Goal: Contribute content

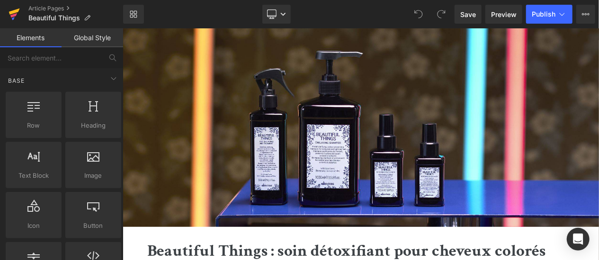
click at [20, 12] on link at bounding box center [14, 14] width 28 height 28
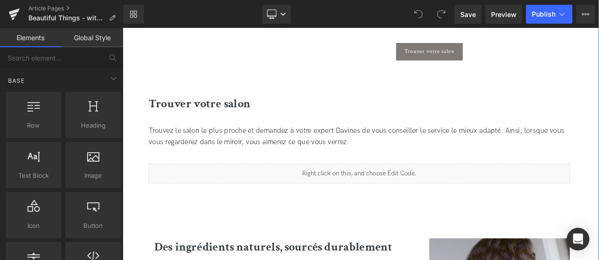
scroll to position [726, 0]
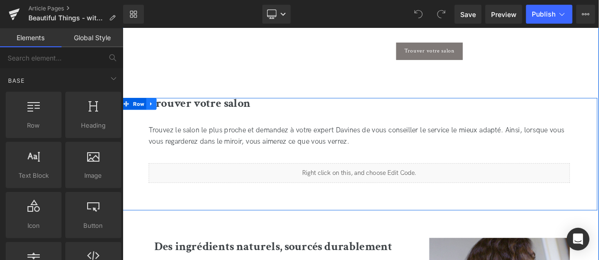
click at [159, 119] on icon at bounding box center [156, 118] width 7 height 7
click at [181, 120] on icon at bounding box center [181, 119] width 7 height 7
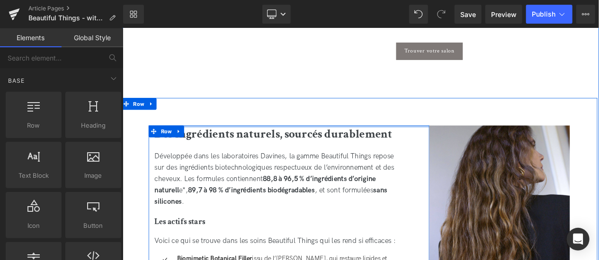
scroll to position [598, 0]
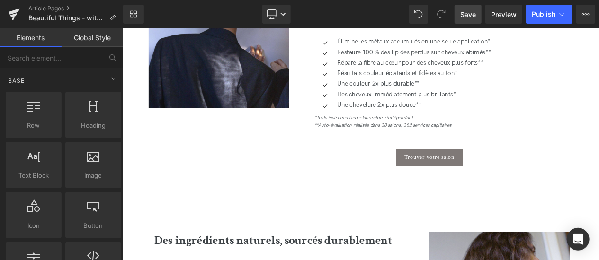
click at [465, 15] on span "Save" at bounding box center [468, 14] width 16 height 10
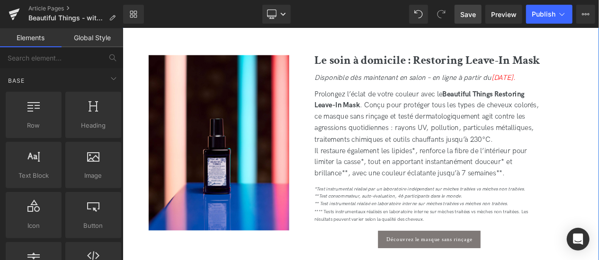
scroll to position [1223, 0]
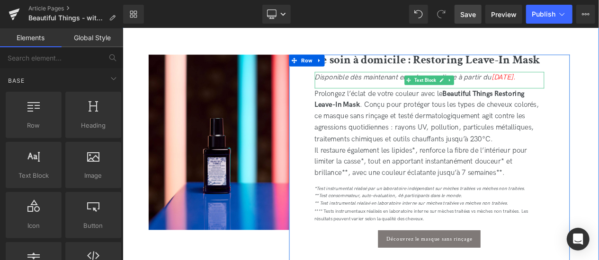
click at [564, 83] on icon "Disponible dès maintenant en salon – en ligne à partir du 1er octobre." at bounding box center [474, 87] width 242 height 10
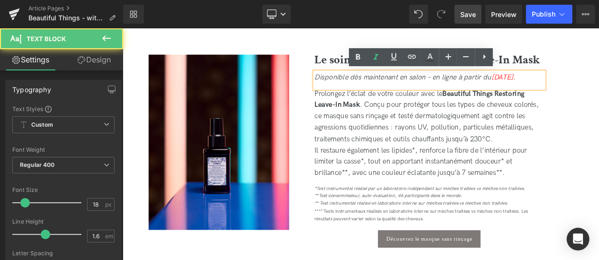
drag, startPoint x: 573, startPoint y: 84, endPoint x: 612, endPoint y: 82, distance: 38.4
click at [595, 82] on span "1er octobre." at bounding box center [580, 87] width 29 height 10
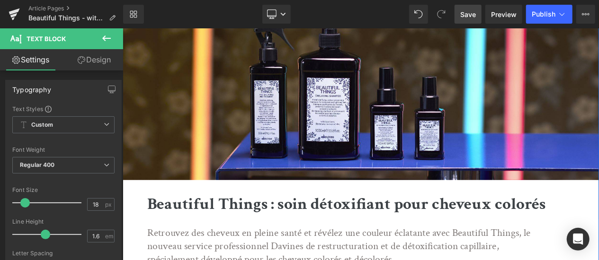
scroll to position [0, 0]
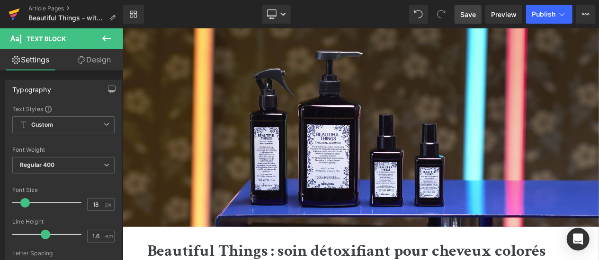
click at [18, 13] on icon at bounding box center [14, 14] width 11 height 24
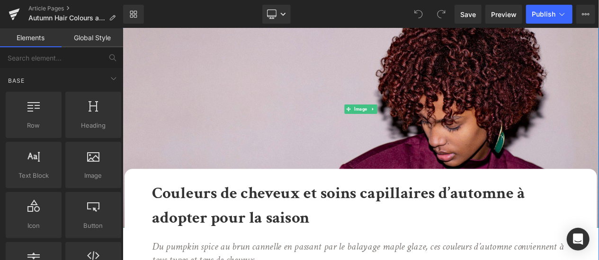
scroll to position [47, 0]
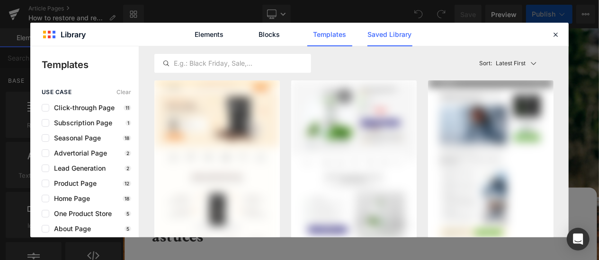
click at [0, 0] on link "Saved Library" at bounding box center [0, 0] width 0 height 0
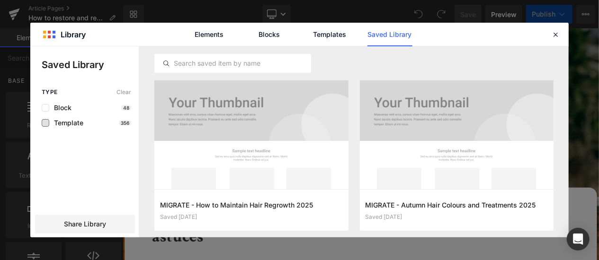
click at [76, 126] on span "Template" at bounding box center [66, 123] width 34 height 8
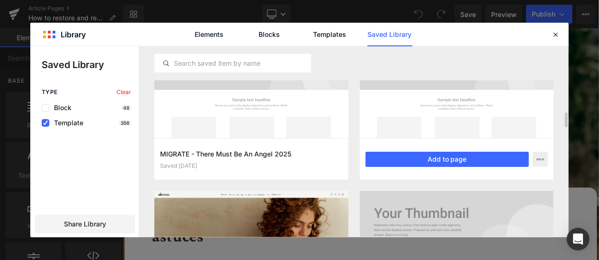
scroll to position [862, 0]
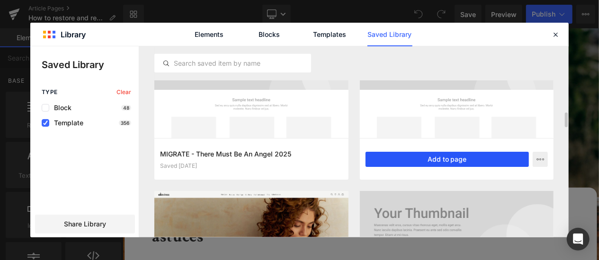
click at [459, 159] on button "Add to page" at bounding box center [448, 159] width 164 height 15
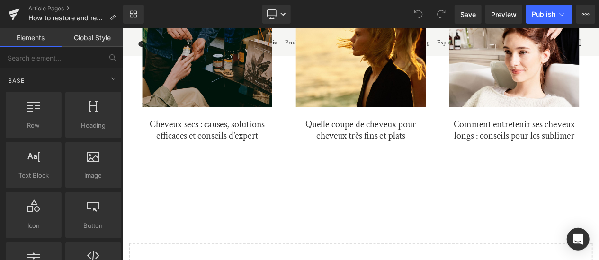
scroll to position [3200, 0]
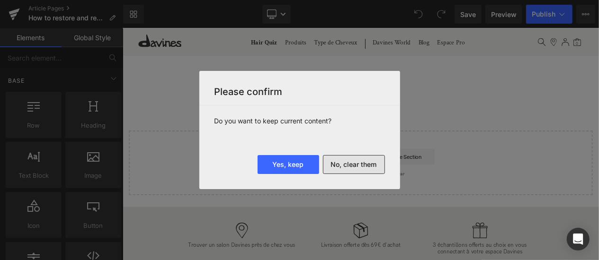
click at [356, 166] on button "No, clear them" at bounding box center [354, 164] width 62 height 19
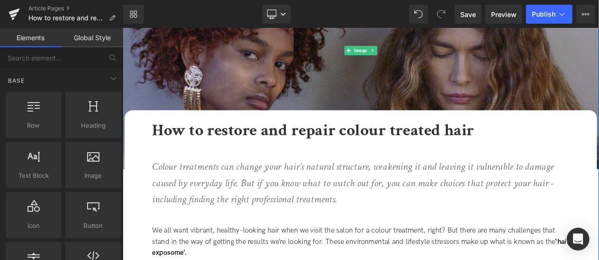
scroll to position [117, 0]
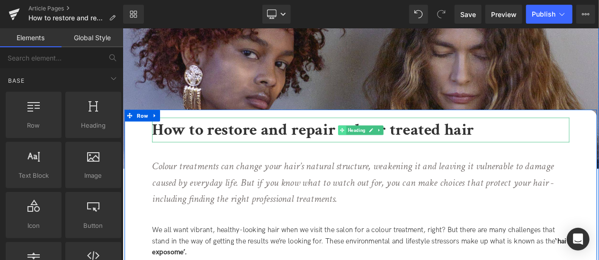
click at [391, 152] on span at bounding box center [386, 150] width 10 height 11
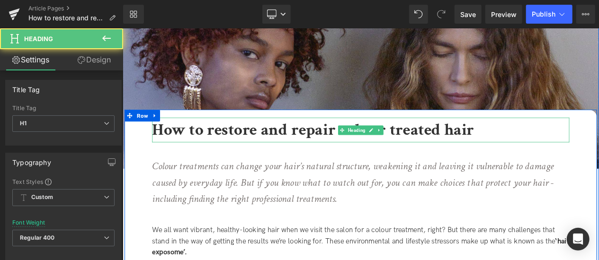
click at [345, 152] on b "How to restore and repair colour treated hair" at bounding box center [351, 150] width 387 height 26
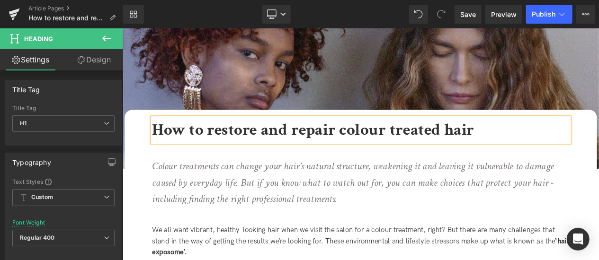
click at [540, 157] on b "How to restore and repair colour treated hair" at bounding box center [351, 150] width 387 height 26
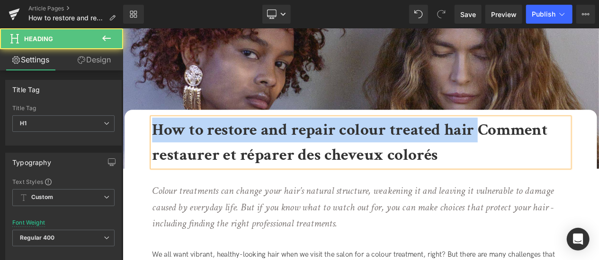
drag, startPoint x: 551, startPoint y: 153, endPoint x: 147, endPoint y: 135, distance: 403.8
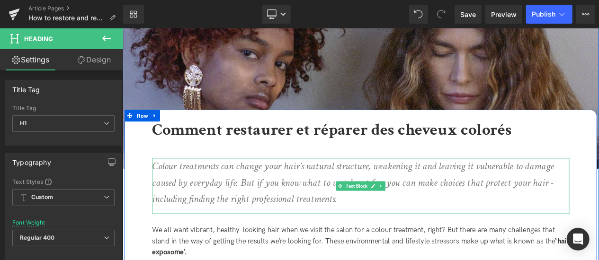
click at [302, 214] on icon "Colour treatments can change your hair’s natural structure, weakening it and le…" at bounding box center [399, 213] width 483 height 55
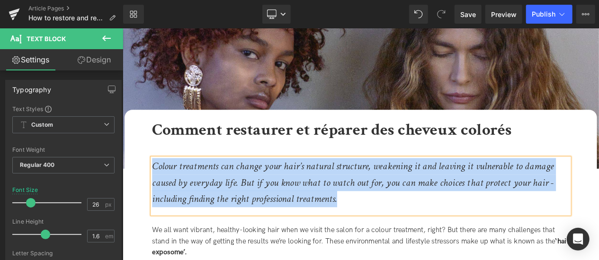
copy div "Colour treatments can change your hair’s natural structure, weakening it and le…"
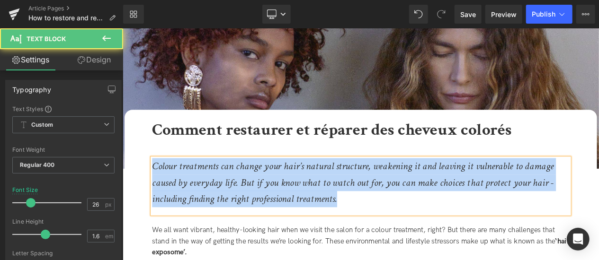
click at [422, 228] on p "Colour treatments can change your hair’s natural structure, weakening it and le…" at bounding box center [406, 213] width 496 height 59
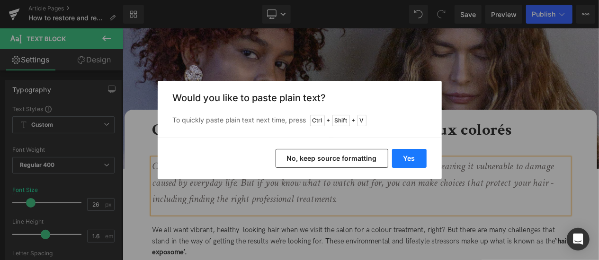
click at [418, 150] on button "Yes" at bounding box center [409, 158] width 35 height 19
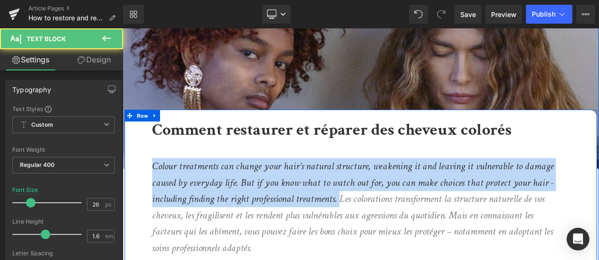
drag, startPoint x: 382, startPoint y: 234, endPoint x: 144, endPoint y: 192, distance: 241.9
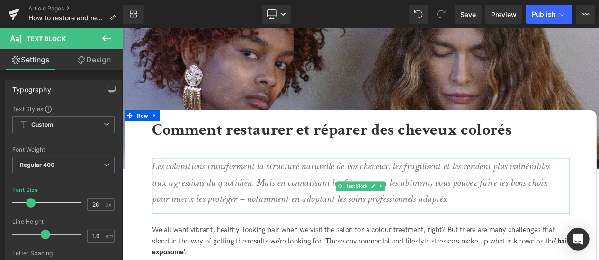
click at [273, 234] on icon "Les colorations transforment la structure naturelle de vos cheveux, les fragili…" at bounding box center [397, 213] width 478 height 55
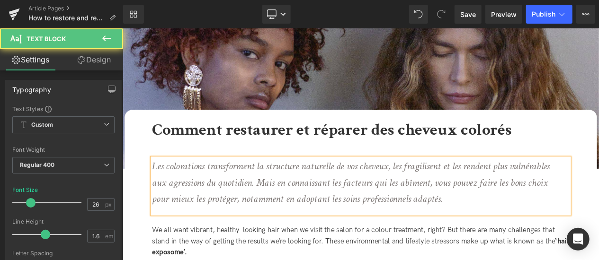
click at [572, 238] on p "Les colorations transforment la structure naturelle de vos cheveux, les fragili…" at bounding box center [406, 213] width 496 height 59
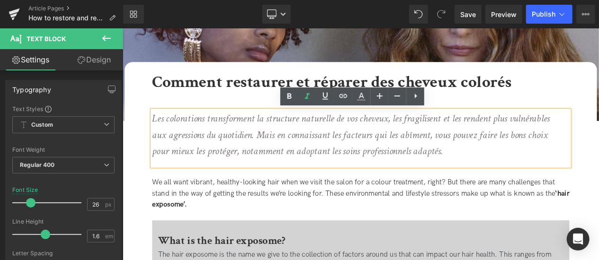
scroll to position [176, 0]
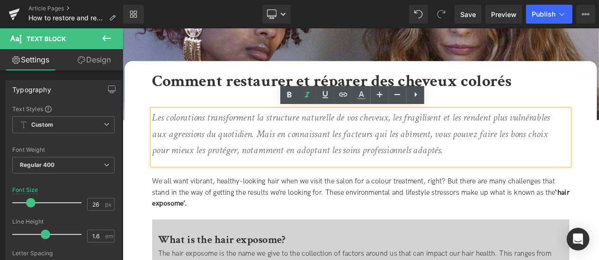
click at [365, 226] on div "We all want vibrant, healthy-looking hair when we visit the salon for a colour …" at bounding box center [409, 227] width 502 height 61
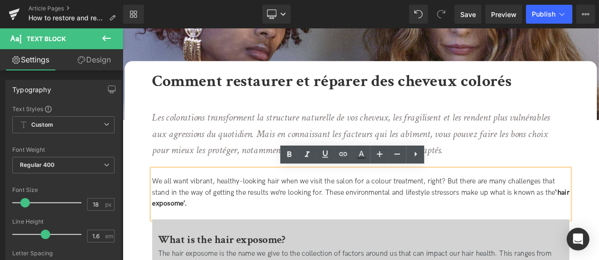
click at [243, 241] on div "We all want vibrant, healthy-looking hair when we visit the salon for a colour …" at bounding box center [409, 227] width 502 height 61
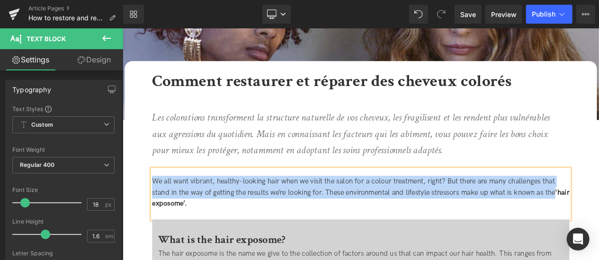
copy div "We all want vibrant, healthy-looking hair when we visit the salon for a colour …"
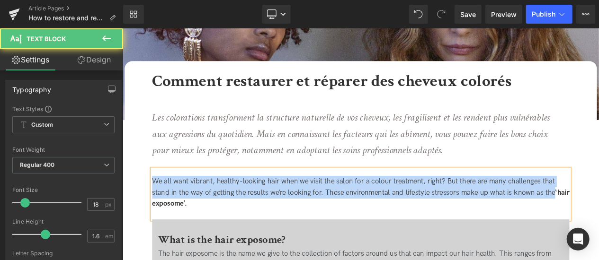
click at [227, 246] on div "We all want vibrant, healthy-looking hair when we visit the salon for a colour …" at bounding box center [409, 227] width 502 height 61
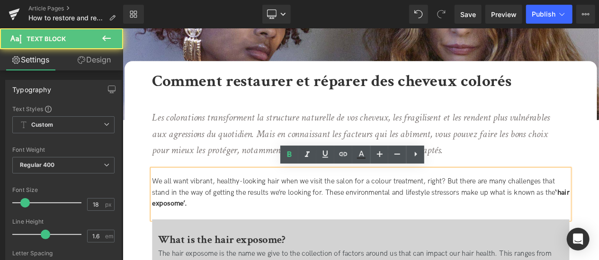
click at [246, 241] on div "We all want vibrant, healthy-looking hair when we visit the salon for a colour …" at bounding box center [409, 227] width 502 height 61
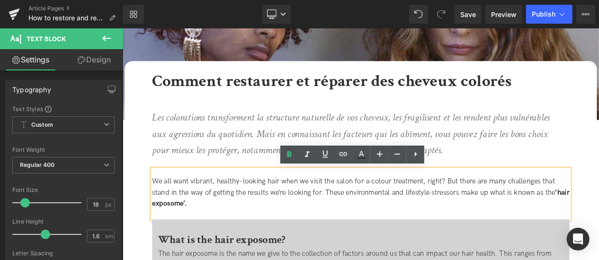
click at [240, 239] on div "We all want vibrant, healthy-looking hair when we visit the salon for a colour …" at bounding box center [409, 227] width 502 height 61
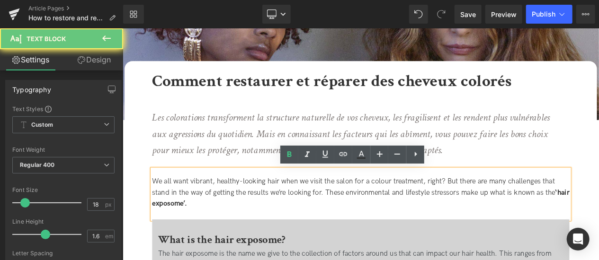
click at [240, 239] on div "We all want vibrant, healthy-looking hair when we visit the salon for a colour …" at bounding box center [409, 227] width 502 height 61
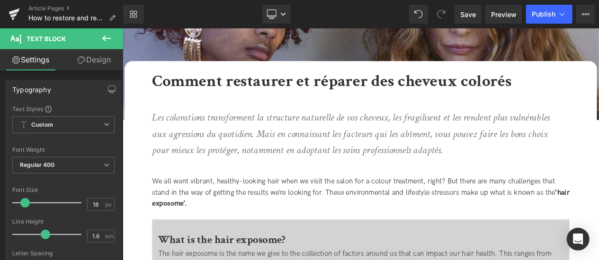
click at [107, 36] on icon at bounding box center [106, 38] width 11 height 11
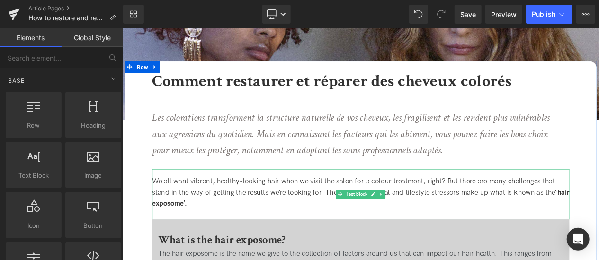
click at [231, 231] on div "We all want vibrant, healthy-looking hair when we visit the salon for a colour …" at bounding box center [409, 227] width 502 height 61
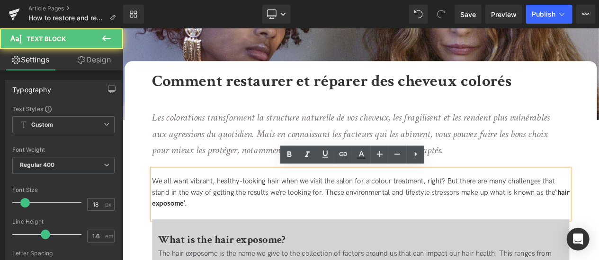
click at [238, 244] on div "We all want vibrant, healthy-looking hair when we visit the salon for a colour …" at bounding box center [409, 227] width 502 height 61
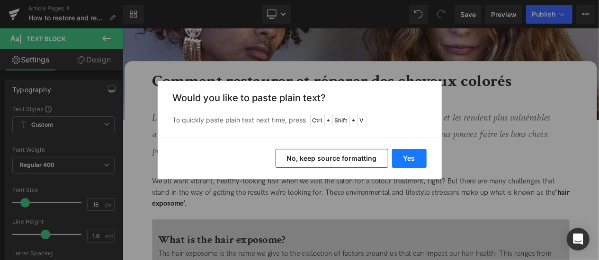
click at [413, 160] on button "Yes" at bounding box center [409, 158] width 35 height 19
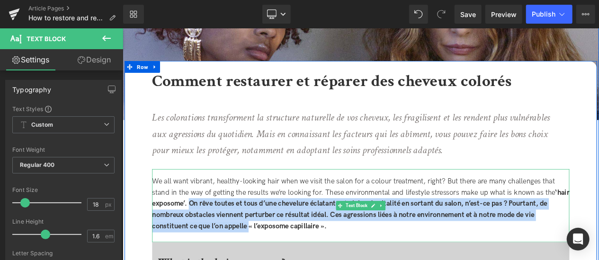
drag, startPoint x: 275, startPoint y: 267, endPoint x: 224, endPoint y: 240, distance: 58.2
click at [224, 240] on strong "‘hair exposome’. On rêve toutes et tous d’une chevelure éclatante et pleine de …" at bounding box center [409, 246] width 502 height 51
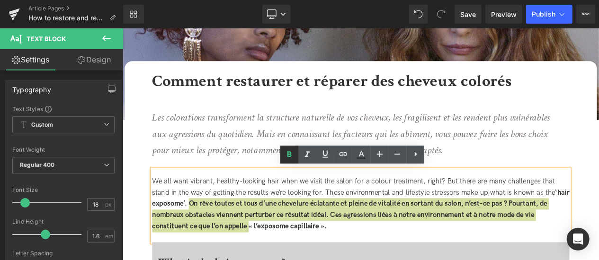
click at [292, 157] on icon at bounding box center [289, 154] width 11 height 11
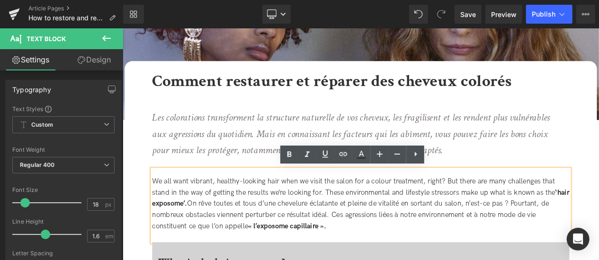
click at [409, 260] on div "We all want vibrant, healthy-looking hair when we visit the salon for a colour …" at bounding box center [409, 241] width 502 height 88
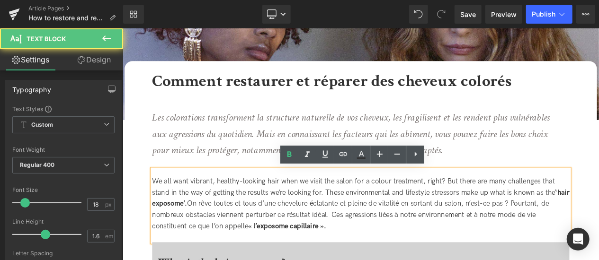
click at [552, 240] on div "We all want vibrant, healthy-looking hair when we visit the salon for a colour …" at bounding box center [409, 241] width 502 height 88
click at [549, 239] on div "We all want vibrant, healthy-looking hair when we visit the salon for a colour …" at bounding box center [409, 241] width 502 height 88
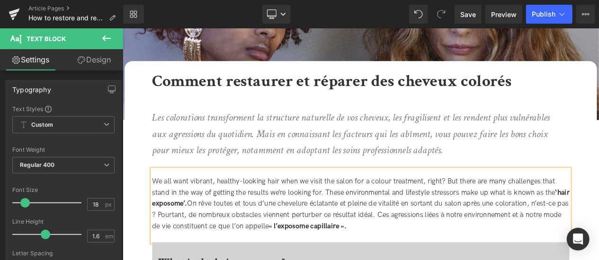
click at [483, 260] on div "We all want vibrant, healthy-looking hair when we visit the salon for a colour …" at bounding box center [409, 241] width 502 height 88
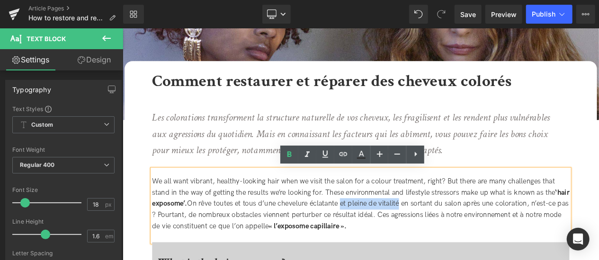
drag, startPoint x: 478, startPoint y: 238, endPoint x: 405, endPoint y: 239, distance: 72.9
click at [405, 239] on div "We all want vibrant, healthy-looking hair when we visit the salon for a colour …" at bounding box center [409, 241] width 502 height 88
click at [419, 239] on div "We all want vibrant, healthy-looking hair when we visit the salon for a colour …" at bounding box center [409, 241] width 502 height 88
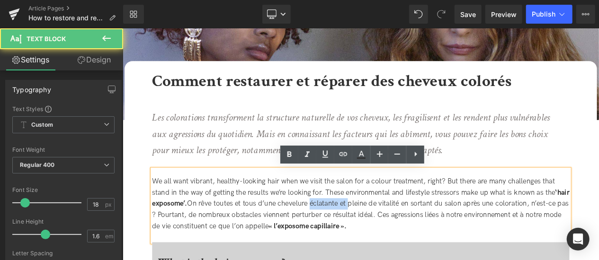
drag, startPoint x: 414, startPoint y: 238, endPoint x: 370, endPoint y: 238, distance: 44.0
click at [370, 238] on div "We all want vibrant, healthy-looking hair when we visit the salon for a colour …" at bounding box center [409, 241] width 502 height 88
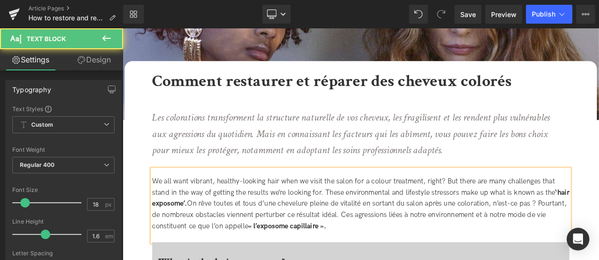
click at [407, 260] on div "We all want vibrant, healthy-looking hair when we visit the salon for a colour …" at bounding box center [409, 241] width 502 height 88
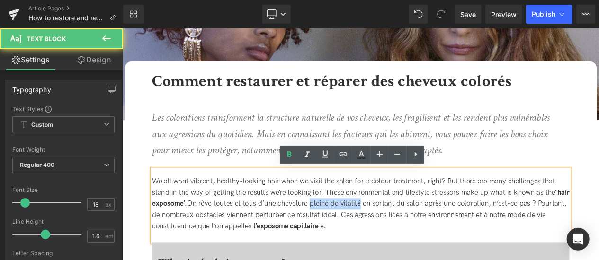
drag, startPoint x: 431, startPoint y: 240, endPoint x: 368, endPoint y: 238, distance: 63.0
click at [368, 238] on div "We all want vibrant, healthy-looking hair when we visit the salon for a colour …" at bounding box center [409, 241] width 502 height 88
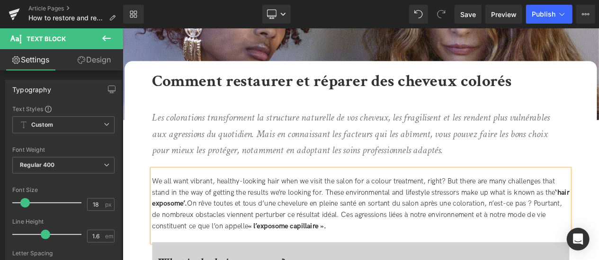
click at [463, 260] on div "We all want vibrant, healthy-looking hair when we visit the salon for a colour …" at bounding box center [409, 241] width 502 height 88
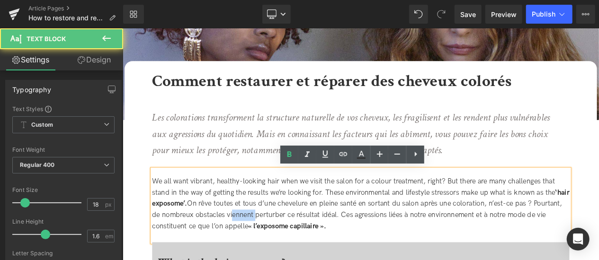
drag, startPoint x: 319, startPoint y: 250, endPoint x: 290, endPoint y: 251, distance: 28.5
click at [290, 251] on div "We all want vibrant, healthy-looking hair when we visit the salon for a colour …" at bounding box center [409, 241] width 502 height 88
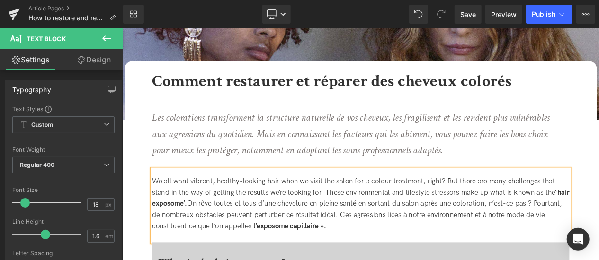
click at [437, 260] on div "We all want vibrant, healthy-looking hair when we visit the salon for a colour …" at bounding box center [409, 241] width 502 height 88
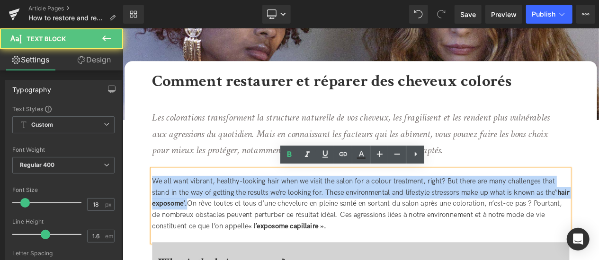
drag, startPoint x: 223, startPoint y: 239, endPoint x: 144, endPoint y: 199, distance: 88.1
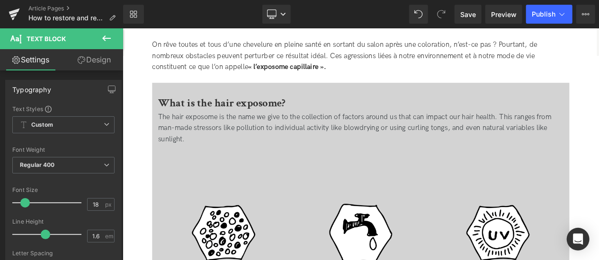
scroll to position [354, 0]
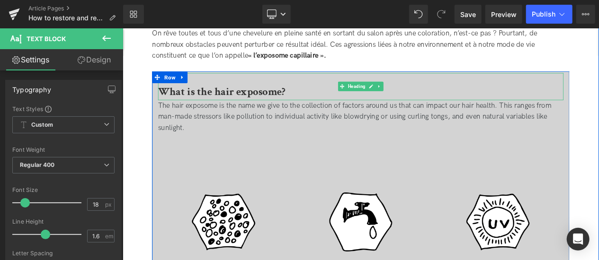
click at [324, 106] on h2 "What is the hair exposome?" at bounding box center [409, 104] width 488 height 19
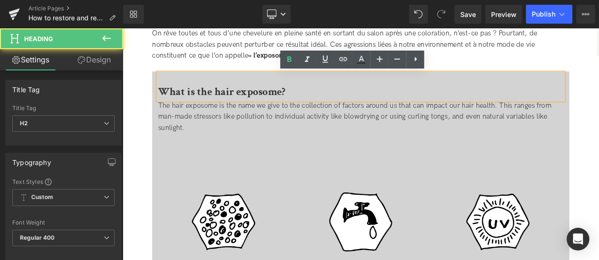
click at [321, 105] on h2 "What is the hair exposome?" at bounding box center [409, 104] width 488 height 19
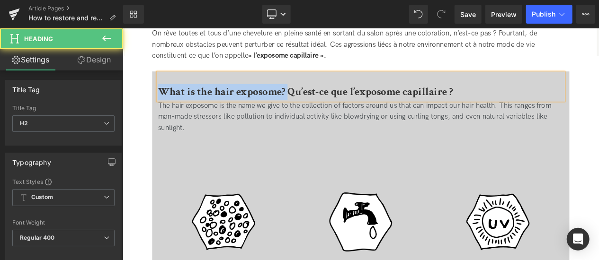
drag, startPoint x: 321, startPoint y: 104, endPoint x: 156, endPoint y: 97, distance: 164.9
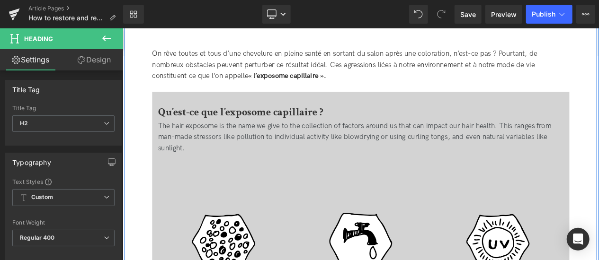
scroll to position [317, 0]
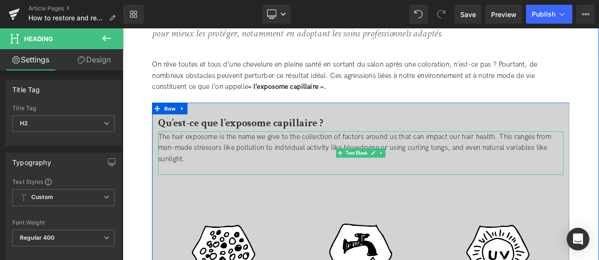
click at [213, 193] on div "The hair exposome is the name we give to the collection of factors around us th…" at bounding box center [409, 178] width 488 height 53
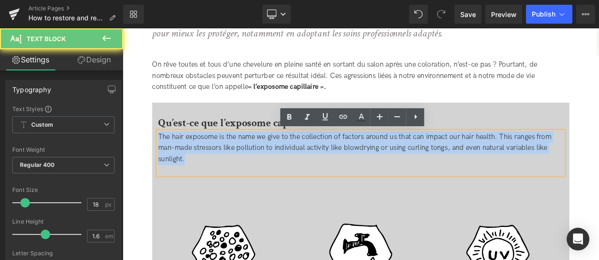
drag, startPoint x: 224, startPoint y: 190, endPoint x: 154, endPoint y: 152, distance: 79.5
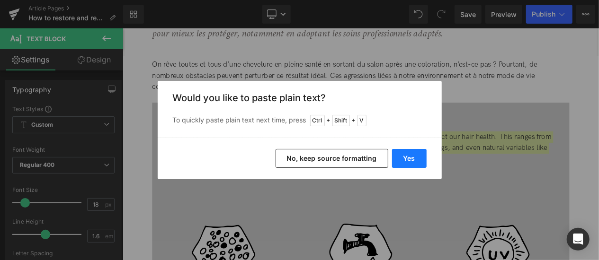
click at [414, 158] on button "Yes" at bounding box center [409, 158] width 35 height 19
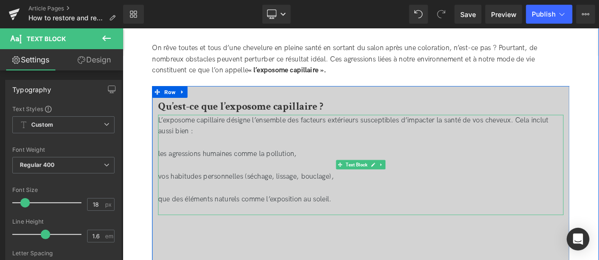
scroll to position [336, 0]
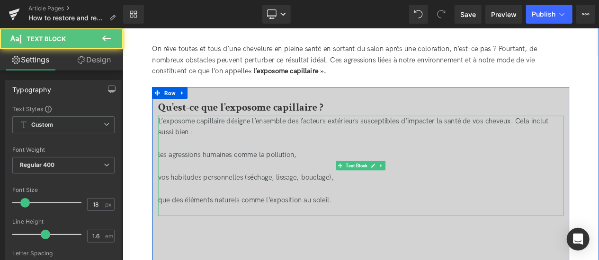
click at [186, 161] on div "L’exposome capillaire désigne l’ensemble des facteurs extérieurs susceptibles d…" at bounding box center [409, 187] width 488 height 109
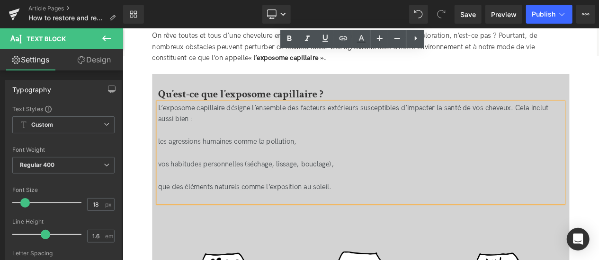
scroll to position [350, 0]
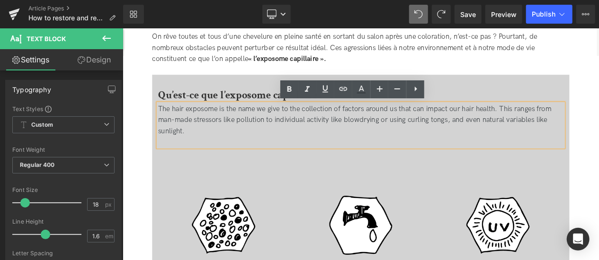
click at [208, 151] on div "The hair exposome is the name we give to the collection of factors around us th…" at bounding box center [409, 138] width 488 height 41
click at [221, 150] on div "The hair exposome is the name we give to the collection of factors around us th…" at bounding box center [409, 138] width 488 height 41
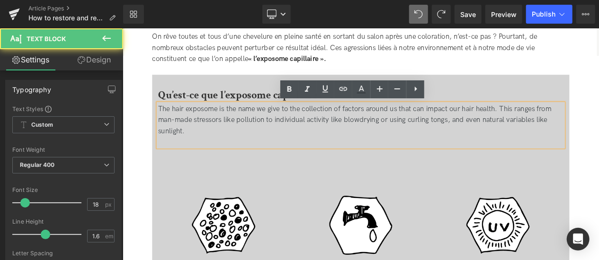
click at [199, 155] on div "The hair exposome is the name we give to the collection of factors around us th…" at bounding box center [409, 138] width 488 height 41
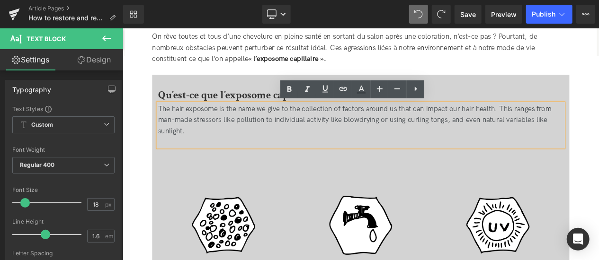
click at [207, 160] on div "The hair exposome is the name we give to the collection of factors around us th…" at bounding box center [409, 144] width 488 height 53
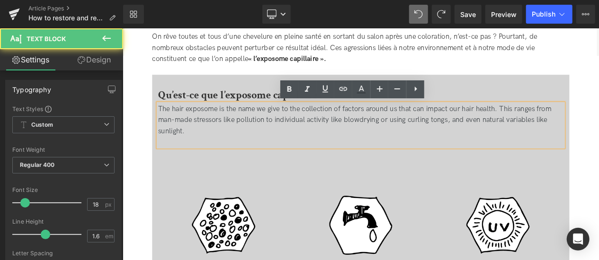
click at [203, 155] on div "The hair exposome is the name we give to the collection of factors around us th…" at bounding box center [409, 138] width 488 height 41
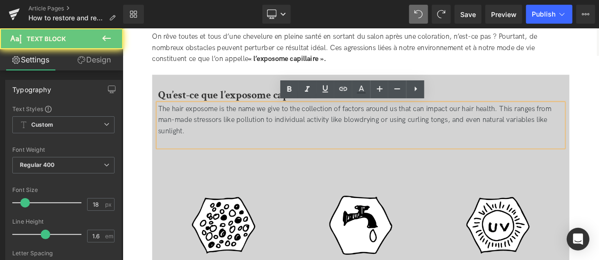
click at [203, 155] on div "The hair exposome is the name we give to the collection of factors around us th…" at bounding box center [409, 138] width 488 height 41
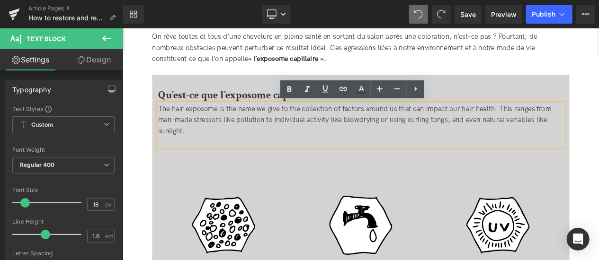
click at [203, 155] on div "The hair exposome is the name we give to the collection of factors around us th…" at bounding box center [409, 138] width 488 height 41
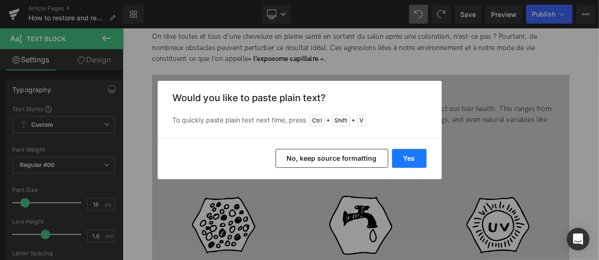
click at [410, 158] on button "Yes" at bounding box center [409, 158] width 35 height 19
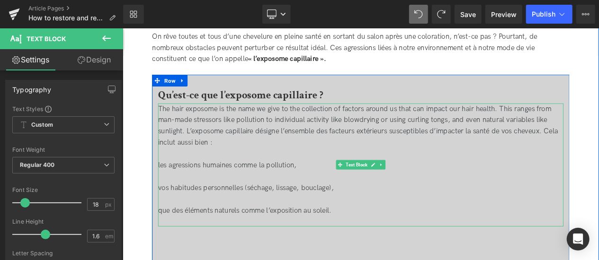
click at [183, 195] on div "The hair exposome is the name we give to the collection of factors around us th…" at bounding box center [409, 186] width 488 height 136
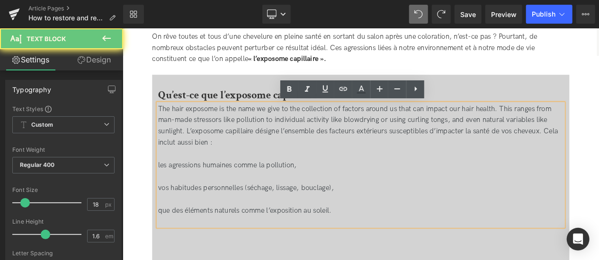
click at [171, 190] on div "The hair exposome is the name we give to the collection of factors around us th…" at bounding box center [409, 186] width 488 height 136
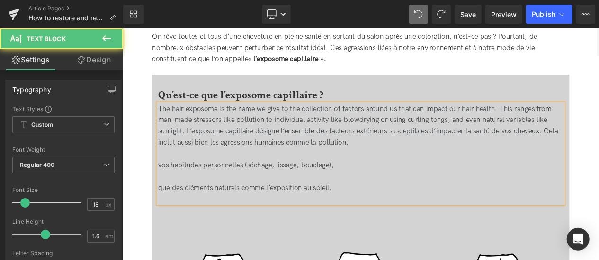
click at [165, 194] on div "The hair exposome is the name we give to the collection of factors around us th…" at bounding box center [409, 178] width 488 height 121
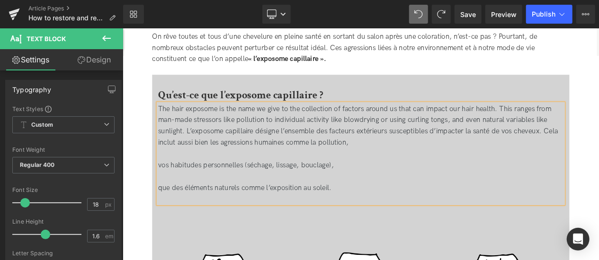
click at [179, 189] on div "The hair exposome is the name we give to the collection of factors around us th…" at bounding box center [409, 172] width 488 height 109
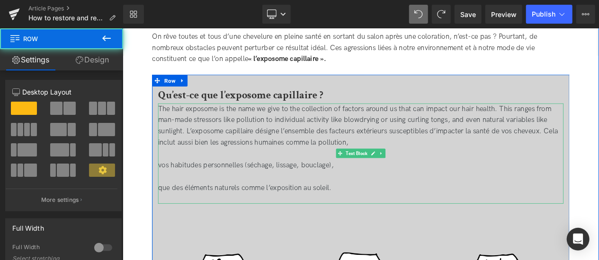
click at [206, 169] on div "The hair exposome is the name we give to the collection of factors around us th…" at bounding box center [409, 172] width 488 height 109
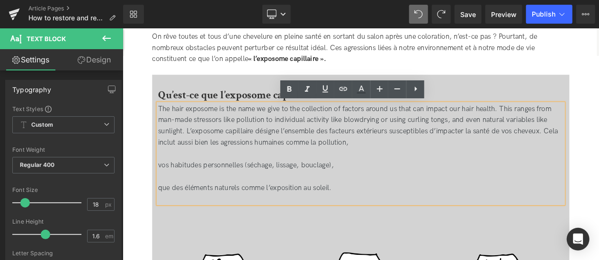
click at [177, 200] on div "The hair exposome is the name we give to the collection of factors around us th…" at bounding box center [409, 172] width 488 height 109
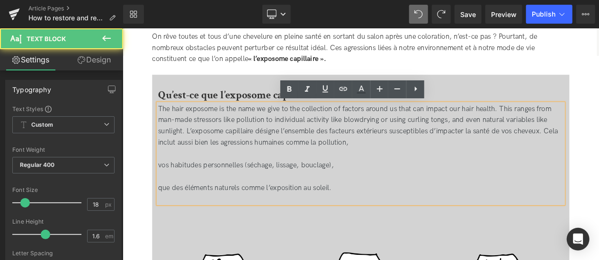
click at [166, 194] on div "The hair exposome is the name we give to the collection of factors around us th…" at bounding box center [409, 172] width 488 height 109
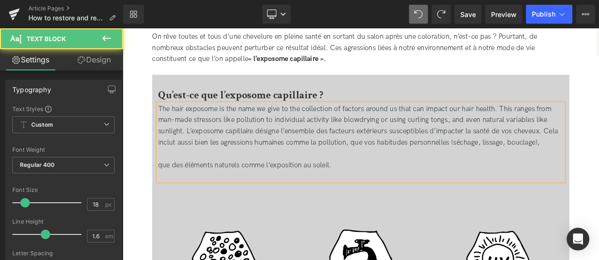
click at [166, 193] on div "The hair exposome is the name we give to the collection of factors around us th…" at bounding box center [409, 159] width 488 height 82
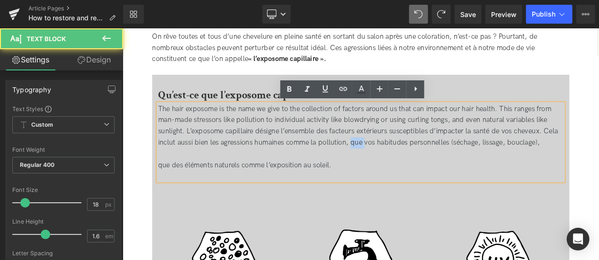
drag, startPoint x: 414, startPoint y: 165, endPoint x: 399, endPoint y: 165, distance: 15.6
click at [399, 165] on div "The hair exposome is the name we give to the collection of factors around us th…" at bounding box center [409, 159] width 488 height 82
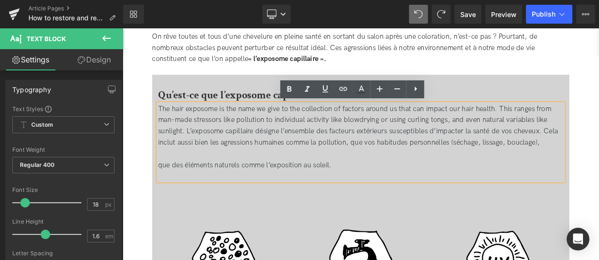
click at [187, 195] on div "The hair exposome is the name we give to the collection of factors around us th…" at bounding box center [409, 159] width 488 height 82
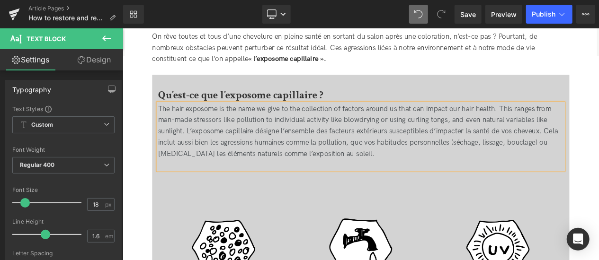
click at [393, 175] on div "The hair exposome is the name we give to the collection of factors around us th…" at bounding box center [409, 152] width 488 height 68
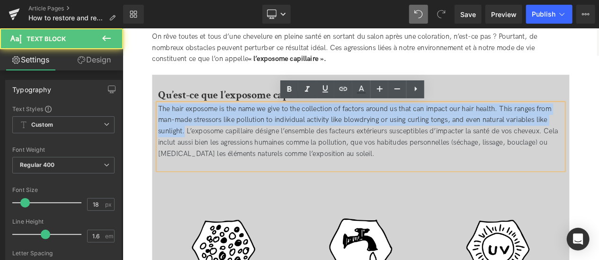
drag, startPoint x: 197, startPoint y: 153, endPoint x: 159, endPoint y: 103, distance: 62.9
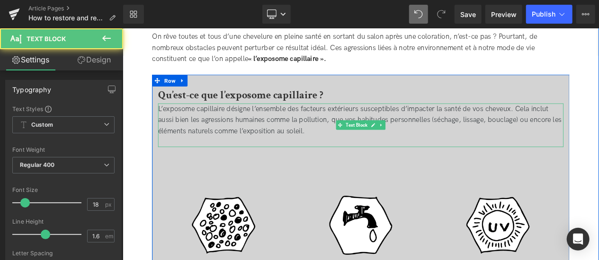
click at [367, 156] on div "L’exposome capillaire désigne l’ensemble des facteurs extérieurs susceptibles d…" at bounding box center [409, 138] width 488 height 41
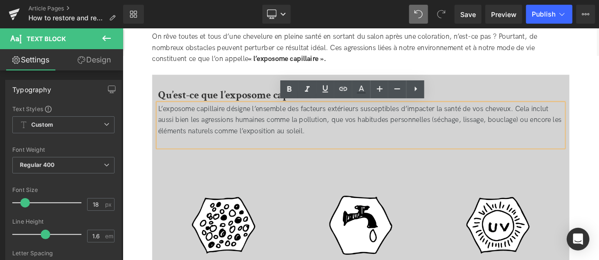
click at [370, 153] on div "L’exposome capillaire désigne l’ensemble des facteurs extérieurs susceptibles d…" at bounding box center [409, 138] width 488 height 41
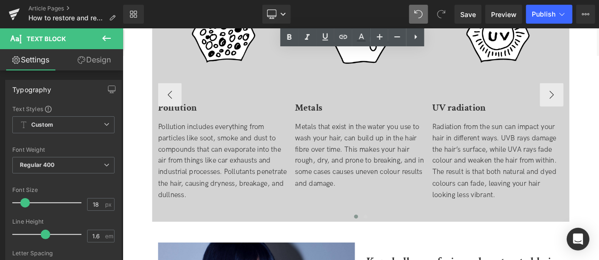
scroll to position [581, 0]
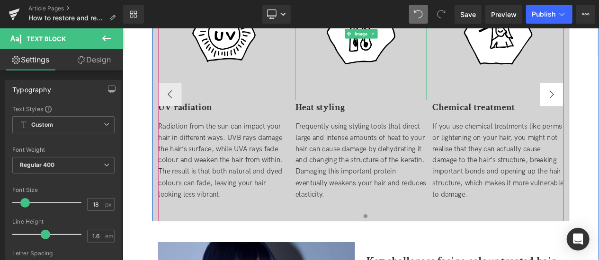
click at [599, 107] on img at bounding box center [574, 35] width 158 height 160
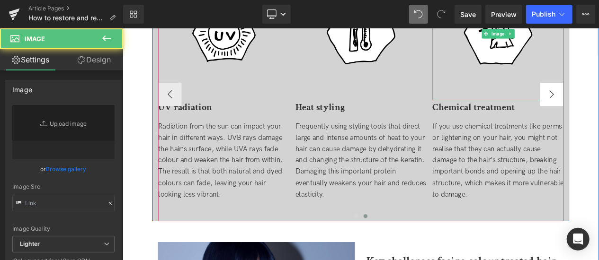
type input "https://ucarecdn.com/a3e533c2-ccdc-4b0a-954d-c6d7f656d428/-/format/auto/-/previ…"
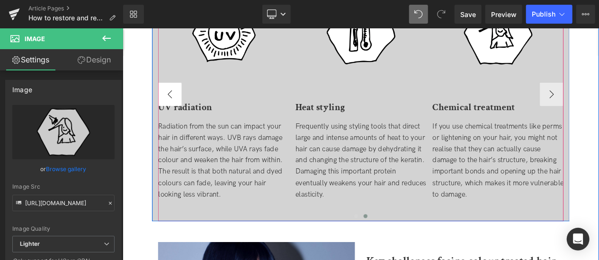
click at [173, 103] on button "‹" at bounding box center [179, 107] width 28 height 28
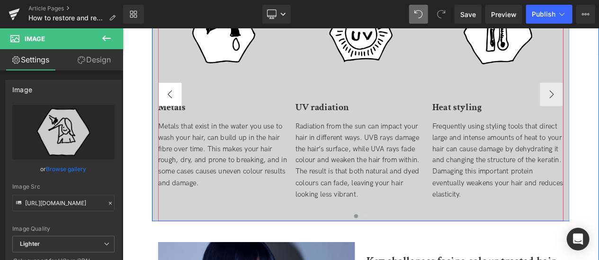
click at [173, 103] on button "‹" at bounding box center [179, 107] width 28 height 28
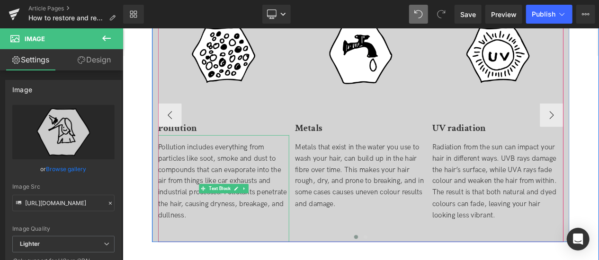
scroll to position [554, 0]
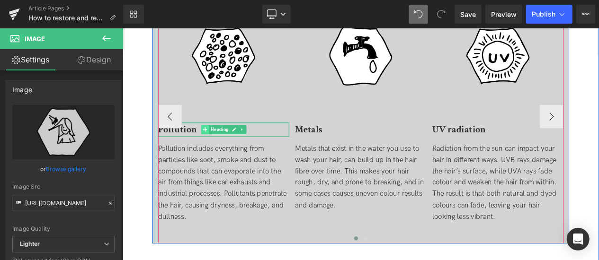
click at [221, 150] on icon at bounding box center [221, 149] width 5 height 5
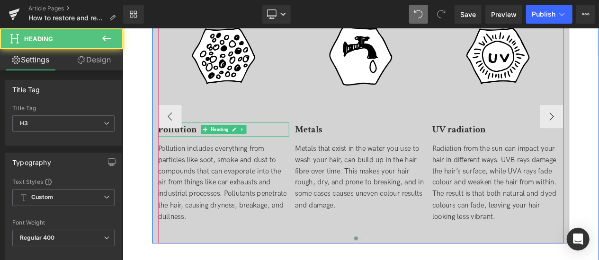
click at [196, 193] on div "Pollution includes everything from particles like soot, smoke and dust to compo…" at bounding box center [244, 214] width 158 height 96
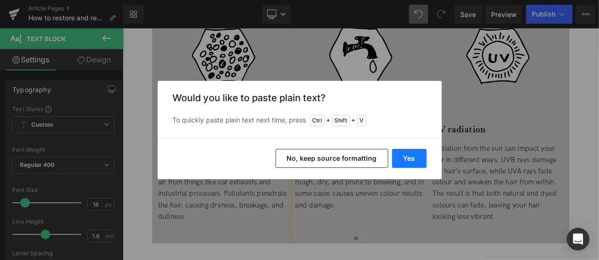
click at [401, 159] on button "Yes" at bounding box center [409, 158] width 35 height 19
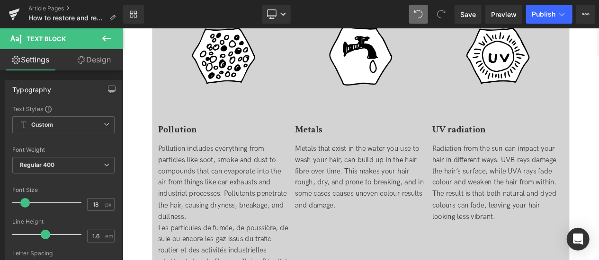
scroll to position [575, 0]
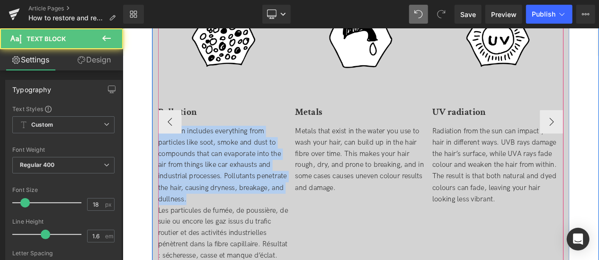
drag, startPoint x: 200, startPoint y: 233, endPoint x: 152, endPoint y: 152, distance: 93.9
click at [165, 152] on div "Image Image Pollution Heading Pollution includes everything from particles like…" at bounding box center [409, 140] width 488 height 360
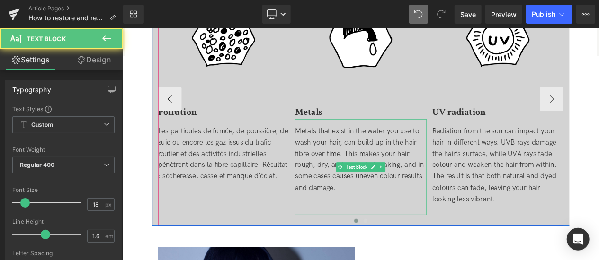
click at [399, 223] on div "Metals that exist in the water you use to wash your hair, can build up in the h…" at bounding box center [409, 186] width 158 height 82
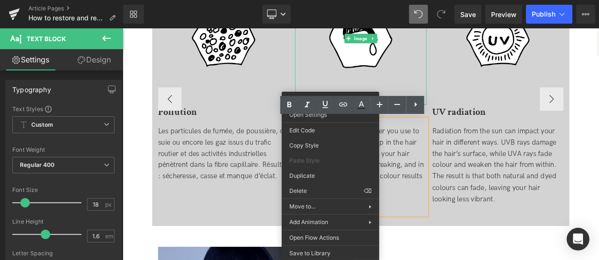
click at [329, 78] on div "Image Image Pollution Heading Les particules de fumée, de poussière, de suie ou…" at bounding box center [577, 113] width 825 height 306
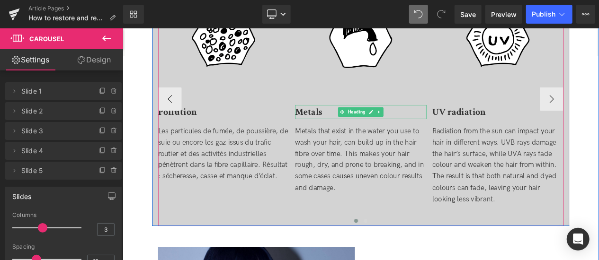
click at [348, 130] on b "Metals" at bounding box center [346, 128] width 33 height 15
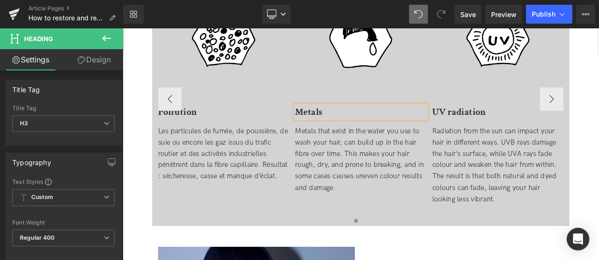
click at [377, 130] on h3 "Metals" at bounding box center [409, 128] width 158 height 17
click at [386, 217] on div "Metals that exist in the water you use to wash your hair, can build up in the h…" at bounding box center [409, 186] width 158 height 82
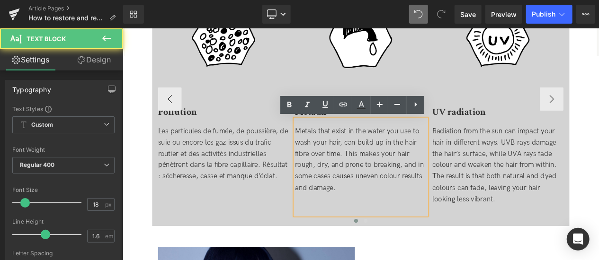
click at [382, 221] on div "Metals that exist in the water you use to wash your hair, can build up in the h…" at bounding box center [409, 186] width 158 height 82
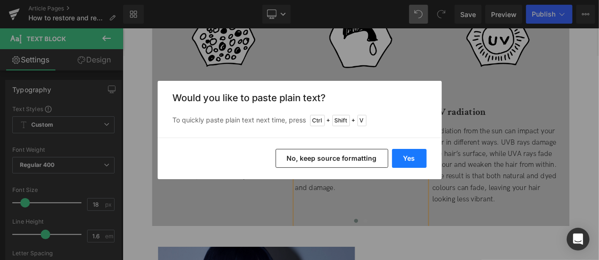
click at [401, 163] on button "Yes" at bounding box center [409, 158] width 35 height 19
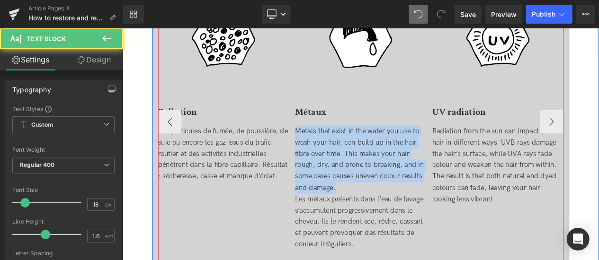
drag, startPoint x: 378, startPoint y: 219, endPoint x: 330, endPoint y: 155, distance: 79.8
click at [330, 155] on div "Image Image Pollution Heading Les particules de fumée, de poussière, de suie ou…" at bounding box center [577, 140] width 825 height 360
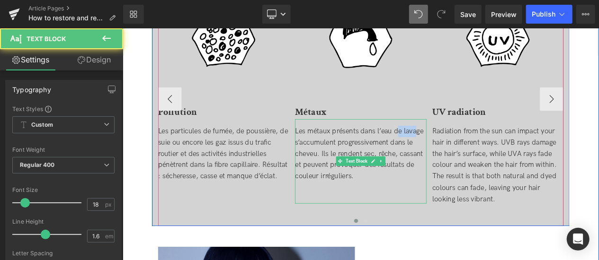
drag, startPoint x: 453, startPoint y: 151, endPoint x: 477, endPoint y: 149, distance: 23.8
click at [477, 149] on div "Les métaux présents dans l’eau de lavage s’accumulent progressivement dans le c…" at bounding box center [409, 179] width 158 height 68
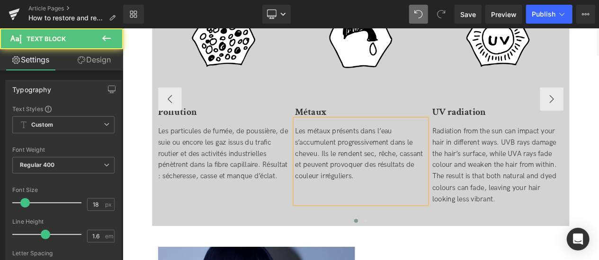
click at [331, 165] on div "Les métaux présents dans l’eau s’accumulent progressivement dans le cheveu. Ils…" at bounding box center [409, 179] width 158 height 68
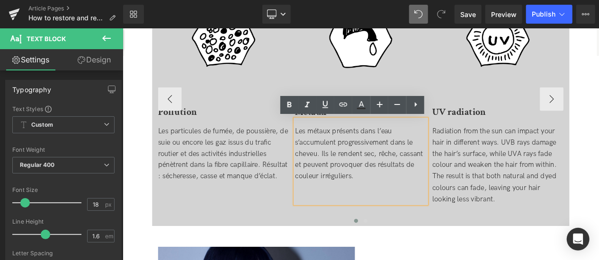
click at [459, 152] on div "Les métaux présents dans l’eau s’accumulent progressivement dans le cheveu. Ils…" at bounding box center [409, 179] width 158 height 68
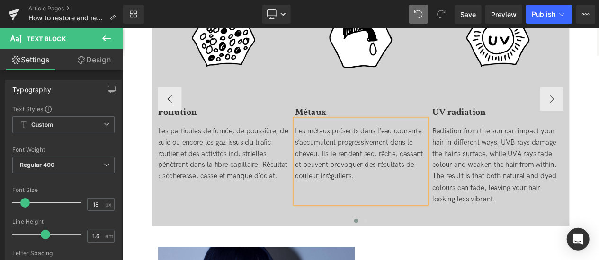
click at [434, 208] on div "Les métaux présents dans l’eau courante s’accumulent progressivement dans le ch…" at bounding box center [409, 179] width 158 height 68
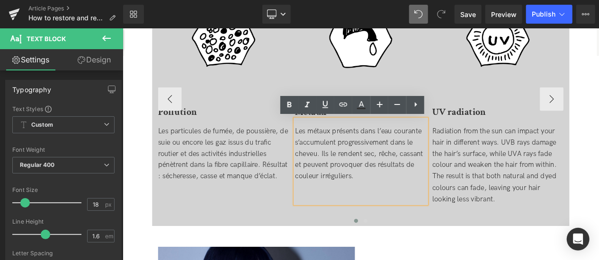
click at [487, 217] on div "Les métaux présents dans l’eau courante s’accumulent progressivement dans le ch…" at bounding box center [409, 188] width 158 height 102
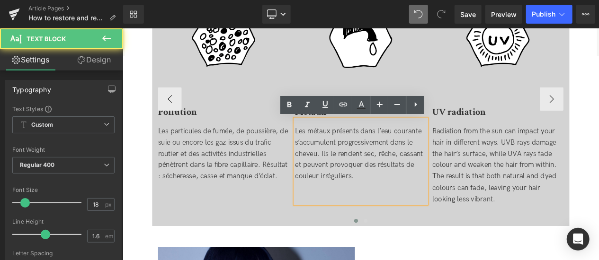
click at [437, 211] on div "Les métaux présents dans l’eau courante s’accumulent progressivement dans le ch…" at bounding box center [409, 179] width 158 height 68
click at [373, 191] on div "Les métaux présents dans l’eau courante s’accumulent progressivement dans le ch…" at bounding box center [409, 179] width 158 height 68
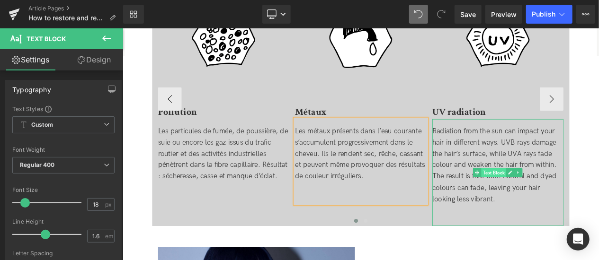
click at [580, 197] on span "Text Block" at bounding box center [569, 202] width 30 height 11
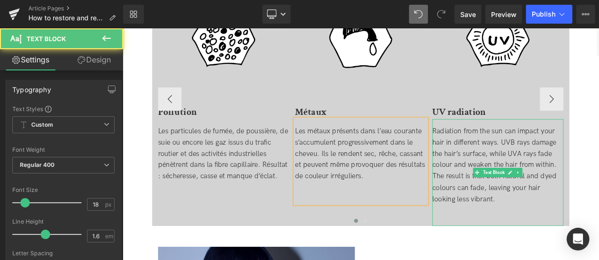
click at [542, 171] on div "Radiation from the sun can impact your hair in different ways. UVB rays damage …" at bounding box center [574, 193] width 158 height 96
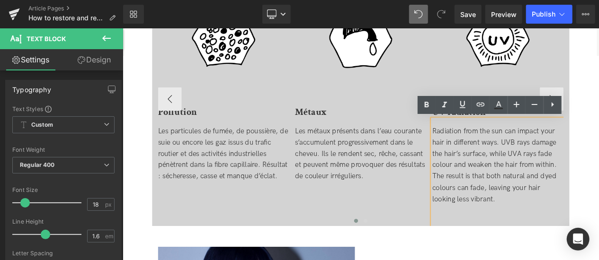
click at [579, 241] on div at bounding box center [574, 248] width 158 height 14
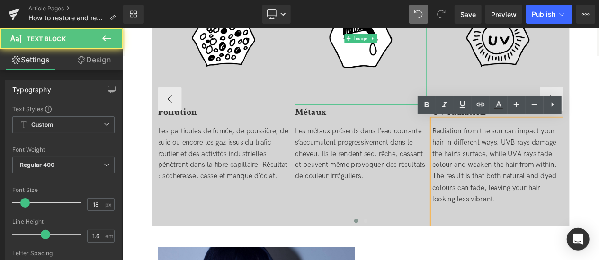
click at [511, 86] on img at bounding box center [574, 40] width 158 height 160
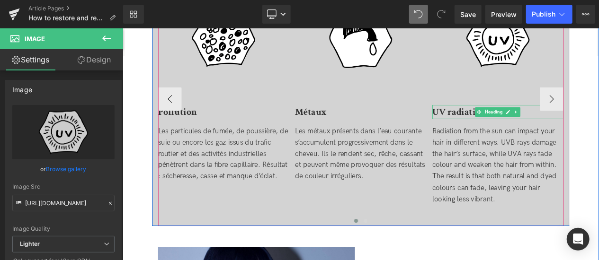
click at [520, 125] on b "UV radiation" at bounding box center [527, 128] width 64 height 15
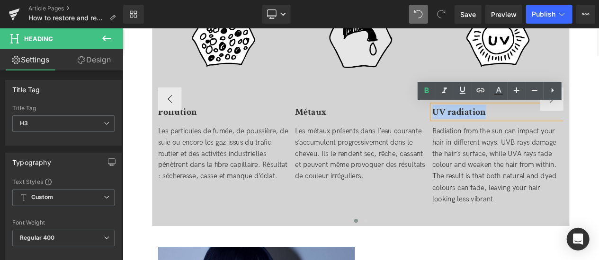
drag, startPoint x: 573, startPoint y: 129, endPoint x: 450, endPoint y: 119, distance: 123.6
click at [450, 119] on div "Image Image Pollution Heading Les particules de fumée, de poussière, de suie ou…" at bounding box center [577, 113] width 825 height 306
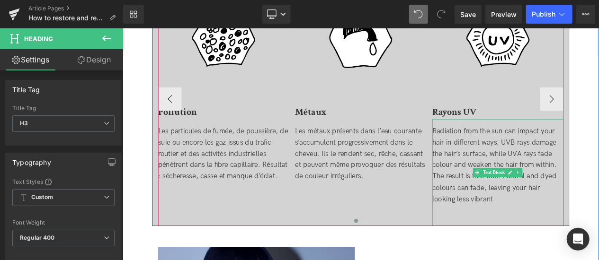
click at [536, 159] on div "Radiation from the sun can impact your hair in different ways. UVB rays damage …" at bounding box center [574, 193] width 158 height 96
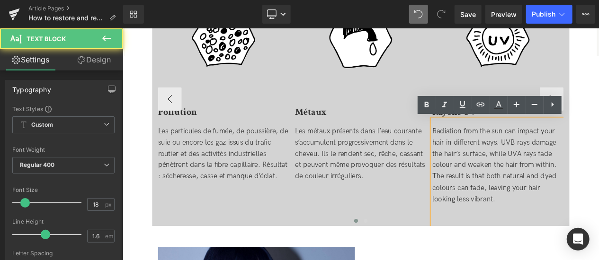
click at [574, 234] on div "Radiation from the sun can impact your hair in different ways. UVB rays damage …" at bounding box center [574, 193] width 158 height 96
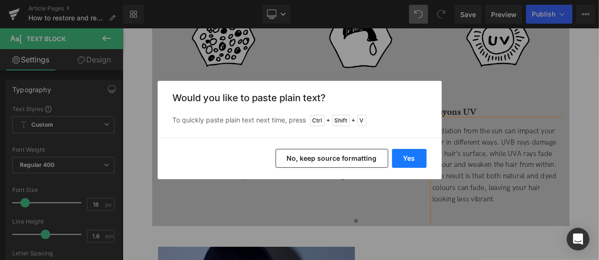
click at [417, 154] on button "Yes" at bounding box center [409, 158] width 35 height 19
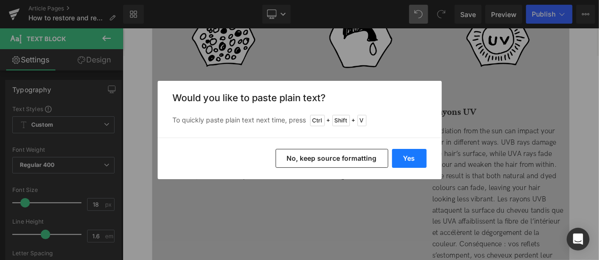
scroll to position [589, 0]
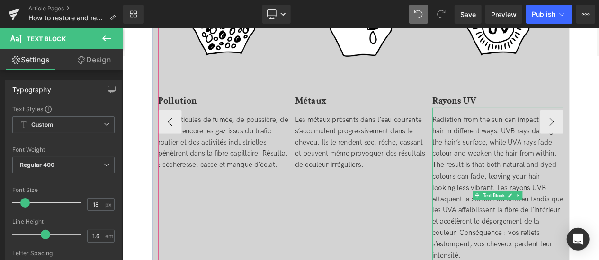
click at [506, 225] on div "Radiation from the sun can impact your hair in different ways. UVB rays damage …" at bounding box center [574, 220] width 158 height 177
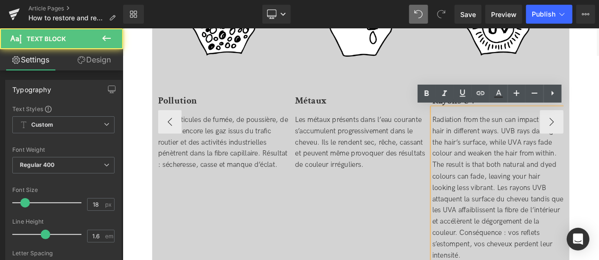
click at [572, 219] on div "Radiation from the sun can impact your hair in different ways. UVB rays damage …" at bounding box center [574, 220] width 158 height 177
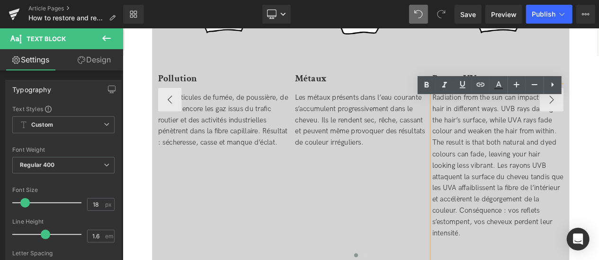
scroll to position [621, 0]
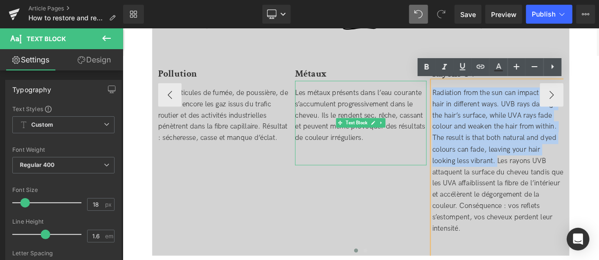
drag, startPoint x: 572, startPoint y: 188, endPoint x: 481, endPoint y: 95, distance: 129.9
click at [481, 95] on div "Image Image Pollution Heading Les particules de fumée, de poussière, de suie ou…" at bounding box center [577, 108] width 825 height 388
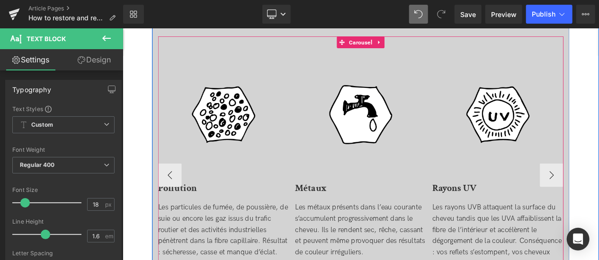
scroll to position [456, 0]
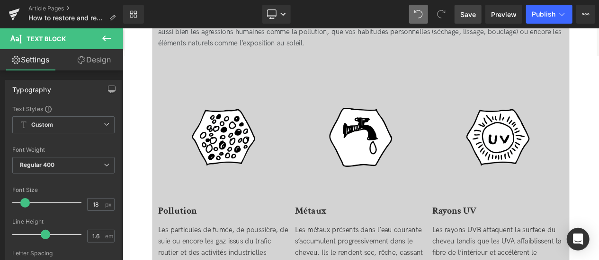
click at [469, 14] on span "Save" at bounding box center [468, 14] width 16 height 10
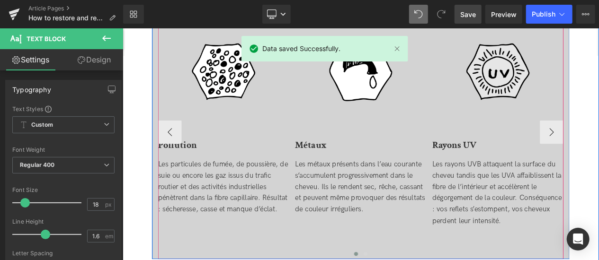
scroll to position [536, 0]
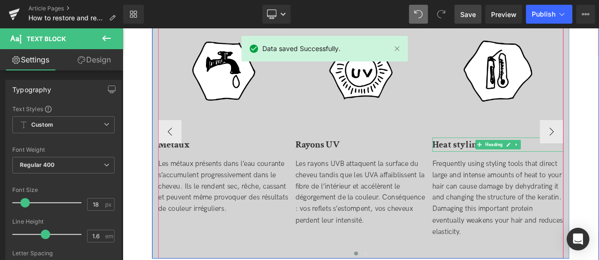
click at [517, 170] on b "Heat styling" at bounding box center [524, 168] width 59 height 15
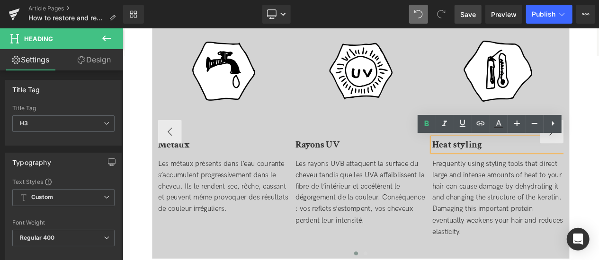
click at [565, 166] on h3 "Heat styling" at bounding box center [574, 168] width 158 height 17
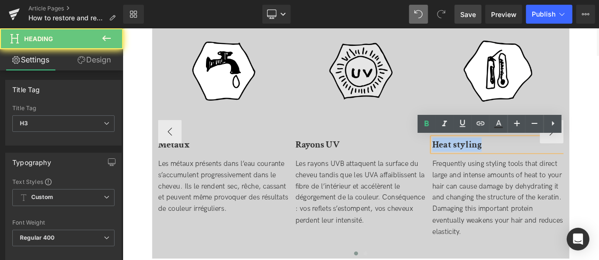
drag, startPoint x: 565, startPoint y: 166, endPoint x: 474, endPoint y: 157, distance: 91.8
click at [474, 157] on div "Image Image Pollution Heading Les particules de fumée, de poussière, de suie ou…" at bounding box center [412, 153] width 825 height 306
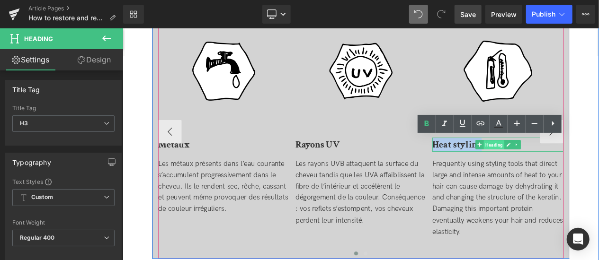
click at [575, 171] on span "Heading" at bounding box center [568, 168] width 25 height 11
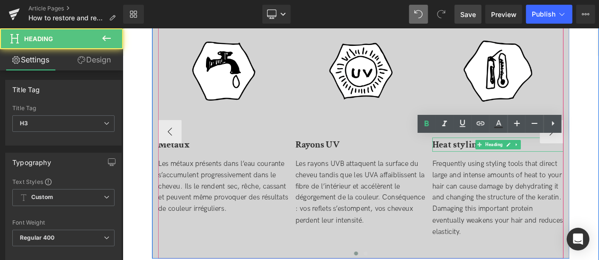
click at [599, 171] on h3 "Heat styling" at bounding box center [574, 168] width 158 height 17
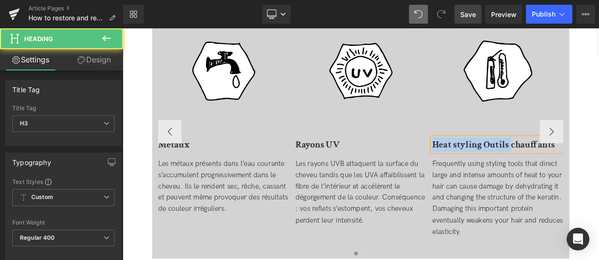
drag, startPoint x: 589, startPoint y: 163, endPoint x: 494, endPoint y: 161, distance: 94.7
click at [495, 161] on div "Heat styling Outils chauffants" at bounding box center [574, 168] width 158 height 17
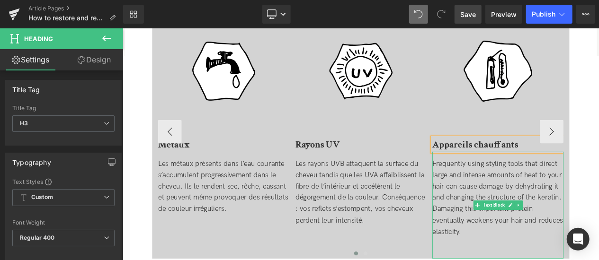
click at [536, 229] on div "Frequently using styling tools that direct large and intense amounts of heat to…" at bounding box center [574, 233] width 158 height 96
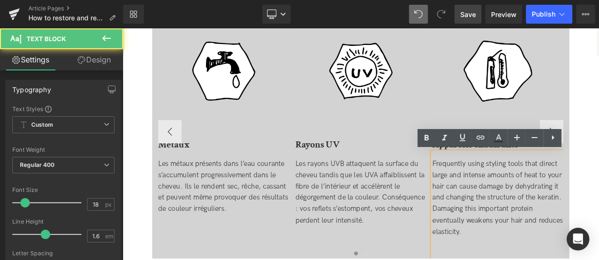
click at [536, 260] on div "Frequently using styling tools that direct large and intense amounts of heat to…" at bounding box center [574, 233] width 158 height 96
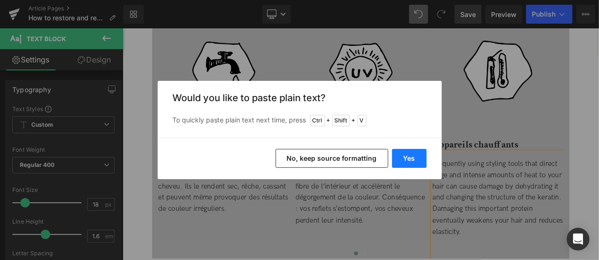
click at [412, 153] on button "Yes" at bounding box center [409, 158] width 35 height 19
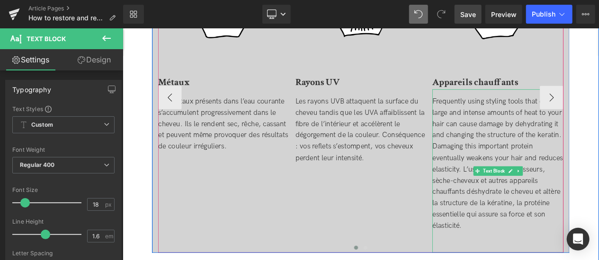
scroll to position [617, 0]
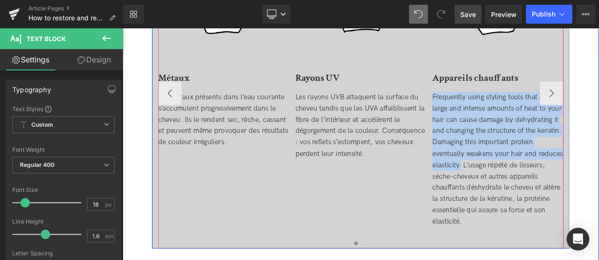
drag, startPoint x: 531, startPoint y: 191, endPoint x: 495, endPoint y: 112, distance: 86.9
click at [495, 112] on div "Image Image Pollution Heading Les particules de fumée, de poussière, de suie ou…" at bounding box center [412, 106] width 825 height 374
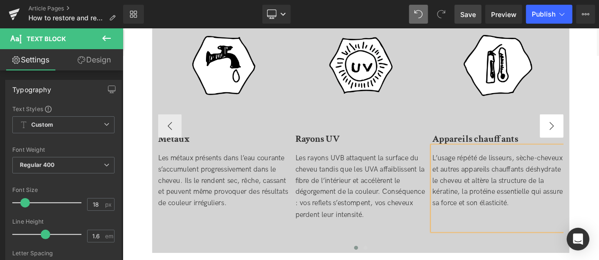
scroll to position [542, 0]
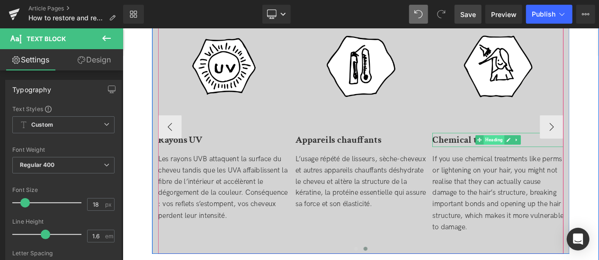
click at [566, 164] on span "Heading" at bounding box center [568, 162] width 25 height 11
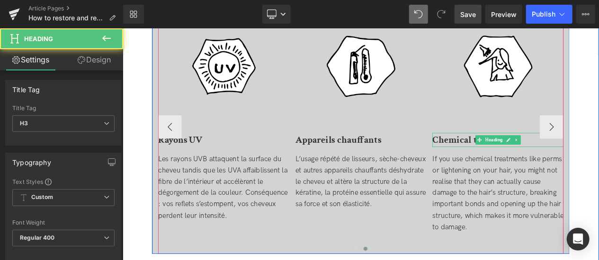
click at [599, 159] on h3 "Chemical treatment" at bounding box center [574, 162] width 158 height 17
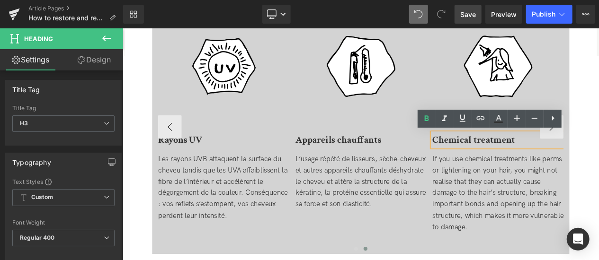
click at [599, 165] on h3 "Chemical treatment" at bounding box center [574, 162] width 158 height 17
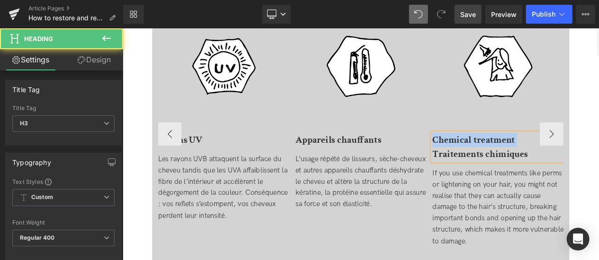
drag, startPoint x: 597, startPoint y: 164, endPoint x: 453, endPoint y: 163, distance: 143.5
click at [453, 163] on div "Image Image Pollution Heading Les particules de fumée, de poussière, de suie ou…" at bounding box center [247, 155] width 825 height 323
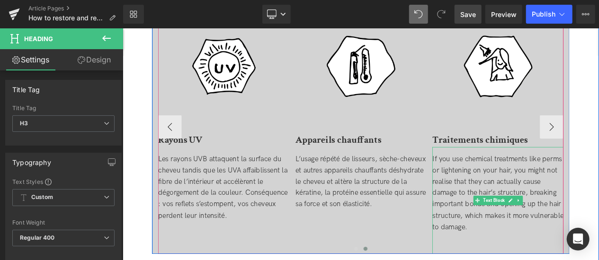
click at [527, 219] on div "If you use chemical treatments like perms or lightening on your hair, you might…" at bounding box center [574, 227] width 158 height 96
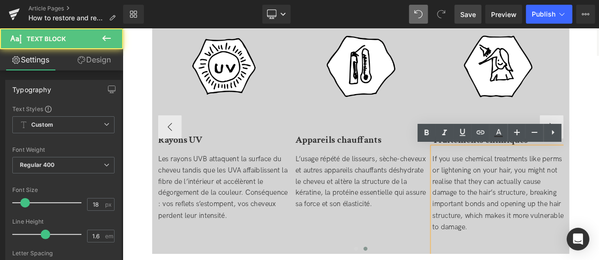
click at [590, 260] on div "If you use chemical treatments like perms or lightening on your hair, you might…" at bounding box center [574, 227] width 158 height 96
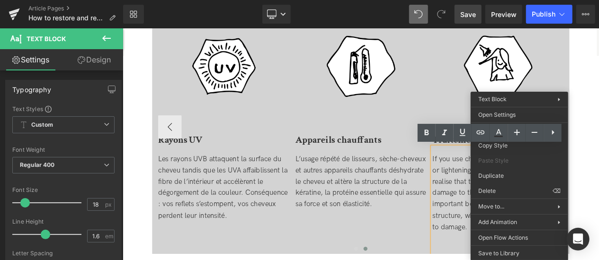
click at [509, 247] on div "If you use chemical treatments like perms or lightening on your hair, you might…" at bounding box center [574, 227] width 158 height 96
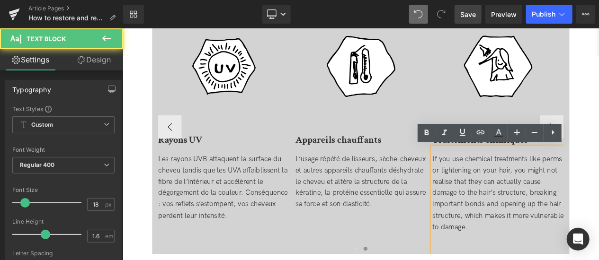
click at [586, 260] on div "If you use chemical treatments like perms or lightening on your hair, you might…" at bounding box center [574, 227] width 158 height 96
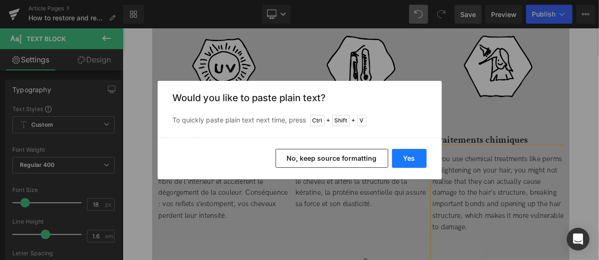
click at [412, 163] on button "Yes" at bounding box center [409, 158] width 35 height 19
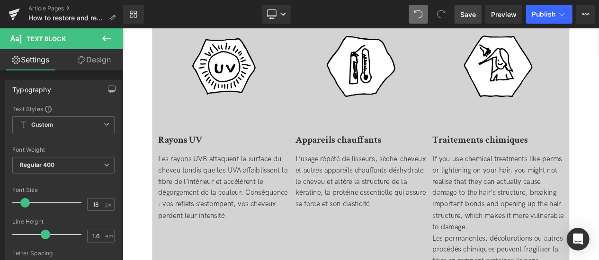
scroll to position [589, 0]
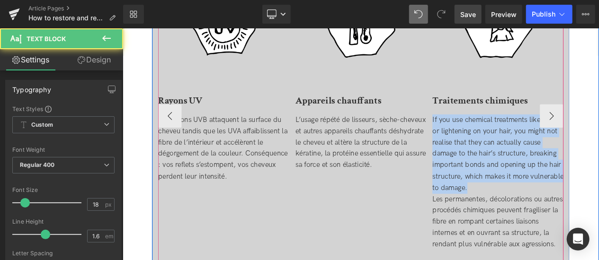
drag, startPoint x: 603, startPoint y: 219, endPoint x: 491, endPoint y: 137, distance: 138.9
click at [491, 137] on div "Image Image Pollution Heading Les particules de fumée, de poussière, de suie ou…" at bounding box center [247, 133] width 825 height 374
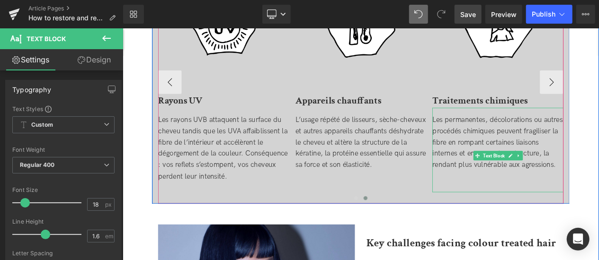
click at [599, 136] on div "Les permanentes, décolorations ou autres procédés chimiques peuvent fragiliser …" at bounding box center [574, 166] width 158 height 68
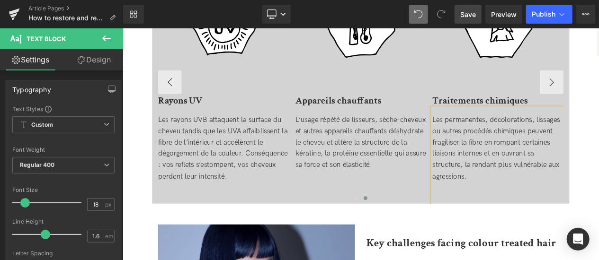
click at [576, 219] on div at bounding box center [574, 221] width 158 height 14
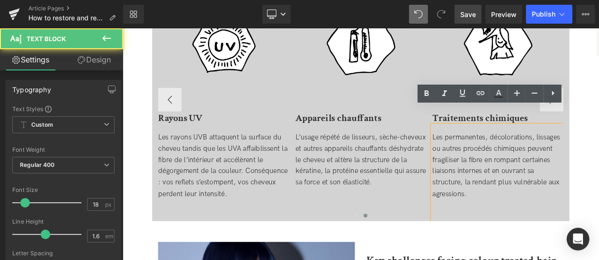
scroll to position [568, 0]
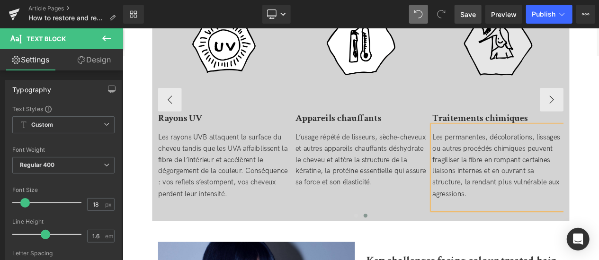
click at [599, 112] on img at bounding box center [574, 48] width 158 height 160
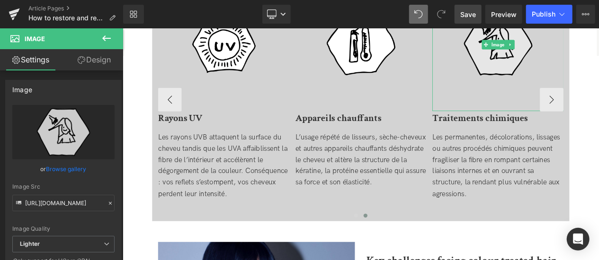
click at [599, 121] on img at bounding box center [574, 48] width 158 height 160
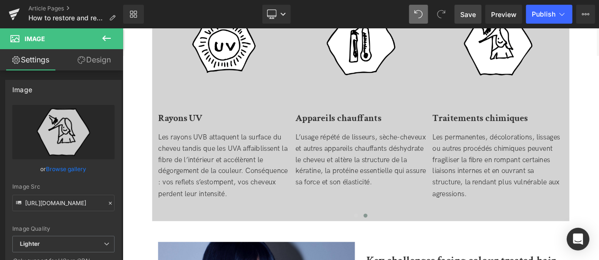
click at [475, 12] on span "Save" at bounding box center [468, 14] width 16 height 10
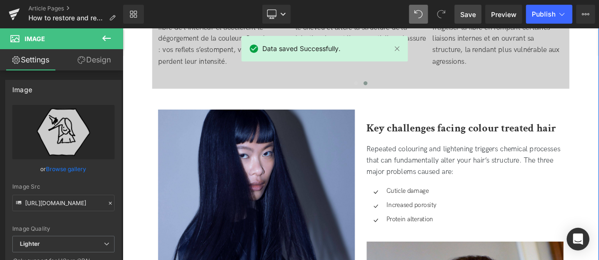
scroll to position [726, 0]
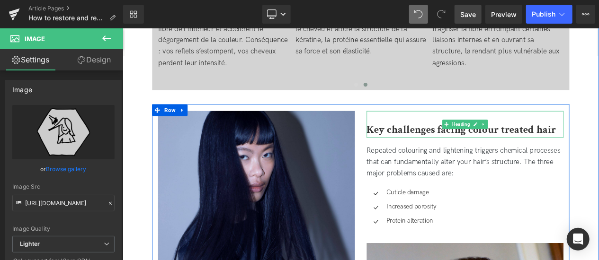
click at [490, 152] on b "Key challenges facing colour treated hair" at bounding box center [530, 150] width 228 height 17
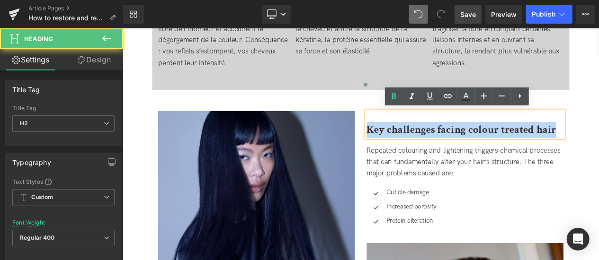
drag, startPoint x: 640, startPoint y: 148, endPoint x: 416, endPoint y: 150, distance: 224.0
click at [416, 150] on div "Key challenges facing colour treated hair" at bounding box center [534, 143] width 237 height 33
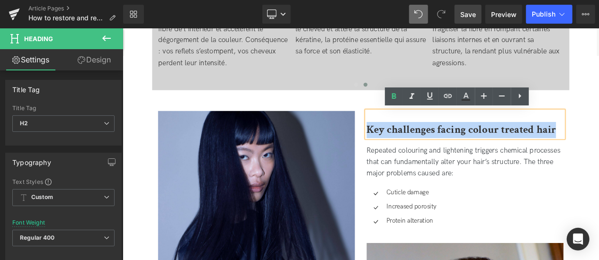
paste div
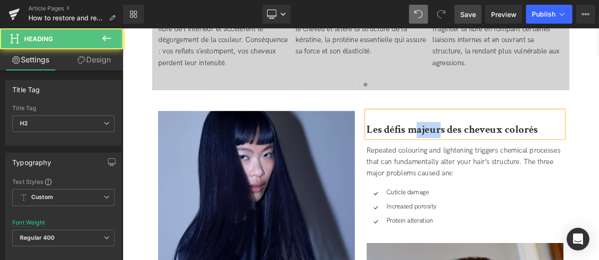
drag, startPoint x: 507, startPoint y: 148, endPoint x: 472, endPoint y: 145, distance: 35.2
click at [472, 145] on b "Les défis majeurs des cheveux colorés" at bounding box center [519, 150] width 206 height 17
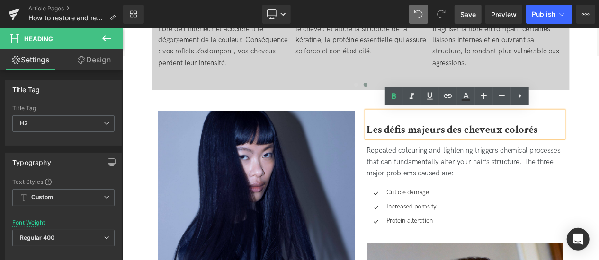
click at [464, 148] on b "Les défis majeurs des cheveux colorés" at bounding box center [519, 150] width 206 height 17
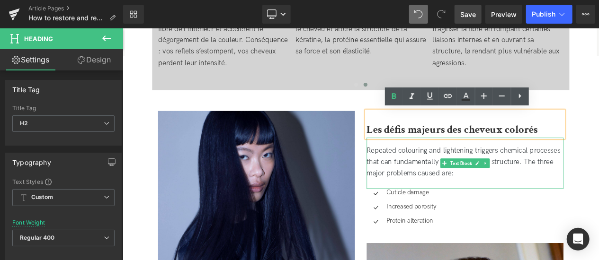
click at [476, 201] on p "Repeated colouring and lightening triggers chemical processes that can fundamen…" at bounding box center [534, 189] width 237 height 41
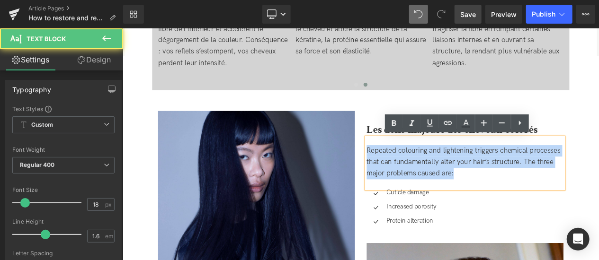
drag, startPoint x: 545, startPoint y: 201, endPoint x: 418, endPoint y: 171, distance: 130.9
click at [418, 171] on p "Repeated colouring and lightening triggers chemical processes that can fundamen…" at bounding box center [534, 189] width 237 height 41
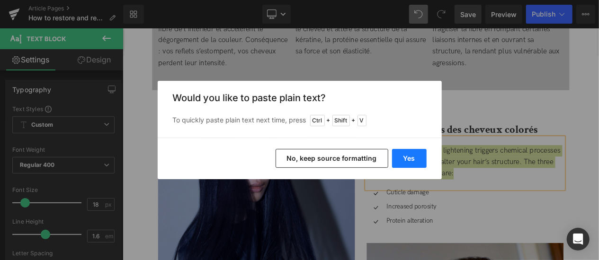
click at [402, 155] on button "Yes" at bounding box center [409, 158] width 35 height 19
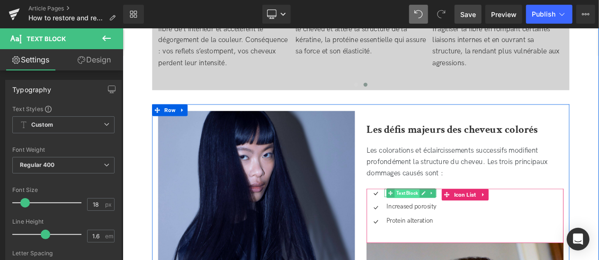
click at [466, 225] on span "Text Block" at bounding box center [464, 226] width 30 height 11
click at [468, 227] on span "Text Block" at bounding box center [464, 226] width 30 height 11
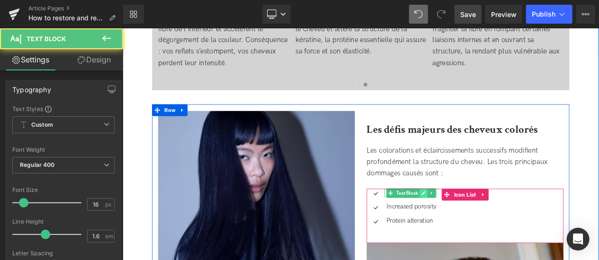
click at [482, 224] on icon at bounding box center [484, 227] width 5 height 6
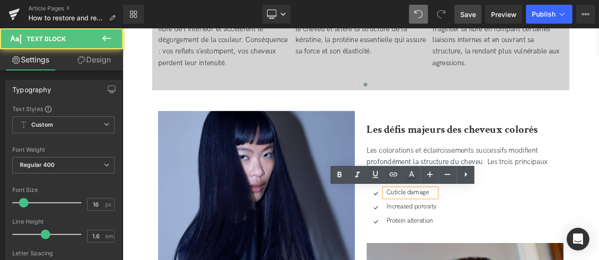
click at [491, 223] on p "Cuticle damage" at bounding box center [469, 226] width 60 height 10
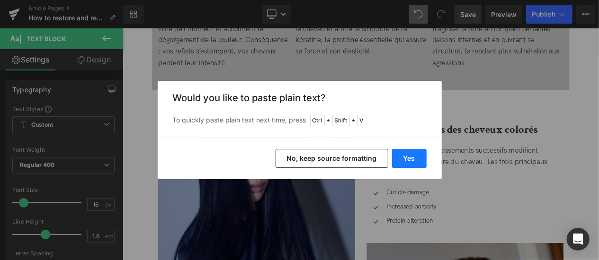
click at [402, 161] on button "Yes" at bounding box center [409, 158] width 35 height 19
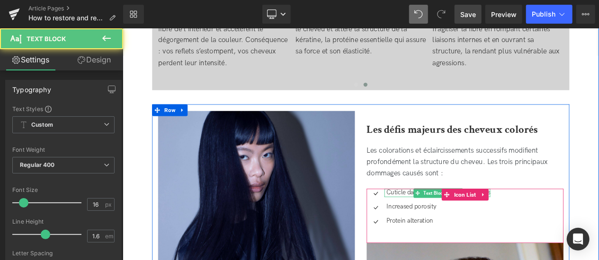
click at [471, 226] on p "Cuticle damage des cuticules abîmées" at bounding box center [501, 226] width 125 height 10
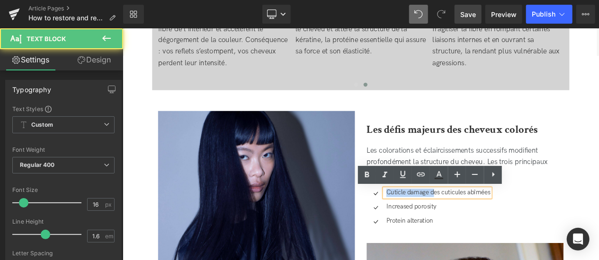
drag, startPoint x: 498, startPoint y: 225, endPoint x: 431, endPoint y: 221, distance: 66.9
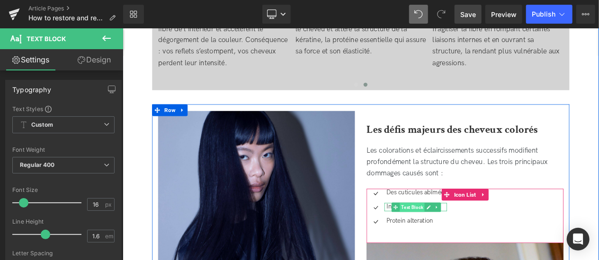
click at [462, 242] on span "Text Block" at bounding box center [471, 243] width 30 height 11
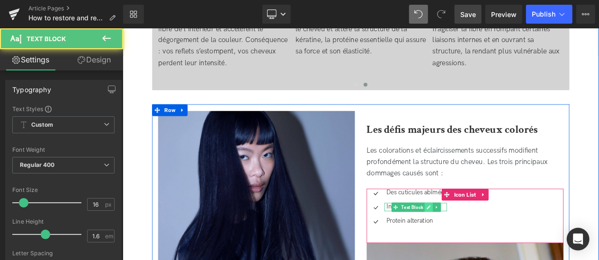
click at [492, 243] on icon at bounding box center [490, 244] width 5 height 6
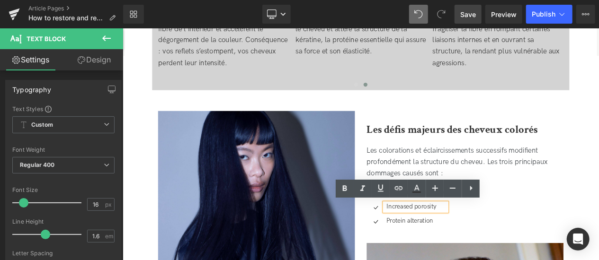
click at [507, 243] on p "Increased porosity" at bounding box center [475, 243] width 73 height 10
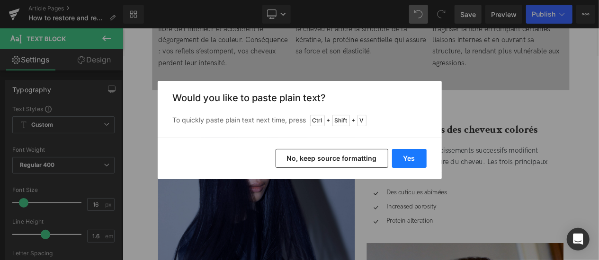
click at [407, 160] on button "Yes" at bounding box center [409, 158] width 35 height 19
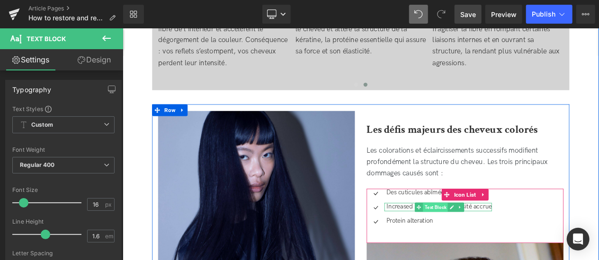
click at [506, 243] on span "Text Block" at bounding box center [498, 243] width 30 height 11
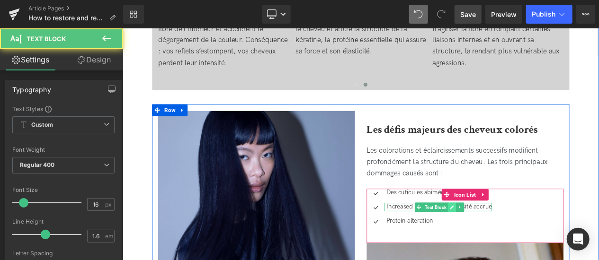
click at [519, 245] on icon at bounding box center [518, 244] width 5 height 6
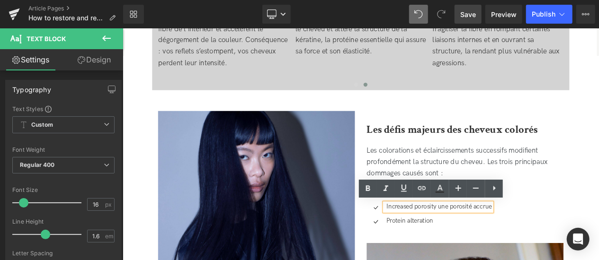
click at [506, 241] on p "Increased porosity une porosité accrue" at bounding box center [502, 243] width 127 height 10
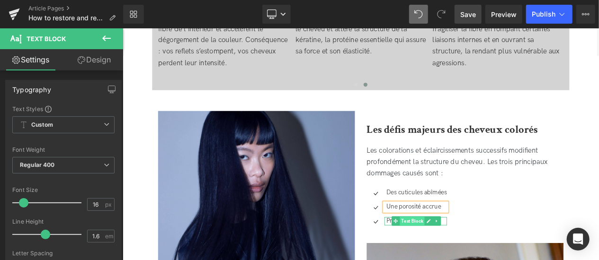
click at [465, 260] on span "Text Block" at bounding box center [471, 260] width 30 height 11
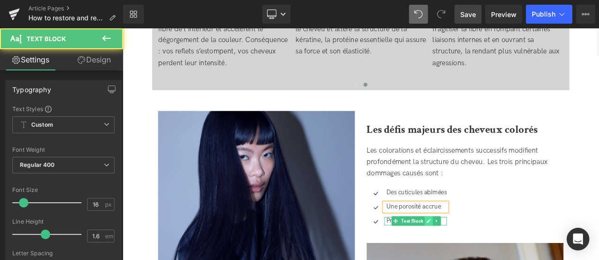
click at [490, 259] on icon at bounding box center [490, 260] width 5 height 5
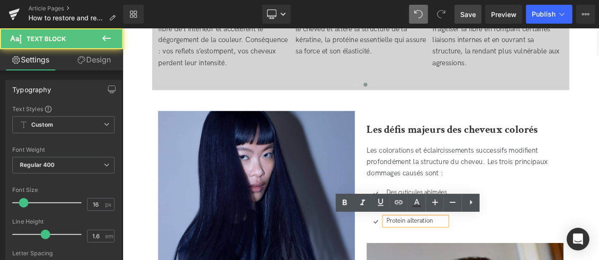
click at [506, 260] on p "Protein alteration" at bounding box center [475, 260] width 73 height 10
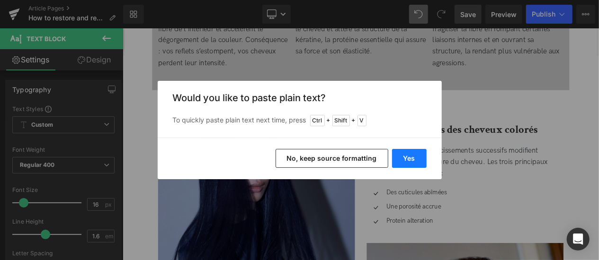
drag, startPoint x: 415, startPoint y: 157, endPoint x: 392, endPoint y: 223, distance: 70.2
click at [415, 157] on button "Yes" at bounding box center [409, 158] width 35 height 19
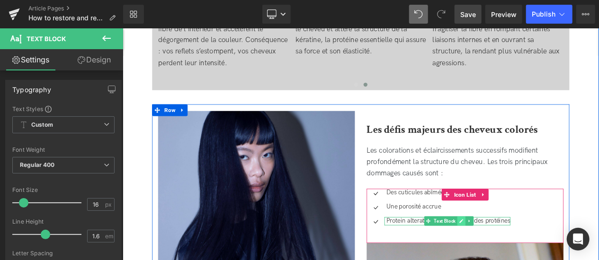
click at [528, 258] on icon at bounding box center [529, 260] width 5 height 6
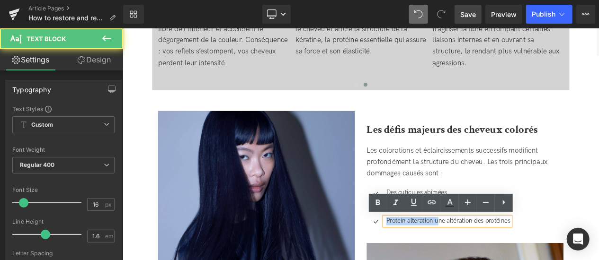
drag, startPoint x: 502, startPoint y: 260, endPoint x: 425, endPoint y: 255, distance: 77.4
click at [425, 255] on ul "Icon Des cuticules abîmées Text Block Icon Une porosité accrue Text Block Icon …" at bounding box center [502, 246] width 173 height 51
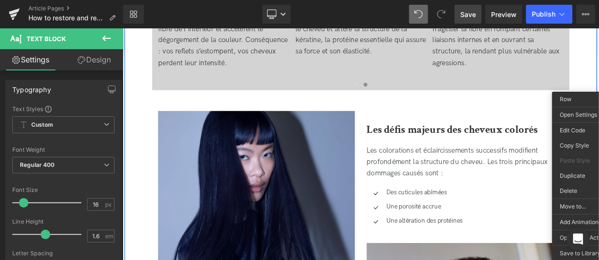
drag, startPoint x: 465, startPoint y: 11, endPoint x: 395, endPoint y: 22, distance: 70.0
click at [465, 11] on span "Save" at bounding box center [468, 14] width 16 height 10
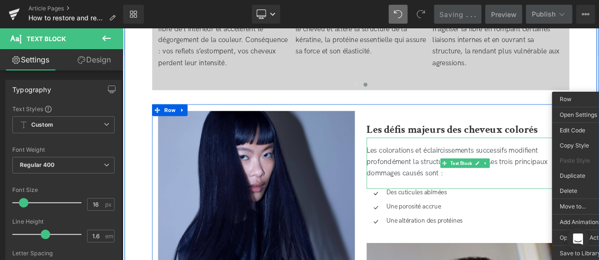
click at [534, 201] on p "Les colorations et éclaircissements successifs modifient profondément la struct…" at bounding box center [534, 189] width 237 height 41
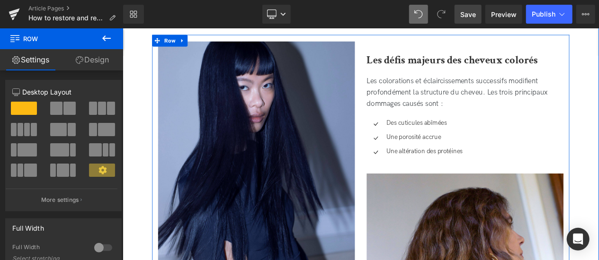
scroll to position [811, 0]
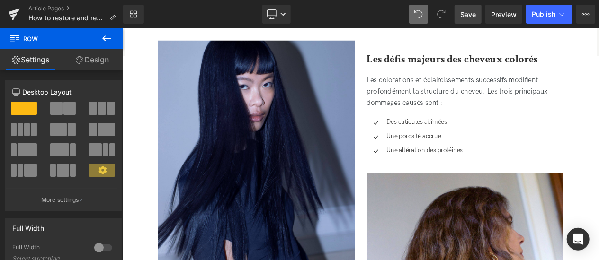
click at [468, 18] on span "Save" at bounding box center [468, 14] width 16 height 10
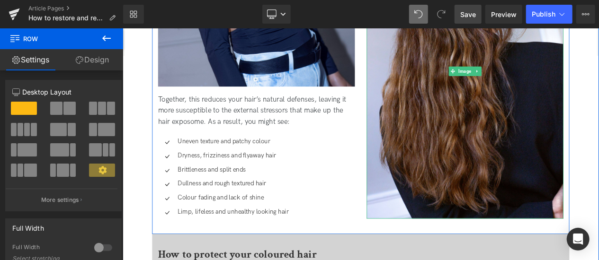
scroll to position [1111, 0]
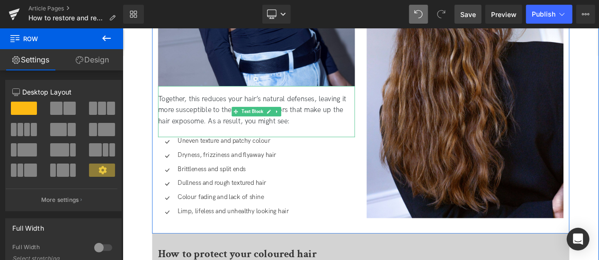
click at [211, 125] on p "Together, this reduces your hair’s natural defenses, leaving it more susceptibl…" at bounding box center [283, 127] width 237 height 41
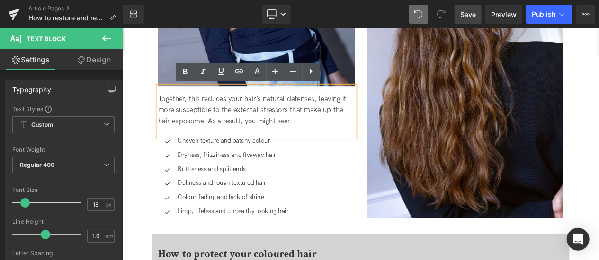
click at [356, 142] on p "Together, this reduces your hair’s natural defenses, leaving it more susceptibl…" at bounding box center [283, 127] width 237 height 41
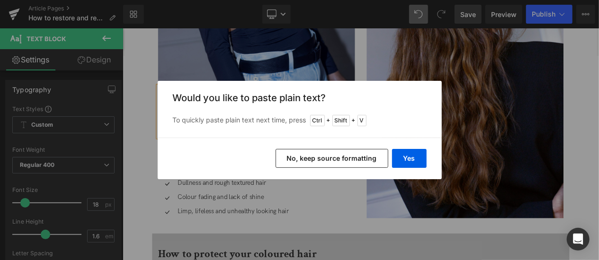
click at [411, 148] on div "Yes No, keep source formatting" at bounding box center [300, 159] width 284 height 42
drag, startPoint x: 410, startPoint y: 154, endPoint x: 329, endPoint y: 149, distance: 81.2
click at [410, 154] on button "Yes" at bounding box center [409, 158] width 35 height 19
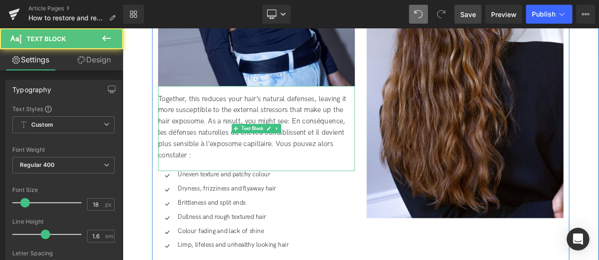
click at [336, 167] on p "Together, this reduces your hair’s natural defenses, leaving it more susceptibl…" at bounding box center [283, 148] width 237 height 82
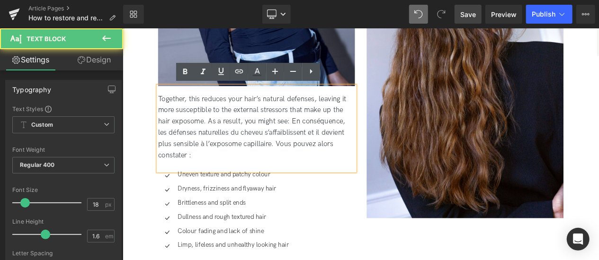
click at [303, 182] on p "Together, this reduces your hair’s natural defenses, leaving it more susceptibl…" at bounding box center [283, 148] width 237 height 82
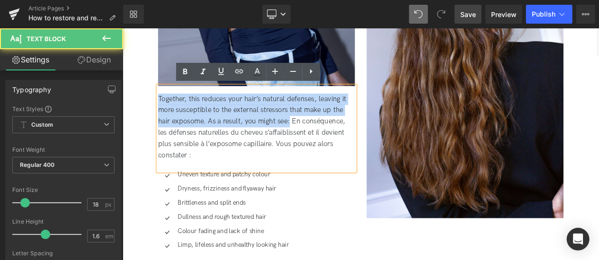
drag, startPoint x: 324, startPoint y: 139, endPoint x: 152, endPoint y: 97, distance: 177.4
click at [152, 97] on div "Comment restaurer et réparer des cheveux colorés Heading Les colorations transf…" at bounding box center [408, 31] width 521 height 1779
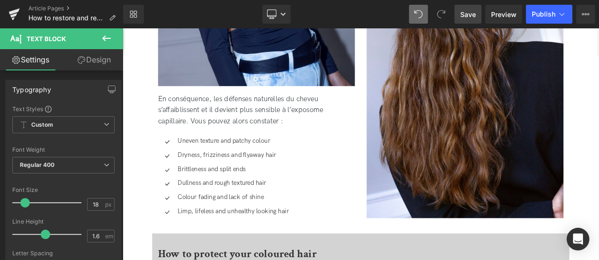
click at [465, 15] on span "Save" at bounding box center [468, 14] width 16 height 10
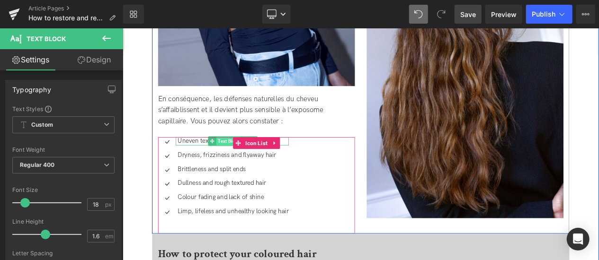
click at [242, 162] on span "Text Block" at bounding box center [250, 163] width 30 height 11
click at [247, 165] on span "Text Block" at bounding box center [250, 163] width 30 height 11
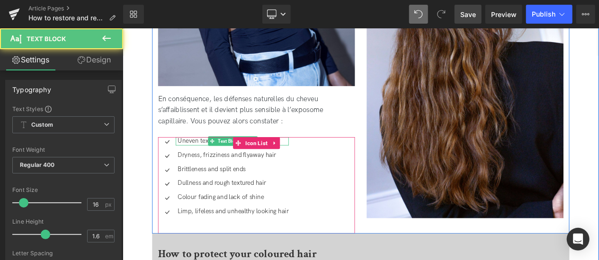
click at [212, 165] on p "Uneven texture and patchy colour" at bounding box center [255, 164] width 134 height 10
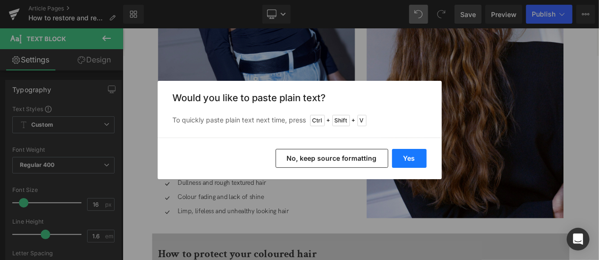
click at [402, 158] on button "Yes" at bounding box center [409, 158] width 35 height 19
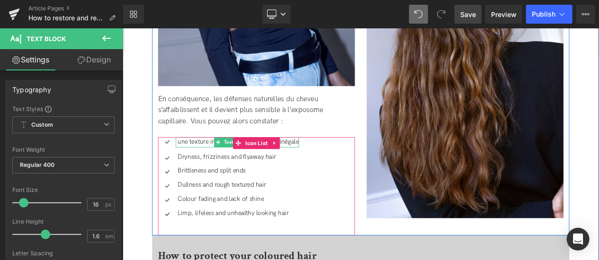
click at [194, 167] on div "une texture irrégulière et une couleur inégale" at bounding box center [260, 165] width 148 height 12
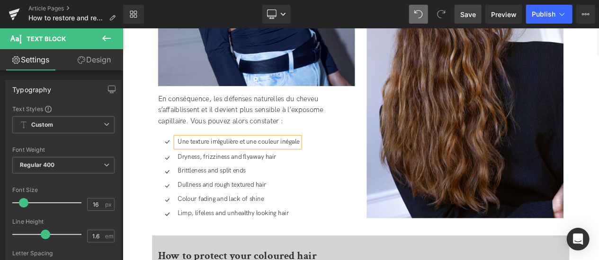
click at [215, 185] on p "Dryness, frizziness and flyaway hair" at bounding box center [261, 184] width 147 height 10
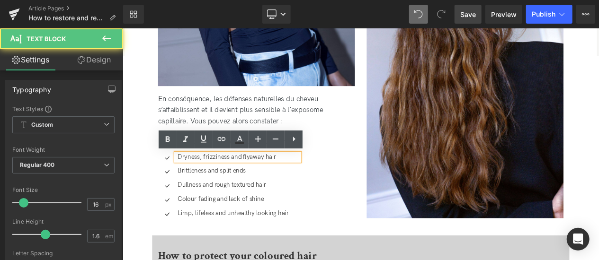
click at [320, 180] on p "Dryness, frizziness and flyaway hair" at bounding box center [261, 184] width 147 height 10
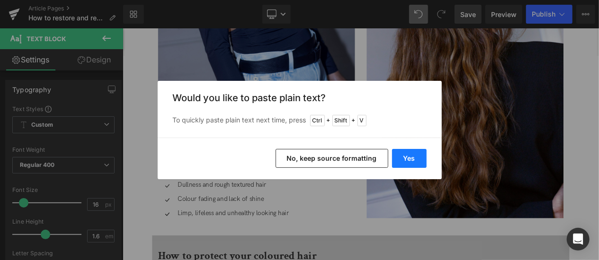
click at [402, 157] on button "Yes" at bounding box center [409, 158] width 35 height 19
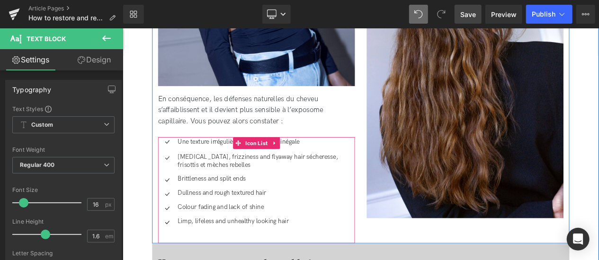
click at [363, 188] on p "Dryness, frizziness and flyaway hair sécheresse, frisottis et mèches rebelles" at bounding box center [294, 189] width 213 height 20
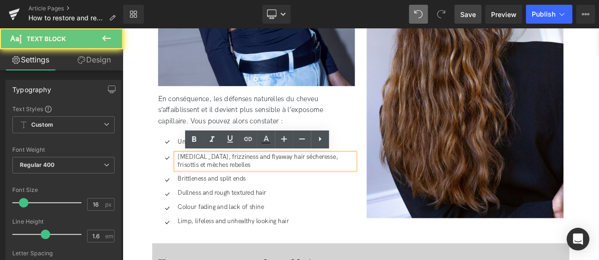
click at [314, 182] on p "Dryness, frizziness and flyaway hair sécheresse, frisottis et mèches rebelles" at bounding box center [294, 189] width 213 height 20
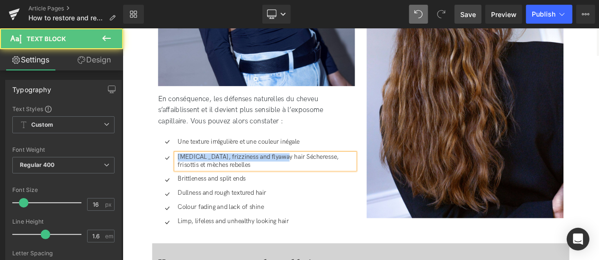
drag, startPoint x: 311, startPoint y: 183, endPoint x: 177, endPoint y: 170, distance: 134.6
click at [177, 170] on ul "Icon Une texture irrégulière et une couleur inégale Text Block Icon Dryness, fr…" at bounding box center [283, 216] width 237 height 114
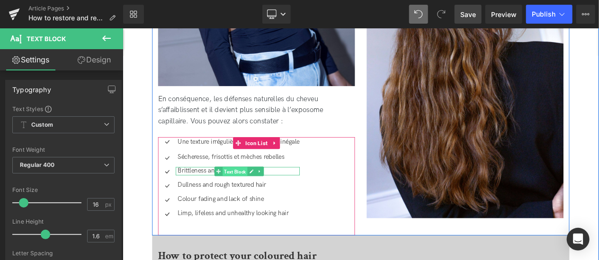
click at [255, 203] on span "Text Block" at bounding box center [257, 200] width 30 height 11
click at [260, 197] on span "Text Block" at bounding box center [257, 200] width 30 height 11
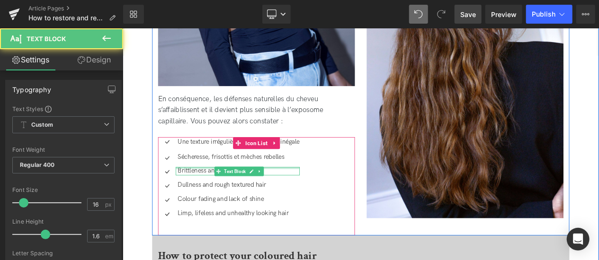
click at [316, 197] on div at bounding box center [260, 196] width 149 height 2
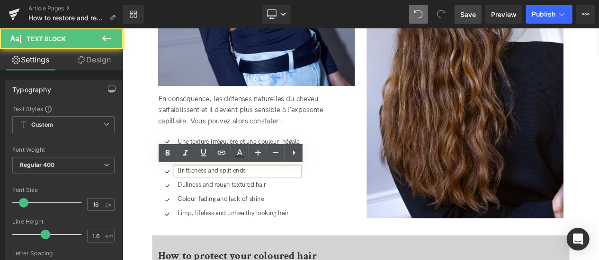
click at [299, 201] on p "Brittleness and split ends" at bounding box center [261, 200] width 147 height 10
click at [272, 199] on p "Brittleness and split ends" at bounding box center [261, 200] width 147 height 10
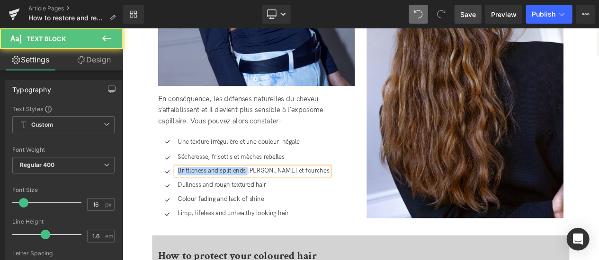
drag, startPoint x: 277, startPoint y: 197, endPoint x: 183, endPoint y: 194, distance: 93.8
click at [183, 194] on ul "Icon Une texture irrégulière et une couleur inégale Text Block Icon Sécheresse,…" at bounding box center [268, 211] width 206 height 104
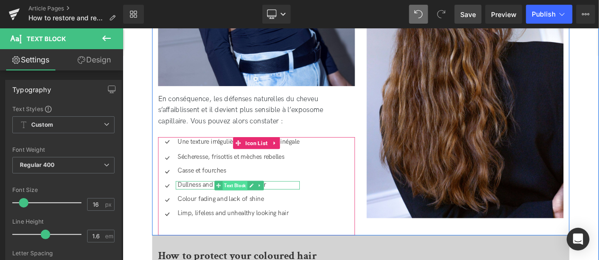
click at [250, 217] on span "Text Block" at bounding box center [257, 217] width 30 height 11
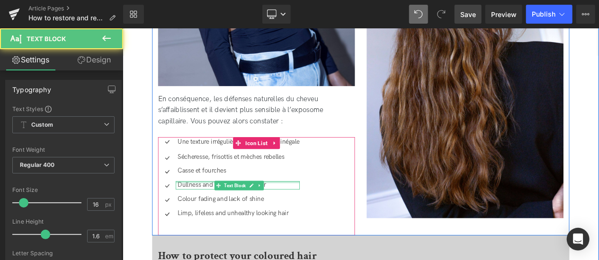
click at [306, 213] on div at bounding box center [260, 213] width 149 height 2
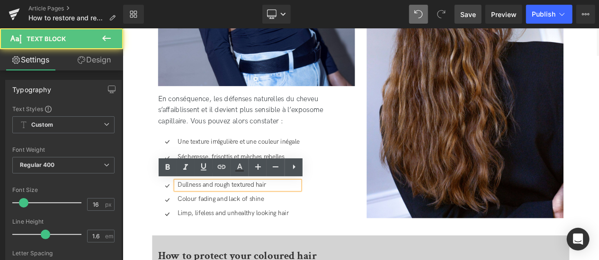
click at [303, 217] on p "Dullness and rough textured hair" at bounding box center [261, 217] width 147 height 10
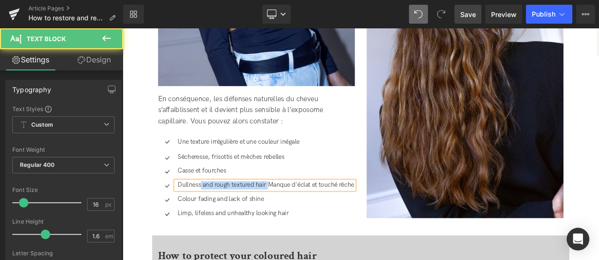
drag, startPoint x: 299, startPoint y: 215, endPoint x: 190, endPoint y: 208, distance: 109.1
click at [190, 208] on ul "Icon Une texture irrégulière et une couleur inégale Text Block Icon Sécheresse,…" at bounding box center [283, 211] width 236 height 104
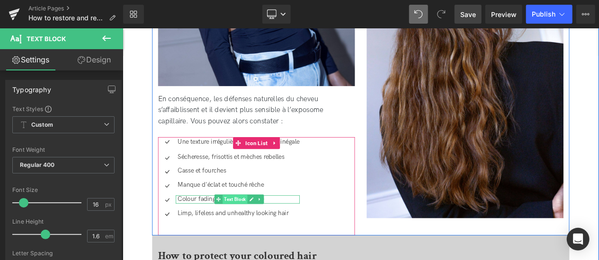
click at [264, 233] on span "Text Block" at bounding box center [257, 233] width 30 height 11
click at [275, 236] on icon at bounding box center [277, 234] width 5 height 5
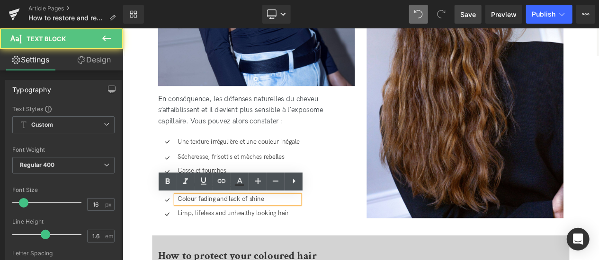
click at [297, 234] on p "Colour fading and lack of shine" at bounding box center [261, 234] width 147 height 10
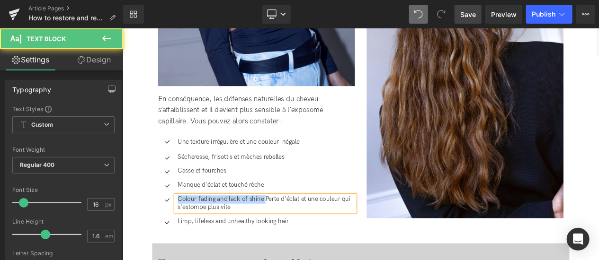
drag, startPoint x: 295, startPoint y: 232, endPoint x: 181, endPoint y: 231, distance: 114.6
click at [181, 231] on li "Icon Colour fading and lack of shine Perte d'éclat et une couleur qui s'estompe…" at bounding box center [283, 239] width 237 height 20
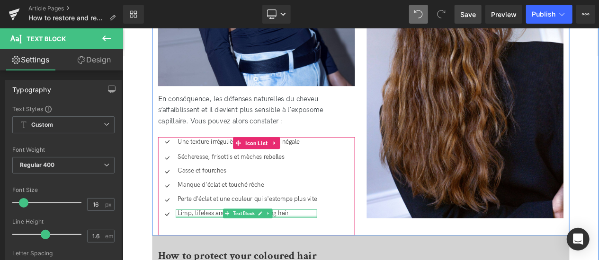
click at [225, 254] on div at bounding box center [271, 255] width 170 height 2
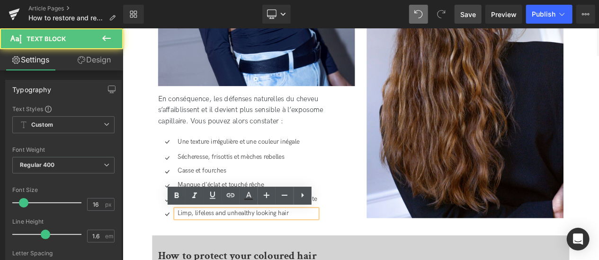
click at [331, 249] on p "Limp, lifeless and unhealthy looking hair" at bounding box center [272, 251] width 168 height 10
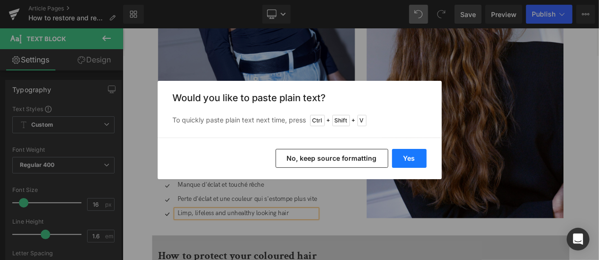
click at [412, 155] on button "Yes" at bounding box center [409, 158] width 35 height 19
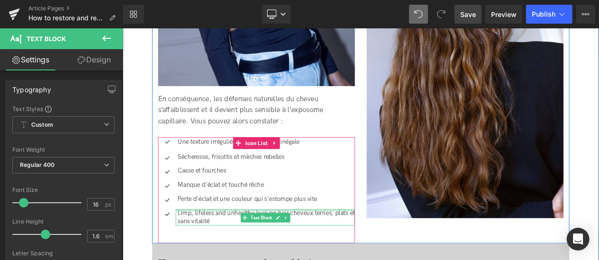
click at [326, 248] on div at bounding box center [293, 247] width 215 height 2
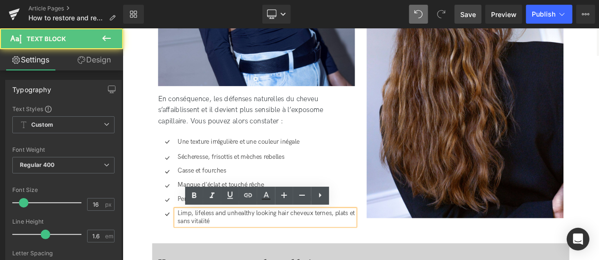
click at [329, 253] on p "Limp, lifeless and unhealthy looking hair cheveux ternes, plats et sans vitalité" at bounding box center [294, 256] width 213 height 20
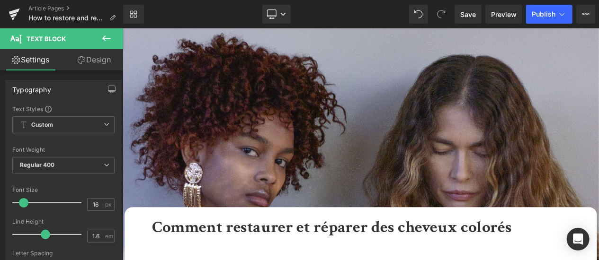
scroll to position [1111, 0]
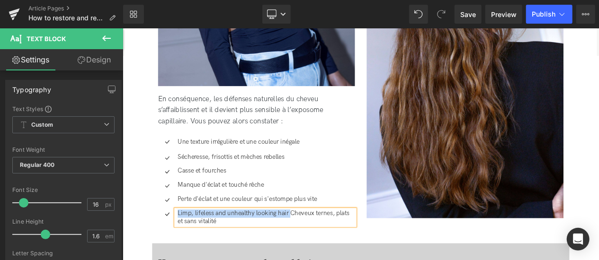
drag, startPoint x: 325, startPoint y: 251, endPoint x: 188, endPoint y: 250, distance: 136.4
click at [188, 250] on div "Limp, lifeless and unhealthy looking hair Cheveux ternes, plats et sans vitalité" at bounding box center [293, 256] width 215 height 20
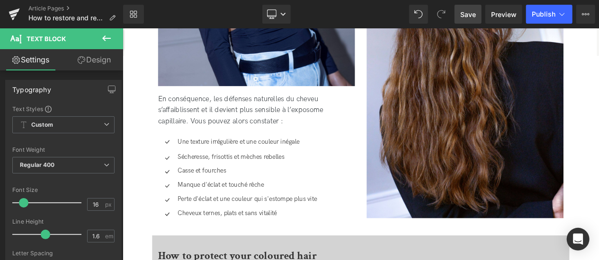
click at [468, 18] on span "Save" at bounding box center [468, 14] width 16 height 10
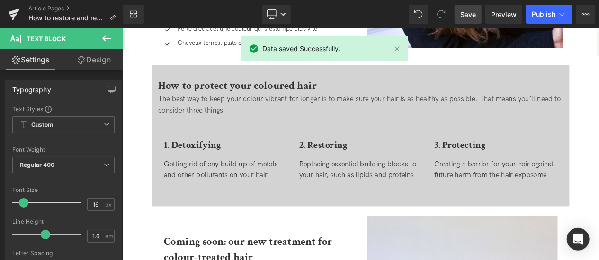
scroll to position [1323, 0]
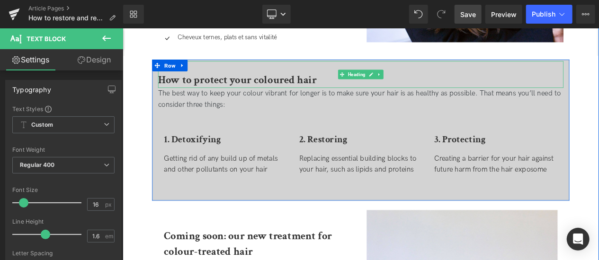
click at [352, 91] on b "How to protect your coloured hair" at bounding box center [260, 89] width 191 height 17
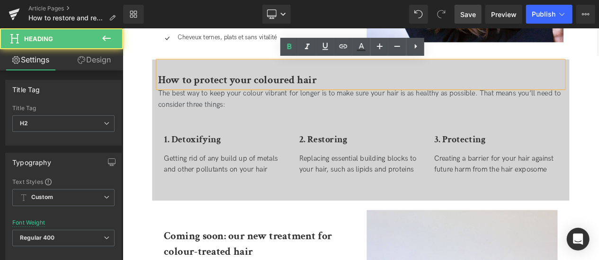
click at [358, 91] on h2 "How to protect your coloured hair" at bounding box center [409, 89] width 488 height 19
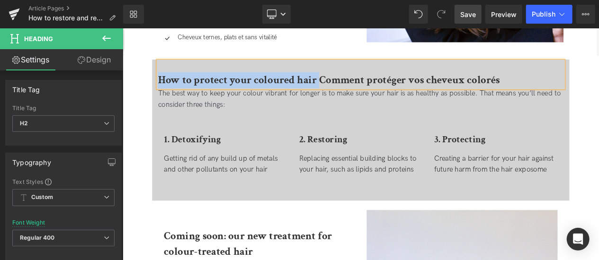
drag, startPoint x: 359, startPoint y: 90, endPoint x: 155, endPoint y: 99, distance: 203.8
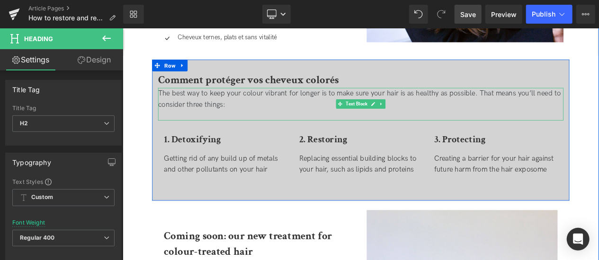
click at [255, 123] on div "The best way to keep your colour vibrant for longer is to make sure your hair i…" at bounding box center [409, 112] width 488 height 27
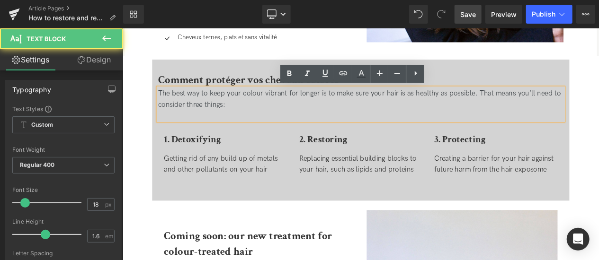
click at [251, 120] on div "The best way to keep your colour vibrant for longer is to make sure your hair i…" at bounding box center [409, 112] width 488 height 27
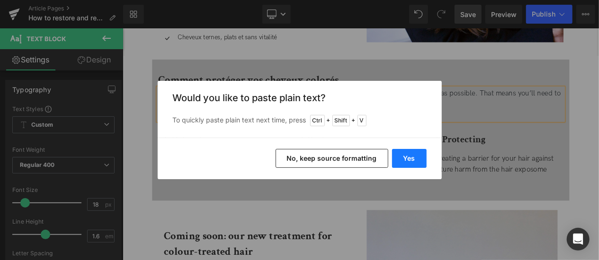
click at [411, 162] on button "Yes" at bounding box center [409, 158] width 35 height 19
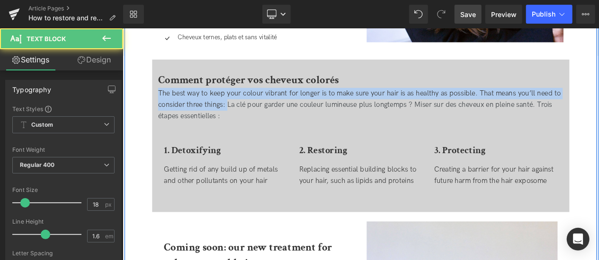
drag, startPoint x: 248, startPoint y: 119, endPoint x: 153, endPoint y: 87, distance: 100.2
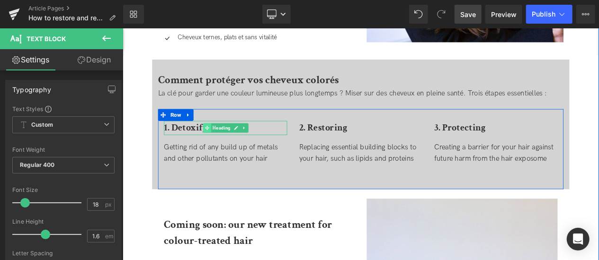
click at [221, 152] on span at bounding box center [224, 147] width 10 height 11
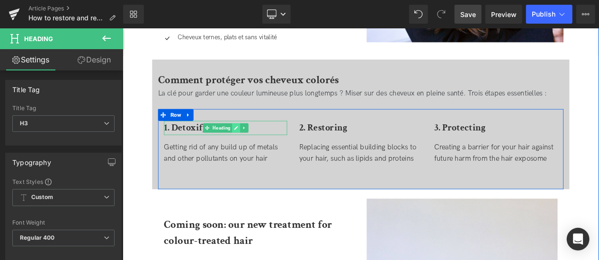
click at [256, 146] on icon at bounding box center [258, 148] width 5 height 6
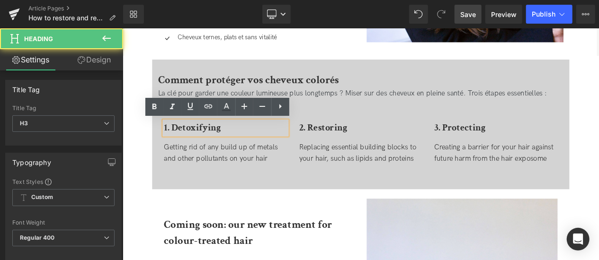
click at [246, 148] on h3 "1. Detoxifying" at bounding box center [246, 147] width 148 height 17
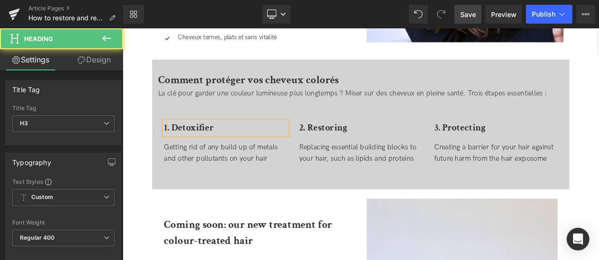
click at [194, 146] on b "1. Detoxifier" at bounding box center [202, 147] width 60 height 15
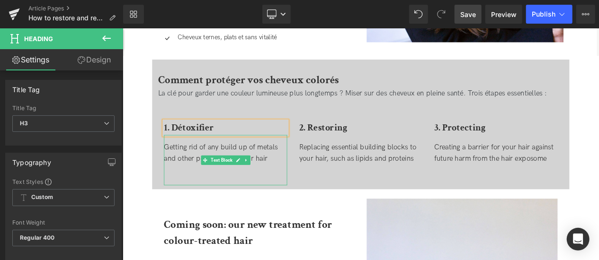
click at [279, 186] on div "Getting rid of any build up of metals and other pollutants on your hair" at bounding box center [246, 177] width 148 height 27
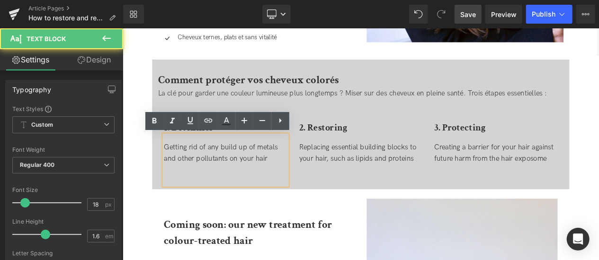
click at [299, 185] on div "Getting rid of any build up of metals and other pollutants on your hair" at bounding box center [246, 177] width 148 height 27
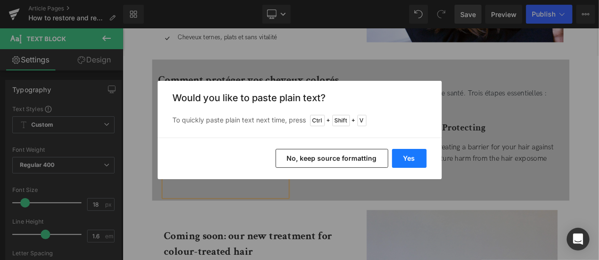
click at [411, 162] on button "Yes" at bounding box center [409, 158] width 35 height 19
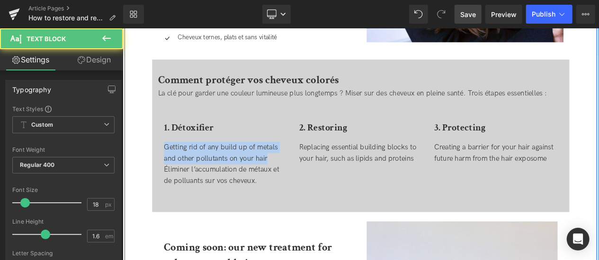
drag, startPoint x: 301, startPoint y: 185, endPoint x: 155, endPoint y: 169, distance: 146.3
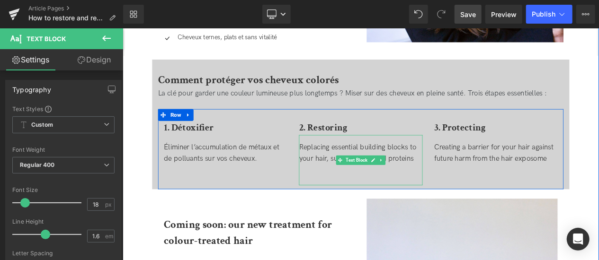
click at [361, 147] on b "2. Restoring" at bounding box center [363, 147] width 58 height 15
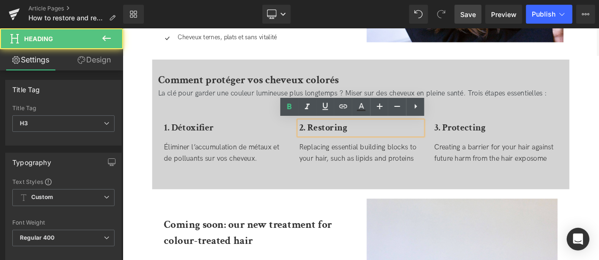
click at [395, 146] on h3 "2. Restoring" at bounding box center [408, 147] width 148 height 17
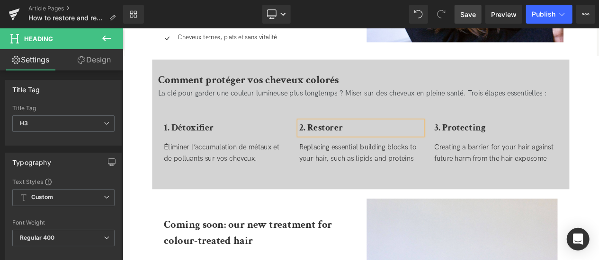
click at [370, 147] on b "2. Restorer" at bounding box center [360, 147] width 53 height 15
click at [368, 174] on div "Replacing essential building blocks to your hair, such as lipids and proteins" at bounding box center [408, 177] width 148 height 27
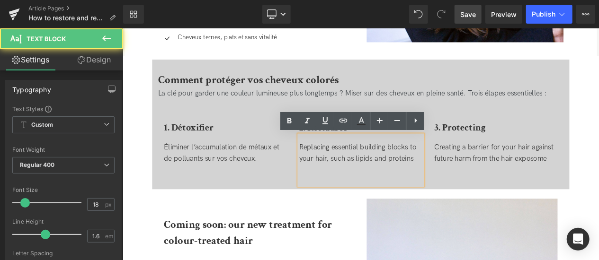
click at [472, 189] on div "Replacing essential building blocks to your hair, such as lipids and proteins" at bounding box center [408, 177] width 148 height 27
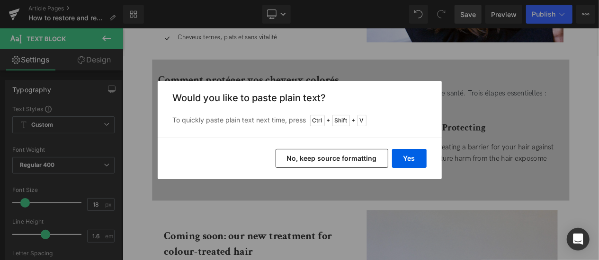
click at [414, 162] on button "Yes" at bounding box center [409, 158] width 35 height 19
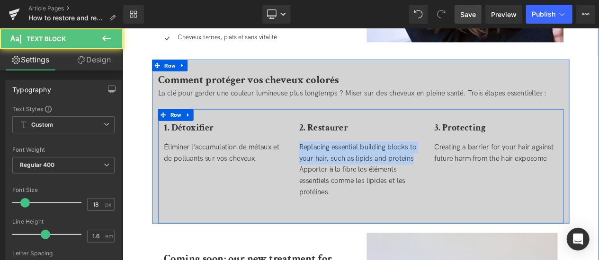
drag, startPoint x: 477, startPoint y: 187, endPoint x: 327, endPoint y: 165, distance: 151.2
click at [327, 165] on div "1. Détoxifier Heading Éliminer l’accumulation de métaux et de polluants sur vos…" at bounding box center [409, 194] width 488 height 138
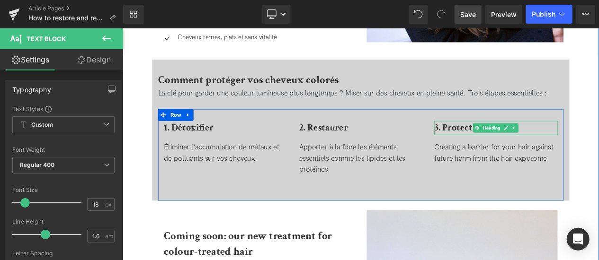
click at [526, 149] on b "3. Protecting" at bounding box center [528, 147] width 62 height 15
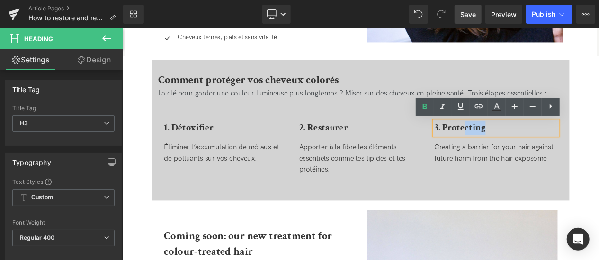
drag, startPoint x: 564, startPoint y: 146, endPoint x: 532, endPoint y: 146, distance: 32.2
click at [532, 146] on h3 "3. Protecting" at bounding box center [571, 147] width 148 height 17
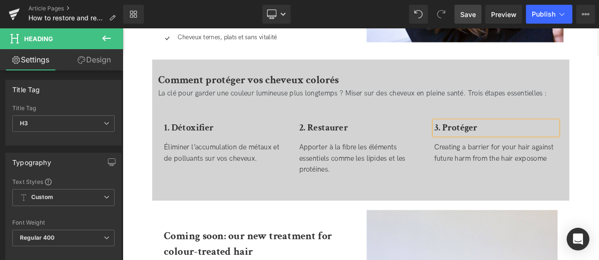
click at [526, 185] on div "Creating a barrier for your hair against future harm from the hair exposome" at bounding box center [571, 177] width 148 height 27
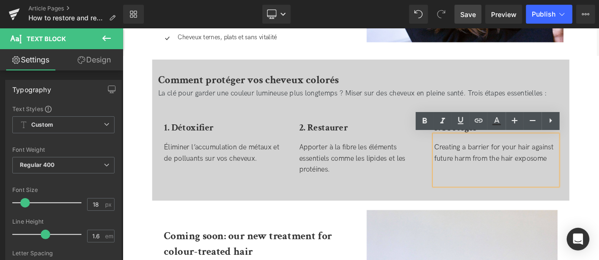
click at [599, 188] on div "Creating a barrier for your hair against future harm from the hair exposome" at bounding box center [571, 177] width 148 height 27
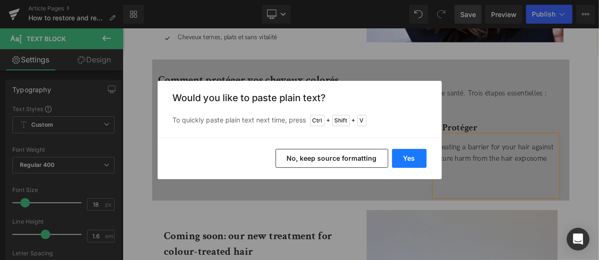
click at [415, 160] on button "Yes" at bounding box center [409, 158] width 35 height 19
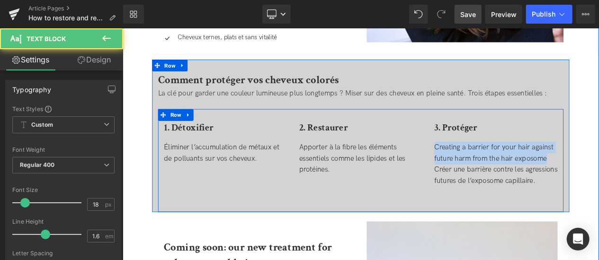
drag, startPoint x: 635, startPoint y: 184, endPoint x: 484, endPoint y: 170, distance: 151.7
click at [484, 170] on div "1. Détoxifier Heading Éliminer l’accumulation de métaux et de polluants sur vos…" at bounding box center [409, 187] width 488 height 124
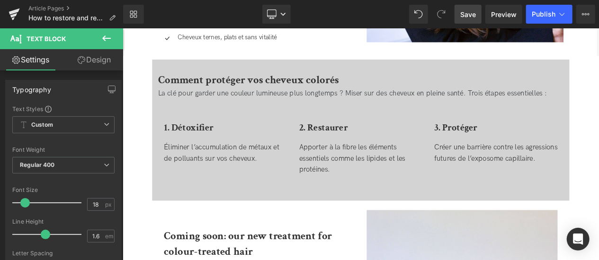
click at [468, 18] on span "Save" at bounding box center [468, 14] width 16 height 10
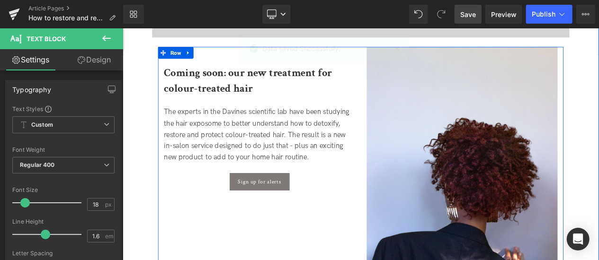
scroll to position [1505, 0]
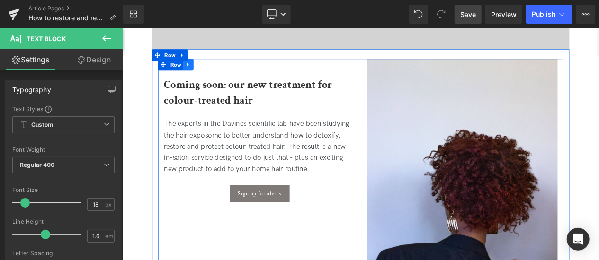
click at [205, 70] on link at bounding box center [201, 72] width 12 height 14
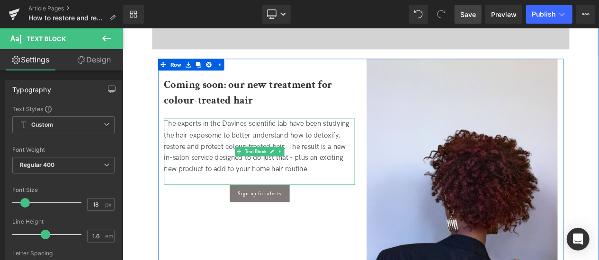
click at [226, 184] on div "The experts in the Davines scientific lab have been studying the hair exposome …" at bounding box center [287, 171] width 230 height 68
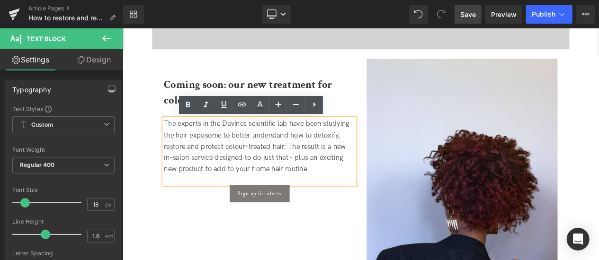
click at [198, 96] on b "Coming soon: our new treatment for colour-treated hair" at bounding box center [273, 106] width 202 height 36
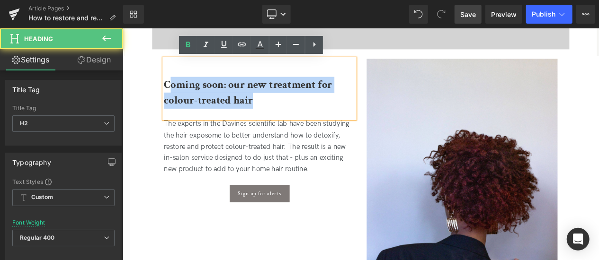
drag, startPoint x: 298, startPoint y: 112, endPoint x: 178, endPoint y: 90, distance: 121.9
click at [178, 90] on h2 "Coming soon: our new treatment for colour-treated hair" at bounding box center [287, 106] width 230 height 38
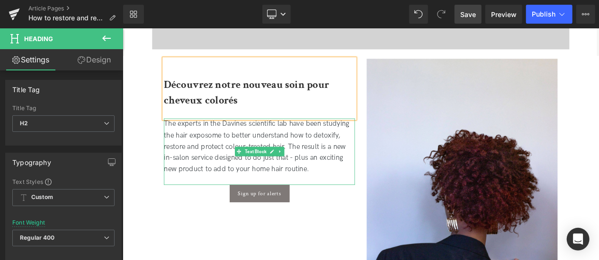
click at [354, 195] on div "The experts in the Davines scientific lab have been studying the hair exposome …" at bounding box center [287, 171] width 230 height 68
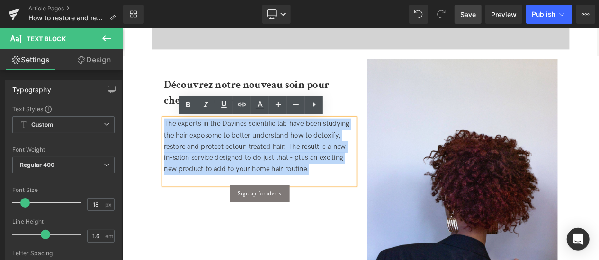
drag, startPoint x: 356, startPoint y: 197, endPoint x: 164, endPoint y: 133, distance: 202.5
click at [164, 133] on div "Découvrez notre nouveau soin pour cheveux colorés Heading The experts in the Da…" at bounding box center [409, 243] width 502 height 357
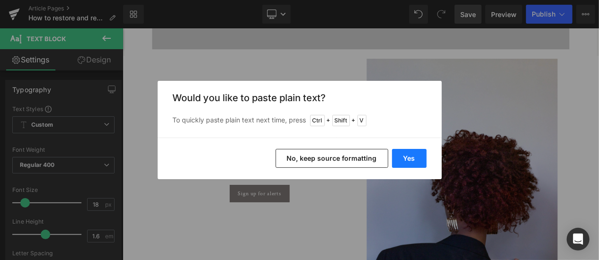
click at [411, 156] on button "Yes" at bounding box center [409, 158] width 35 height 19
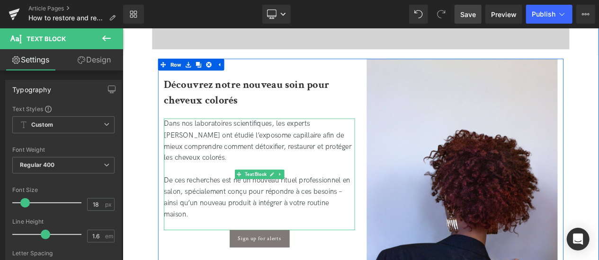
click at [205, 197] on div "Dans nos laboratoires scientifiques, les experts [PERSON_NAME] ont étudié l’exp…" at bounding box center [287, 198] width 230 height 123
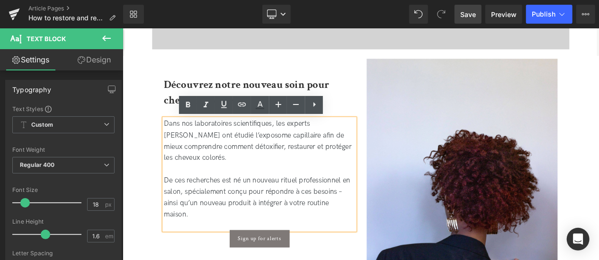
scroll to position [1539, 0]
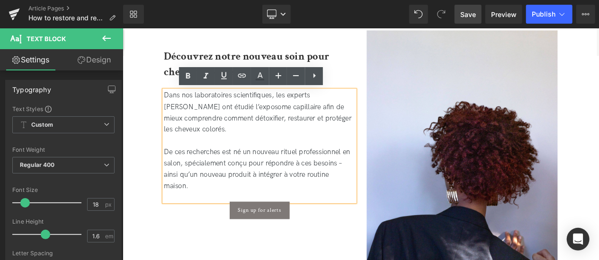
click at [376, 195] on div "Dans nos laboratoires scientifiques, les experts [PERSON_NAME] ont étudié l’exp…" at bounding box center [287, 163] width 230 height 123
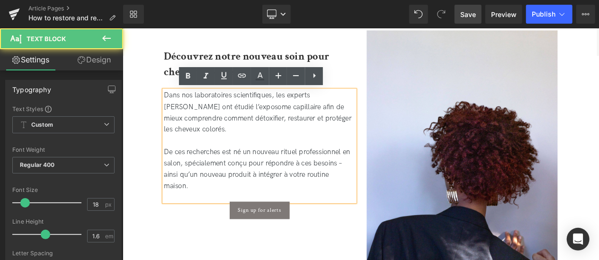
click at [391, 192] on div "Dans nos laboratoires scientifiques, les experts [PERSON_NAME] ont étudié l’exp…" at bounding box center [287, 163] width 230 height 123
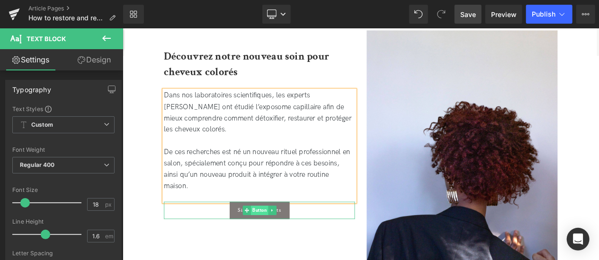
click at [286, 243] on span "Button" at bounding box center [287, 246] width 21 height 11
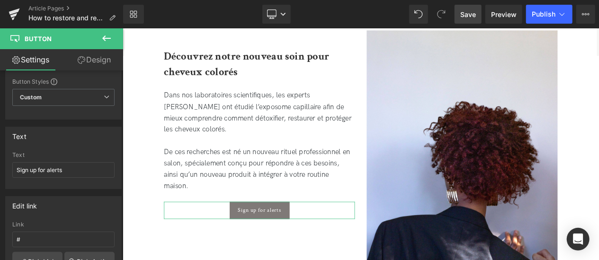
scroll to position [31, 0]
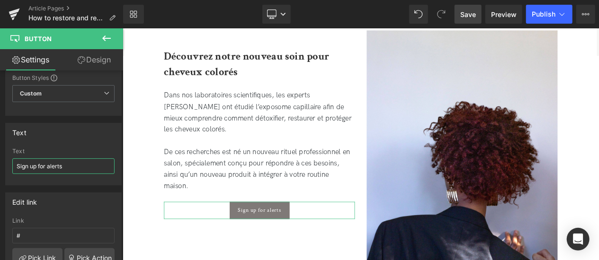
drag, startPoint x: 82, startPoint y: 167, endPoint x: -3, endPoint y: 145, distance: 88.0
click at [12, 159] on input "Sign up for alerts" at bounding box center [63, 167] width 102 height 16
type input "Découvrir Beautiful Things"
click at [45, 255] on link "Pick Link" at bounding box center [37, 258] width 50 height 19
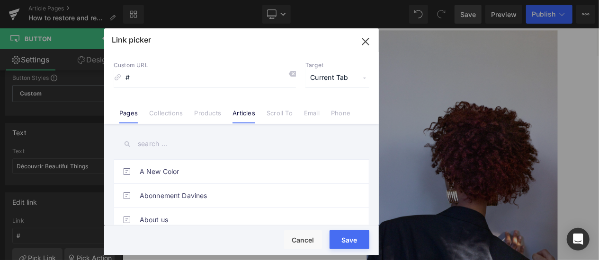
click at [245, 112] on link "Articles" at bounding box center [243, 116] width 23 height 14
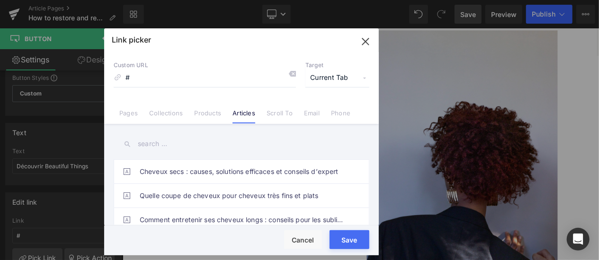
click at [163, 143] on input "text" at bounding box center [242, 144] width 256 height 21
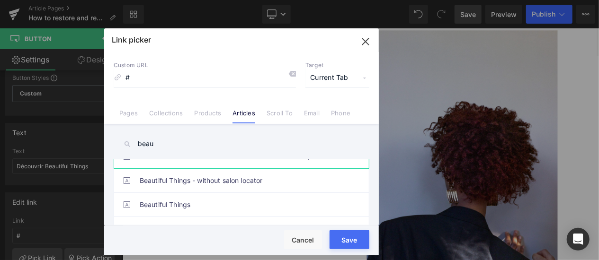
scroll to position [47, 0]
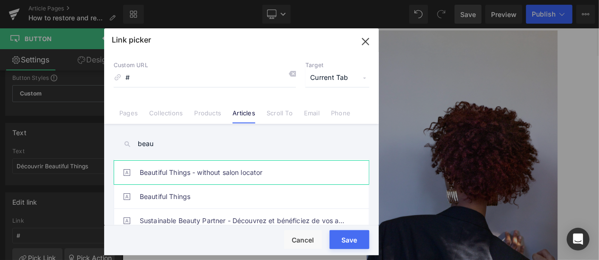
type input "beau"
click at [292, 172] on link "Beautiful Things - without salon locator" at bounding box center [244, 173] width 208 height 24
drag, startPoint x: 249, startPoint y: 82, endPoint x: 323, endPoint y: 82, distance: 74.8
click at [296, 82] on input "/blogs/blog-actu-beaute-cheveux/beautiful-things-without-salon-locator" at bounding box center [205, 78] width 182 height 18
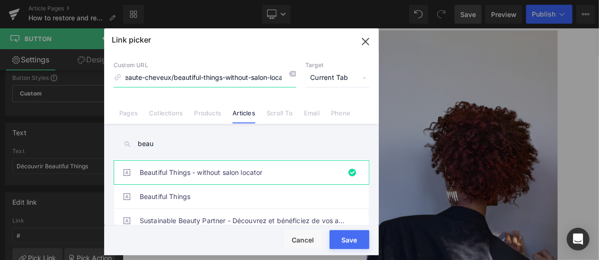
click at [244, 72] on input "/blogs/blog-actu-beaute-cheveux/beautiful-things-without-salon-locator" at bounding box center [205, 78] width 182 height 18
click at [229, 193] on link "Beautiful Things" at bounding box center [244, 197] width 208 height 24
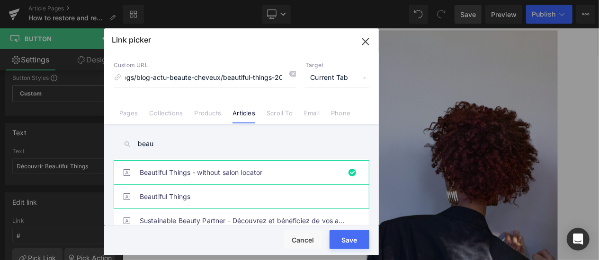
scroll to position [0, 12]
click at [297, 169] on link "Beautiful Things - without salon locator" at bounding box center [244, 173] width 208 height 24
type input "/blogs/blog-actu-beaute-cheveux/beautiful-things-without-salon-locator"
click at [346, 241] on button "Save" at bounding box center [350, 240] width 40 height 19
type input "/blogs/blog-actu-beaute-cheveux/beautiful-things-without-salon-locator"
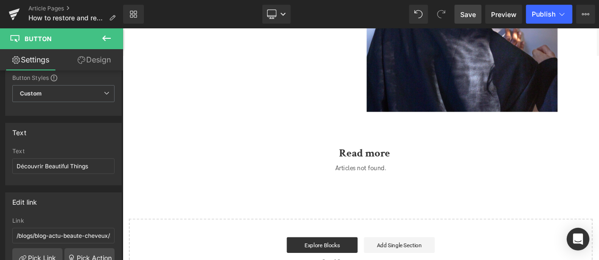
scroll to position [1783, 0]
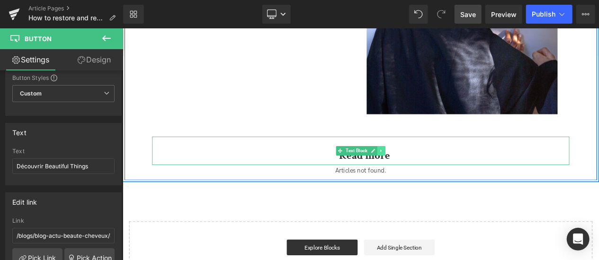
click at [435, 173] on icon at bounding box center [433, 175] width 5 height 6
click at [443, 176] on ul "Text Block" at bounding box center [408, 175] width 89 height 11
click at [439, 177] on icon at bounding box center [438, 175] width 5 height 5
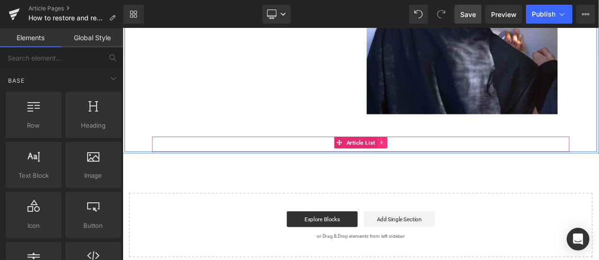
click at [438, 165] on link at bounding box center [434, 165] width 12 height 14
click at [443, 166] on icon at bounding box center [440, 165] width 7 height 7
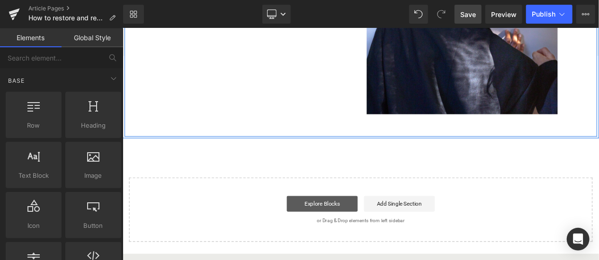
click at [378, 237] on link "Explore Blocks" at bounding box center [362, 239] width 85 height 19
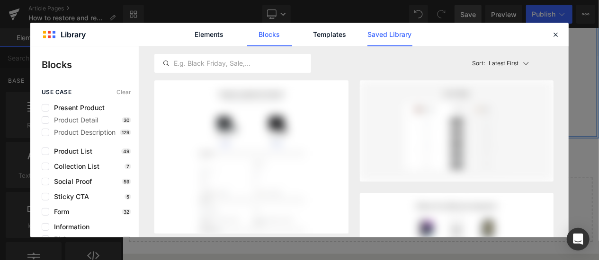
click at [389, 41] on link "Saved Library" at bounding box center [389, 35] width 45 height 24
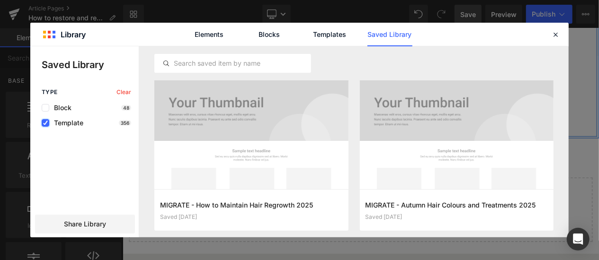
click at [48, 120] on label at bounding box center [46, 123] width 8 height 8
click at [45, 123] on input "checkbox" at bounding box center [45, 123] width 0 height 0
click at [46, 109] on label at bounding box center [46, 108] width 8 height 8
click at [45, 108] on input "checkbox" at bounding box center [45, 108] width 0 height 0
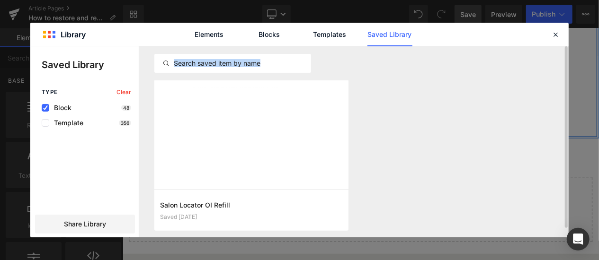
drag, startPoint x: 410, startPoint y: 186, endPoint x: 433, endPoint y: 31, distance: 156.1
click at [433, 46] on div "Salon Locator OI Refill Saved [DATE] Add to page" at bounding box center [353, 141] width 429 height 191
click at [422, 146] on div "Salon Locator OI Refill Saved [DATE] Add to page" at bounding box center [353, 161] width 399 height 162
click at [59, 110] on span "Block" at bounding box center [60, 108] width 22 height 8
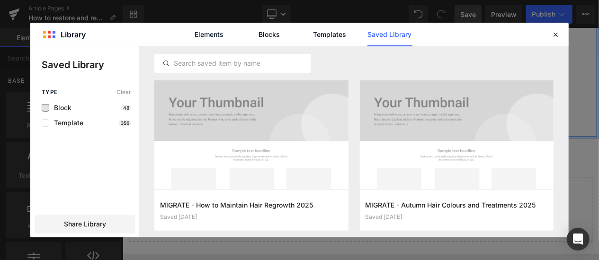
click at [65, 106] on span "Block" at bounding box center [60, 108] width 22 height 8
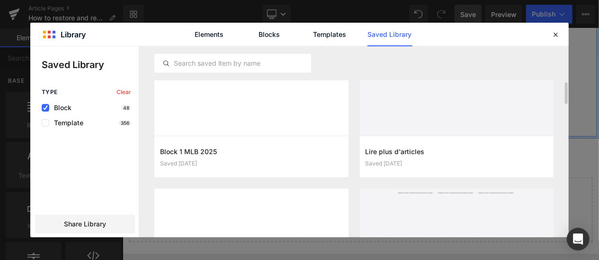
scroll to position [227, 0]
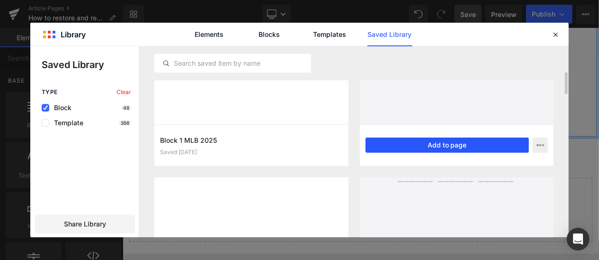
click at [447, 147] on button "Add to page" at bounding box center [448, 145] width 164 height 15
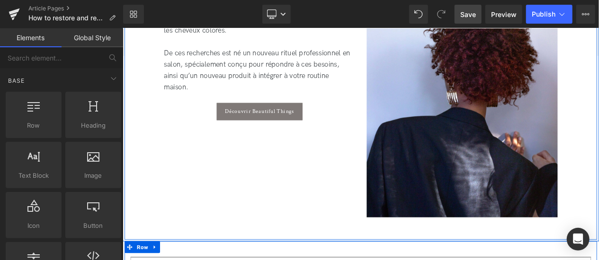
scroll to position [1471, 0]
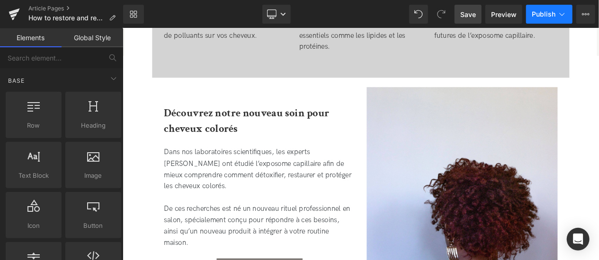
click at [558, 13] on icon at bounding box center [561, 13] width 9 height 9
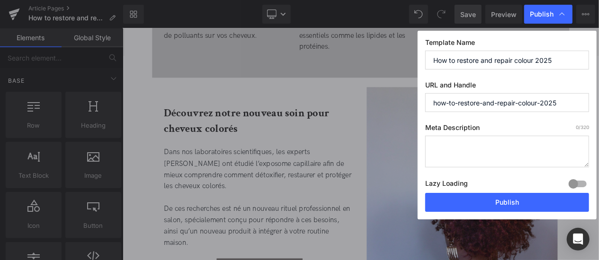
click at [471, 143] on textarea at bounding box center [507, 152] width 164 height 32
paste textarea "Découvrez comment réparer et protéger vos cheveux colorés abîmés : conseils, so…"
type textarea "Découvrez comment réparer et protéger vos cheveux colorés abîmés : conseils, so…"
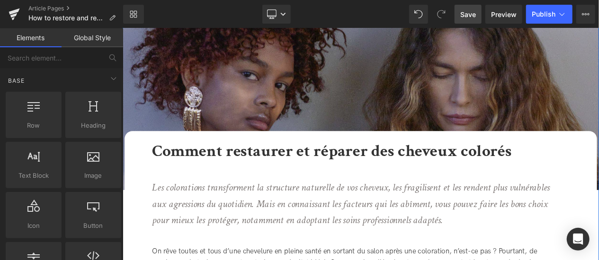
scroll to position [100, 0]
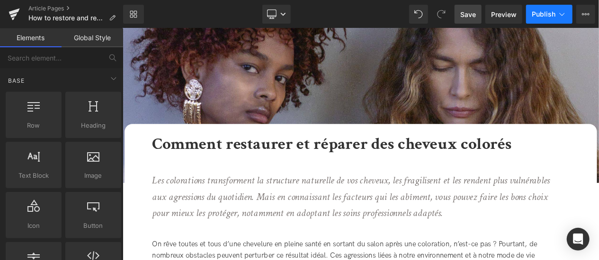
click at [554, 12] on span "Publish" at bounding box center [544, 14] width 24 height 8
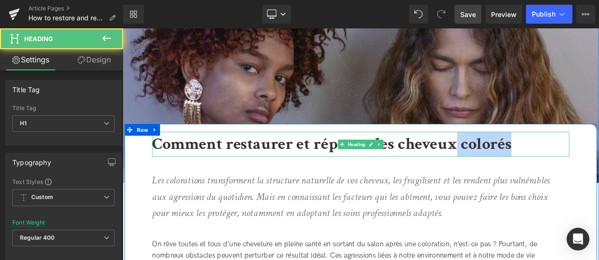
scroll to position [31, 0]
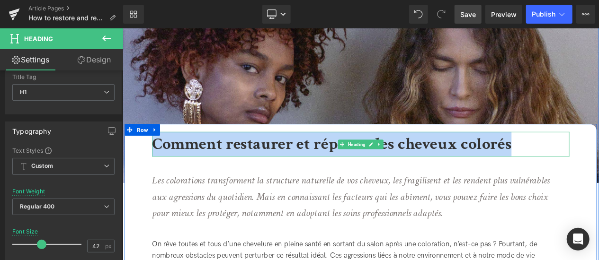
drag, startPoint x: 617, startPoint y: 161, endPoint x: 161, endPoint y: 165, distance: 456.5
click at [161, 165] on h1 "Comment restaurer et réparer des cheveux colorés" at bounding box center [409, 167] width 502 height 30
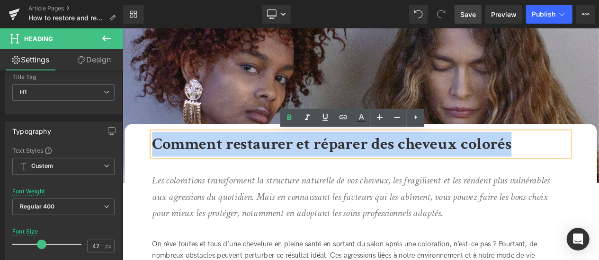
copy b "Comment restaurer et réparer des cheveux colorés"
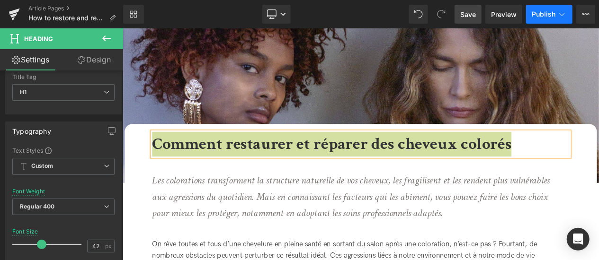
click at [543, 15] on span "Publish" at bounding box center [544, 14] width 24 height 8
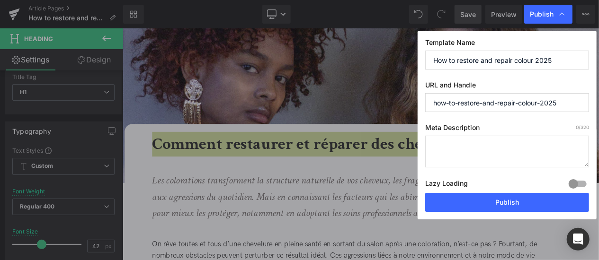
drag, startPoint x: 565, startPoint y: 61, endPoint x: 367, endPoint y: 61, distance: 197.9
click at [425, 61] on input "How to restore and repair colour 2025" at bounding box center [507, 60] width 164 height 19
paste input "Comment restaurer et réparer des cheveux colorés"
type input "Comment restaurer et réparer des cheveux colorés"
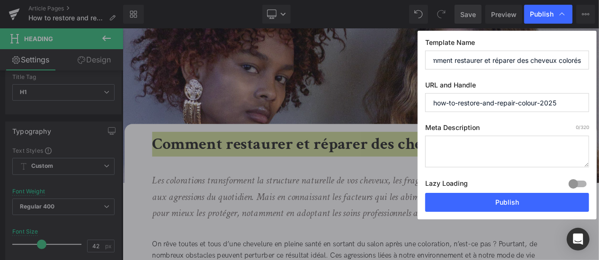
drag, startPoint x: 571, startPoint y: 99, endPoint x: 412, endPoint y: 102, distance: 158.7
click at [425, 102] on input "how-to-restore-and-repair-colour-2025" at bounding box center [507, 102] width 164 height 19
paste input "Comment restaurer et réparer des cheveux colorés"
type input "comment-restaurer-et-réparer-des-cheveux-colorés"
click at [456, 145] on textarea at bounding box center [507, 152] width 164 height 32
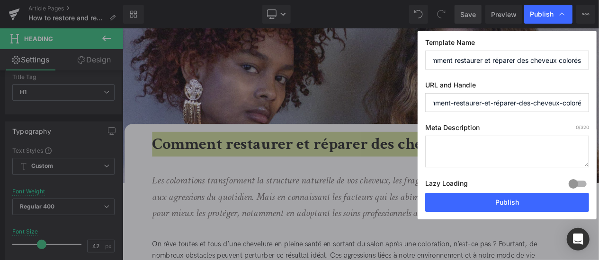
scroll to position [0, 18]
drag, startPoint x: 487, startPoint y: 100, endPoint x: 602, endPoint y: 116, distance: 116.1
click at [589, 112] on input "comment-restaurer-et-réparer-des-cheveux-colorés" at bounding box center [507, 102] width 164 height 19
click at [509, 137] on textarea at bounding box center [507, 152] width 164 height 32
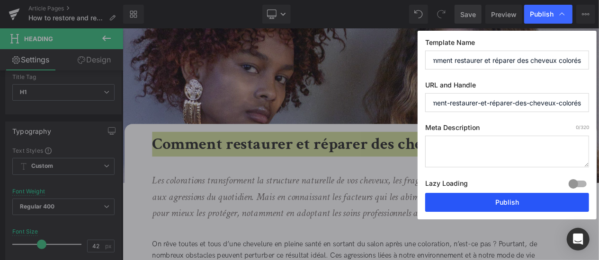
paste textarea "Découvrez comment réparer et protéger vos cheveux colorés abîmés : conseils, so…"
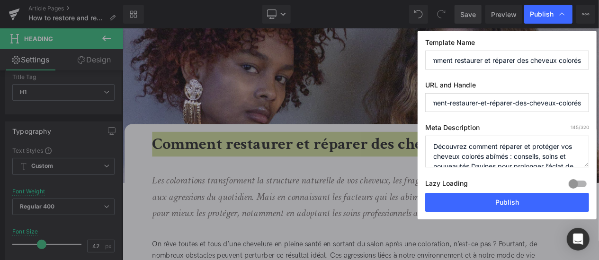
scroll to position [20, 0]
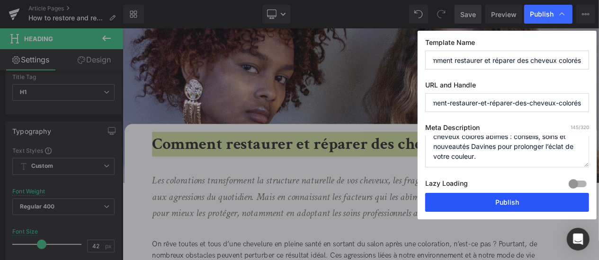
type textarea "Découvrez comment réparer et protéger vos cheveux colorés abîmés : conseils, so…"
click at [490, 204] on button "Publish" at bounding box center [507, 202] width 164 height 19
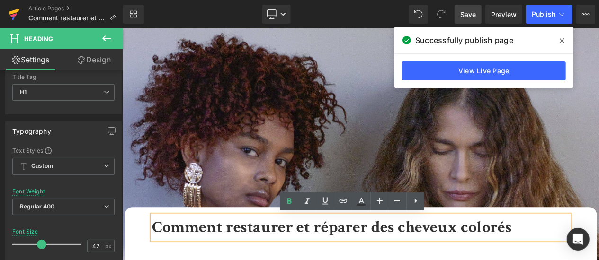
click at [18, 14] on icon at bounding box center [14, 14] width 11 height 24
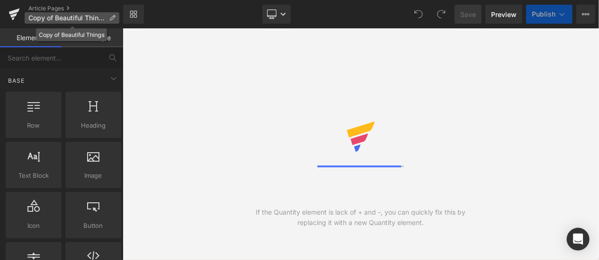
click at [107, 18] on p "Copy of Beautiful Things" at bounding box center [72, 17] width 95 height 11
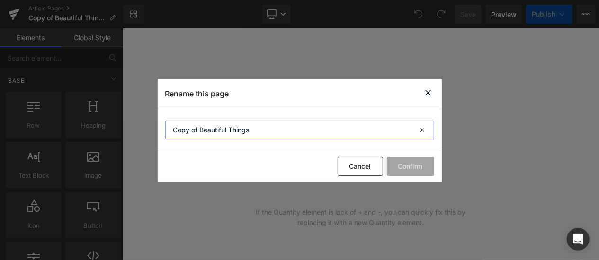
drag, startPoint x: 201, startPoint y: 125, endPoint x: 120, endPoint y: 120, distance: 81.6
click at [165, 121] on input "Copy of Beautiful Things" at bounding box center [299, 130] width 269 height 19
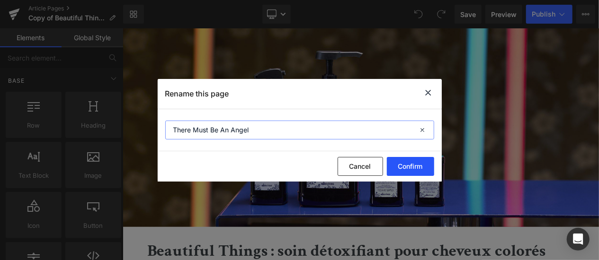
type input "There Must Be An Angel"
click at [405, 164] on button "Confirm" at bounding box center [410, 166] width 47 height 19
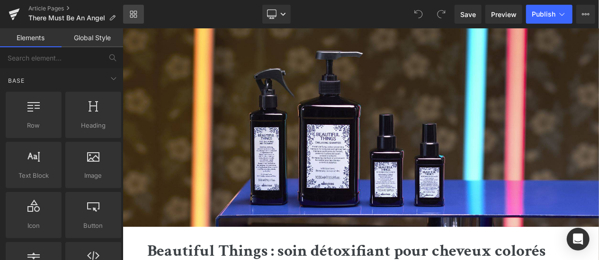
click at [136, 15] on icon at bounding box center [135, 16] width 3 height 3
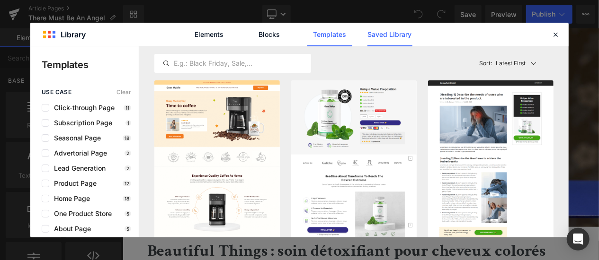
click at [0, 0] on link "Saved Library" at bounding box center [0, 0] width 0 height 0
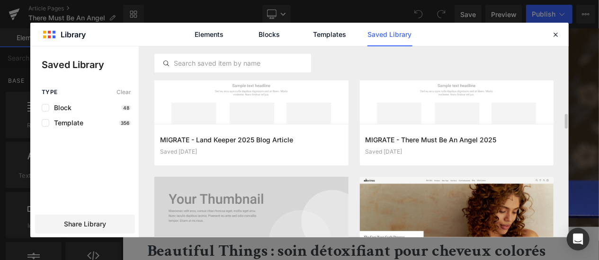
scroll to position [880, 0]
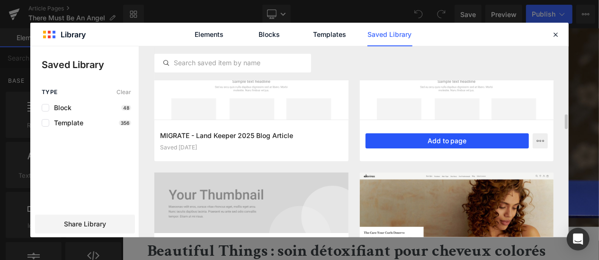
click at [461, 142] on button "Add to page" at bounding box center [448, 141] width 164 height 15
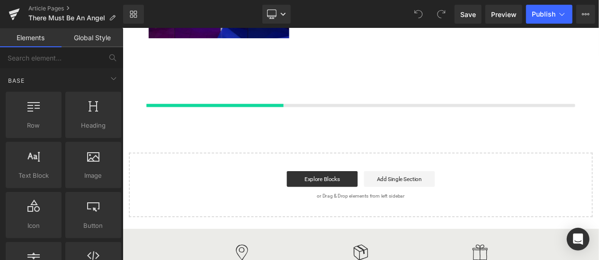
scroll to position [2214, 0]
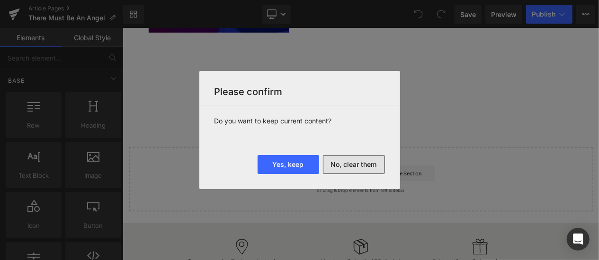
click at [357, 164] on button "No, clear them" at bounding box center [354, 164] width 62 height 19
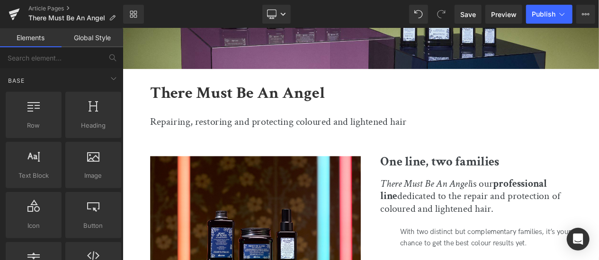
scroll to position [238, 0]
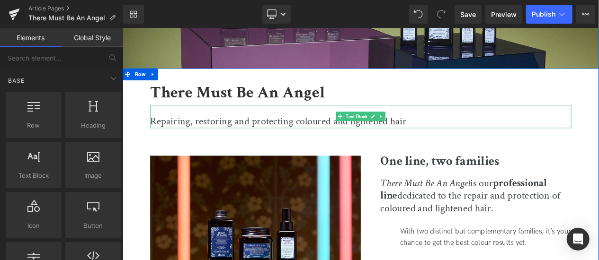
click at [359, 142] on p "Repairing, restoring and protecting coloured and lightened hair" at bounding box center [408, 140] width 507 height 16
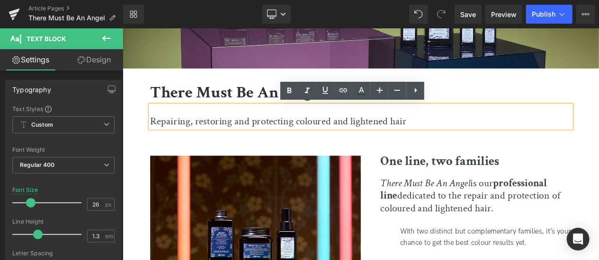
click at [485, 143] on p "Repairing, restoring and protecting coloured and lightened hair" at bounding box center [408, 140] width 507 height 16
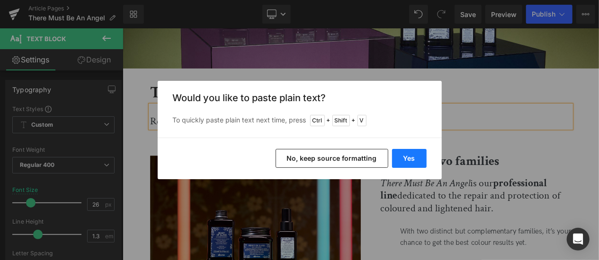
click at [416, 158] on button "Yes" at bounding box center [409, 158] width 35 height 19
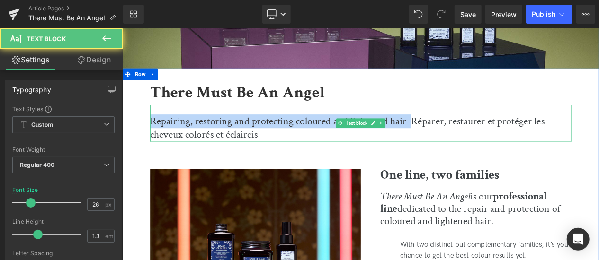
drag, startPoint x: 467, startPoint y: 138, endPoint x: 152, endPoint y: 131, distance: 315.9
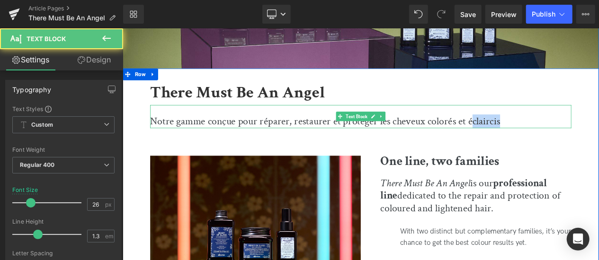
drag, startPoint x: 584, startPoint y: 139, endPoint x: 538, endPoint y: 142, distance: 46.1
click at [538, 142] on p "Notre gamme conçue pour réparer, restaurer et protéger les cheveux colorés et é…" at bounding box center [408, 140] width 507 height 16
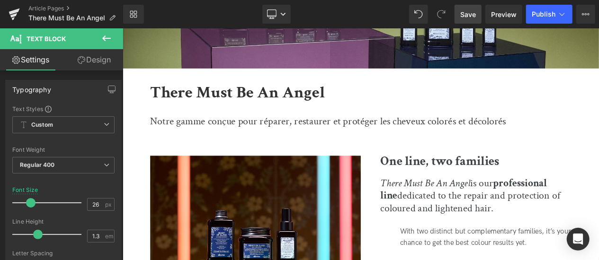
drag, startPoint x: 470, startPoint y: 13, endPoint x: 358, endPoint y: 161, distance: 185.6
click at [470, 13] on span "Save" at bounding box center [468, 14] width 16 height 10
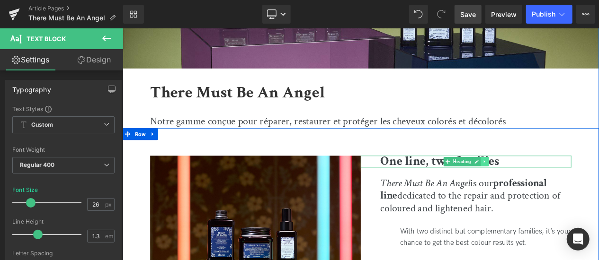
click at [557, 189] on icon at bounding box center [556, 188] width 1 height 3
click at [591, 188] on h2 "One line, two families" at bounding box center [547, 188] width 230 height 14
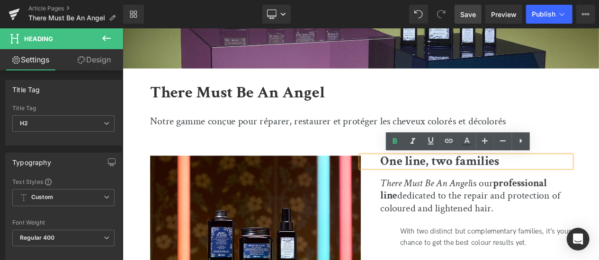
drag, startPoint x: 593, startPoint y: 185, endPoint x: 397, endPoint y: 181, distance: 196.1
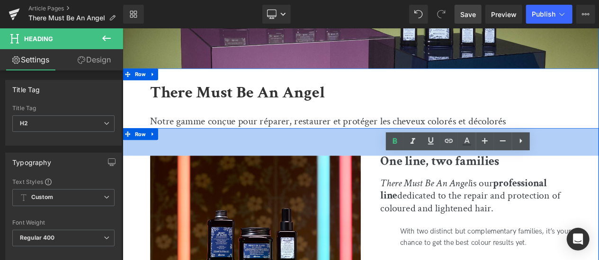
paste div
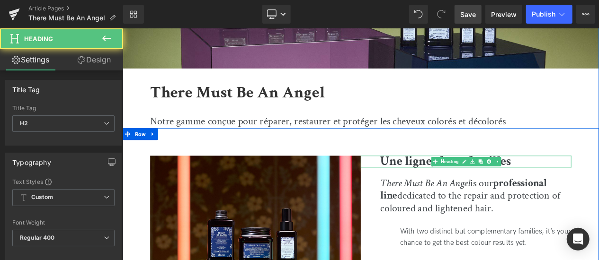
click at [492, 185] on b "Une ligne, deux familles" at bounding box center [510, 188] width 157 height 19
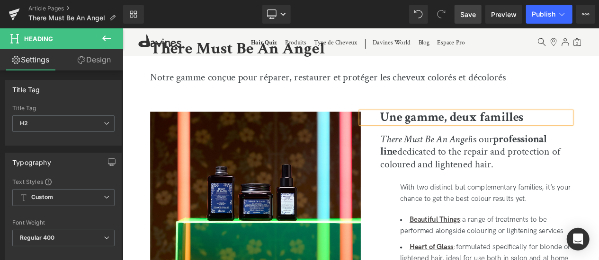
scroll to position [291, 0]
click at [574, 187] on div "There Must Be An Angel is our professional line dedicated to the repair and pro…" at bounding box center [535, 173] width 253 height 61
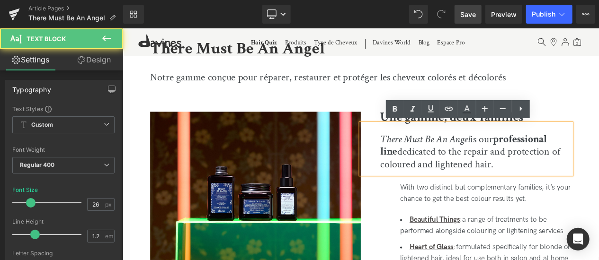
click at [569, 194] on span at bounding box center [569, 191] width 3 height 16
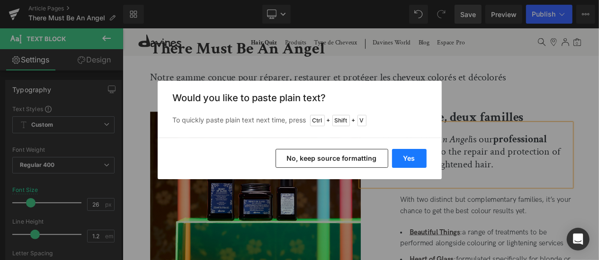
click at [403, 152] on button "Yes" at bounding box center [409, 158] width 35 height 19
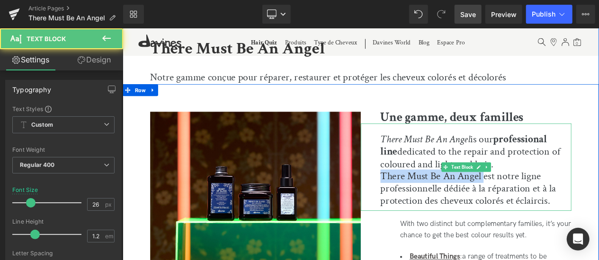
drag, startPoint x: 555, startPoint y: 208, endPoint x: 427, endPoint y: 207, distance: 128.3
click at [427, 207] on div "There Must Be An Angel is our professional line dedicated to the repair and pro…" at bounding box center [535, 195] width 253 height 105
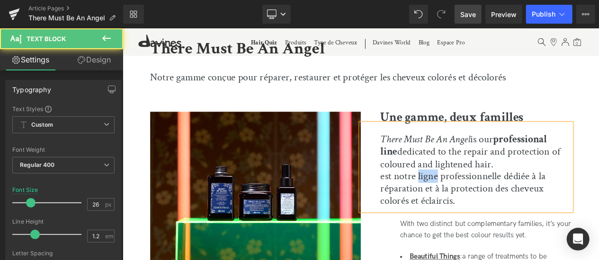
drag, startPoint x: 502, startPoint y: 205, endPoint x: 478, endPoint y: 205, distance: 24.2
click at [478, 205] on span "est notre ligne professionnelle dédiée à la réparation et à la protection des c…" at bounding box center [531, 220] width 198 height 45
click at [557, 241] on div "est notre gamme professionnelle dédiée à la réparation et à la protection des c…" at bounding box center [547, 221] width 230 height 45
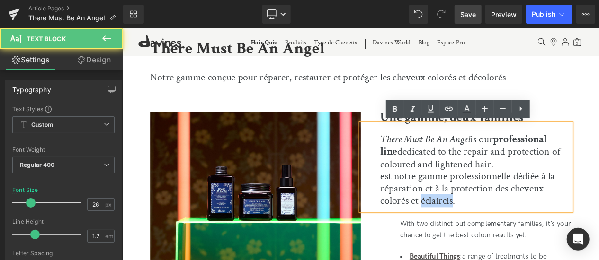
drag, startPoint x: 520, startPoint y: 236, endPoint x: 481, endPoint y: 236, distance: 39.3
click at [481, 236] on span "est notre gamme professionnelle dédiée à la réparation et à la protection des c…" at bounding box center [537, 220] width 210 height 45
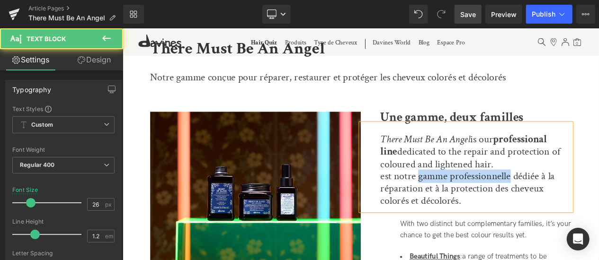
drag, startPoint x: 478, startPoint y: 207, endPoint x: 589, endPoint y: 208, distance: 111.3
click at [589, 208] on span "est notre gamme professionnelle dédiée à la réparation et à la protection des c…" at bounding box center [537, 220] width 210 height 45
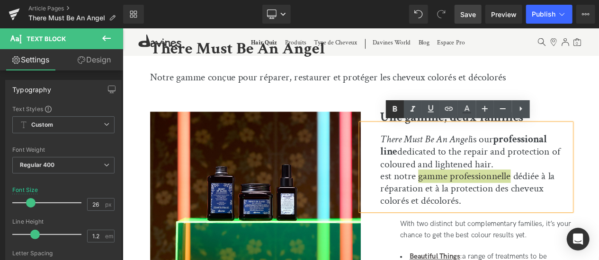
click at [395, 109] on icon at bounding box center [395, 110] width 4 height 6
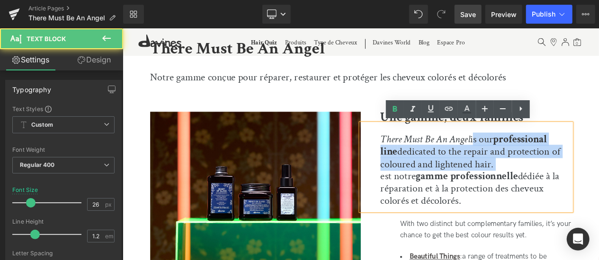
drag, startPoint x: 579, startPoint y: 191, endPoint x: 544, endPoint y: 161, distance: 45.7
click at [544, 161] on div "There Must Be An Angel is our professional line dedicated to the repair and pro…" at bounding box center [547, 176] width 230 height 45
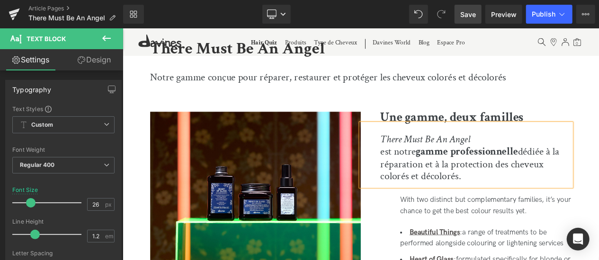
click at [432, 178] on div "There Must Be An Angel est notre gamme professionnelle dédiée à la réparation e…" at bounding box center [535, 181] width 253 height 76
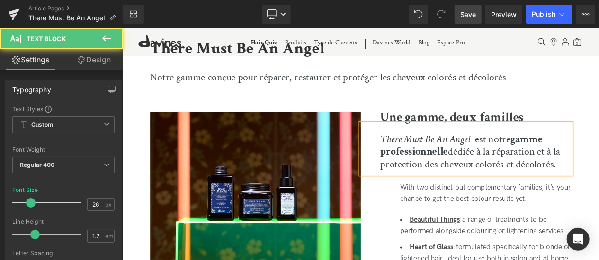
click at [558, 187] on span "est notre gamme professionnelle dédiée à la réparation et à la protection des c…" at bounding box center [540, 175] width 216 height 45
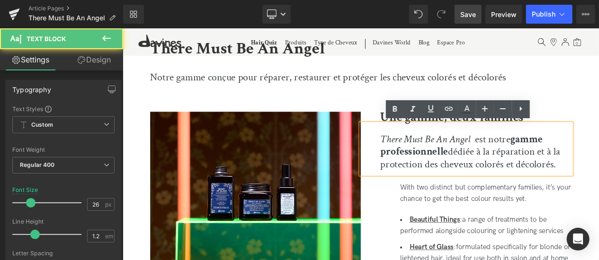
click at [543, 162] on span "There Must Be An Angel" at bounding box center [489, 161] width 114 height 16
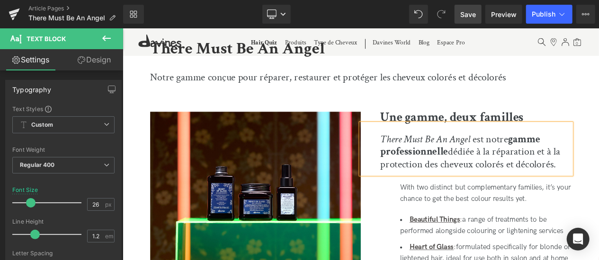
click at [460, 10] on link "Save" at bounding box center [468, 14] width 27 height 19
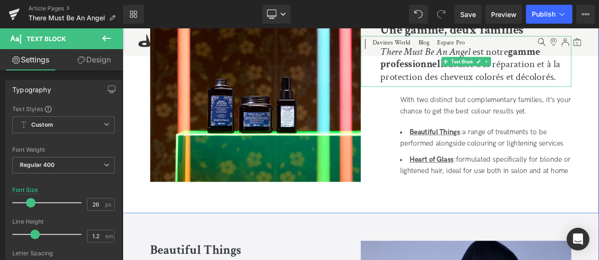
scroll to position [398, 0]
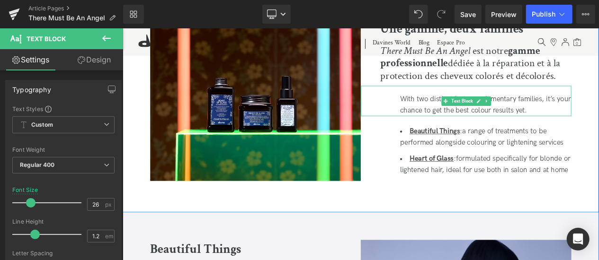
click at [599, 125] on div "With two distinct but complementary families, it’s your chance to get the best …" at bounding box center [559, 120] width 206 height 27
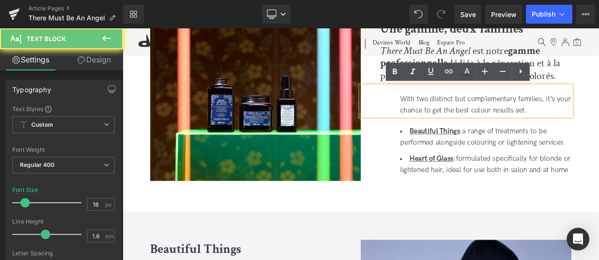
click at [599, 125] on div "With two distinct but complementary families, it’s your chance to get the best …" at bounding box center [559, 120] width 206 height 27
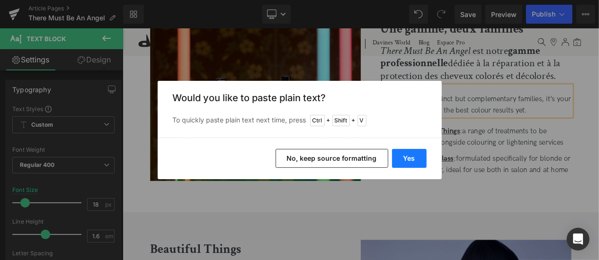
click at [412, 159] on button "Yes" at bounding box center [409, 158] width 35 height 19
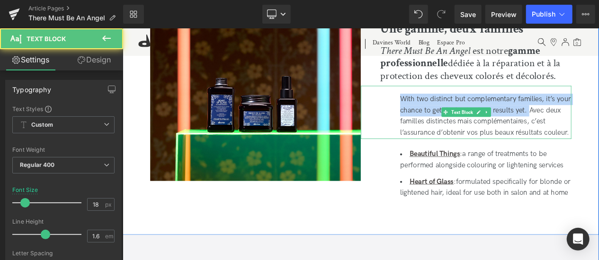
drag, startPoint x: 629, startPoint y: 126, endPoint x: 447, endPoint y: 107, distance: 183.3
click at [447, 107] on div "With two distinct but complementary families, it’s your chance to get the best …" at bounding box center [535, 129] width 253 height 64
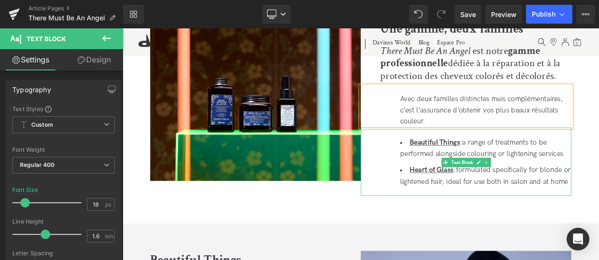
click at [599, 182] on li "Beautiful Things : a range of treatments to be performed alongside colouring or…" at bounding box center [559, 172] width 206 height 27
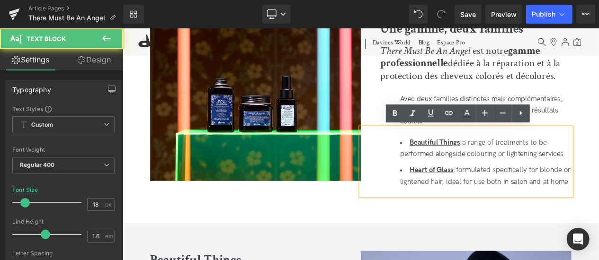
click at [599, 179] on li "Beautiful Things : a range of treatments to be performed alongside colouring or…" at bounding box center [559, 172] width 206 height 27
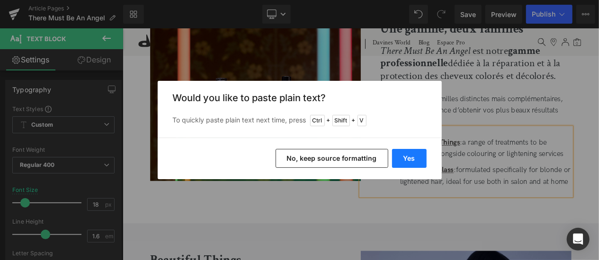
click at [407, 164] on button "Yes" at bounding box center [409, 158] width 35 height 19
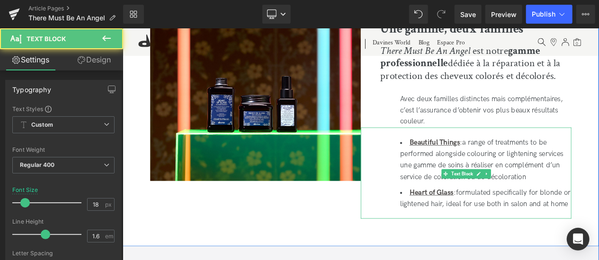
click at [499, 192] on li "Beautiful Things : a range of treatments to be performed alongside colouring or…" at bounding box center [559, 186] width 206 height 54
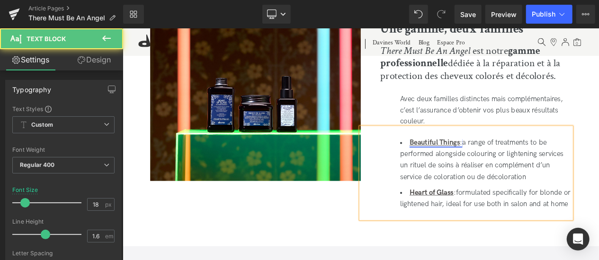
drag, startPoint x: 656, startPoint y: 182, endPoint x: 529, endPoint y: 166, distance: 127.5
click at [529, 166] on li "Beautiful Things : a range of treatments to be performed alongside colouring or…" at bounding box center [559, 186] width 206 height 54
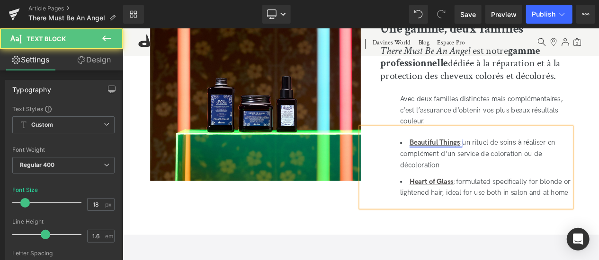
click at [517, 169] on u "Beautiful Things" at bounding box center [497, 166] width 61 height 10
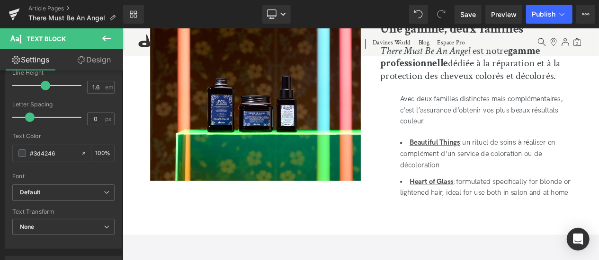
scroll to position [147, 0]
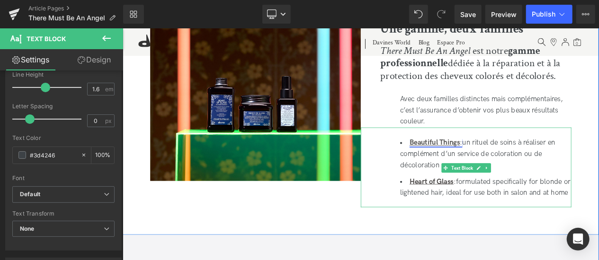
click at [489, 165] on u "Beautiful Things" at bounding box center [497, 166] width 61 height 10
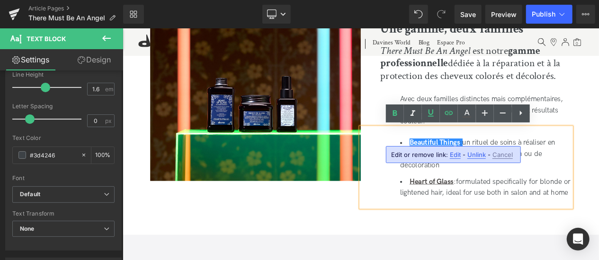
click at [457, 155] on span "Edit" at bounding box center [455, 155] width 11 height 8
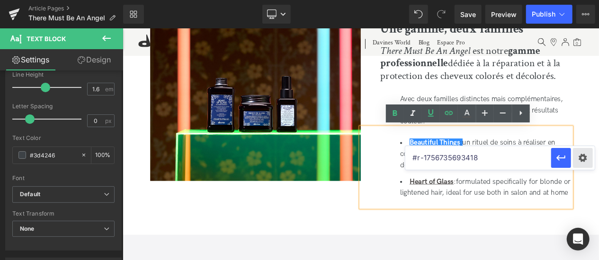
click at [578, 0] on div "Text Color Highlight Color #333333 Edit or remove link: Edit - Unlink - Cancel …" at bounding box center [299, 0] width 599 height 0
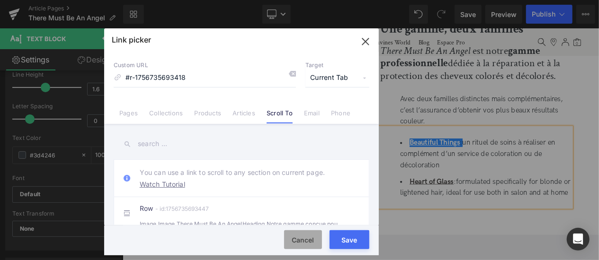
click at [298, 237] on button "Cancel" at bounding box center [303, 240] width 38 height 19
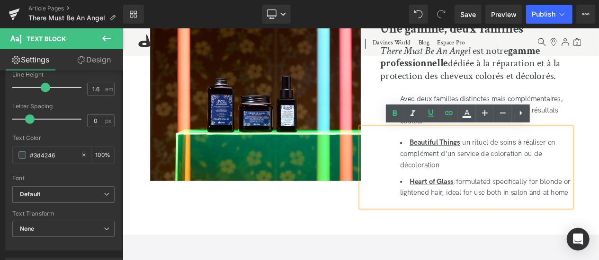
click at [514, 188] on li "Beautiful Things : un rituel de soins à réaliser en complément d’un service de …" at bounding box center [559, 179] width 206 height 41
click at [528, 192] on li "Beautiful Things : un rituel de soins à réaliser en complément d’un service de …" at bounding box center [559, 179] width 206 height 41
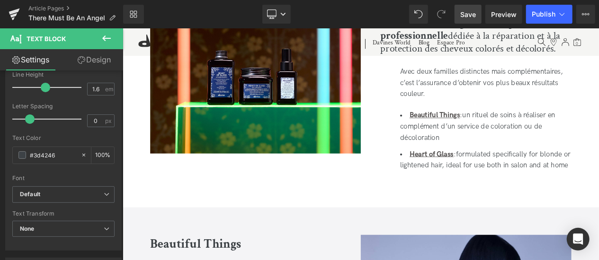
click at [470, 13] on span "Save" at bounding box center [468, 14] width 16 height 10
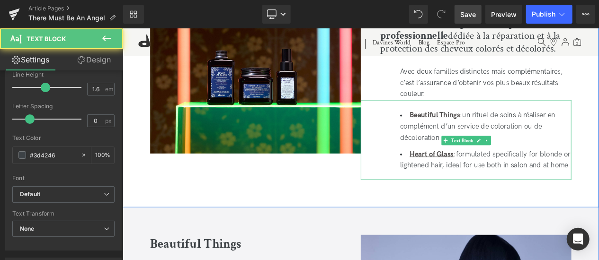
click at [599, 194] on li "Heart of Glass : formulated specifically for blonde or lightened hair, ideal fo…" at bounding box center [559, 186] width 206 height 27
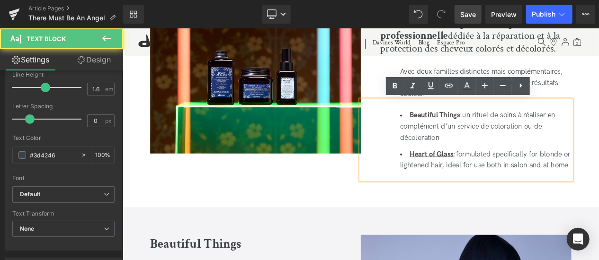
click at [599, 194] on li "Heart of Glass : formulated specifically for blonde or lightened hair, ideal fo…" at bounding box center [559, 186] width 206 height 27
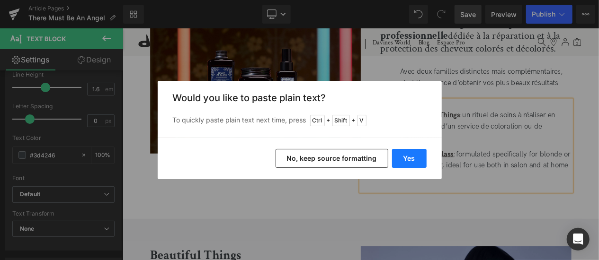
click at [413, 159] on button "Yes" at bounding box center [409, 158] width 35 height 19
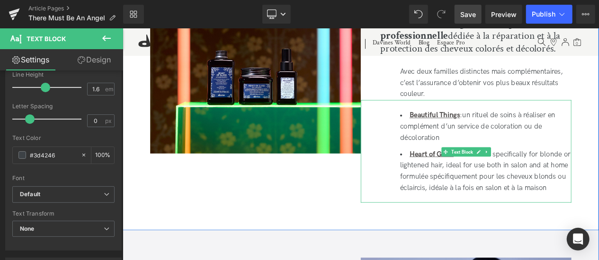
click at [599, 207] on li "Heart of Glass : formulated specifically for blonde or lightened hair, ideal fo…" at bounding box center [559, 200] width 206 height 54
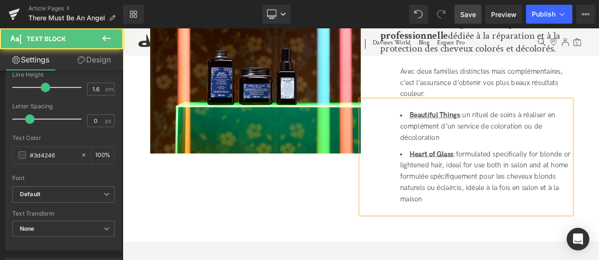
click at [531, 221] on li "Heart of Glass : formulated specifically for blonde or lightened hair, ideal fo…" at bounding box center [559, 207] width 206 height 68
click at [564, 232] on li "Heart of Glass : formulated specifically for blonde or lightened hair, ideal fo…" at bounding box center [559, 207] width 206 height 68
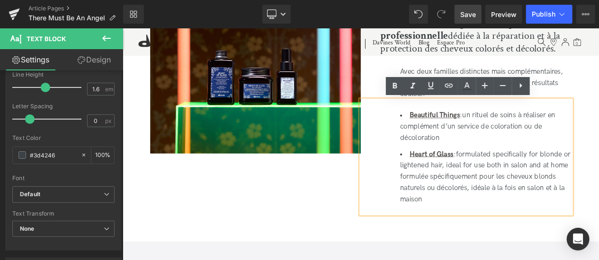
click at [528, 157] on li "Beautiful Things : un rituel de soins à réaliser en complément d’un service de …" at bounding box center [559, 146] width 206 height 41
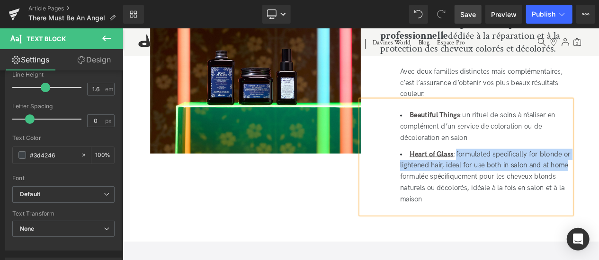
drag, startPoint x: 524, startPoint y: 181, endPoint x: 664, endPoint y: 197, distance: 141.0
click at [599, 197] on div "Image Une gamme, deux familles Heading There Must Be An Angel est notre gamme p…" at bounding box center [408, 119] width 573 height 329
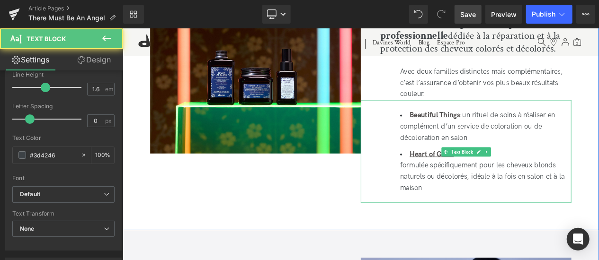
click at [458, 198] on li "Heart of Glass : formulée spécifiquement pour les cheveux blonds naturels ou dé…" at bounding box center [559, 200] width 206 height 54
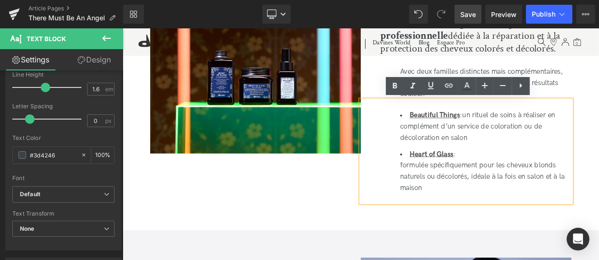
click at [458, 190] on li "Heart of Glass : formulée spécifiquement pour les cheveux blonds naturels ou dé…" at bounding box center [559, 200] width 206 height 54
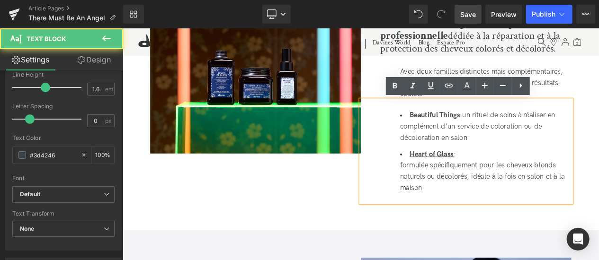
click at [481, 192] on li "Heart of Glass : formulée spécifiquement pour les cheveux blonds naturels ou dé…" at bounding box center [559, 200] width 206 height 54
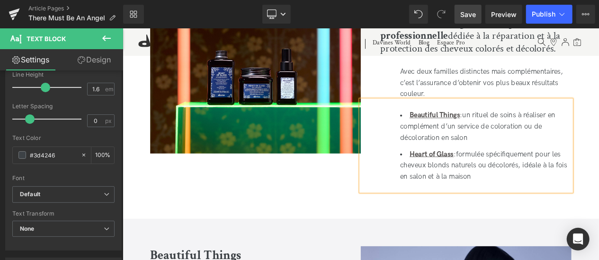
click at [470, 13] on span "Save" at bounding box center [468, 14] width 16 height 10
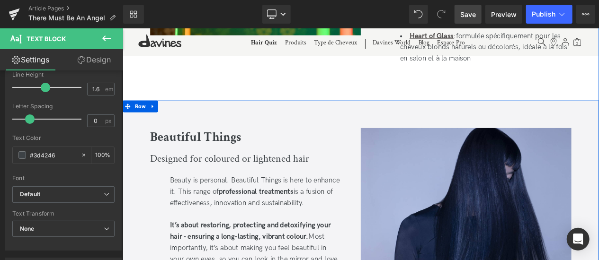
scroll to position [512, 0]
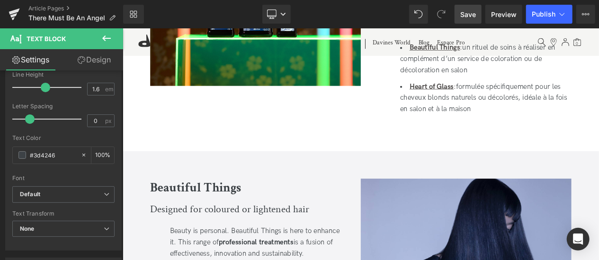
click at [468, 16] on span "Save" at bounding box center [468, 14] width 16 height 10
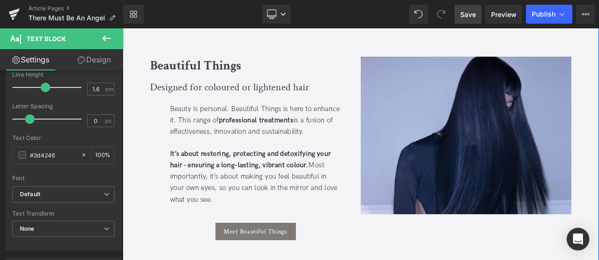
scroll to position [660, 0]
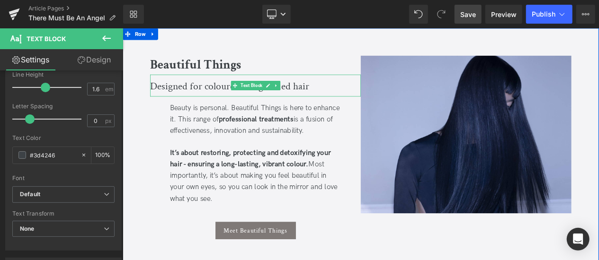
click at [235, 106] on div "Designed for coloured or lightened hair" at bounding box center [281, 97] width 253 height 27
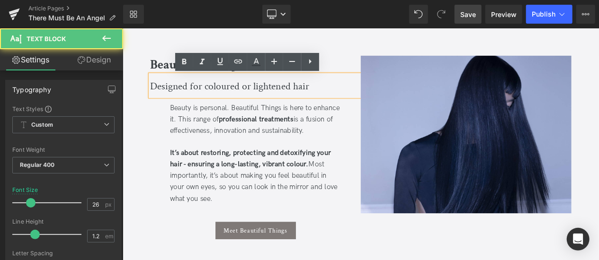
click at [347, 95] on div "Designed for coloured or lightened hair" at bounding box center [281, 97] width 253 height 27
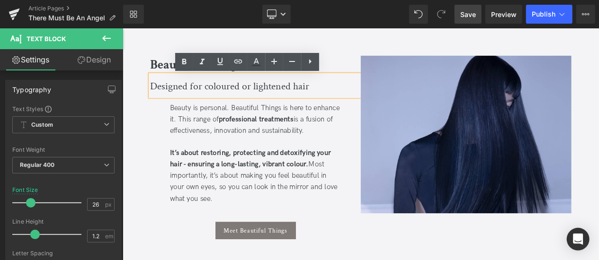
click at [361, 101] on div "Designed for coloured or lightened hair" at bounding box center [281, 97] width 253 height 27
click at [341, 102] on div "Designed for coloured or lightened hair" at bounding box center [281, 97] width 253 height 27
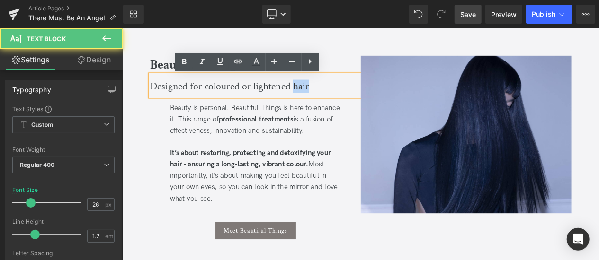
click at [341, 102] on div "Designed for coloured or lightened hair" at bounding box center [281, 97] width 253 height 27
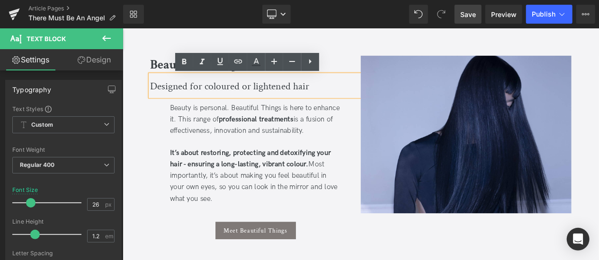
click at [352, 100] on div "Designed for coloured or lightened hair" at bounding box center [281, 97] width 253 height 27
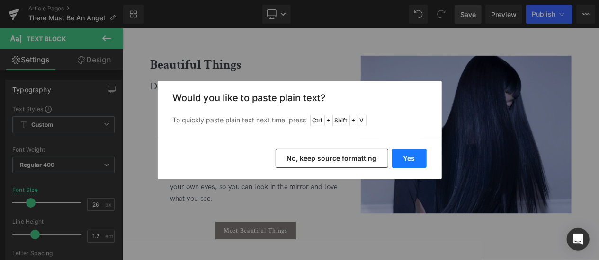
click at [407, 155] on button "Yes" at bounding box center [409, 158] width 35 height 19
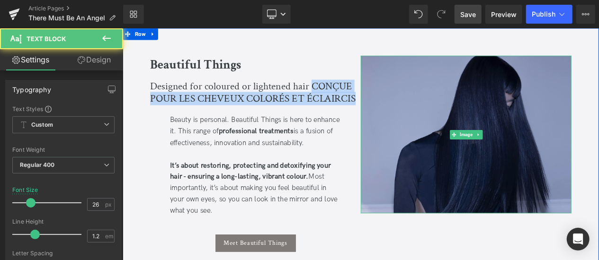
drag, startPoint x: 349, startPoint y: 98, endPoint x: 419, endPoint y: 120, distance: 74.0
click at [419, 120] on div "Beautiful Things Heading Designed for coloured or lightened hair CONÇUE POUR LE…" at bounding box center [408, 179] width 573 height 303
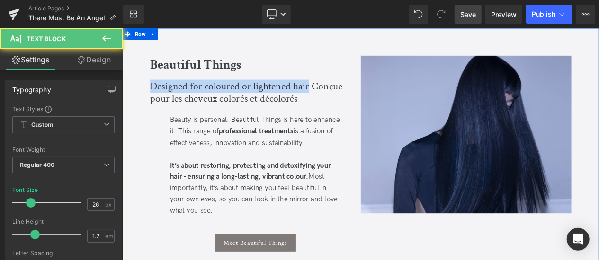
drag, startPoint x: 346, startPoint y: 97, endPoint x: 143, endPoint y: 99, distance: 202.7
click at [143, 99] on div "Beautiful Things Heading Designed for coloured or lightened hair Conçue pour le…" at bounding box center [408, 179] width 573 height 303
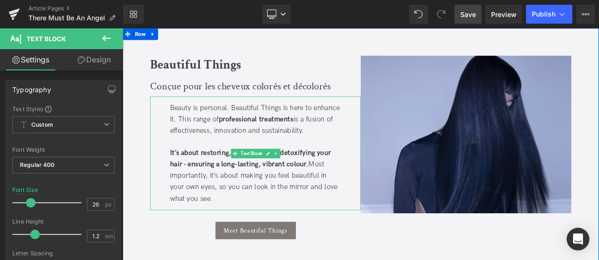
click at [273, 231] on div "It’s about restoring, protecting and detoxifying your hair - ensuring a long-la…" at bounding box center [282, 206] width 206 height 68
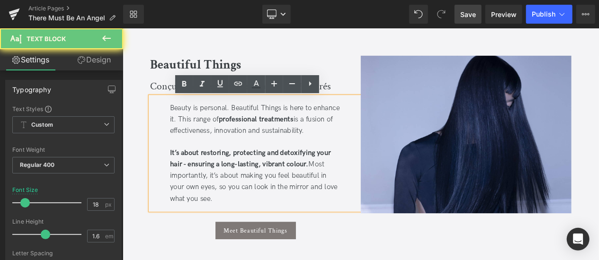
click at [256, 235] on div "It’s about restoring, protecting and detoxifying your hair - ensuring a long-la…" at bounding box center [282, 206] width 206 height 68
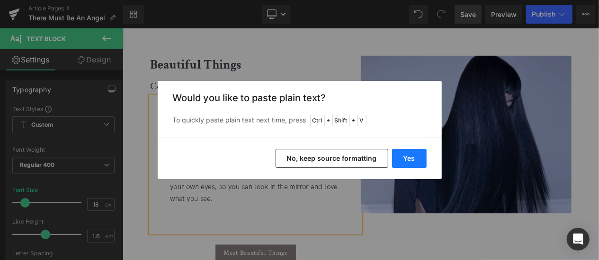
click at [417, 163] on button "Yes" at bounding box center [409, 158] width 35 height 19
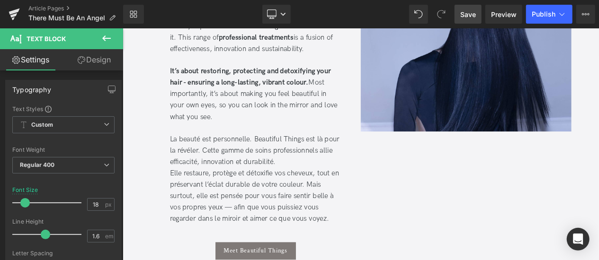
scroll to position [764, 0]
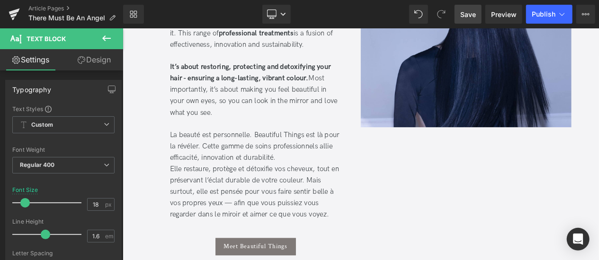
click at [313, 185] on div "La beauté est personnelle. Beautiful Things est là pour la révéler. Cette gamme…" at bounding box center [282, 204] width 206 height 109
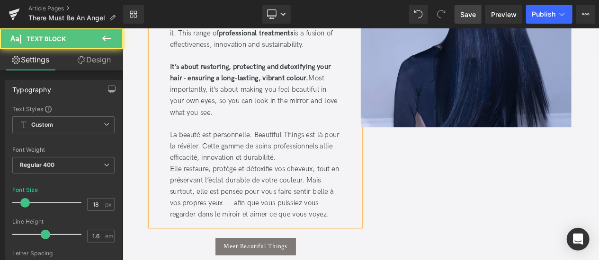
click at [333, 182] on div "La beauté est personnelle. Beautiful Things est là pour la révéler. Cette gamme…" at bounding box center [282, 170] width 206 height 41
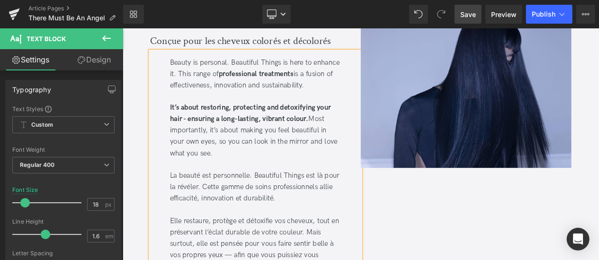
scroll to position [753, 0]
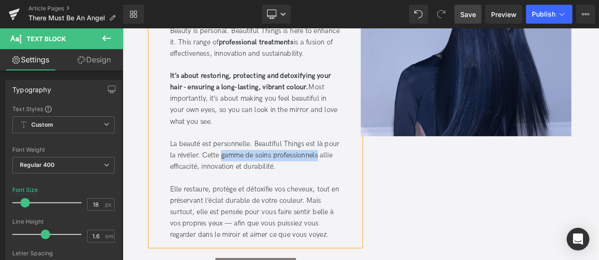
drag, startPoint x: 240, startPoint y: 180, endPoint x: 358, endPoint y: 183, distance: 117.9
click at [358, 183] on div "La beauté est personnelle. Beautiful Things est là pour la révéler. Cette gamme…" at bounding box center [282, 181] width 206 height 41
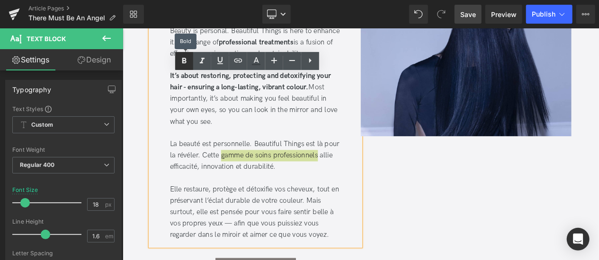
click at [188, 59] on icon at bounding box center [184, 60] width 11 height 11
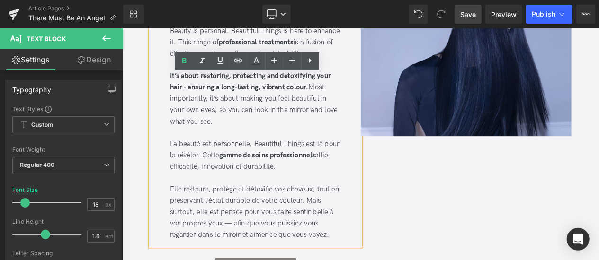
click at [317, 198] on div "La beauté est personnelle. Beautiful Things est là pour la révéler. Cette gamme…" at bounding box center [282, 181] width 206 height 41
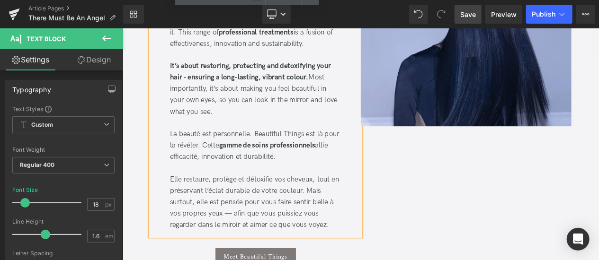
scroll to position [767, 0]
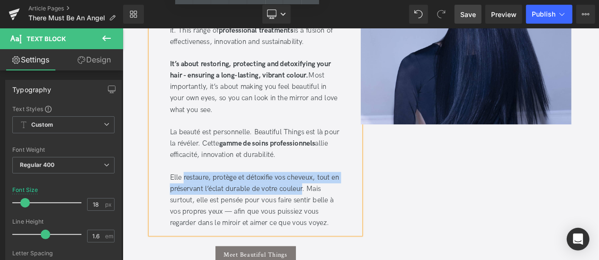
drag, startPoint x: 197, startPoint y: 211, endPoint x: 338, endPoint y: 224, distance: 142.2
click at [338, 224] on div "Elle restaure, protège et détoxifie vos cheveux, tout en préservant l’éclat dur…" at bounding box center [282, 235] width 206 height 68
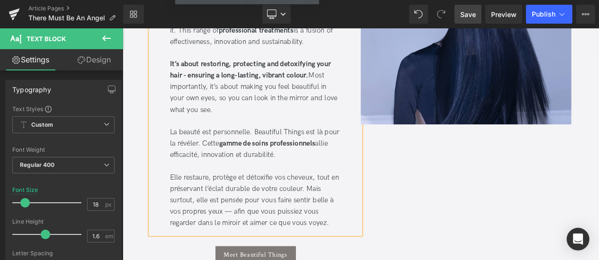
click at [254, 217] on div "Elle restaure, protège et détoxifie vos cheveux, tout en préservant l’éclat dur…" at bounding box center [282, 235] width 206 height 68
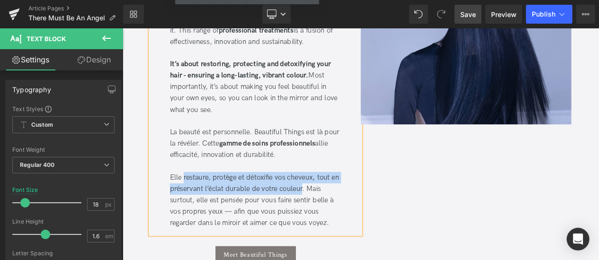
drag, startPoint x: 196, startPoint y: 208, endPoint x: 339, endPoint y: 221, distance: 143.1
click at [339, 221] on div "Elle restaure, protège et détoxifie vos cheveux, tout en préservant l’éclat dur…" at bounding box center [282, 235] width 206 height 68
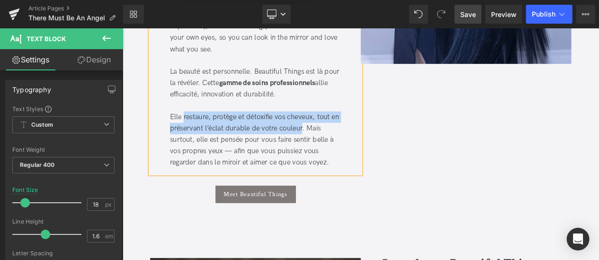
scroll to position [840, 0]
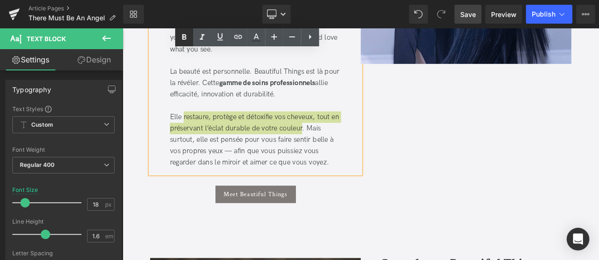
click at [181, 39] on icon at bounding box center [184, 37] width 11 height 11
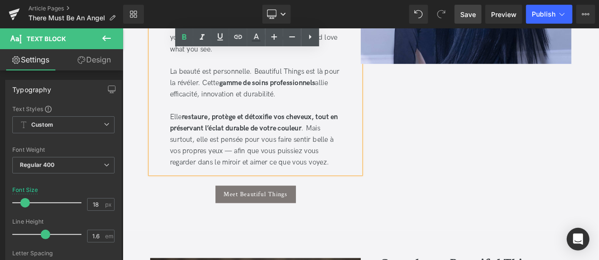
click at [281, 134] on strong "restaure, protège et détoxifie vos cheveux, tout en préservant l’éclat durable …" at bounding box center [280, 142] width 202 height 24
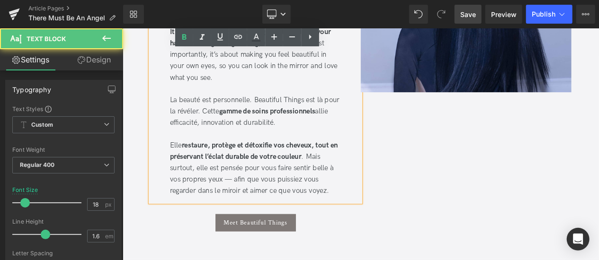
scroll to position [803, 0]
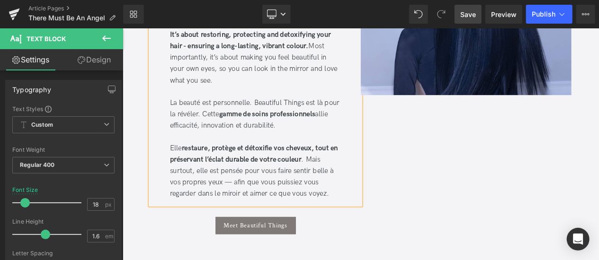
click at [255, 210] on div "Elle restaure, protège et détoxifie vos cheveux, tout en préservant l’éclat dur…" at bounding box center [282, 200] width 206 height 68
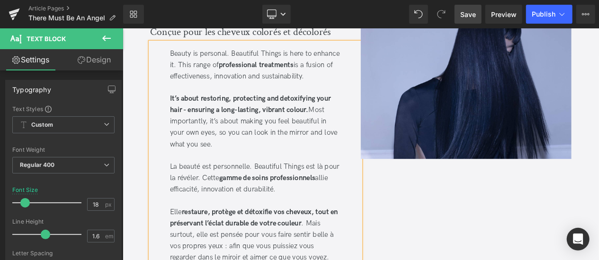
scroll to position [724, 0]
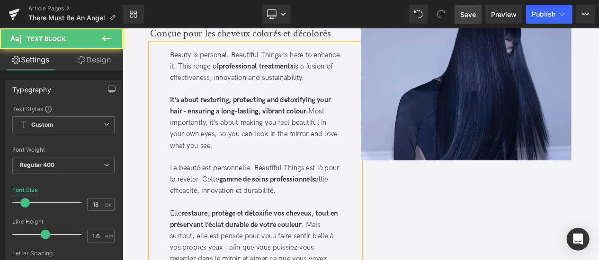
click at [245, 182] on div at bounding box center [282, 183] width 206 height 14
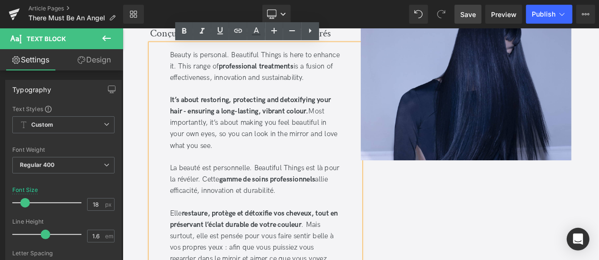
drag, startPoint x: 261, startPoint y: 176, endPoint x: 165, endPoint y: 67, distance: 145.6
click at [165, 67] on div "Beauty is personal. Beautiful Things is here to enhance it. This range of profe…" at bounding box center [281, 182] width 253 height 273
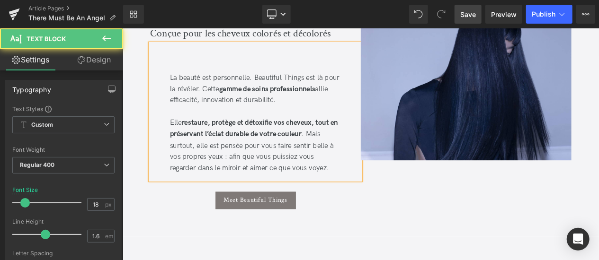
click at [173, 90] on div "La beauté est personnelle. Beautiful Things est là pour la révéler. Cette gamme…" at bounding box center [281, 128] width 253 height 164
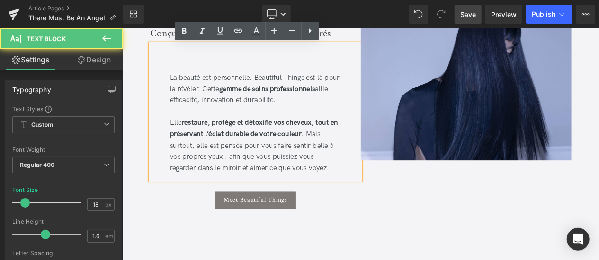
click at [178, 87] on div "La beauté est personnelle. Beautiful Things est là pour la révéler. Cette gamme…" at bounding box center [281, 128] width 253 height 164
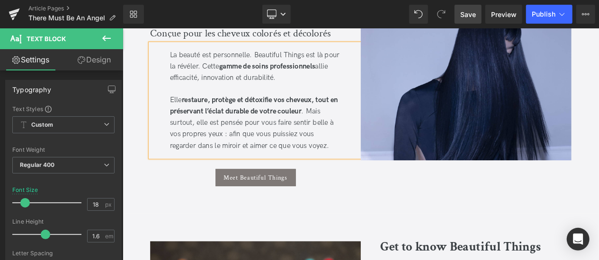
click at [472, 18] on span "Save" at bounding box center [468, 14] width 16 height 10
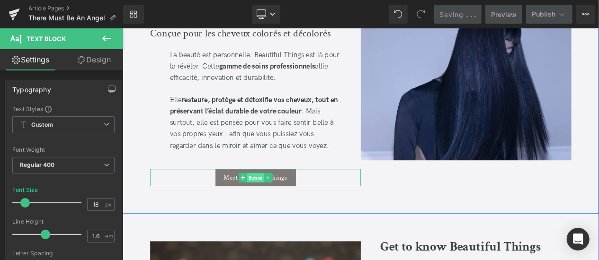
click at [285, 211] on span "Button" at bounding box center [282, 208] width 21 height 11
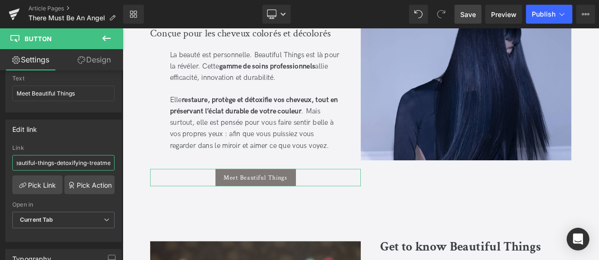
scroll to position [0, 9]
drag, startPoint x: 59, startPoint y: 159, endPoint x: -3, endPoint y: 142, distance: 64.7
click at [12, 155] on input "/blogs/blog/introducing-beautiful-things-detoxifying-treatment-for-coloured-hair" at bounding box center [63, 163] width 102 height 16
drag, startPoint x: 94, startPoint y: 97, endPoint x: -3, endPoint y: 90, distance: 97.3
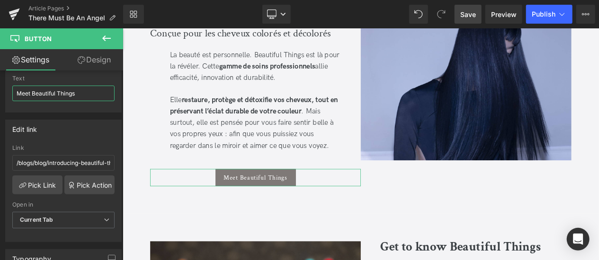
click at [12, 90] on input "Meet Beautiful Things" at bounding box center [63, 94] width 102 height 16
type input "Découvrir Beautiful Things"
click at [55, 189] on link "Pick Link" at bounding box center [37, 185] width 50 height 19
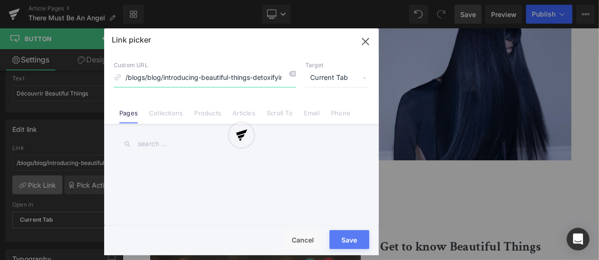
scroll to position [0, 89]
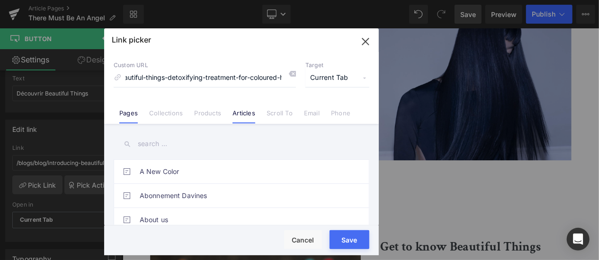
click at [254, 116] on link "Articles" at bounding box center [243, 116] width 23 height 14
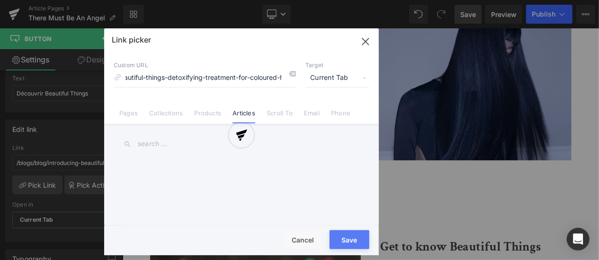
click at [160, 145] on div at bounding box center [241, 141] width 275 height 227
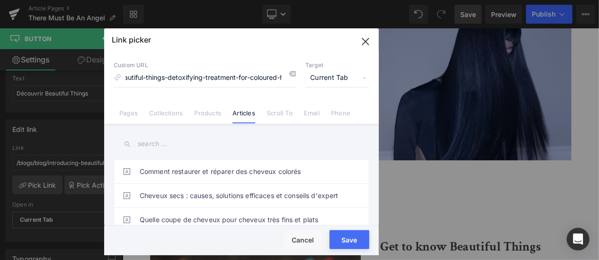
click at [179, 144] on input "text" at bounding box center [242, 144] width 256 height 21
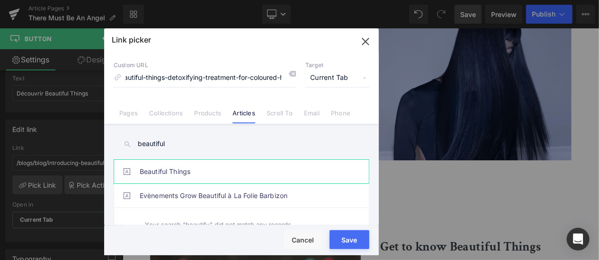
type input "beautiful"
click at [223, 180] on link "Beautiful Things" at bounding box center [244, 172] width 208 height 24
type input "/blogs/blog-actu-beaute-cheveux/beautiful-things-2025"
click at [346, 242] on button "Save" at bounding box center [350, 240] width 40 height 19
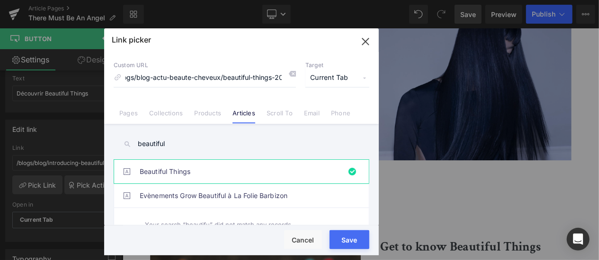
type input "/blogs/blog-actu-beaute-cheveux/beautiful-things-2025"
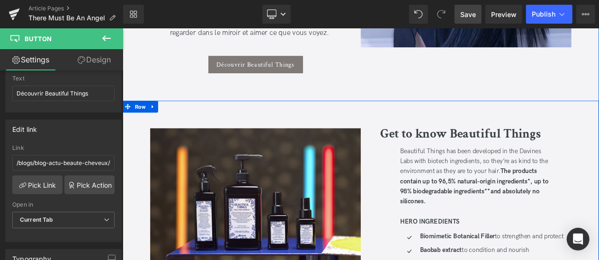
scroll to position [859, 0]
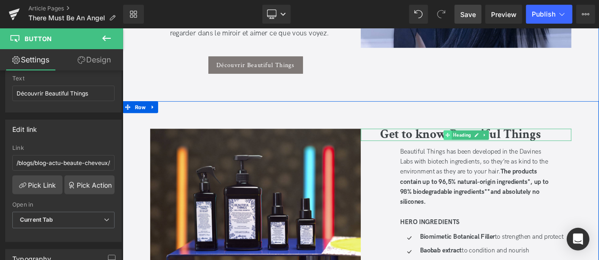
click at [518, 155] on span at bounding box center [513, 156] width 10 height 11
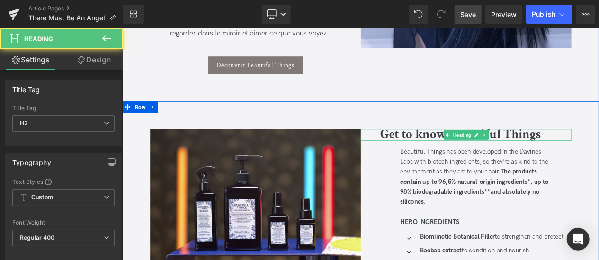
click at [476, 157] on b "Get to know Beautiful Things" at bounding box center [528, 155] width 193 height 19
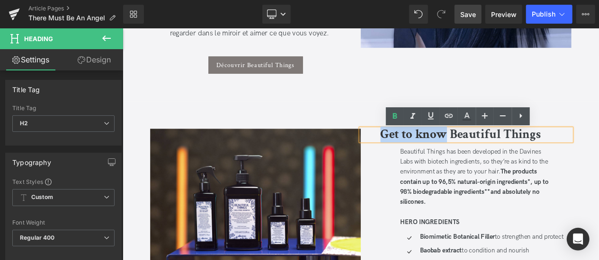
drag, startPoint x: 510, startPoint y: 158, endPoint x: 438, endPoint y: 158, distance: 72.5
click at [438, 158] on b "Get to know Beautiful Things" at bounding box center [528, 155] width 193 height 19
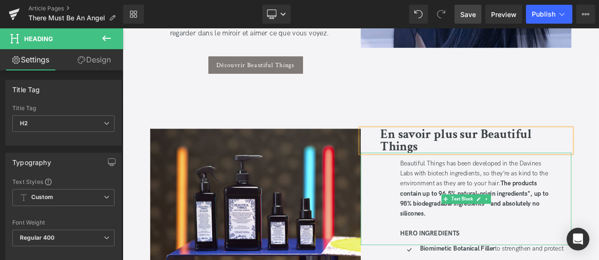
click at [464, 211] on strong "The products contain up to 96,5% natural-origin ingredients*, up to 98% biodegr…" at bounding box center [545, 233] width 179 height 45
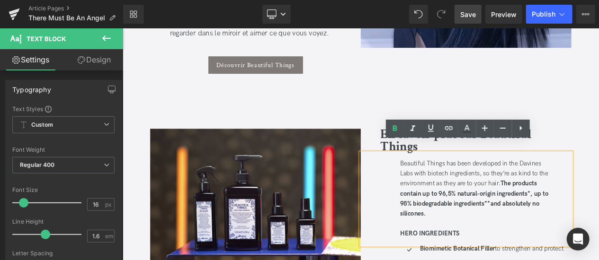
click at [490, 258] on div at bounding box center [547, 264] width 182 height 12
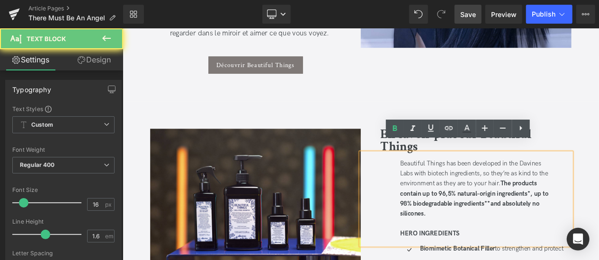
click at [501, 243] on div "Beautiful Things has been developed in the Davines Labs with biotech ingredient…" at bounding box center [547, 221] width 182 height 73
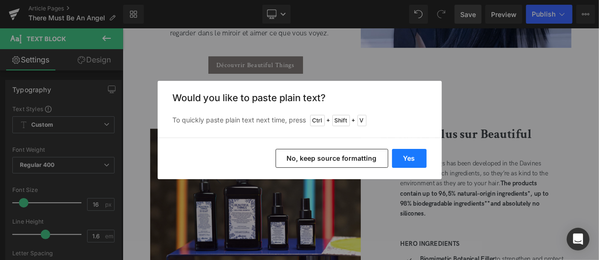
click at [411, 163] on button "Yes" at bounding box center [409, 158] width 35 height 19
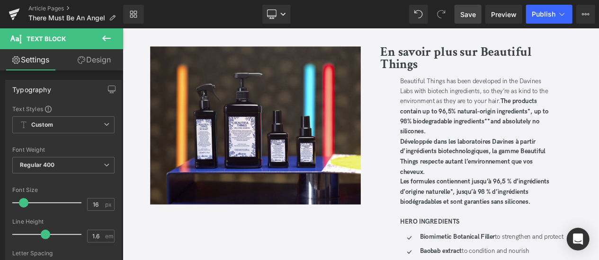
scroll to position [966, 0]
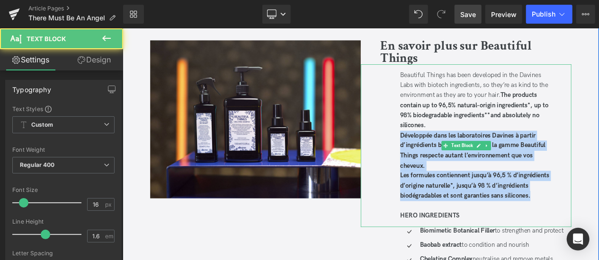
drag, startPoint x: 623, startPoint y: 220, endPoint x: 454, endPoint y: 146, distance: 184.9
click at [454, 146] on div "Beautiful Things has been developed in the Davines Labs with biotech ingredient…" at bounding box center [535, 170] width 253 height 196
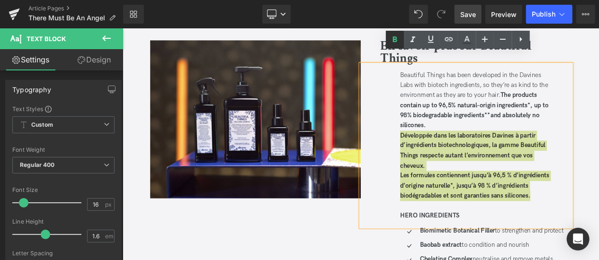
click at [395, 41] on icon at bounding box center [394, 39] width 11 height 11
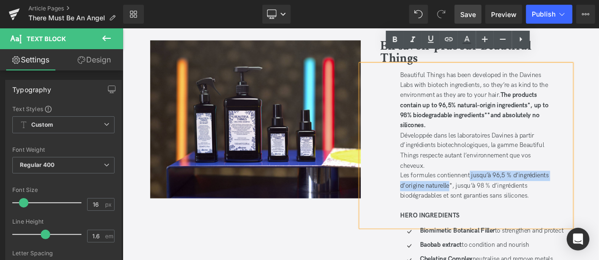
drag, startPoint x: 540, startPoint y: 192, endPoint x: 516, endPoint y: 204, distance: 26.5
click at [516, 204] on div "Beautiful Things has been developed in the Davines Labs with biotech ingredient…" at bounding box center [547, 158] width 182 height 158
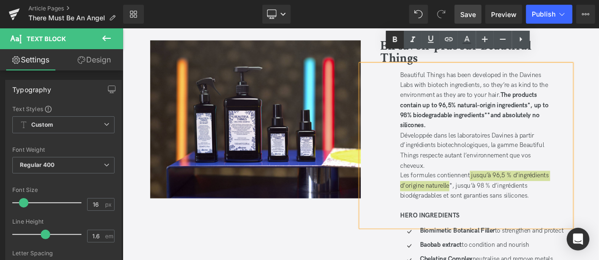
click at [398, 43] on icon at bounding box center [394, 39] width 11 height 11
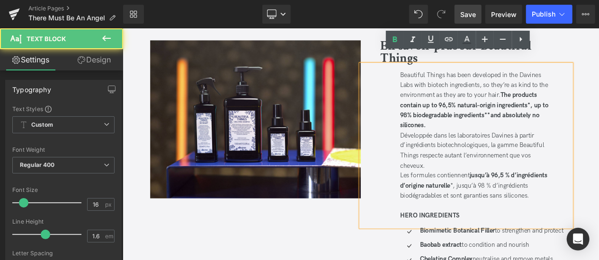
click at [552, 205] on div "Beautiful Things has been developed in the Davines Labs with biotech ingredient…" at bounding box center [547, 158] width 182 height 158
click at [526, 205] on div "Beautiful Things has been developed in the Davines Labs with biotech ingredient…" at bounding box center [547, 158] width 182 height 158
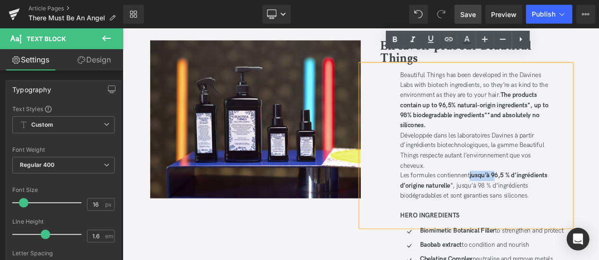
drag, startPoint x: 568, startPoint y: 191, endPoint x: 541, endPoint y: 193, distance: 27.0
click at [541, 201] on strong "jusqu’à 96,5 % d’ingrédients d’origine naturelle" at bounding box center [544, 211] width 177 height 21
click at [398, 42] on icon at bounding box center [394, 39] width 11 height 11
drag, startPoint x: 551, startPoint y: 203, endPoint x: 508, endPoint y: 216, distance: 44.8
click at [508, 216] on div "Beautiful Things has been developed in the Davines Labs with biotech ingredient…" at bounding box center [547, 158] width 182 height 158
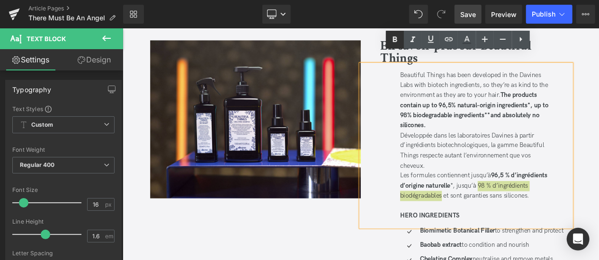
click at [392, 43] on icon at bounding box center [394, 39] width 11 height 11
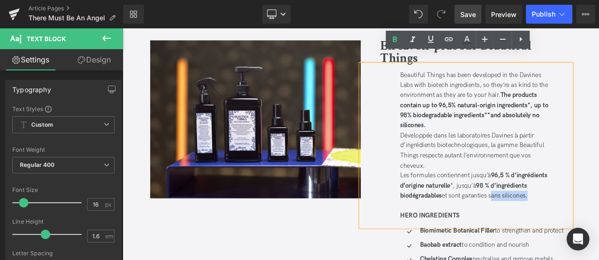
drag, startPoint x: 612, startPoint y: 219, endPoint x: 568, endPoint y: 219, distance: 44.0
click at [568, 219] on div "Beautiful Things has been developed in the Davines Labs with biotech ingredient…" at bounding box center [547, 158] width 182 height 158
click at [392, 36] on icon at bounding box center [394, 39] width 11 height 11
click at [513, 126] on div "Beautiful Things has been developed in the Davines Labs with biotech ingredient…" at bounding box center [547, 158] width 182 height 158
drag, startPoint x: 493, startPoint y: 132, endPoint x: 432, endPoint y: 72, distance: 85.4
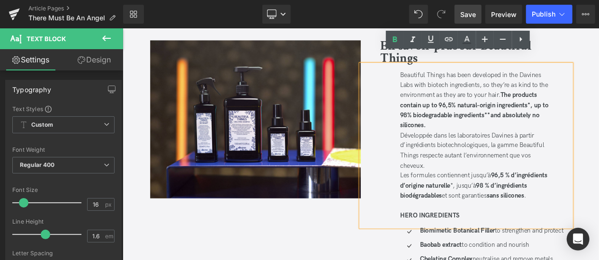
click at [432, 72] on div "Beautiful Things has been developed in the Davines Labs with biotech ingredient…" at bounding box center [535, 170] width 253 height 196
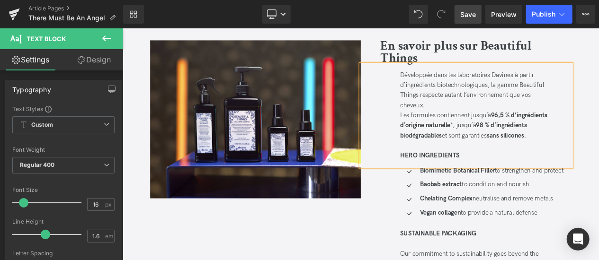
click at [465, 12] on span "Save" at bounding box center [468, 14] width 16 height 10
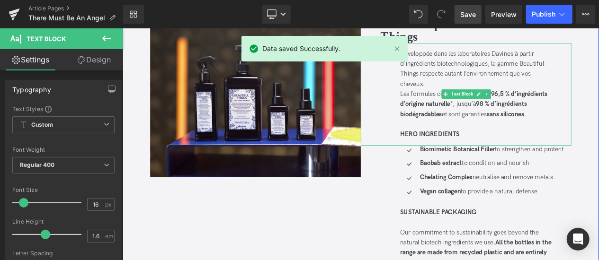
scroll to position [995, 0]
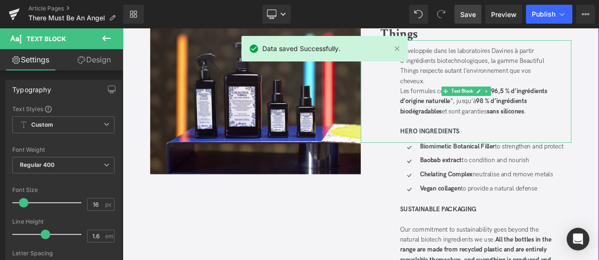
click at [501, 148] on strong "HERO INGREDIENTS" at bounding box center [492, 152] width 72 height 9
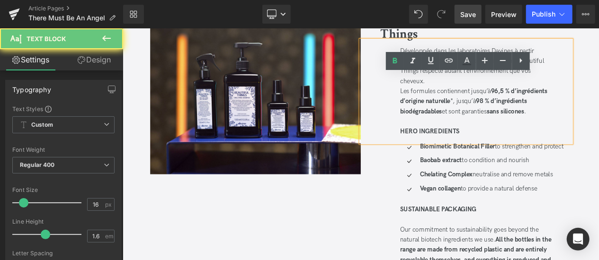
click at [533, 146] on div "HERO INGREDIENTS" at bounding box center [547, 152] width 182 height 12
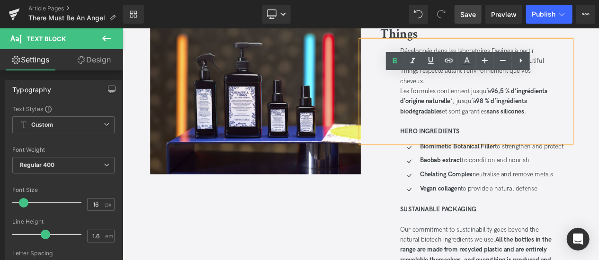
click at [476, 148] on strong "HERO INGREDIENTS" at bounding box center [492, 152] width 72 height 9
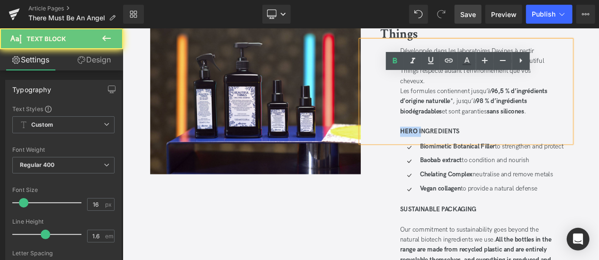
drag, startPoint x: 480, startPoint y: 138, endPoint x: 436, endPoint y: 136, distance: 43.6
click at [436, 136] on div "Développée dans les laboratoires Davines à partir d’ingrédients biotechnologiqu…" at bounding box center [535, 103] width 253 height 123
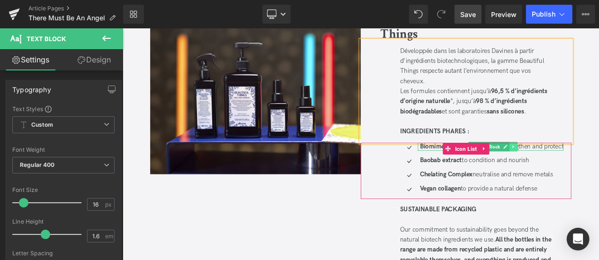
click at [597, 165] on link at bounding box center [593, 170] width 10 height 11
click at [599, 166] on p "Biomimetic Botanical Filler to strengthen and protect" at bounding box center [566, 171] width 173 height 10
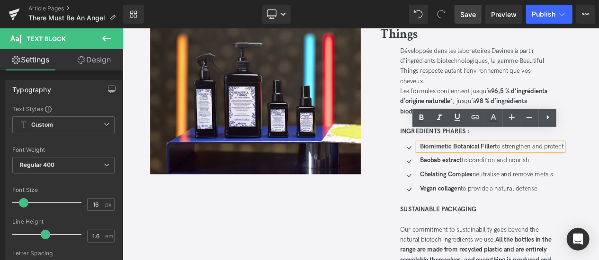
drag, startPoint x: 573, startPoint y: 157, endPoint x: 658, endPoint y: 155, distance: 84.3
click at [599, 166] on p "Biomimetic Botanical Filler to strengthen and protect" at bounding box center [566, 171] width 173 height 10
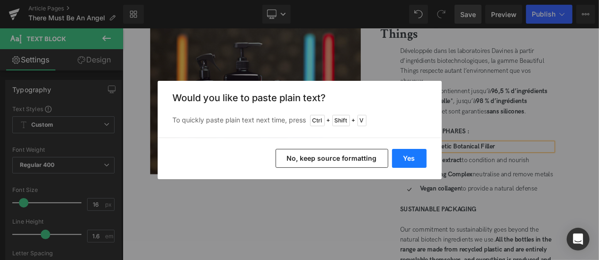
click at [411, 158] on button "Yes" at bounding box center [409, 158] width 35 height 19
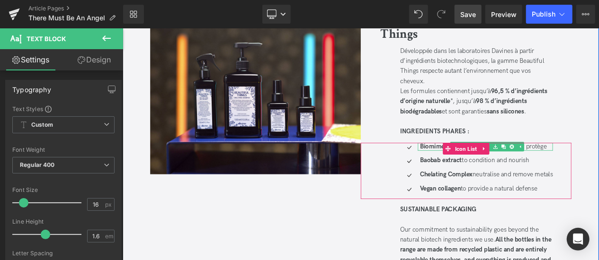
click at [599, 166] on p "Biomimetic Botanical Filler renforce et protège" at bounding box center [560, 171] width 160 height 10
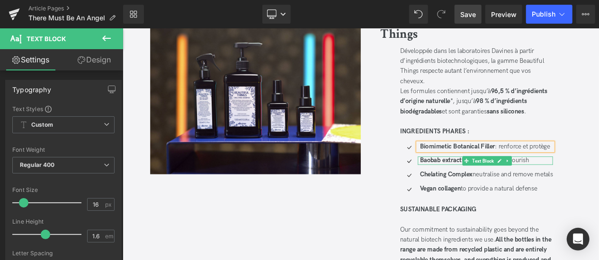
click at [506, 182] on strong "Baobab extract" at bounding box center [505, 186] width 51 height 9
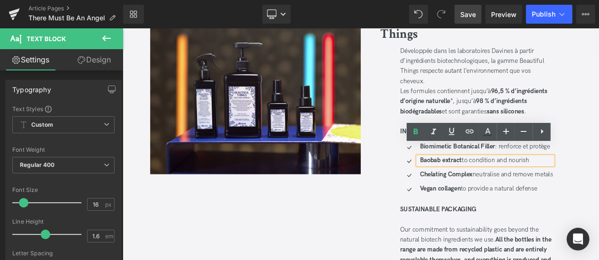
click at [480, 182] on div "Baobab extract to condition and nourish" at bounding box center [558, 187] width 162 height 10
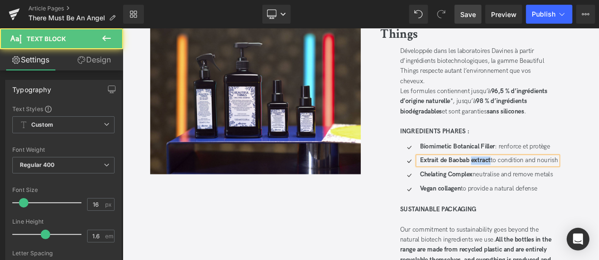
drag, startPoint x: 567, startPoint y: 174, endPoint x: 541, endPoint y: 173, distance: 25.6
click at [541, 182] on p "Extrait de Baobab extract to condition and nourish" at bounding box center [563, 187] width 166 height 10
drag, startPoint x: 630, startPoint y: 173, endPoint x: 541, endPoint y: 176, distance: 88.6
click at [541, 182] on p "Extrait de Baobab to condition and nourish" at bounding box center [560, 187] width 160 height 10
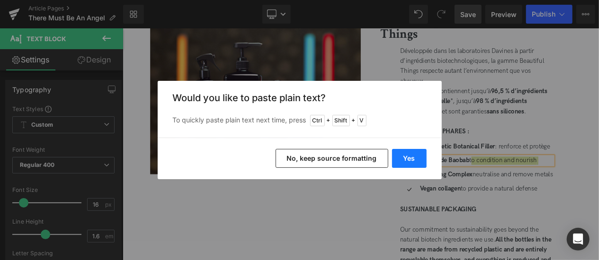
click at [414, 161] on button "Yes" at bounding box center [409, 158] width 35 height 19
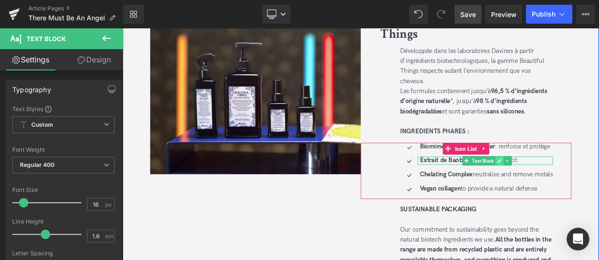
click at [577, 185] on icon at bounding box center [575, 187] width 5 height 5
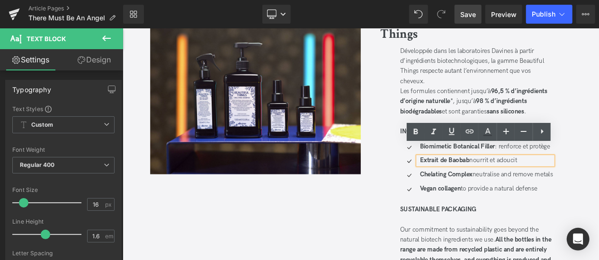
click at [541, 182] on p "Extrait de Baobab nourrit et adoucit" at bounding box center [560, 187] width 160 height 10
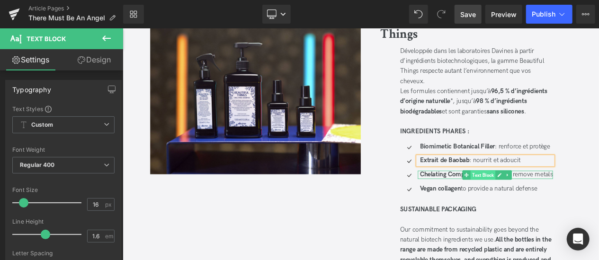
click at [560, 199] on span "Text Block" at bounding box center [556, 204] width 30 height 11
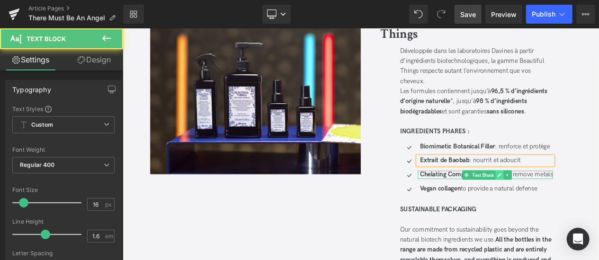
click at [575, 202] on icon at bounding box center [575, 204] width 5 height 5
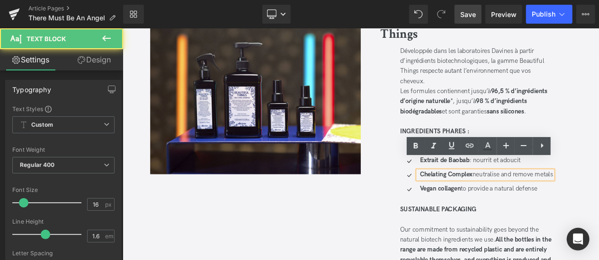
click at [543, 199] on strong "Chelating Complex" at bounding box center [511, 203] width 63 height 9
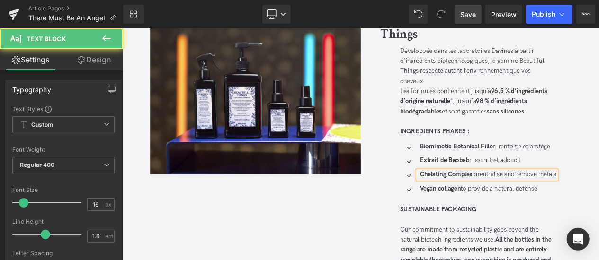
drag, startPoint x: 550, startPoint y: 190, endPoint x: 653, endPoint y: 181, distance: 103.6
click at [599, 181] on div "Icon Biomimetic Botanical Filler : renforce et protège Text Block Icon Extrait …" at bounding box center [559, 200] width 206 height 68
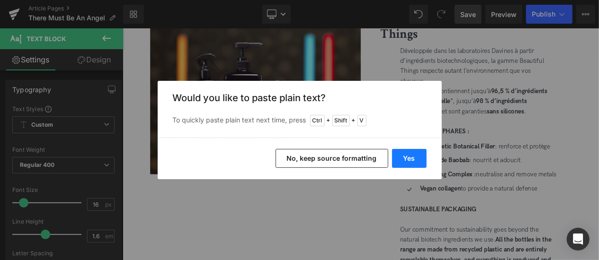
click at [418, 155] on button "Yes" at bounding box center [409, 158] width 35 height 19
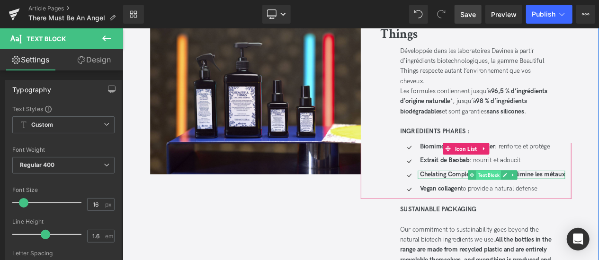
click at [562, 199] on span "Text Block" at bounding box center [562, 204] width 30 height 11
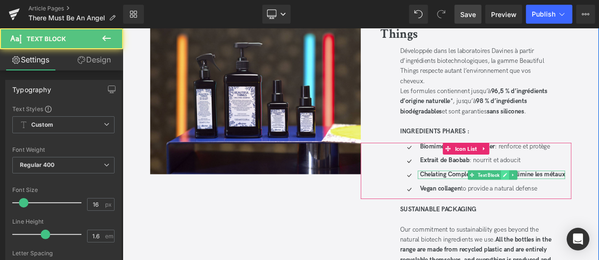
click at [580, 202] on icon at bounding box center [582, 205] width 5 height 6
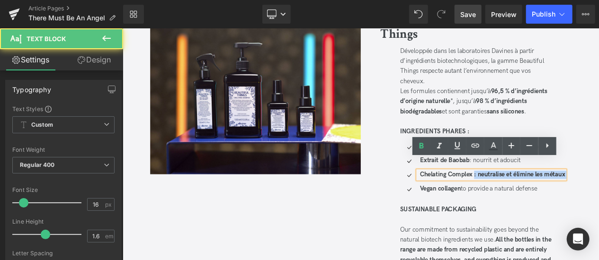
drag, startPoint x: 545, startPoint y: 190, endPoint x: 669, endPoint y: 178, distance: 123.7
click at [599, 178] on div "Image En savoir plus sur Beautiful Things Heading Get to know Beautiful Things …" at bounding box center [408, 243] width 573 height 526
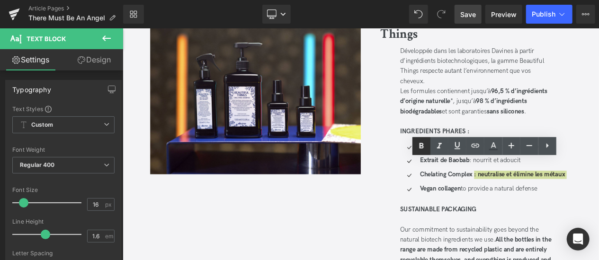
click at [424, 143] on icon at bounding box center [421, 146] width 11 height 11
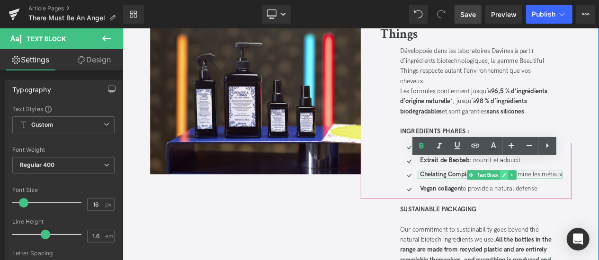
click at [580, 202] on icon at bounding box center [581, 205] width 5 height 6
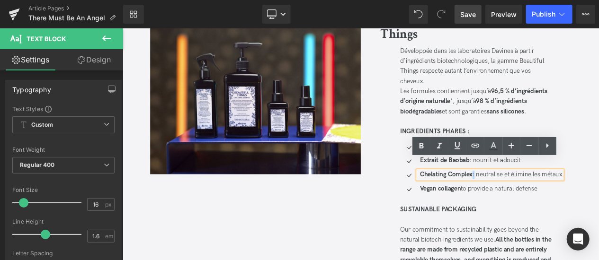
click at [545, 199] on p "Chelating Complex : neutralise et élimine les métaux" at bounding box center [565, 204] width 171 height 10
click at [421, 147] on icon at bounding box center [421, 146] width 11 height 11
drag, startPoint x: 550, startPoint y: 190, endPoint x: 544, endPoint y: 191, distance: 6.6
click at [544, 199] on p "Chelating Complex : neutralise et élimine les métaux" at bounding box center [565, 204] width 170 height 10
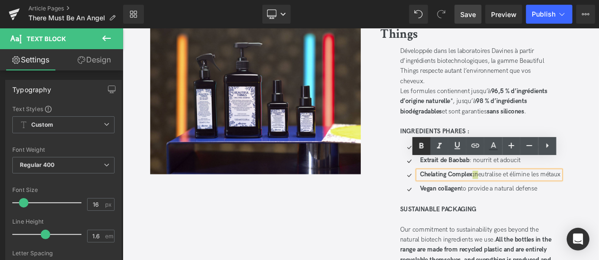
click at [421, 143] on icon at bounding box center [421, 146] width 11 height 11
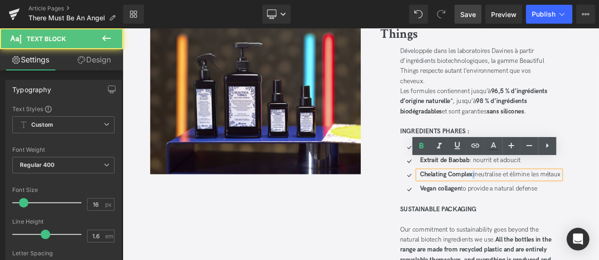
drag, startPoint x: 549, startPoint y: 190, endPoint x: 543, endPoint y: 190, distance: 6.2
click at [543, 199] on p "Chelating Complex : neutralise et élimine les métaux" at bounding box center [565, 204] width 170 height 10
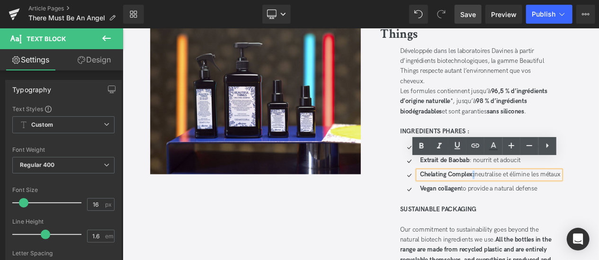
drag, startPoint x: 550, startPoint y: 191, endPoint x: 545, endPoint y: 191, distance: 5.7
click at [545, 199] on p "Chelating Complex : neutralise et élimine les métaux" at bounding box center [565, 204] width 170 height 10
click at [423, 149] on icon at bounding box center [421, 146] width 11 height 11
click at [519, 216] on strong "Vegan collagen" at bounding box center [504, 220] width 49 height 9
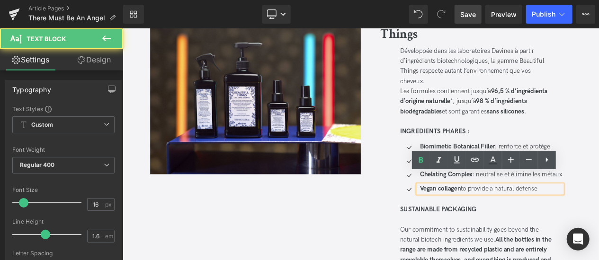
drag, startPoint x: 642, startPoint y: 214, endPoint x: 485, endPoint y: 215, distance: 156.7
click at [485, 216] on div "Vegan collagen to provide a natural defense" at bounding box center [564, 221] width 174 height 10
drag, startPoint x: 629, startPoint y: 207, endPoint x: 472, endPoint y: 210, distance: 156.8
click at [472, 216] on li "Icon Vegan collagen to provide a natural defense Text Block" at bounding box center [553, 221] width 195 height 10
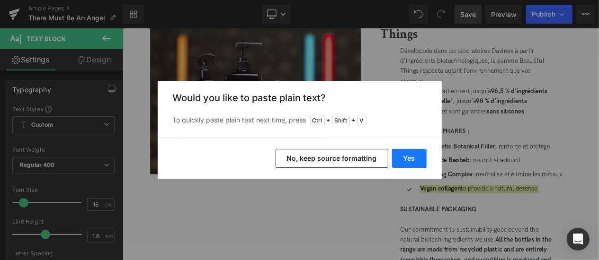
click at [401, 156] on button "Yes" at bounding box center [409, 158] width 35 height 19
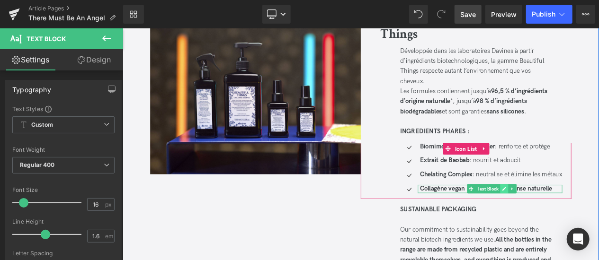
click at [581, 218] on icon at bounding box center [581, 221] width 5 height 6
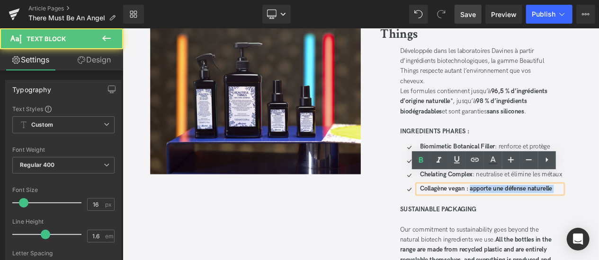
drag, startPoint x: 648, startPoint y: 206, endPoint x: 540, endPoint y: 209, distance: 108.0
click at [540, 216] on p "Collagène vegan : apporte une défense naturelle" at bounding box center [565, 221] width 171 height 10
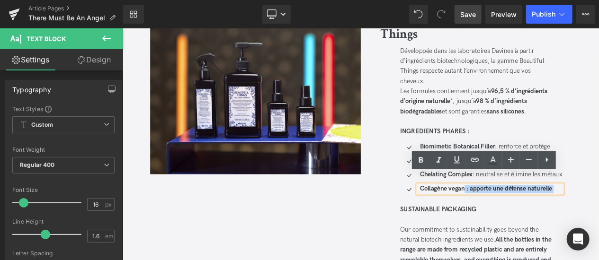
drag, startPoint x: 534, startPoint y: 209, endPoint x: 648, endPoint y: 202, distance: 114.8
click at [599, 216] on div "Collagène vegan : apporte une défense naturelle" at bounding box center [564, 221] width 174 height 10
click at [419, 159] on icon at bounding box center [420, 160] width 11 height 11
click at [508, 216] on strong "Collagène vegan" at bounding box center [507, 220] width 54 height 9
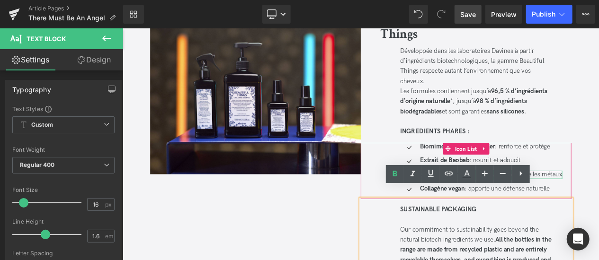
click at [559, 199] on span "Text Block" at bounding box center [561, 204] width 30 height 11
drag, startPoint x: 514, startPoint y: 190, endPoint x: 474, endPoint y: 190, distance: 40.2
click at [474, 199] on li "Icon Chelating Complex : neutralise et élimine les métaux Text Block" at bounding box center [553, 204] width 195 height 10
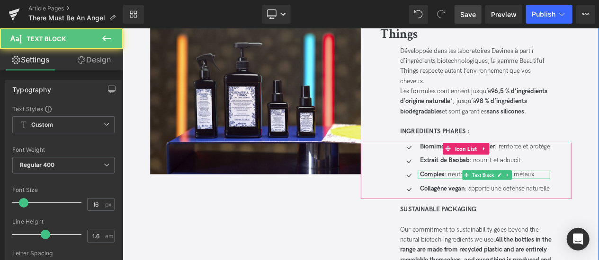
click at [501, 199] on strong "Complex" at bounding box center [495, 203] width 30 height 9
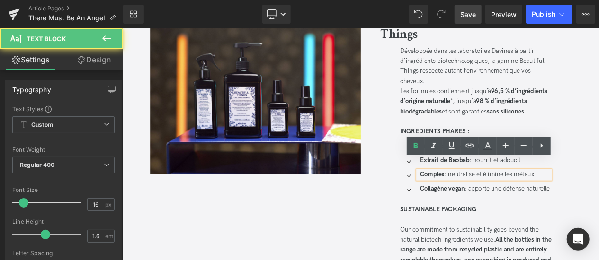
click at [510, 199] on p "Complex : neutralise et élimine les métaux" at bounding box center [558, 204] width 157 height 10
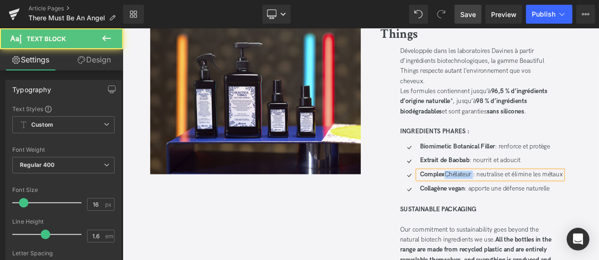
drag, startPoint x: 544, startPoint y: 190, endPoint x: 511, endPoint y: 190, distance: 33.1
click at [511, 199] on p "Complex Chélateur : neutralise et élimine les métaux" at bounding box center [566, 204] width 172 height 10
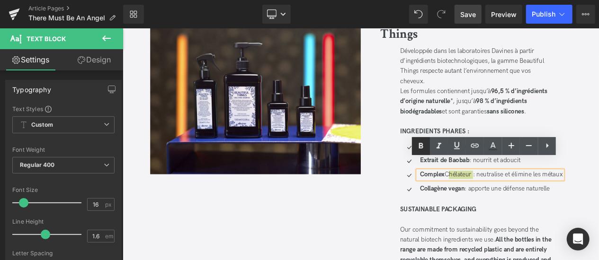
click at [420, 148] on icon at bounding box center [421, 146] width 4 height 6
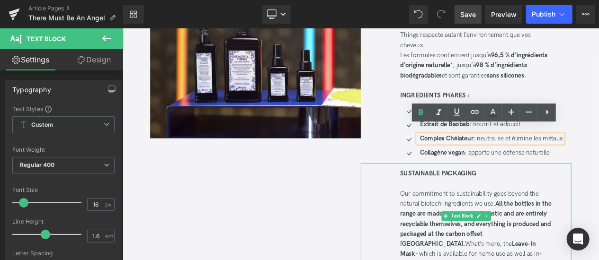
scroll to position [1038, 0]
click at [558, 197] on div "SUSTAINABLE PACKAGING" at bounding box center [547, 203] width 182 height 12
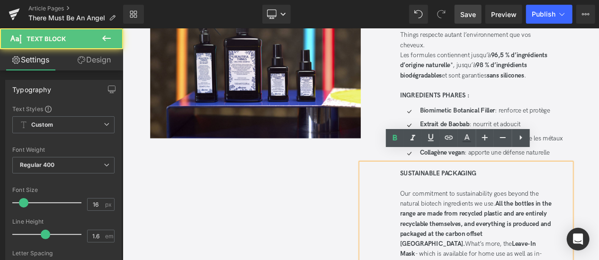
click at [540, 199] on strong "SUSTAINABLE PACKAGING" at bounding box center [502, 203] width 92 height 9
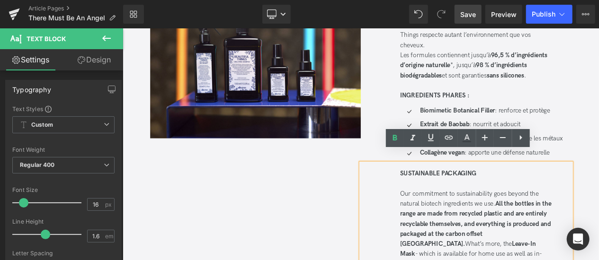
click at [552, 197] on div "SUSTAINABLE PACKAGING" at bounding box center [547, 203] width 182 height 12
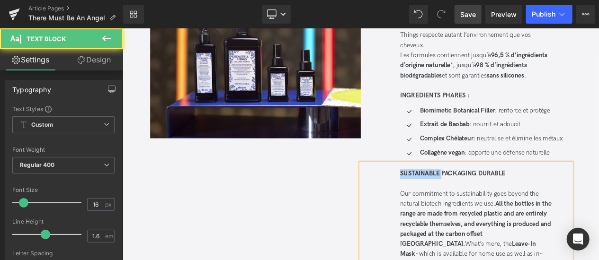
drag, startPoint x: 508, startPoint y: 192, endPoint x: 406, endPoint y: 184, distance: 102.6
click at [406, 184] on div "Image En savoir plus sur Beautiful Things Heading Get to know Beautiful Things …" at bounding box center [408, 200] width 573 height 526
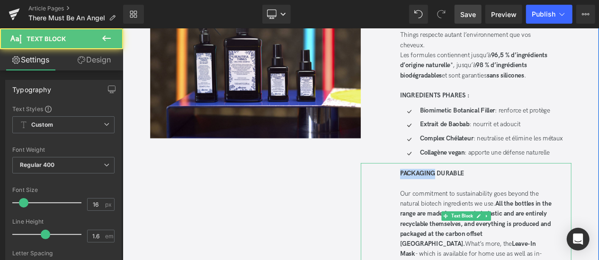
drag, startPoint x: 500, startPoint y: 193, endPoint x: 456, endPoint y: 188, distance: 43.8
click at [456, 190] on div "PACKAGING DURABLE Our commitment to sustainability goes beyond the natural biot…" at bounding box center [535, 260] width 253 height 141
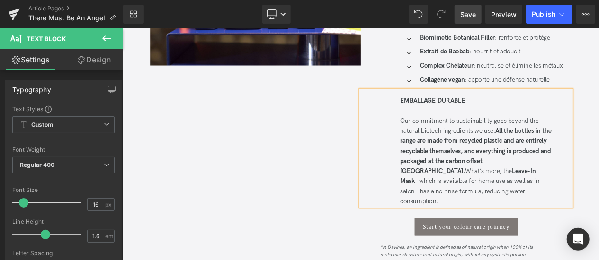
scroll to position [1127, 0]
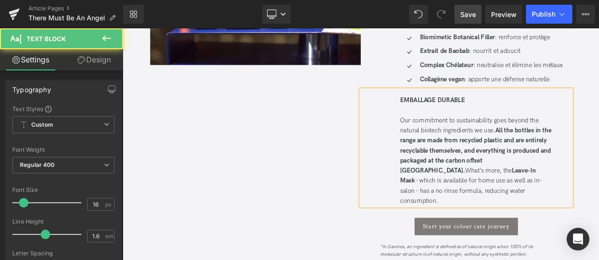
click at [523, 160] on strong "All the bottles in the range are made from recycled plastic and are entirely re…" at bounding box center [547, 174] width 182 height 57
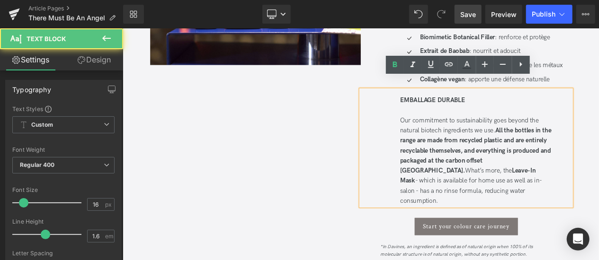
click at [599, 213] on div "Our commitment to sustainability goes beyond the natural biotech ingredients we…" at bounding box center [547, 187] width 182 height 109
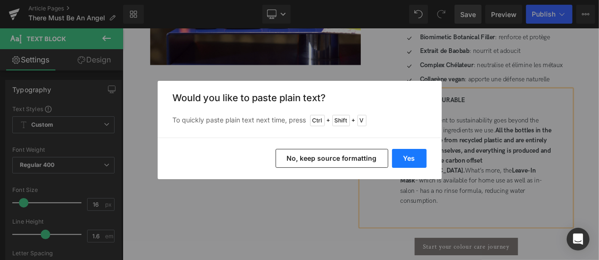
click at [406, 165] on button "Yes" at bounding box center [409, 158] width 35 height 19
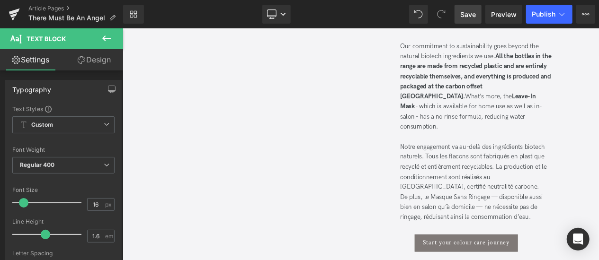
scroll to position [1229, 0]
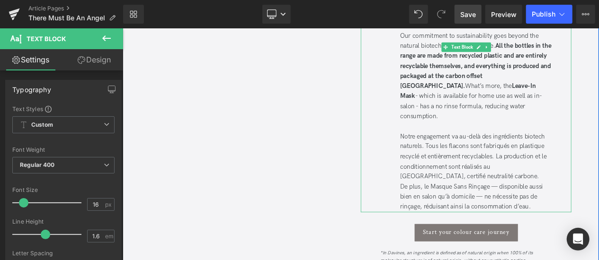
click at [536, 122] on div "Our commitment to sustainability goes beyond the natural biotech ingredients we…" at bounding box center [547, 140] width 182 height 218
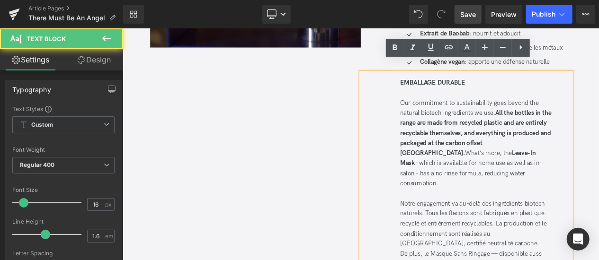
scroll to position [1147, 0]
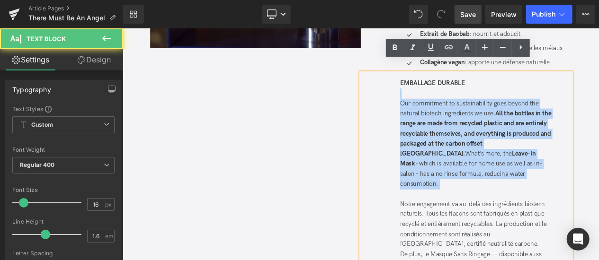
drag, startPoint x: 465, startPoint y: 203, endPoint x: 435, endPoint y: 89, distance: 118.0
click at [435, 89] on div "EMBALLAGE DURABLE Our commitment to sustainability goes beyond the natural biot…" at bounding box center [535, 206] width 253 height 250
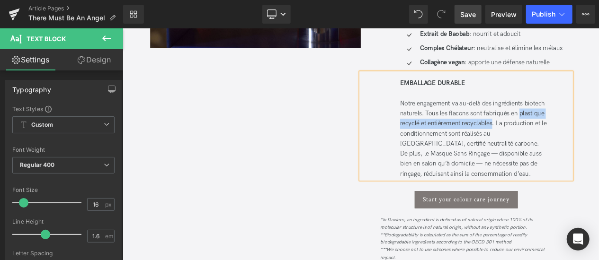
drag, startPoint x: 602, startPoint y: 121, endPoint x: 570, endPoint y: 129, distance: 33.2
click at [570, 129] on span "Notre engagement va au-delà des ingrédients biotech naturels. Tous les flacons …" at bounding box center [544, 161] width 176 height 94
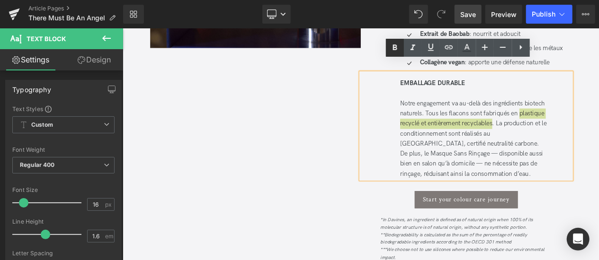
click at [395, 45] on icon at bounding box center [394, 47] width 11 height 11
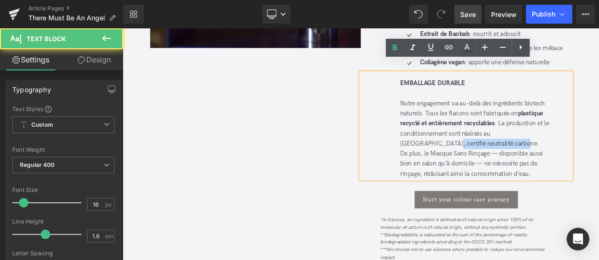
drag, startPoint x: 541, startPoint y: 153, endPoint x: 455, endPoint y: 152, distance: 85.7
click at [455, 152] on div "EMBALLAGE DURABLE Notre engagement va au-delà des ingrédients biotech naturels.…" at bounding box center [535, 145] width 253 height 128
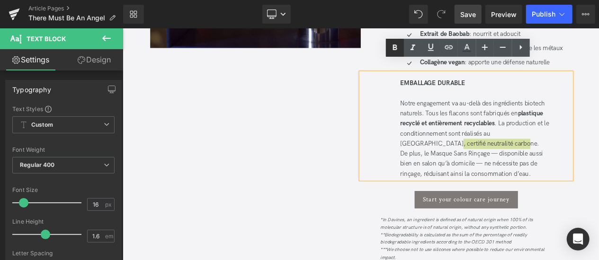
click at [394, 52] on icon at bounding box center [394, 47] width 11 height 11
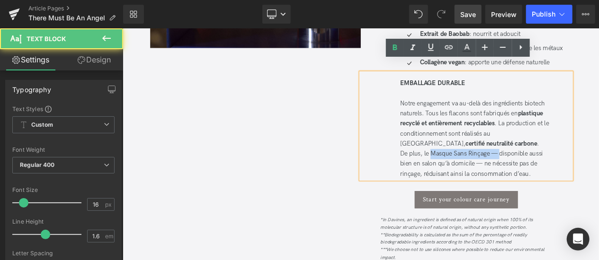
drag, startPoint x: 577, startPoint y: 165, endPoint x: 496, endPoint y: 165, distance: 81.4
click at [496, 165] on span "Notre engagement va au-delà des ingrédients biotech naturels. Tous les flacons …" at bounding box center [545, 161] width 179 height 94
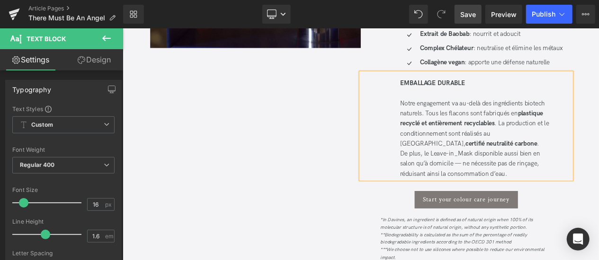
click at [532, 179] on span "Notre engagement va au-delà des ingrédients biotech naturels. Tous les flacons …" at bounding box center [545, 161] width 179 height 94
click at [540, 229] on span "Button" at bounding box center [535, 234] width 21 height 11
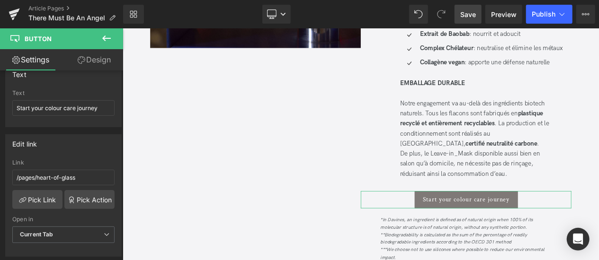
scroll to position [91, 0]
drag, startPoint x: 105, startPoint y: 105, endPoint x: -3, endPoint y: 105, distance: 108.0
click at [12, 105] on input "Start your colour care journey" at bounding box center [63, 106] width 102 height 16
click at [41, 191] on link "Pick Link" at bounding box center [37, 197] width 50 height 19
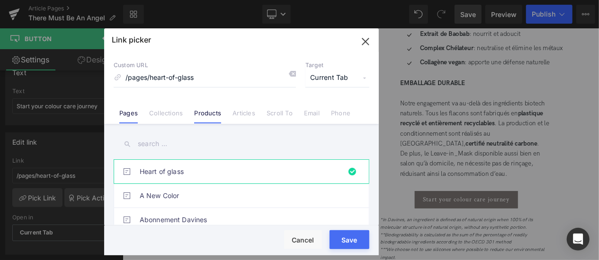
click at [210, 110] on link "Products" at bounding box center [207, 116] width 27 height 14
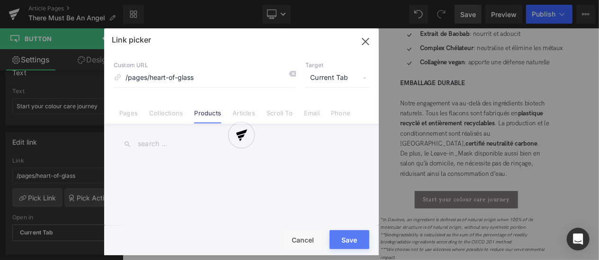
click at [163, 143] on div at bounding box center [241, 141] width 275 height 227
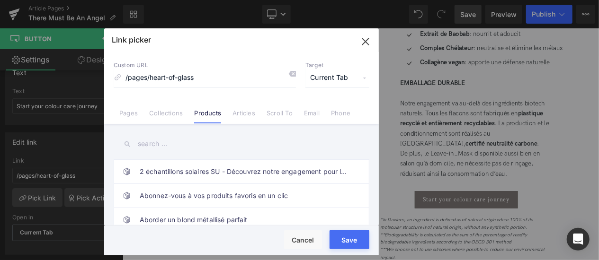
click at [154, 143] on input "text" at bounding box center [242, 144] width 256 height 21
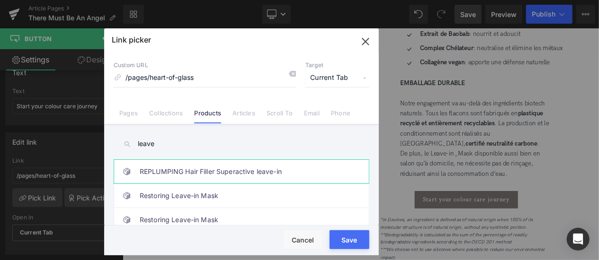
scroll to position [7, 0]
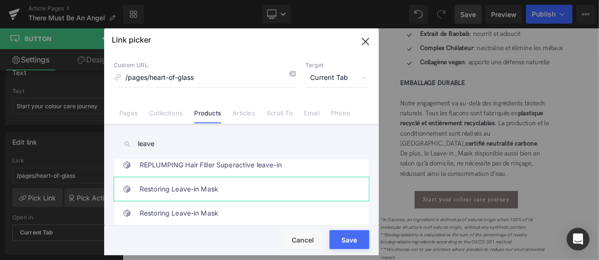
type input "leave"
click at [238, 191] on link "Restoring Leave-in Mask" at bounding box center [244, 190] width 208 height 24
type input "/products/restoring-leave-in-mask"
click at [347, 232] on button "Save" at bounding box center [350, 240] width 40 height 19
type input "/products/restoring-leave-in-mask"
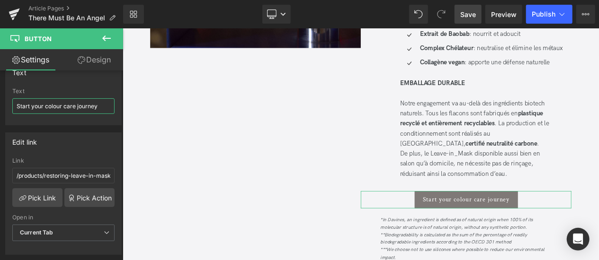
drag, startPoint x: 109, startPoint y: 103, endPoint x: -3, endPoint y: 106, distance: 112.3
click at [12, 106] on input "Start your colour care journey" at bounding box center [63, 106] width 102 height 16
type input "Prenez soin de vos cheveux colorés ou décolorés"
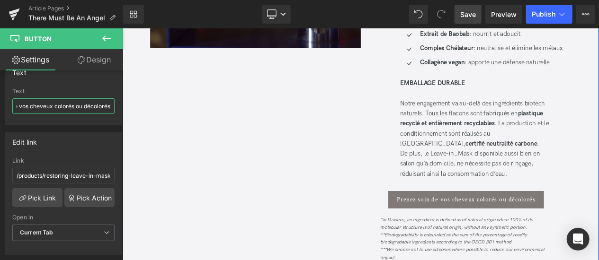
scroll to position [1179, 0]
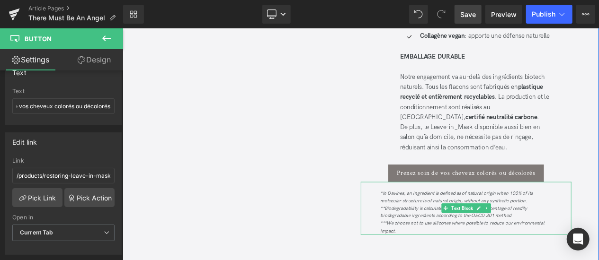
click at [452, 241] on icon "**Biodegradability is calculated as the sum of the percentage of readily biodeg…" at bounding box center [520, 249] width 176 height 16
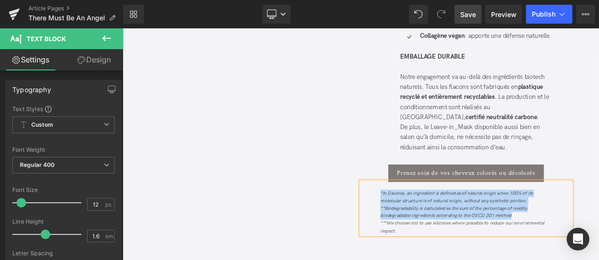
copy div "*In Davines, an ingredient is defined as of natural origin when 100% of its mol…"
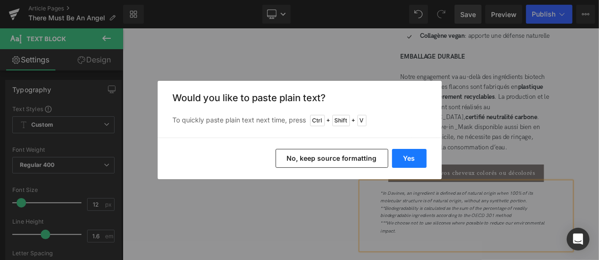
click at [407, 164] on button "Yes" at bounding box center [409, 158] width 35 height 19
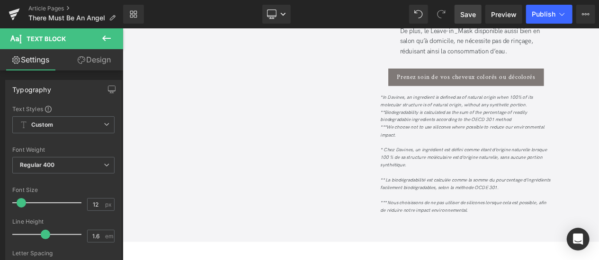
scroll to position [1296, 0]
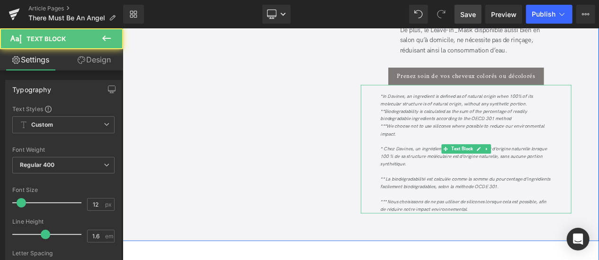
click at [456, 190] on div "***We choose not to use silicones where possible to reduce our environmental im…" at bounding box center [535, 196] width 206 height 109
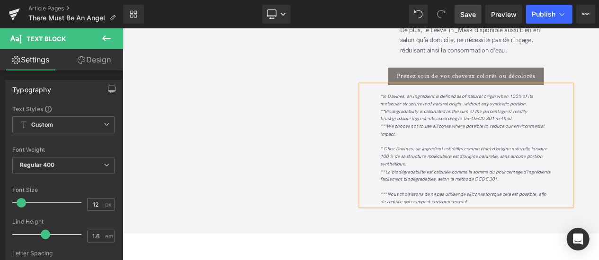
click at [443, 209] on div "***We choose not to use silicones where possible to reduce our environmental im…" at bounding box center [535, 192] width 206 height 100
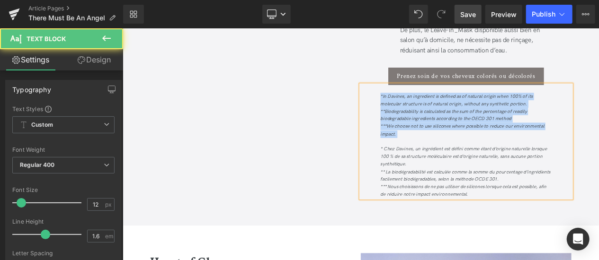
drag, startPoint x: 468, startPoint y: 148, endPoint x: 413, endPoint y: 80, distance: 86.5
click at [413, 96] on div "*In Davines, an ingredient is defined as of natural origin when 100% of its mol…" at bounding box center [535, 164] width 253 height 137
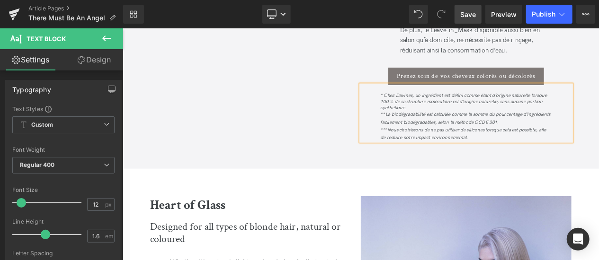
click at [466, 17] on span "Save" at bounding box center [468, 14] width 16 height 10
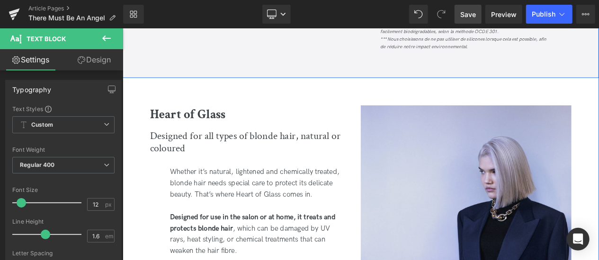
scroll to position [1406, 0]
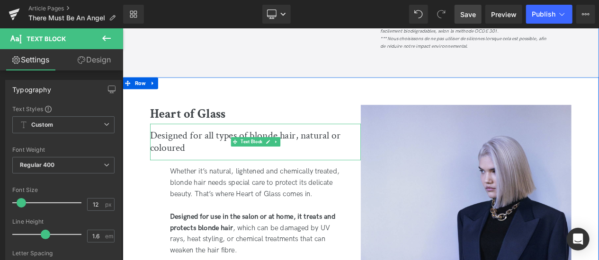
click at [213, 155] on div "Designed for all types of blonde hair, natural or coloured" at bounding box center [281, 165] width 253 height 44
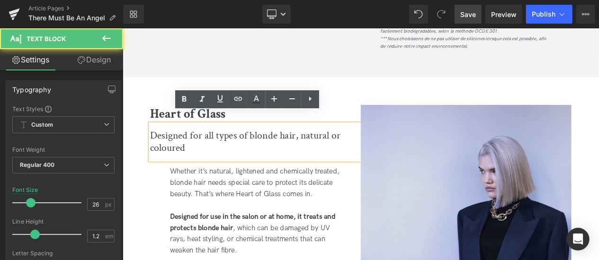
click at [200, 161] on div "Designed for all types of blonde hair, natural or coloured" at bounding box center [281, 165] width 253 height 44
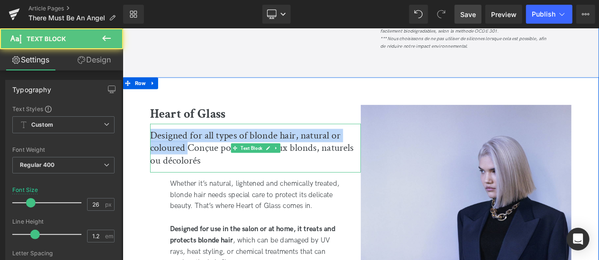
drag, startPoint x: 200, startPoint y: 157, endPoint x: 150, endPoint y: 143, distance: 51.7
click at [150, 143] on div "Heart of Glass Heading Designed for all types of blonde hair, natural or colour…" at bounding box center [408, 236] width 573 height 299
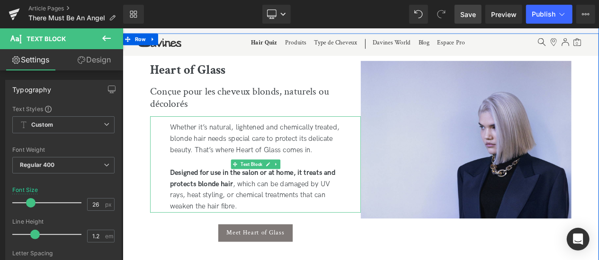
scroll to position [1459, 0]
click at [209, 148] on div "Whether it’s natural, lightened and chemically treated, blonde hair needs speci…" at bounding box center [281, 192] width 253 height 116
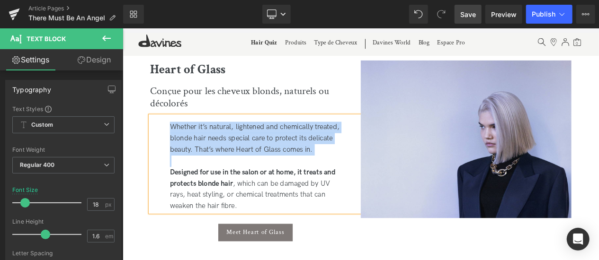
click at [313, 164] on div "Whether it’s natural, lightened and chemically treated, blonde hair needs speci…" at bounding box center [281, 192] width 253 height 116
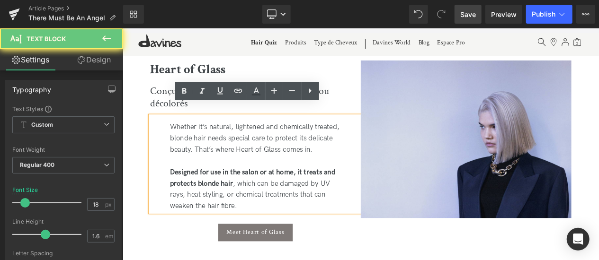
click at [267, 226] on div "Designed for use in the salon or at home, it treats and protects blonde hair , …" at bounding box center [282, 222] width 206 height 54
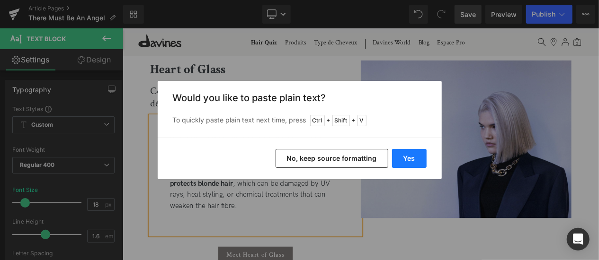
click at [410, 153] on button "Yes" at bounding box center [409, 158] width 35 height 19
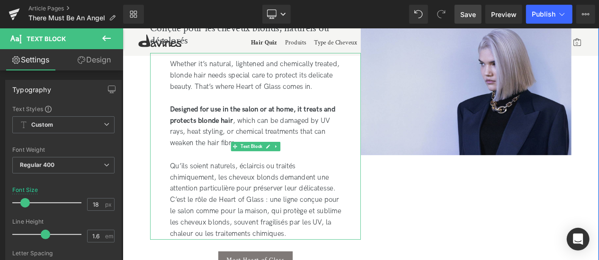
scroll to position [1541, 0]
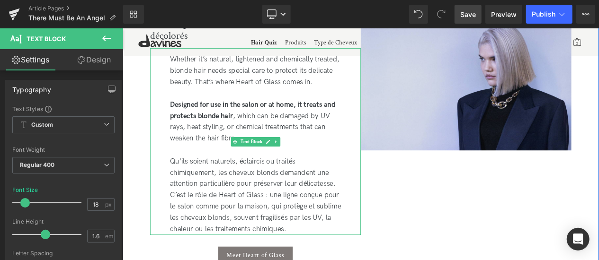
click at [384, 204] on div "Qu’ils soient naturels, éclaircis ou traités chimiquement, les cheveux blonds d…" at bounding box center [282, 230] width 206 height 96
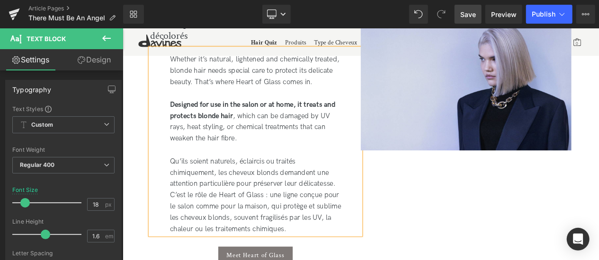
click at [384, 203] on div "Qu’ils soient naturels, éclaircis ou traités chimiquement, les cheveux blonds d…" at bounding box center [282, 202] width 206 height 41
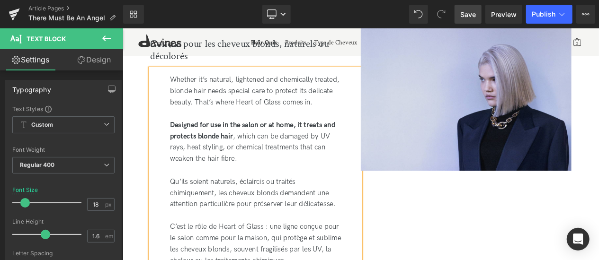
scroll to position [1516, 0]
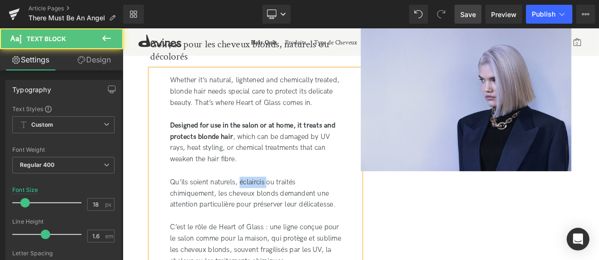
drag, startPoint x: 296, startPoint y: 201, endPoint x: 264, endPoint y: 204, distance: 31.9
click at [264, 206] on div "Qu’ils soient naturels, éclaircis ou traités chimiquement, les cheveux blonds d…" at bounding box center [282, 226] width 206 height 41
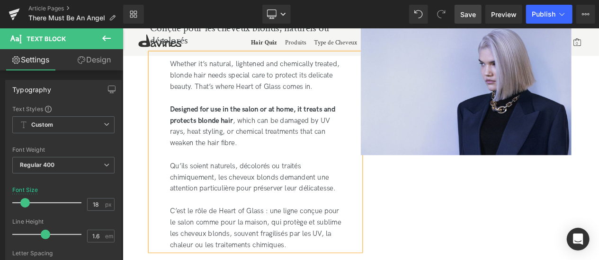
scroll to position [1536, 0]
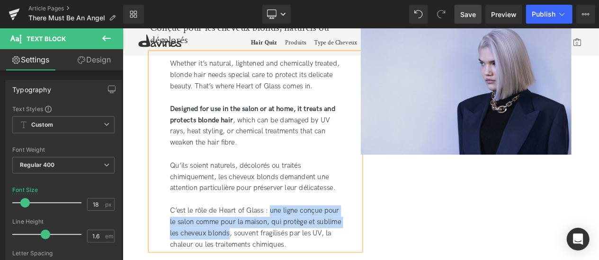
drag, startPoint x: 300, startPoint y: 234, endPoint x: 250, endPoint y: 259, distance: 56.8
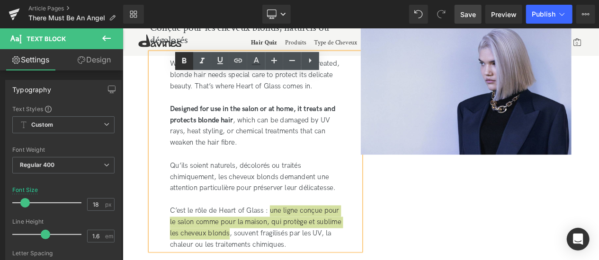
click at [186, 66] on icon at bounding box center [184, 60] width 11 height 11
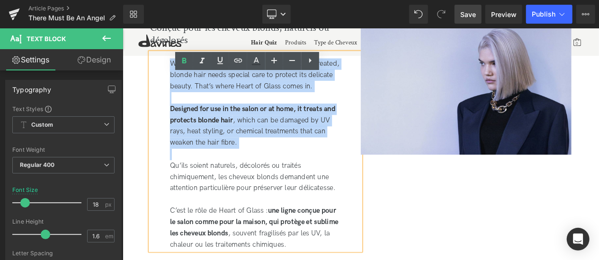
drag, startPoint x: 286, startPoint y: 165, endPoint x: 163, endPoint y: 62, distance: 160.3
click at [163, 62] on div "Whether it’s natural, lightened and chemically treated, blonde hair needs speci…" at bounding box center [281, 176] width 253 height 239
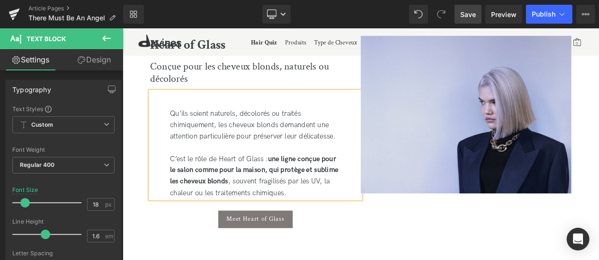
scroll to position [1479, 0]
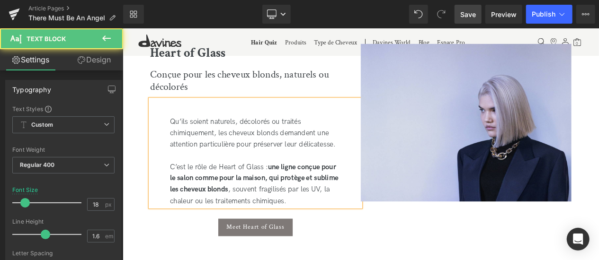
click at [176, 119] on div "Qu’ils soient naturels, décolorés ou traités chimiquement, les cheveux blonds d…" at bounding box center [281, 179] width 253 height 130
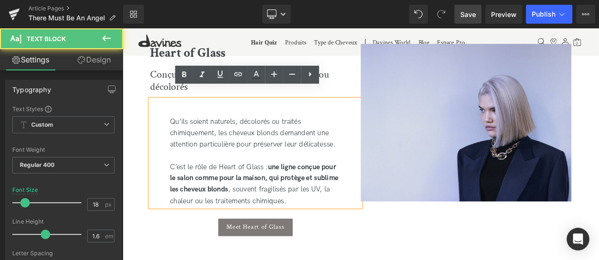
click at [180, 134] on div "Qu’ils soient naturels, décolorés ou traités chimiquement, les cheveux blonds d…" at bounding box center [282, 154] width 206 height 41
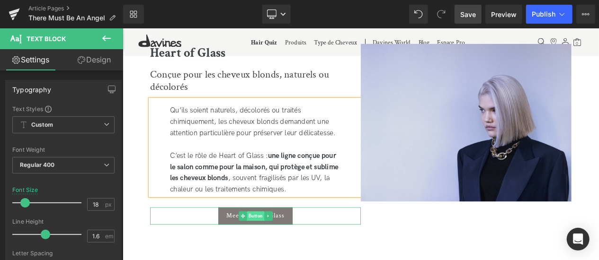
click at [277, 249] on span "Button" at bounding box center [282, 254] width 21 height 11
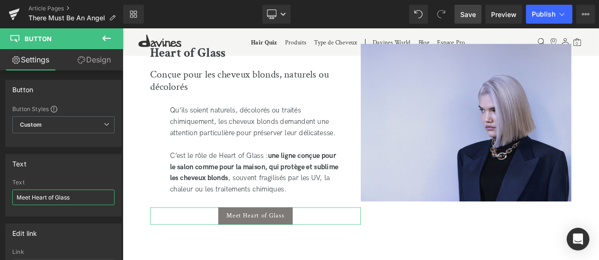
drag, startPoint x: 32, startPoint y: 198, endPoint x: -3, endPoint y: 194, distance: 35.4
click at [12, 194] on input "Meet Heart of Glass" at bounding box center [63, 198] width 102 height 16
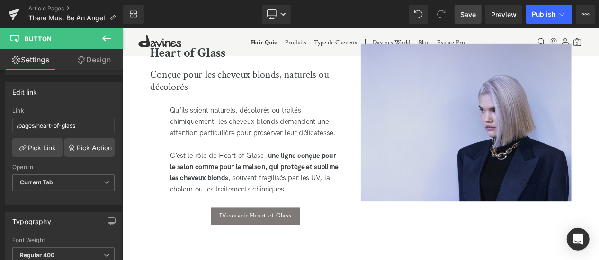
type input "Découvrir Heart of Glass"
click at [472, 9] on span "Save" at bounding box center [468, 14] width 16 height 10
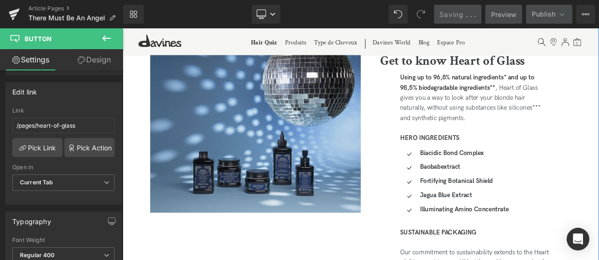
scroll to position [1710, 0]
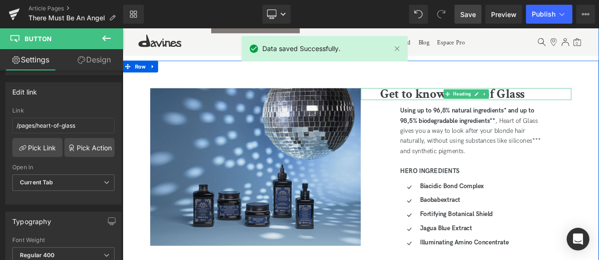
click at [480, 97] on b "Get to know Heart of Glass" at bounding box center [519, 106] width 174 height 19
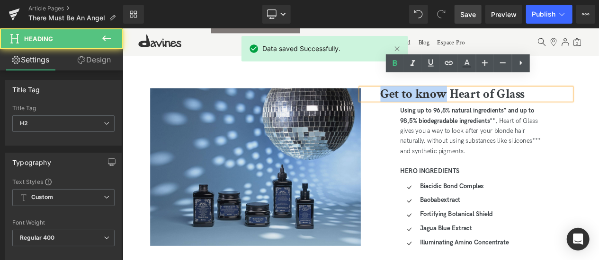
drag, startPoint x: 514, startPoint y: 93, endPoint x: 432, endPoint y: 96, distance: 81.5
click at [432, 97] on b "Get to know Heart of Glass" at bounding box center [519, 106] width 174 height 19
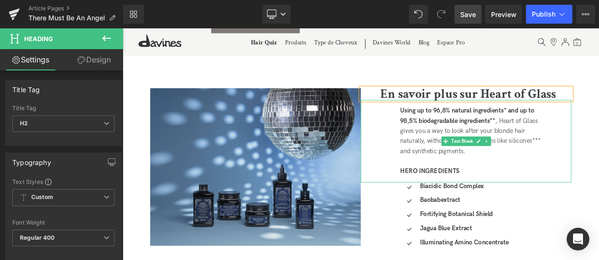
click at [563, 167] on div "Using up to 96,8% natural ingredients* and up to 98,5% biodegradable ingredient…" at bounding box center [547, 151] width 182 height 61
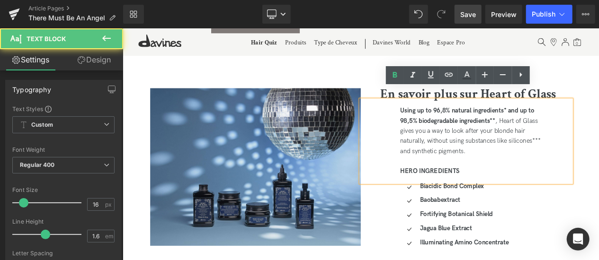
click at [560, 163] on div "Using up to 96,8% natural ingredients* and up to 98,5% biodegradable ingredient…" at bounding box center [547, 151] width 182 height 61
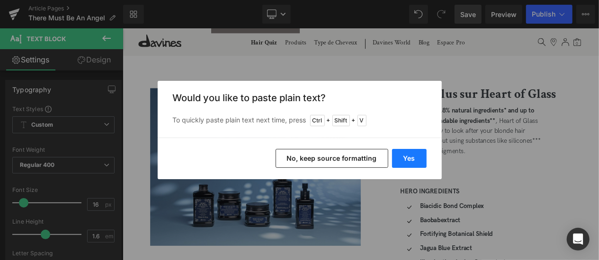
click at [402, 163] on button "Yes" at bounding box center [409, 158] width 35 height 19
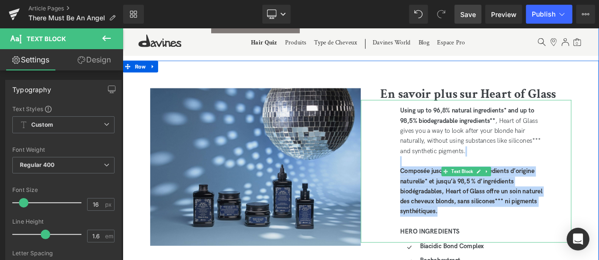
drag, startPoint x: 515, startPoint y: 234, endPoint x: 438, endPoint y: 179, distance: 94.5
click at [438, 179] on div "Using up to 96,8% natural ingredients* and up to 98,5% biodegradable ingredient…" at bounding box center [535, 200] width 253 height 172
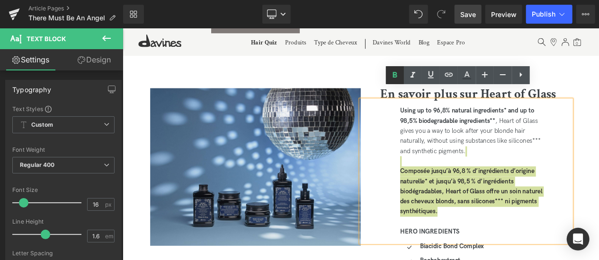
click at [394, 76] on icon at bounding box center [394, 75] width 11 height 11
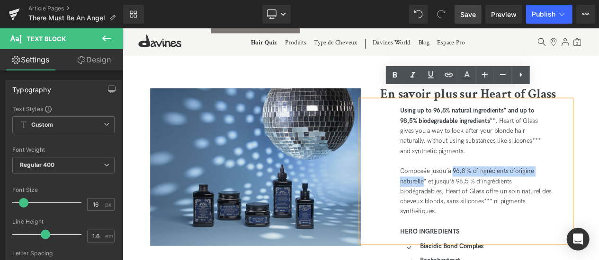
drag, startPoint x: 521, startPoint y: 187, endPoint x: 486, endPoint y: 198, distance: 36.5
click at [486, 198] on div "Using up to 96,8% natural ingredients* and up to 98,5% biodegradable ingredient…" at bounding box center [547, 188] width 182 height 134
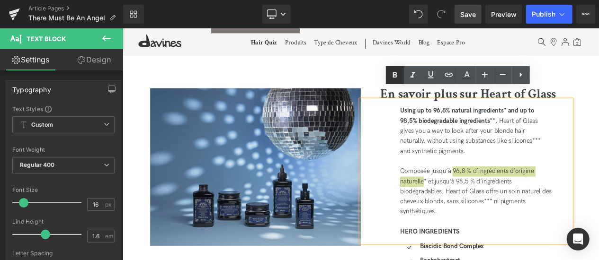
click at [396, 80] on icon at bounding box center [394, 75] width 11 height 11
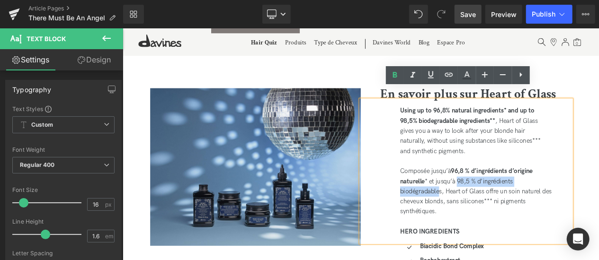
drag, startPoint x: 528, startPoint y: 200, endPoint x: 505, endPoint y: 209, distance: 23.8
click at [505, 209] on div "Using up to 96,8% natural ingredients* and up to 98,5% biodegradable ingredient…" at bounding box center [547, 188] width 182 height 134
click at [396, 76] on icon at bounding box center [395, 75] width 4 height 6
click at [526, 196] on strong "96,8 % d’ingrédients d’origine naturelle" at bounding box center [536, 206] width 160 height 21
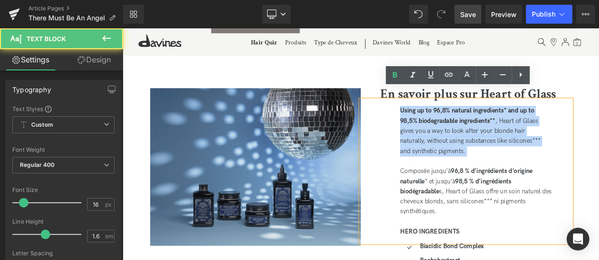
drag, startPoint x: 556, startPoint y: 168, endPoint x: 431, endPoint y: 114, distance: 136.8
click at [431, 114] on div "Using up to 96,8% natural ingredients* and up to 98,5% biodegradable ingredient…" at bounding box center [535, 200] width 253 height 172
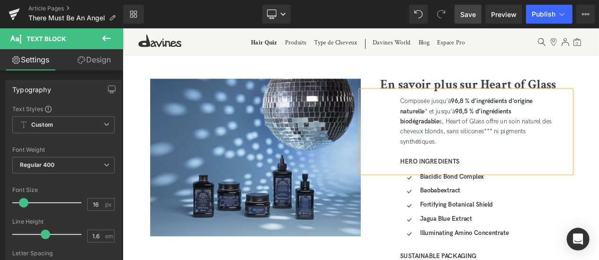
scroll to position [1722, 0]
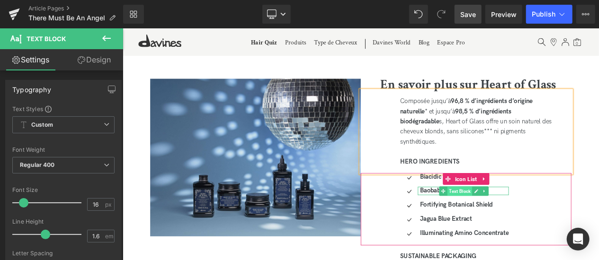
click at [526, 218] on span "Text Block" at bounding box center [528, 223] width 30 height 11
click at [547, 222] on icon at bounding box center [547, 224] width 5 height 5
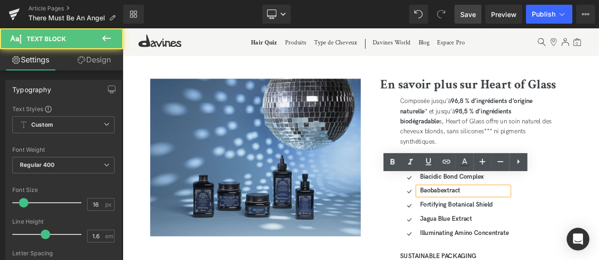
click at [532, 219] on p "Baobab extract" at bounding box center [533, 224] width 107 height 10
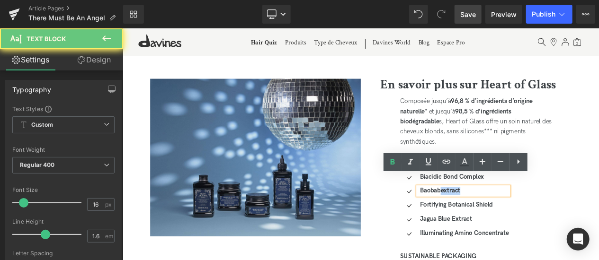
drag, startPoint x: 534, startPoint y: 212, endPoint x: 504, endPoint y: 211, distance: 29.4
click at [504, 219] on p "Baobab extract" at bounding box center [533, 224] width 107 height 10
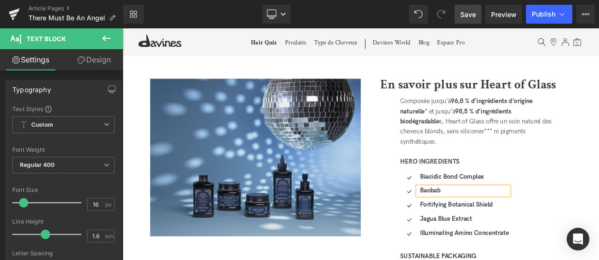
click at [481, 219] on strong "Baobab" at bounding box center [492, 223] width 25 height 9
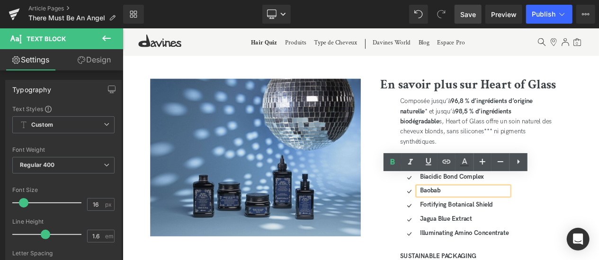
click at [485, 219] on strong "Baobab" at bounding box center [492, 223] width 25 height 9
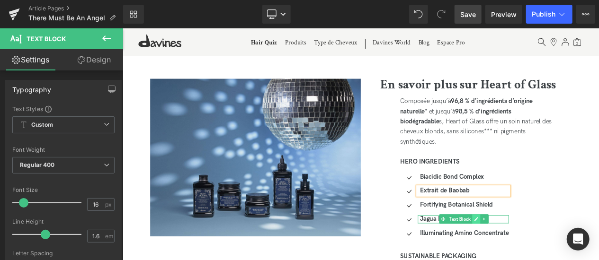
click at [546, 255] on icon at bounding box center [547, 258] width 5 height 6
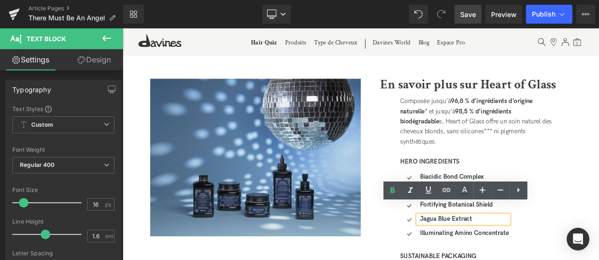
drag, startPoint x: 546, startPoint y: 244, endPoint x: 502, endPoint y: 244, distance: 44.5
click at [502, 253] on p "Jagua Blue Extract" at bounding box center [533, 258] width 107 height 10
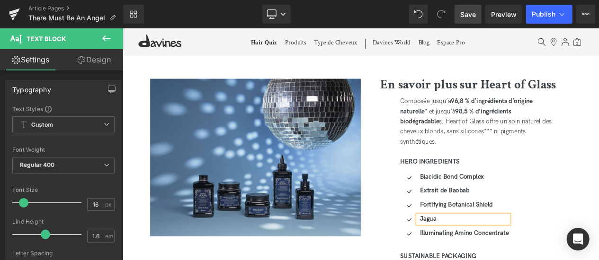
click at [479, 253] on div "Jagua" at bounding box center [531, 258] width 109 height 10
click at [540, 253] on p "Extrait de Jagua" at bounding box center [533, 258] width 107 height 10
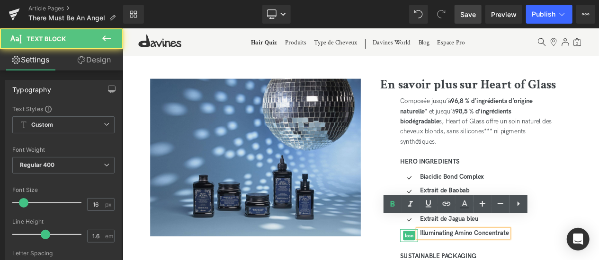
drag, startPoint x: 589, startPoint y: 259, endPoint x: 477, endPoint y: 262, distance: 111.3
drag, startPoint x: 477, startPoint y: 262, endPoint x: 593, endPoint y: 265, distance: 116.0
click at [593, 260] on div "Icon Biacidic Bond Complex Text Block Icon Extrait de Baobab Text Block Icon Fo…" at bounding box center [559, 244] width 206 height 85
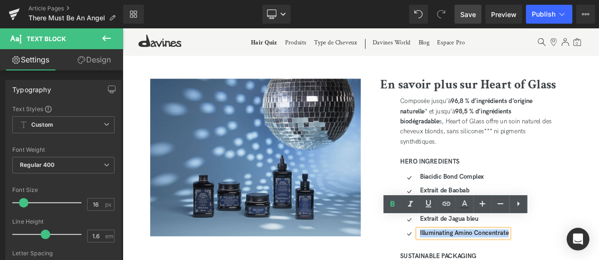
drag, startPoint x: 587, startPoint y: 261, endPoint x: 474, endPoint y: 263, distance: 112.2
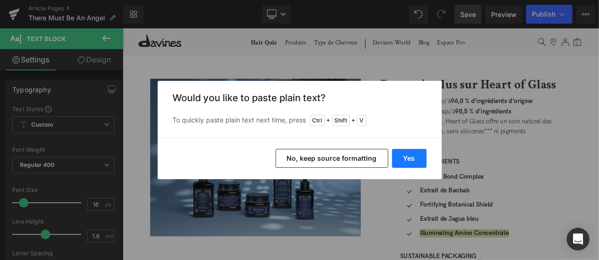
click at [411, 150] on button "Yes" at bounding box center [409, 158] width 35 height 19
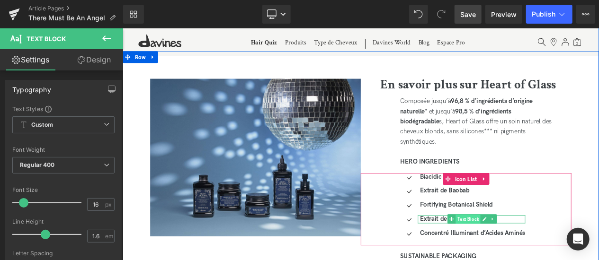
click at [539, 252] on span "Text Block" at bounding box center [538, 257] width 30 height 11
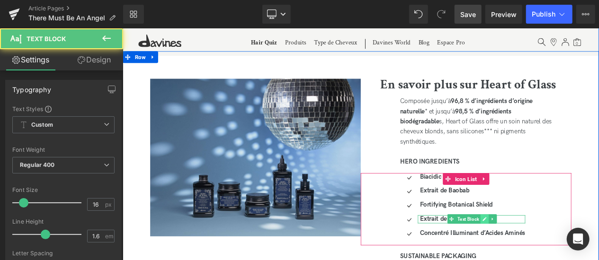
click at [554, 252] on link at bounding box center [558, 257] width 10 height 11
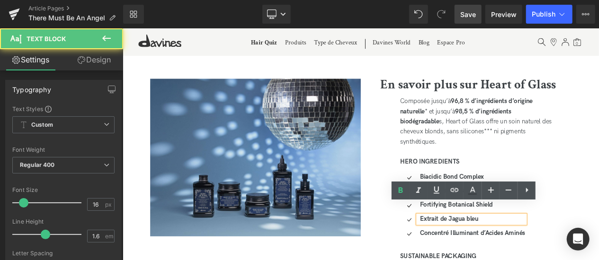
click at [540, 253] on strong "Extrait de Jagua bleu" at bounding box center [515, 257] width 71 height 9
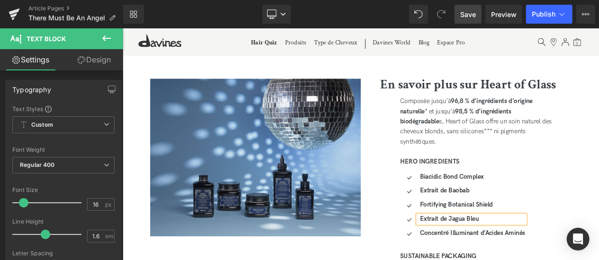
click at [599, 202] on div "Icon Biacidic Bond Complex Text Block Icon Extrait de Baobab Text Block Icon Fo…" at bounding box center [559, 244] width 206 height 85
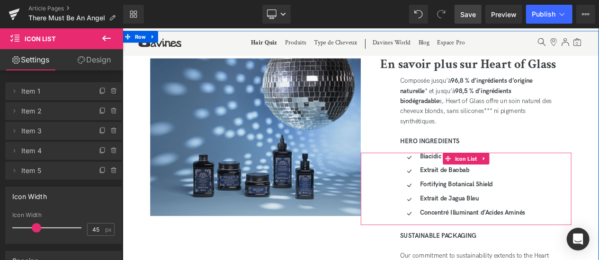
scroll to position [1747, 0]
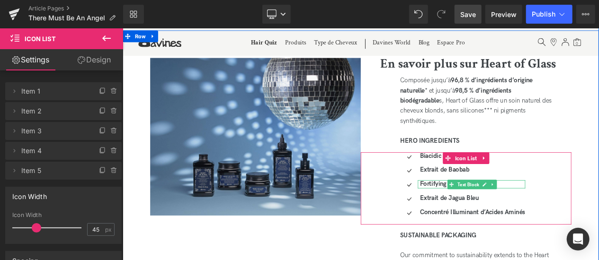
click at [487, 211] on strong "Fortifying Botanical Shield" at bounding box center [524, 215] width 88 height 9
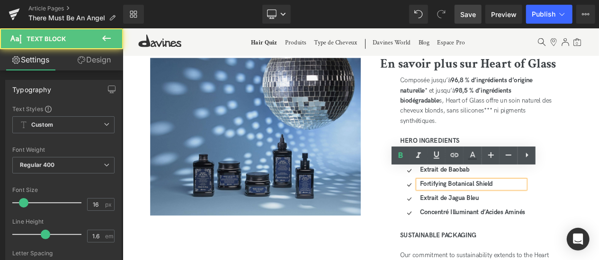
click at [480, 211] on div "Fortifying Botanical Shield" at bounding box center [541, 216] width 129 height 10
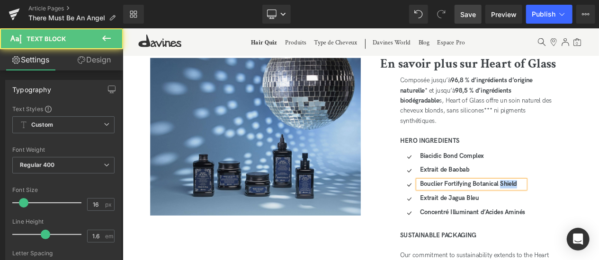
drag, startPoint x: 603, startPoint y: 205, endPoint x: 579, endPoint y: 206, distance: 24.6
click at [579, 211] on p "Bouclier Fortifying Botanical Shield" at bounding box center [543, 216] width 127 height 10
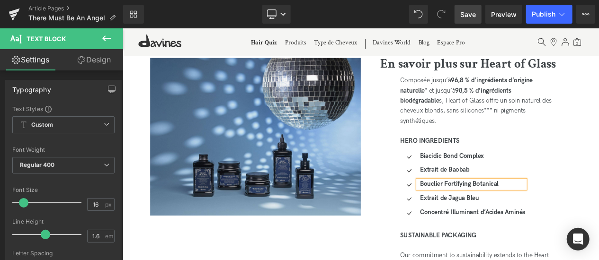
drag, startPoint x: 465, startPoint y: 18, endPoint x: 478, endPoint y: 180, distance: 162.4
click at [465, 18] on span "Save" at bounding box center [468, 14] width 16 height 10
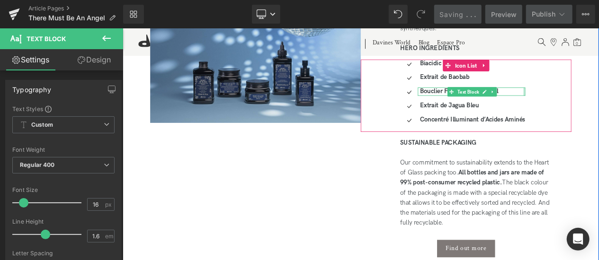
scroll to position [1860, 0]
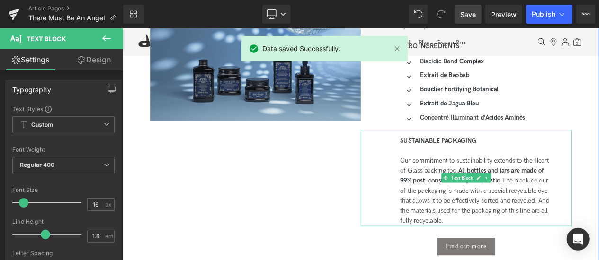
click at [551, 158] on div "SUSTAINABLE PACKAGING" at bounding box center [547, 164] width 182 height 12
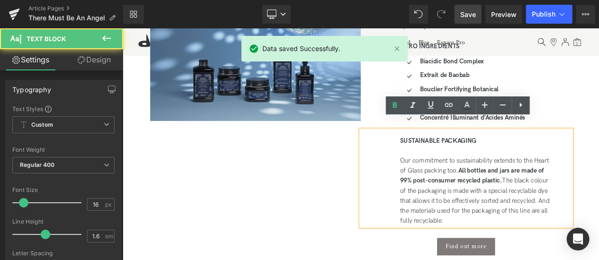
click at [546, 159] on strong "SUSTAINABLE PACKAGING" at bounding box center [502, 163] width 92 height 9
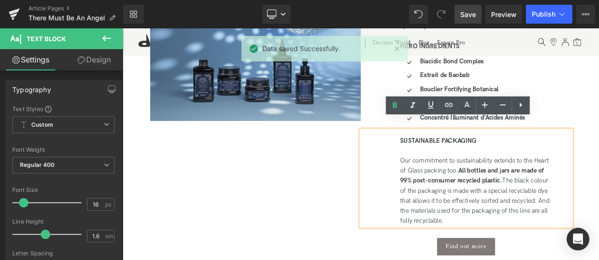
click at [551, 158] on div "SUSTAINABLE PACKAGING" at bounding box center [547, 164] width 182 height 12
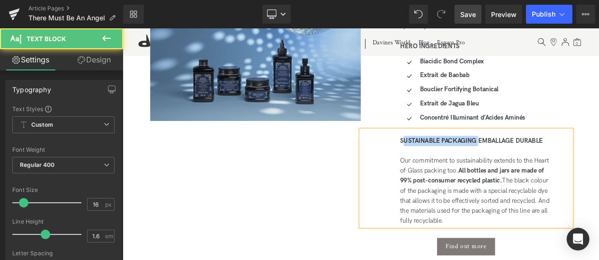
drag, startPoint x: 552, startPoint y: 150, endPoint x: 460, endPoint y: 150, distance: 91.4
click at [460, 159] on strong "SUSTAINABLE PACKAGING EMBALLAGE DURABLE" at bounding box center [542, 163] width 172 height 9
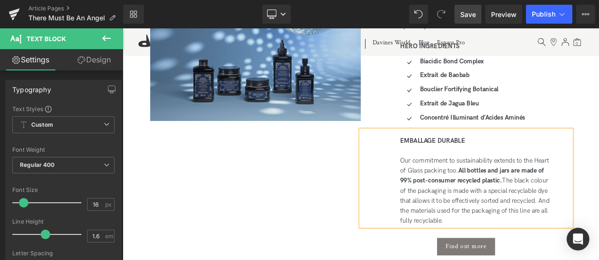
click at [599, 250] on div "Our commitment to sustainability extends to the Heart of Glass packing too. All…" at bounding box center [547, 224] width 182 height 85
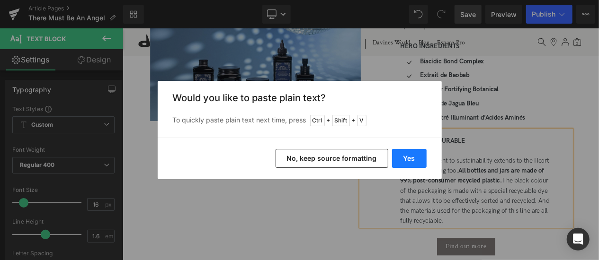
click at [405, 157] on button "Yes" at bounding box center [409, 158] width 35 height 19
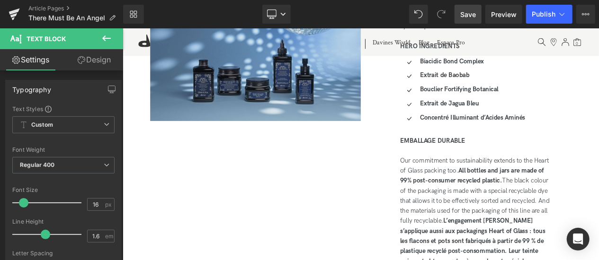
scroll to position [1890, 0]
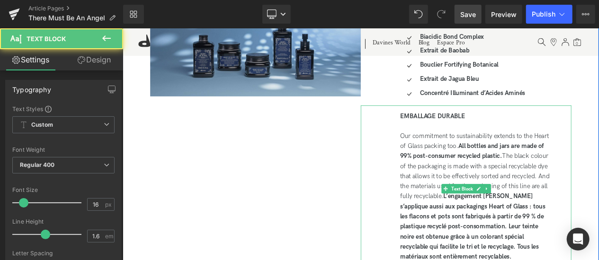
drag, startPoint x: 617, startPoint y: 216, endPoint x: 447, endPoint y: 146, distance: 184.3
click at [447, 146] on div "EMBALLAGE DURABLE Our commitment to sustainability extends to the Heart of Glas…" at bounding box center [535, 215] width 253 height 189
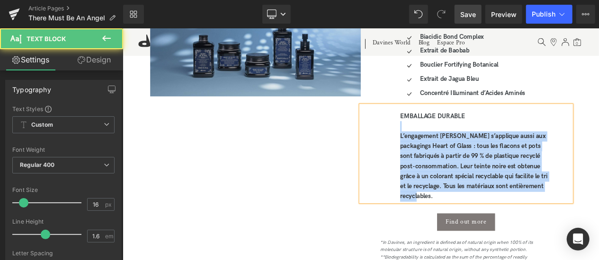
drag, startPoint x: 518, startPoint y: 213, endPoint x: 434, endPoint y: 134, distance: 114.9
click at [434, 134] on div "EMBALLAGE DURABLE L’engagement Davines s’applique aussi aux packagings Heart of…" at bounding box center [535, 179] width 253 height 116
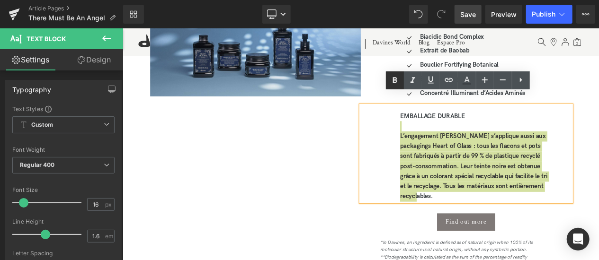
click at [397, 79] on icon at bounding box center [394, 80] width 11 height 11
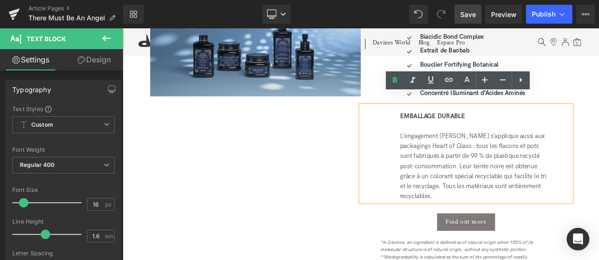
click at [499, 140] on div at bounding box center [547, 146] width 182 height 12
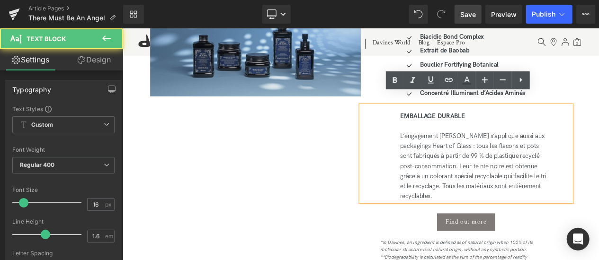
click at [455, 121] on div "EMBALLAGE DURABLE L’engagement Davines s’applique aussi aux packagings Heart of…" at bounding box center [535, 179] width 253 height 116
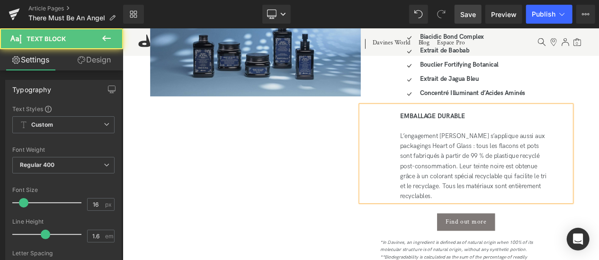
click at [519, 214] on div "L’engagement Davines s’applique aussi aux packagings Heart of Glass : tous les …" at bounding box center [547, 194] width 182 height 85
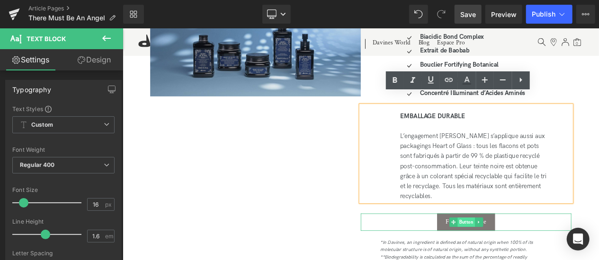
click at [537, 256] on span "Button" at bounding box center [535, 261] width 21 height 11
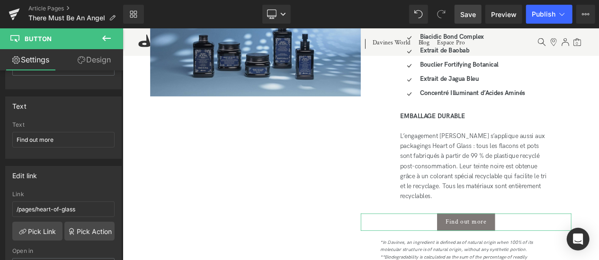
scroll to position [61, 0]
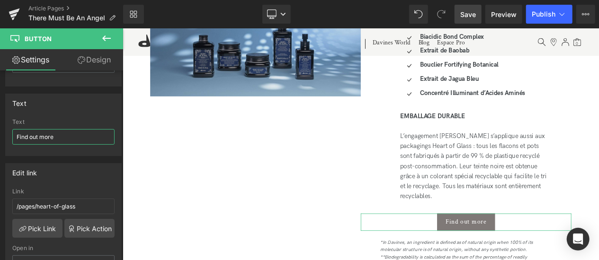
drag, startPoint x: 78, startPoint y: 138, endPoint x: -3, endPoint y: 132, distance: 81.2
click at [12, 132] on input "Find out more" at bounding box center [63, 137] width 102 height 16
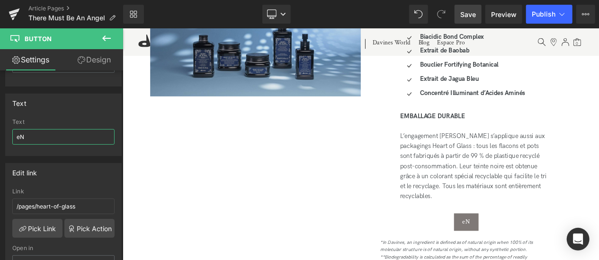
type input "e"
type input "En savoir plus"
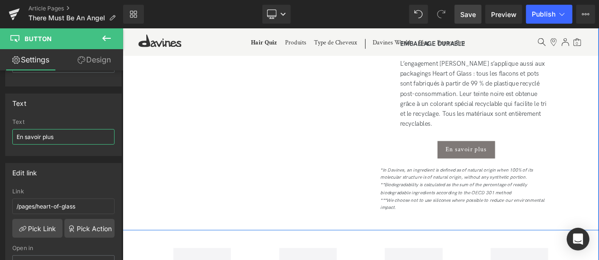
scroll to position [1978, 0]
click at [465, 231] on icon "***We choose not to use silicones where possible to reduce our environmental im…" at bounding box center [530, 239] width 197 height 16
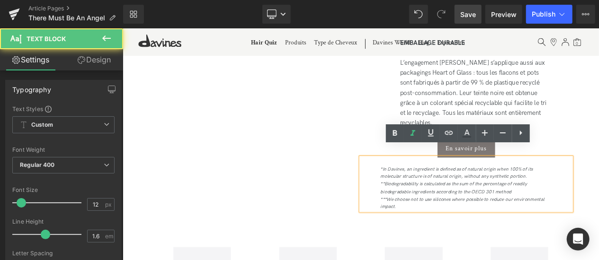
click at [457, 230] on div "***We choose not to use silicones where possible to reduce our environmental im…" at bounding box center [535, 239] width 206 height 18
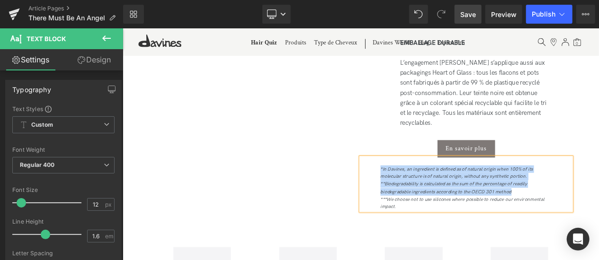
click at [476, 235] on div "*In Davines, an ingredient is defined as of natural origin when 100% of its mol…" at bounding box center [535, 216] width 253 height 64
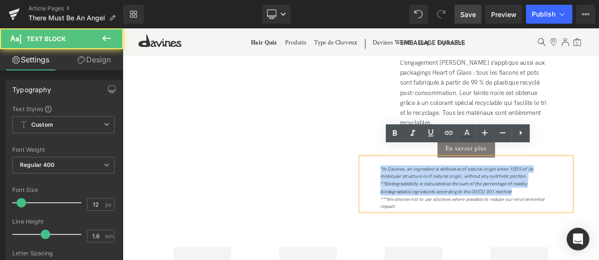
click at [475, 230] on div "***We choose not to use silicones where possible to reduce our environmental im…" at bounding box center [535, 239] width 206 height 18
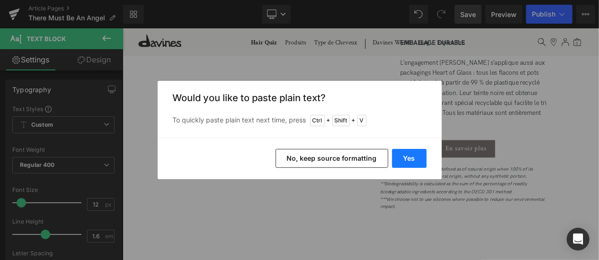
click at [419, 153] on button "Yes" at bounding box center [409, 158] width 35 height 19
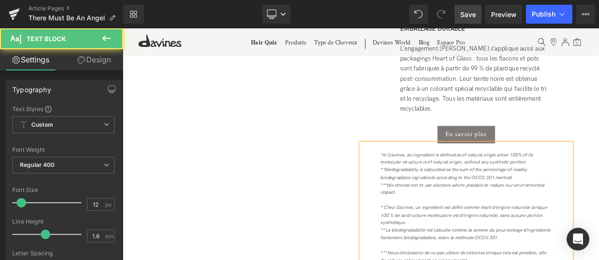
click at [432, 260] on div "*In Davines, an ingredient is defined as of natural origin when 100% of its mol…" at bounding box center [535, 239] width 253 height 146
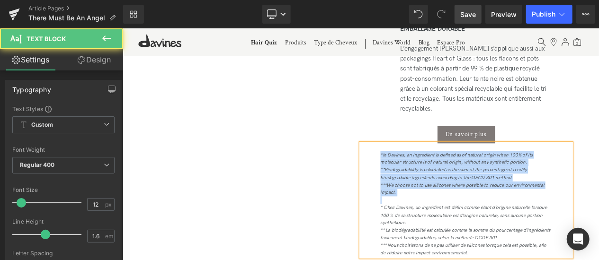
drag, startPoint x: 460, startPoint y: 221, endPoint x: 418, endPoint y: 156, distance: 78.0
click at [418, 166] on div "*In Davines, an ingredient is defined as of natural origin when 100% of its mol…" at bounding box center [535, 234] width 253 height 137
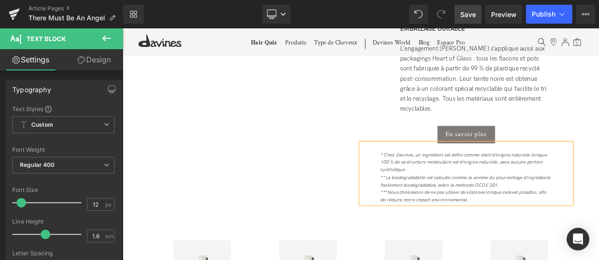
click at [556, 226] on div "** La biodégradabilité est calculée comme la somme du pourcentage d’ingrédients…" at bounding box center [535, 221] width 206 height 36
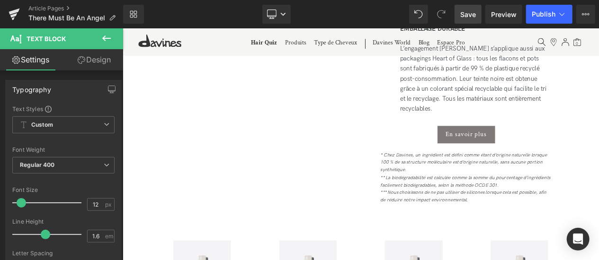
drag, startPoint x: 465, startPoint y: 20, endPoint x: 288, endPoint y: 196, distance: 249.1
click at [465, 20] on link "Save" at bounding box center [468, 14] width 27 height 19
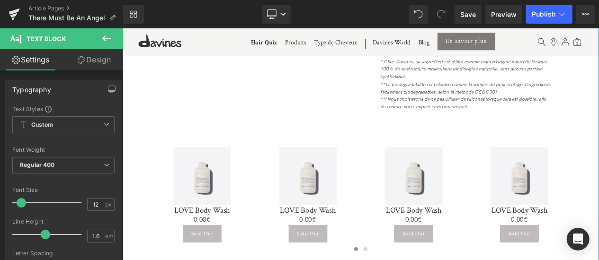
scroll to position [2118, 0]
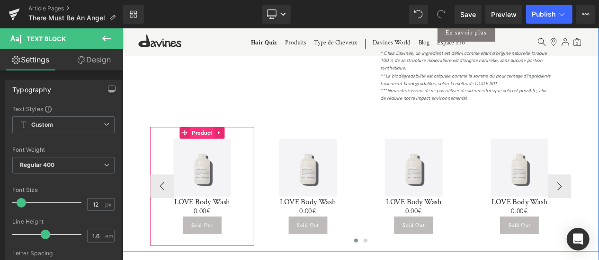
click at [217, 147] on span "Product" at bounding box center [217, 154] width 29 height 14
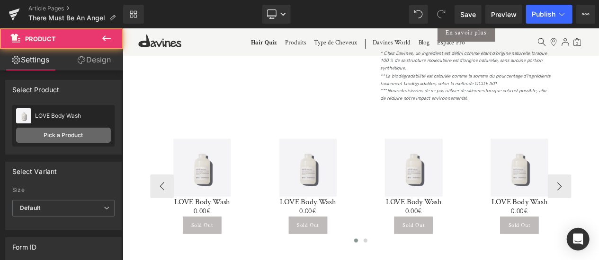
click at [73, 136] on link "Pick a Product" at bounding box center [63, 135] width 95 height 15
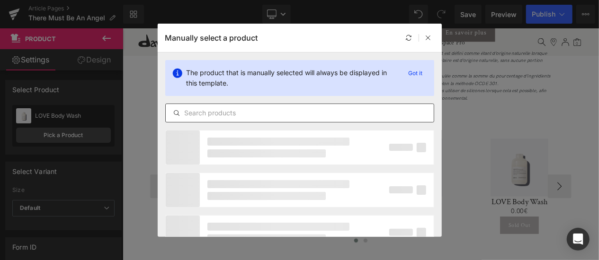
click at [226, 111] on input "text" at bounding box center [300, 112] width 268 height 11
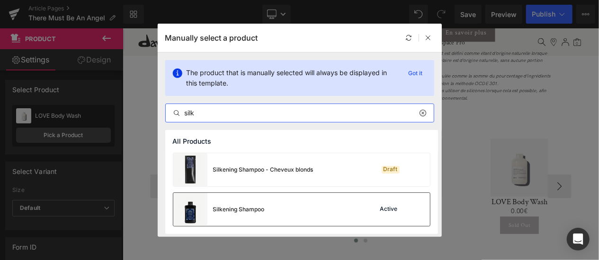
type input "silk"
click at [272, 202] on div "Silkening Shampoo Active" at bounding box center [301, 209] width 257 height 33
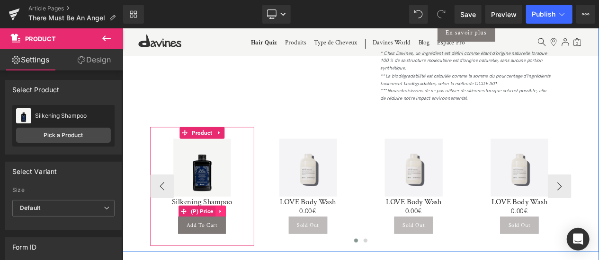
click at [239, 247] on icon at bounding box center [240, 249] width 2 height 4
click at [246, 245] on icon at bounding box center [246, 248] width 7 height 7
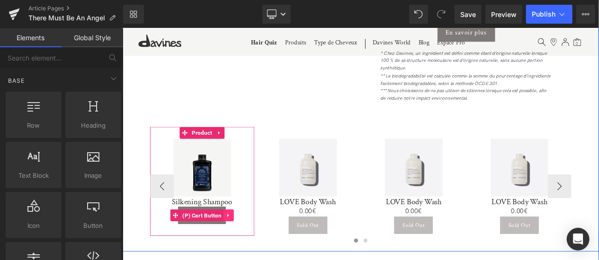
click at [250, 250] on icon at bounding box center [250, 253] width 7 height 7
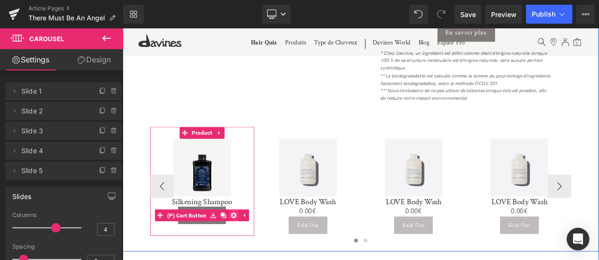
click at [256, 250] on icon at bounding box center [256, 253] width 7 height 7
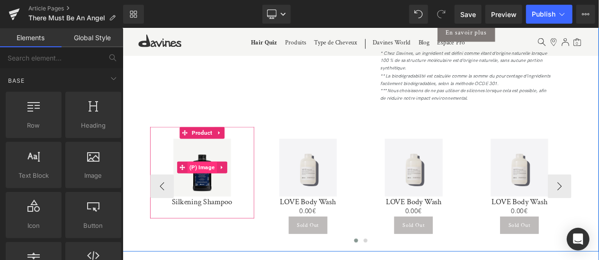
click at [219, 188] on span "(P) Image" at bounding box center [218, 195] width 36 height 14
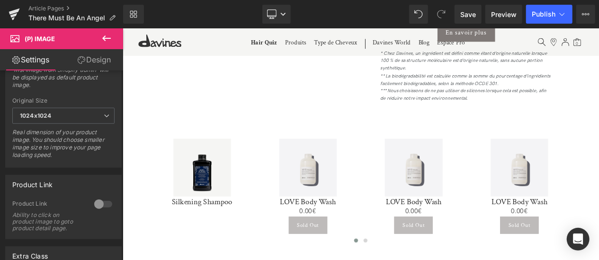
scroll to position [420, 0]
click at [108, 200] on div at bounding box center [103, 204] width 23 height 15
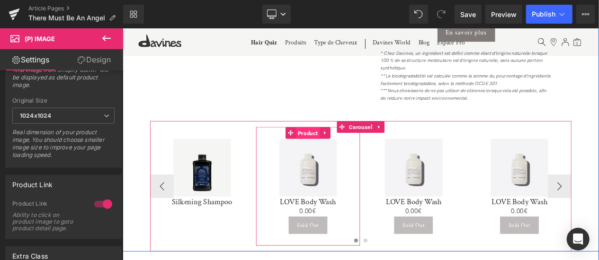
click at [345, 147] on span "Product" at bounding box center [345, 154] width 29 height 14
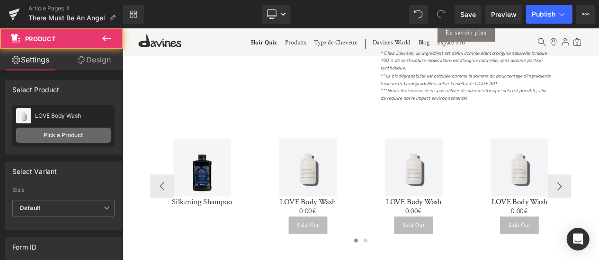
click at [60, 136] on link "Pick a Product" at bounding box center [63, 135] width 95 height 15
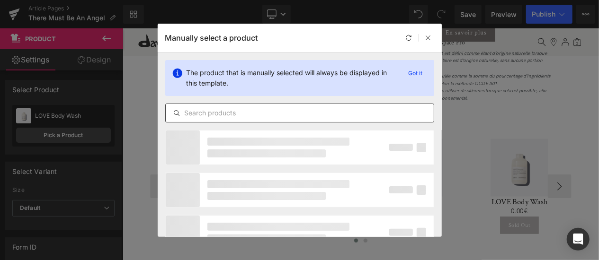
click at [225, 114] on input "text" at bounding box center [300, 112] width 268 height 11
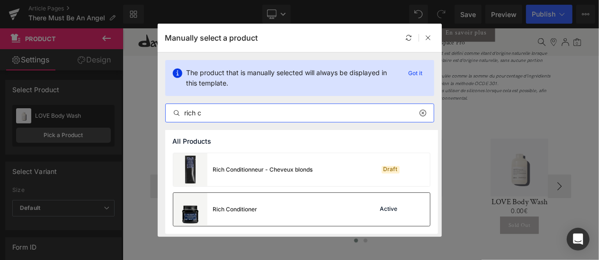
type input "rich c"
click at [250, 205] on div "Rich Conditioner" at bounding box center [215, 209] width 84 height 33
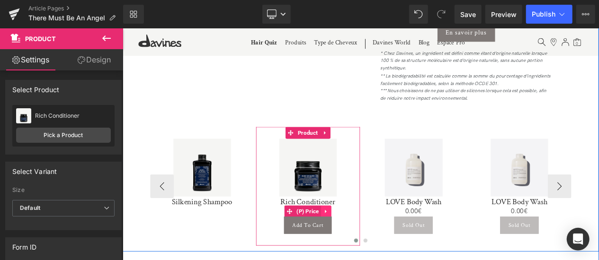
click at [367, 247] on icon at bounding box center [367, 249] width 2 height 4
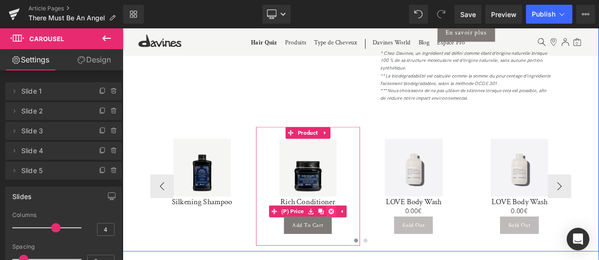
click at [375, 245] on icon at bounding box center [373, 248] width 7 height 7
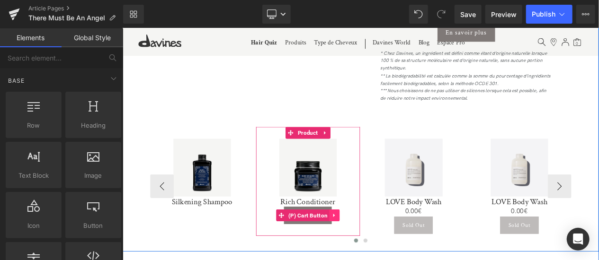
click at [376, 250] on icon at bounding box center [377, 253] width 7 height 7
click at [383, 246] on link at bounding box center [383, 253] width 12 height 14
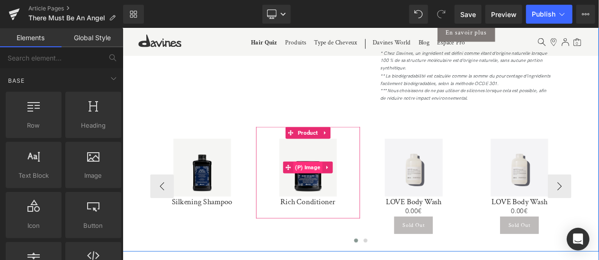
click at [345, 188] on span "(P) Image" at bounding box center [345, 195] width 36 height 14
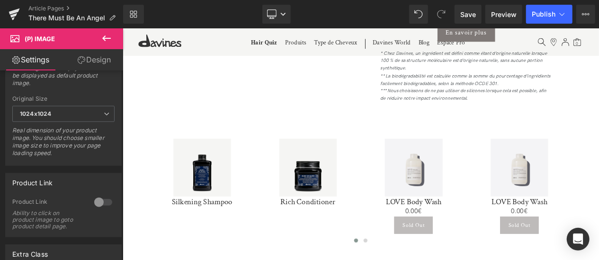
scroll to position [513, 0]
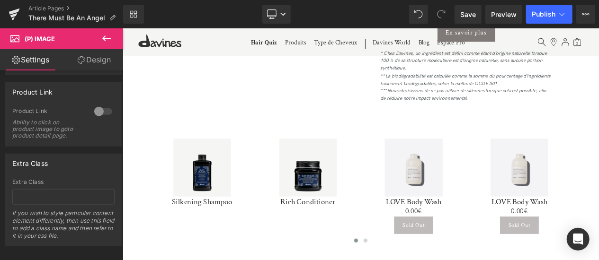
click at [101, 109] on div at bounding box center [103, 111] width 23 height 15
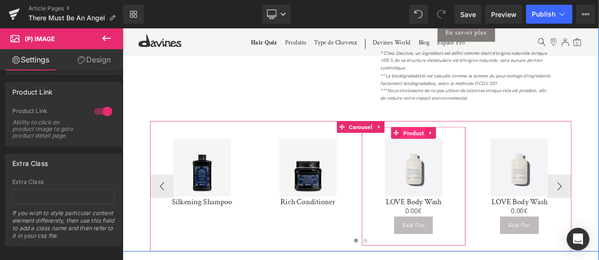
click at [476, 147] on span "Product" at bounding box center [471, 154] width 29 height 14
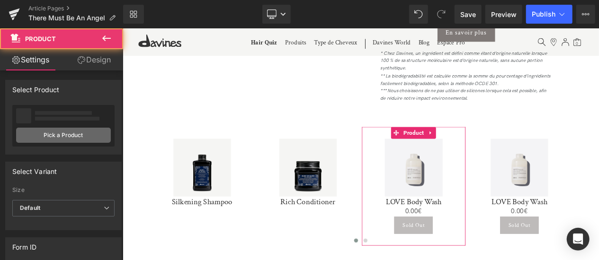
click at [51, 140] on link "Pick a Product" at bounding box center [63, 135] width 95 height 15
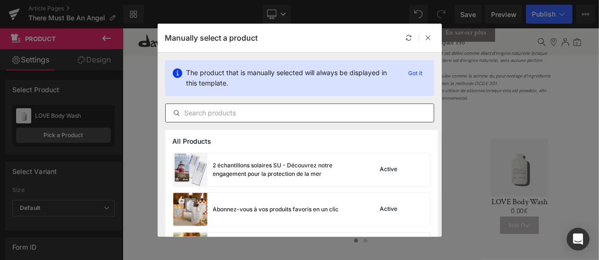
click at [243, 118] on input "text" at bounding box center [300, 112] width 268 height 11
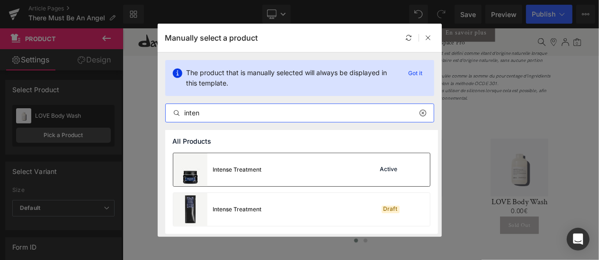
type input "inten"
click at [321, 170] on div "Intense Treatment Active" at bounding box center [301, 169] width 257 height 33
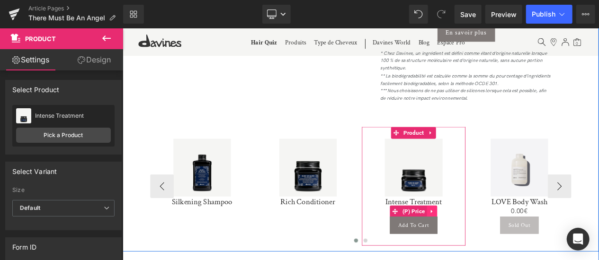
click at [493, 247] on icon at bounding box center [494, 249] width 2 height 4
click at [500, 245] on icon at bounding box center [500, 248] width 7 height 7
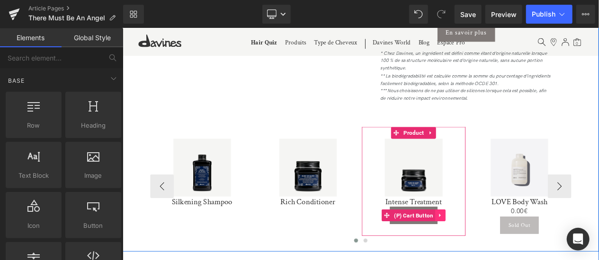
click at [508, 246] on link at bounding box center [504, 253] width 12 height 14
click at [508, 250] on icon at bounding box center [510, 253] width 7 height 7
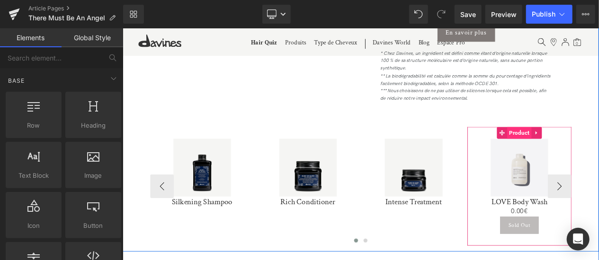
click at [594, 147] on span "Product" at bounding box center [599, 154] width 29 height 14
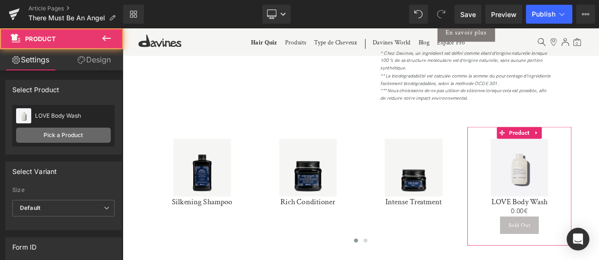
click at [80, 130] on link "Pick a Product" at bounding box center [63, 135] width 95 height 15
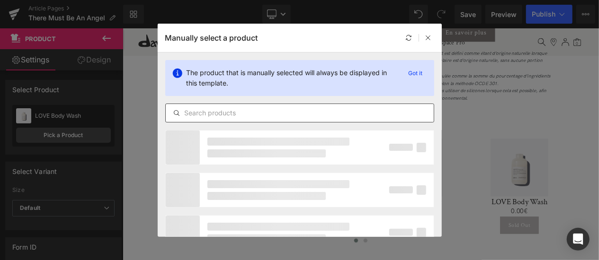
click at [242, 113] on input "text" at bounding box center [300, 112] width 268 height 11
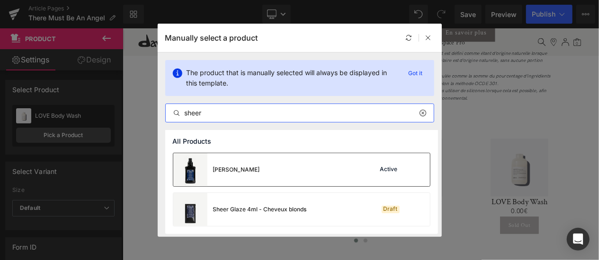
type input "sheer"
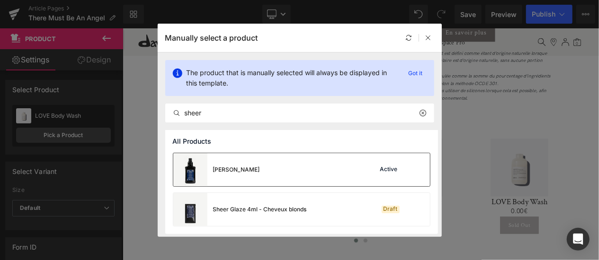
click at [275, 175] on div "Sheer Glaze Active" at bounding box center [301, 169] width 257 height 33
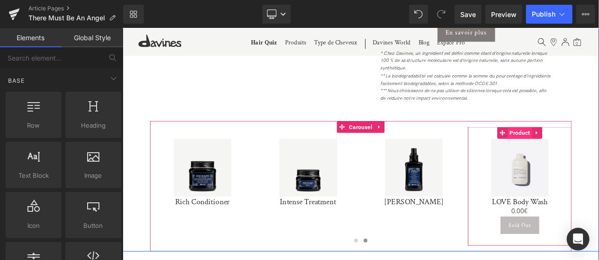
click at [599, 147] on span "Product" at bounding box center [599, 154] width 29 height 14
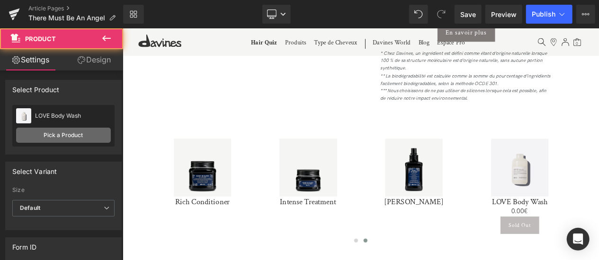
click at [93, 128] on link "Pick a Product" at bounding box center [63, 135] width 95 height 15
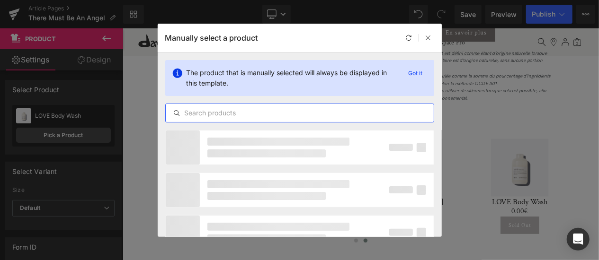
click at [261, 115] on input "text" at bounding box center [300, 112] width 268 height 11
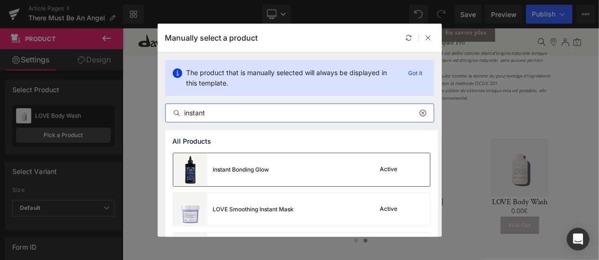
type input "instant"
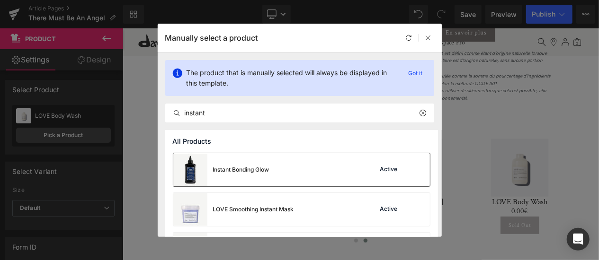
click at [278, 166] on div "Instant Bonding Glow Active" at bounding box center [301, 169] width 257 height 33
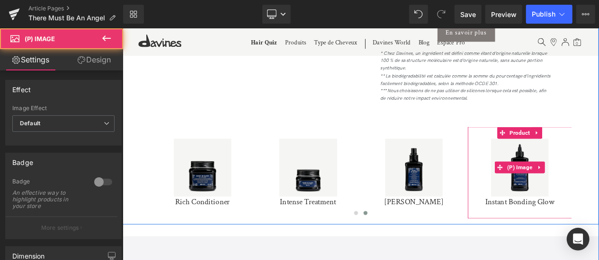
click at [599, 194] on div "Sale Off" at bounding box center [600, 195] width 116 height 69
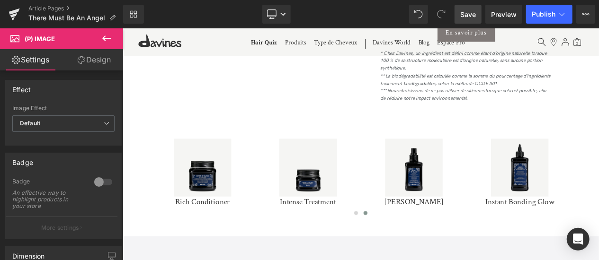
click at [464, 18] on span "Save" at bounding box center [468, 14] width 16 height 10
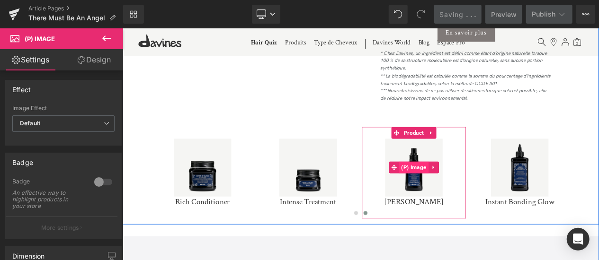
click at [479, 188] on span "(P) Image" at bounding box center [473, 195] width 36 height 14
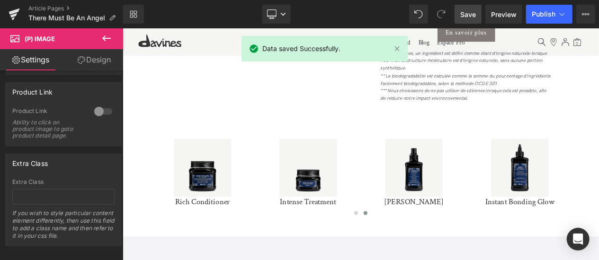
click at [99, 109] on div at bounding box center [103, 111] width 23 height 15
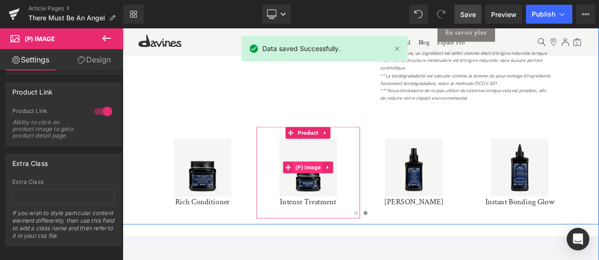
click at [351, 188] on span "(P) Image" at bounding box center [346, 195] width 36 height 14
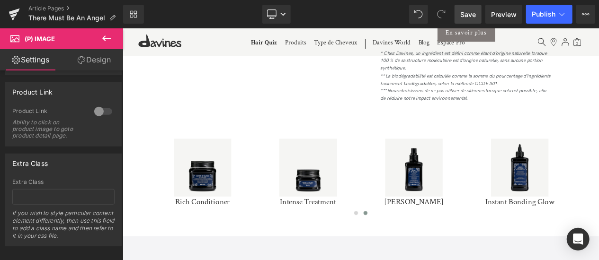
click at [106, 104] on div at bounding box center [103, 111] width 23 height 15
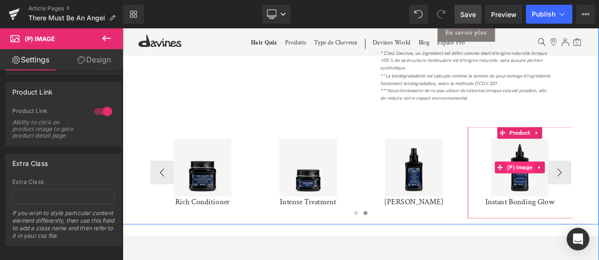
click at [599, 188] on span "(P) Image" at bounding box center [600, 195] width 36 height 14
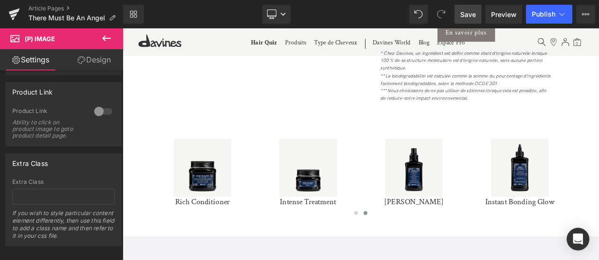
click at [106, 110] on div at bounding box center [103, 111] width 23 height 15
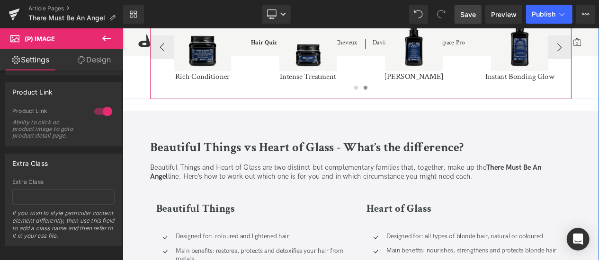
scroll to position [2270, 0]
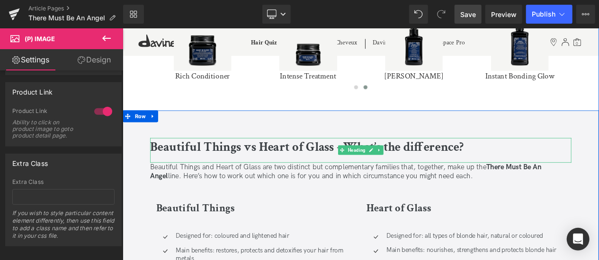
click at [552, 161] on h2 "Beautiful Things vs Heart of Glass - What’s the difference?" at bounding box center [408, 171] width 507 height 23
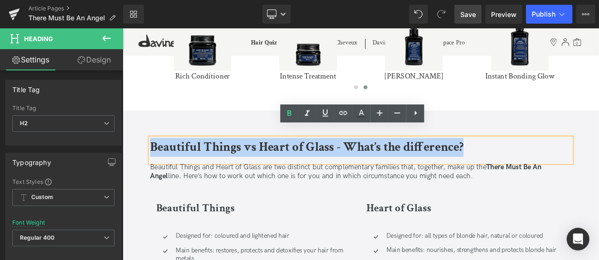
drag, startPoint x: 548, startPoint y: 162, endPoint x: 133, endPoint y: 158, distance: 415.8
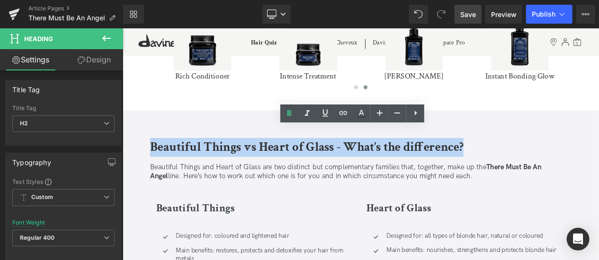
paste div
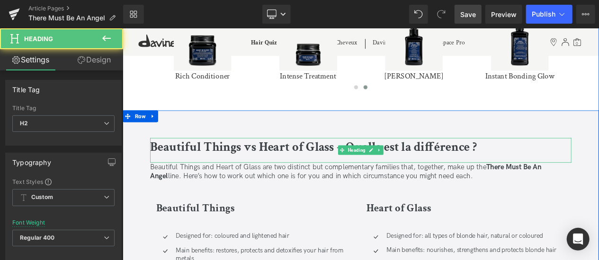
click at [378, 161] on b "Beautiful Things vs Heart of Glass – Quelle est la différence ?" at bounding box center [351, 170] width 393 height 19
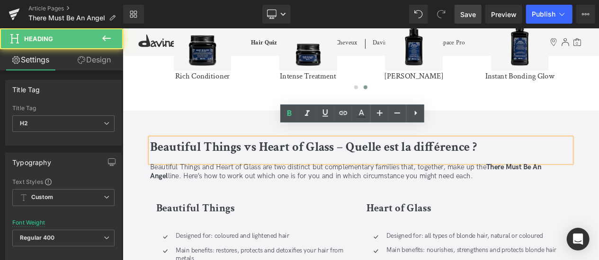
click at [392, 161] on b "Beautiful Things vs Heart of Glass – Quelle est la différence ?" at bounding box center [351, 170] width 393 height 19
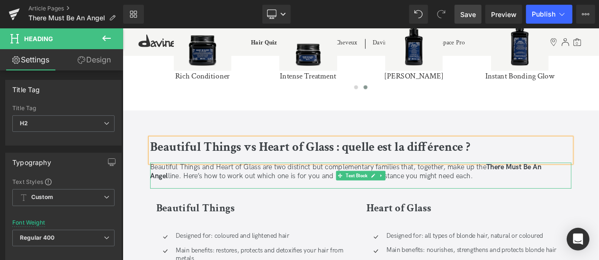
click at [347, 192] on p "Beautiful Things and Heart of Glass are two distinct but complementary families…" at bounding box center [408, 201] width 507 height 22
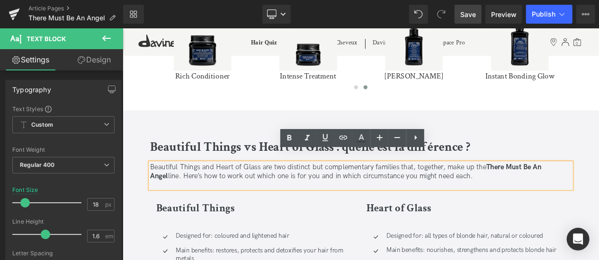
click at [559, 202] on div "Beautiful Things and Heart of Glass are two distinct but complementary families…" at bounding box center [408, 206] width 507 height 32
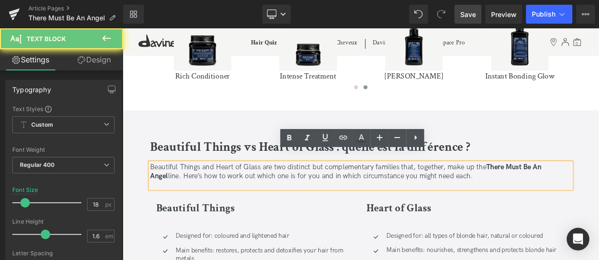
drag, startPoint x: 559, startPoint y: 202, endPoint x: 101, endPoint y: 137, distance: 462.0
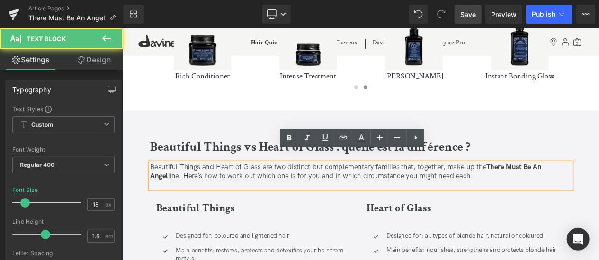
click at [535, 202] on div "Beautiful Things and Heart of Glass are two distinct but complementary families…" at bounding box center [408, 206] width 507 height 32
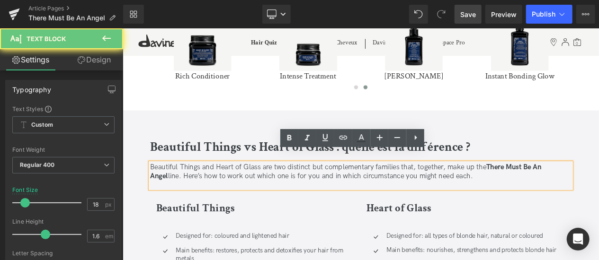
click at [535, 192] on p "Beautiful Things and Heart of Glass are two distinct but complementary families…" at bounding box center [408, 201] width 507 height 22
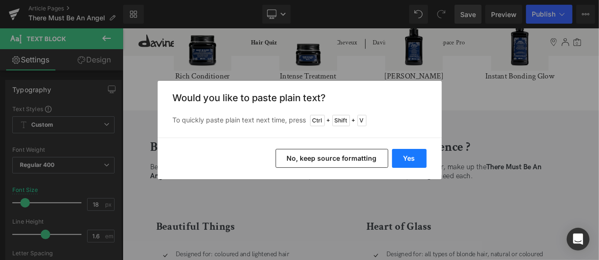
click at [403, 160] on button "Yes" at bounding box center [409, 158] width 35 height 19
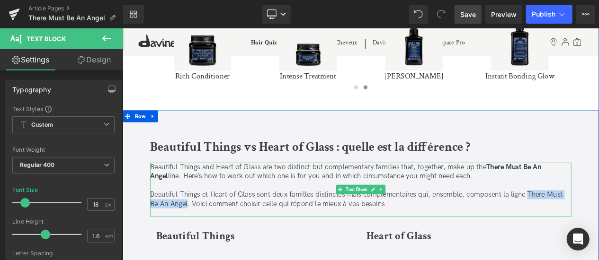
drag, startPoint x: 611, startPoint y: 215, endPoint x: 200, endPoint y: 225, distance: 411.1
click at [200, 225] on p "Beautiful Things et Heart of Glass sont deux familles distinctes mais complémen…" at bounding box center [408, 234] width 507 height 22
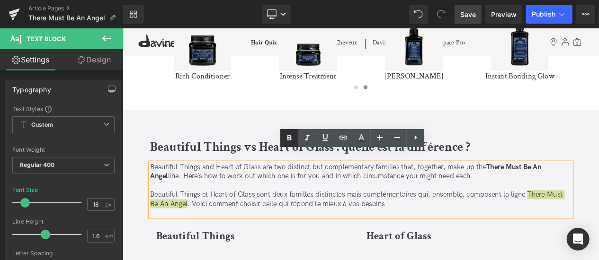
click at [287, 141] on icon at bounding box center [289, 138] width 11 height 11
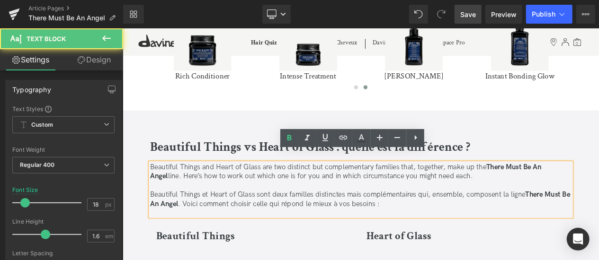
click at [586, 212] on p at bounding box center [408, 217] width 507 height 11
drag, startPoint x: 610, startPoint y: 215, endPoint x: 589, endPoint y: 217, distance: 21.4
click at [589, 223] on p "Beautiful Things et Heart of Glass sont deux familles distinctes mais complémen…" at bounding box center [408, 234] width 507 height 22
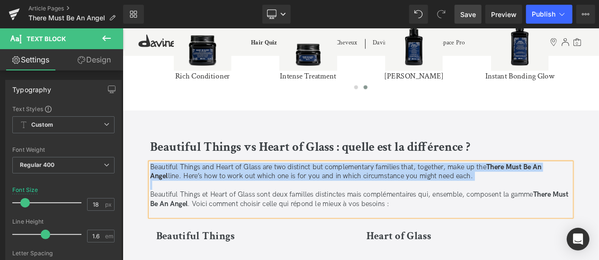
drag, startPoint x: 544, startPoint y: 203, endPoint x: 123, endPoint y: 180, distance: 421.5
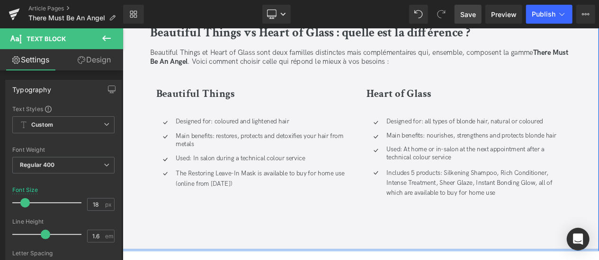
scroll to position [2412, 0]
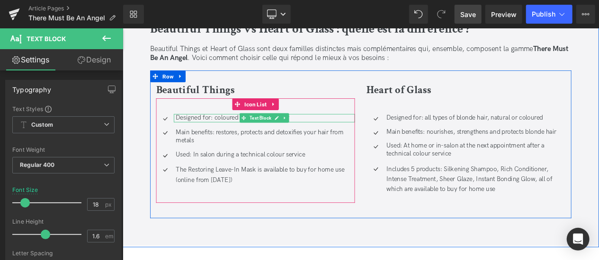
click at [336, 131] on p "Designed for: coloured and lightened hair" at bounding box center [293, 136] width 215 height 10
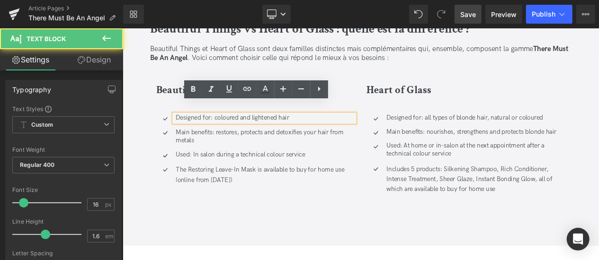
click at [283, 131] on p "Designed for: coloured and lightened hair" at bounding box center [293, 136] width 215 height 10
drag, startPoint x: 340, startPoint y: 126, endPoint x: 155, endPoint y: 117, distance: 184.4
click at [155, 117] on div "Beautiful Things vs Heart of Glass : quelle est la différence ? Heading Beautif…" at bounding box center [408, 136] width 573 height 305
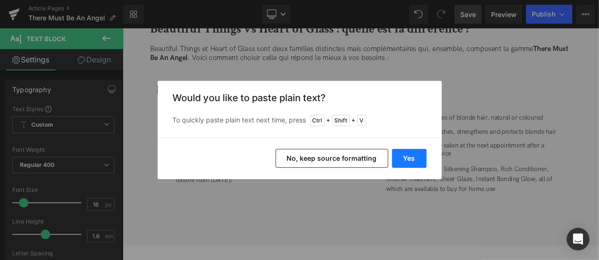
click at [404, 157] on button "Yes" at bounding box center [409, 158] width 35 height 19
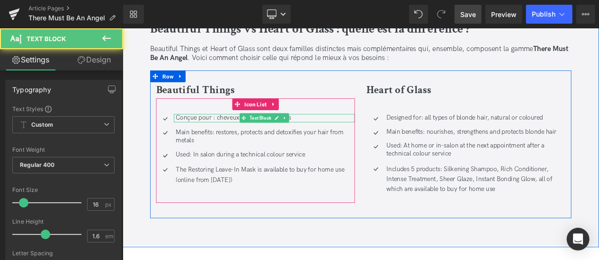
click at [332, 131] on p "Conçue pour : cheveux colorés et éclaircis" at bounding box center [293, 136] width 215 height 10
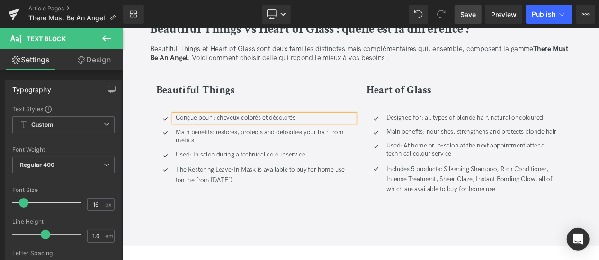
click at [216, 149] on p "Main benefits: restores, protects and detoxifies your hair from metals" at bounding box center [293, 159] width 215 height 20
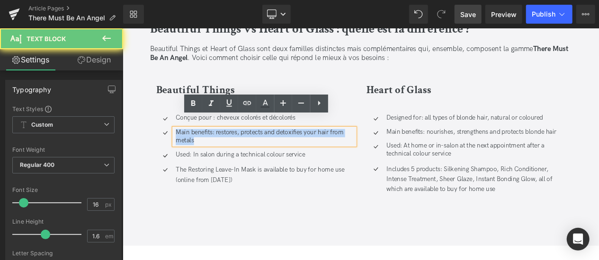
drag, startPoint x: 232, startPoint y: 152, endPoint x: 161, endPoint y: 131, distance: 74.2
click at [161, 131] on div "Beautiful Things Heading Icon Conçue pour : cheveux colorés et décolorés Text B…" at bounding box center [281, 165] width 253 height 145
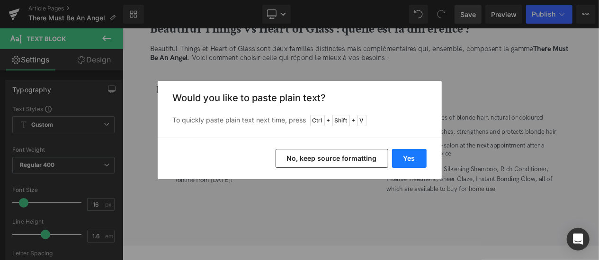
click at [412, 156] on button "Yes" at bounding box center [409, 158] width 35 height 19
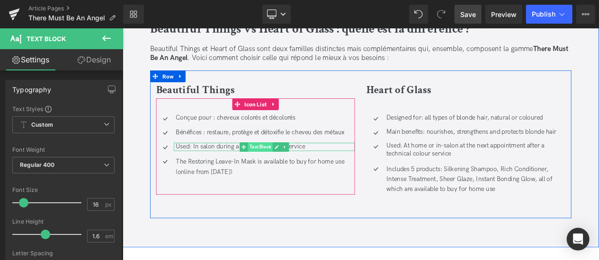
click at [286, 165] on span "Text Block" at bounding box center [288, 170] width 30 height 11
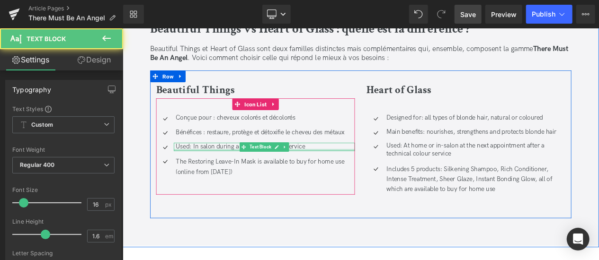
drag, startPoint x: 351, startPoint y: 161, endPoint x: 342, endPoint y: 159, distance: 9.2
click at [342, 166] on div "Used: In salon during a technical colour service Text Block" at bounding box center [293, 171] width 218 height 10
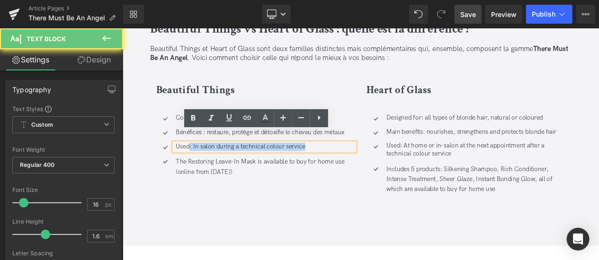
drag, startPoint x: 357, startPoint y: 160, endPoint x: 203, endPoint y: 149, distance: 154.7
click at [203, 149] on ul "Icon Conçue pour : cheveux colorés et décolorés Text Block Icon Bénéfices : res…" at bounding box center [281, 172] width 239 height 83
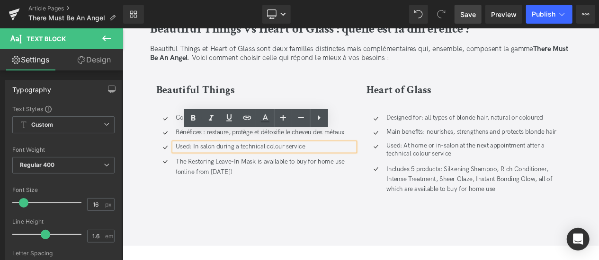
click at [353, 166] on p "Used: In salon during a technical colour service" at bounding box center [293, 171] width 215 height 10
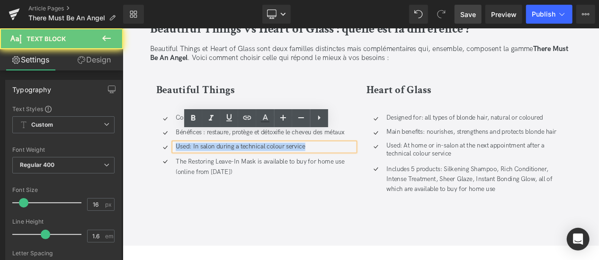
drag, startPoint x: 359, startPoint y: 161, endPoint x: 188, endPoint y: 158, distance: 170.5
click at [188, 166] on p "Used: In salon during a technical colour service" at bounding box center [293, 171] width 215 height 10
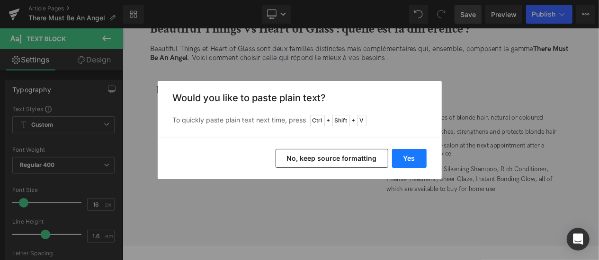
click at [404, 162] on button "Yes" at bounding box center [409, 158] width 35 height 19
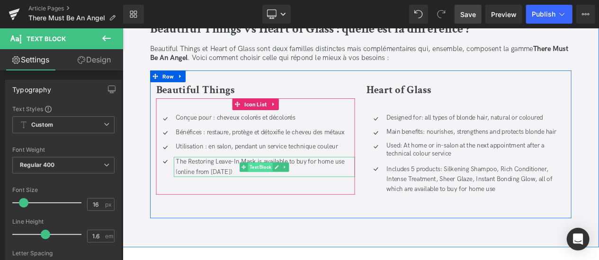
click at [276, 189] on span "Text Block" at bounding box center [288, 194] width 30 height 11
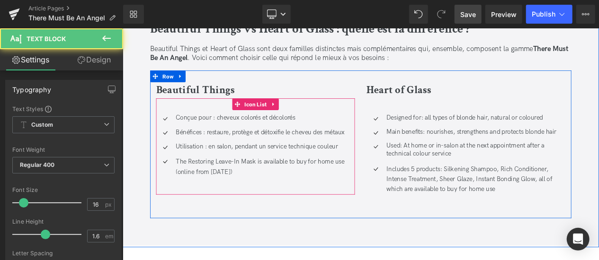
drag, startPoint x: 280, startPoint y: 188, endPoint x: 189, endPoint y: 166, distance: 94.2
click at [189, 166] on ul "Icon Conçue pour : cheveux colorés et décolorés Text Block Icon Bénéfices : res…" at bounding box center [281, 172] width 239 height 83
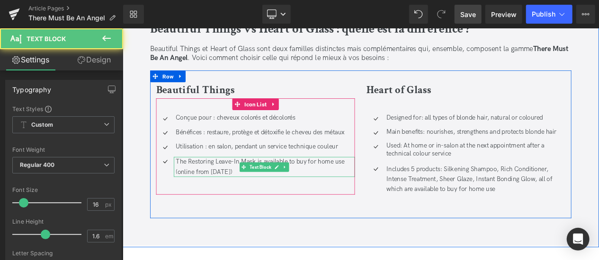
click at [364, 183] on div "The Restoring Leave-In Mask is available to buy for home use (online from Octob…" at bounding box center [293, 195] width 218 height 24
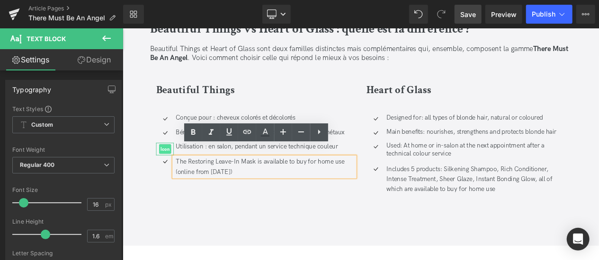
drag, startPoint x: 334, startPoint y: 190, endPoint x: 177, endPoint y: 162, distance: 159.2
click at [177, 162] on ul "Icon Conçue pour : cheveux colorés et décolorés Text Block Icon Bénéfices : res…" at bounding box center [281, 172] width 239 height 83
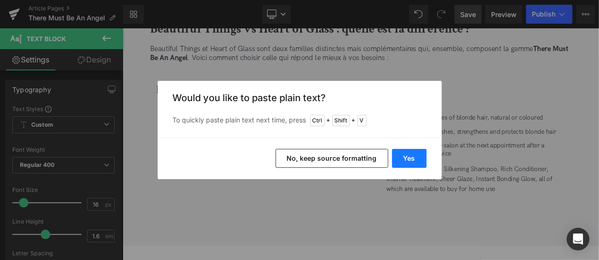
drag, startPoint x: 402, startPoint y: 160, endPoint x: 334, endPoint y: 159, distance: 67.7
click at [402, 160] on button "Yes" at bounding box center [409, 158] width 35 height 19
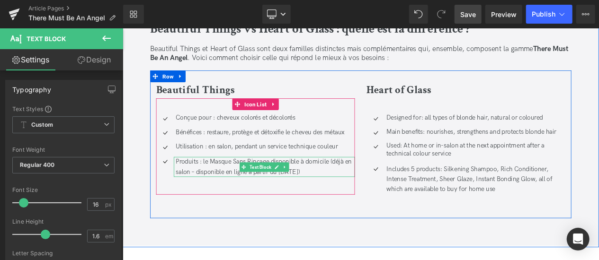
drag, startPoint x: 375, startPoint y: 186, endPoint x: 374, endPoint y: 175, distance: 11.4
click at [374, 183] on div "Produits : le Masque Sans Rinçage disponible à domicile (déjà en salon – dispon…" at bounding box center [293, 195] width 218 height 24
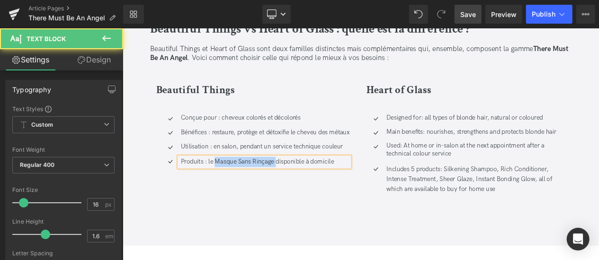
drag, startPoint x: 305, startPoint y: 180, endPoint x: 232, endPoint y: 174, distance: 73.7
click at [232, 183] on div "Produits : le Masque Sans Rinçage disponible à domicile" at bounding box center [293, 189] width 206 height 12
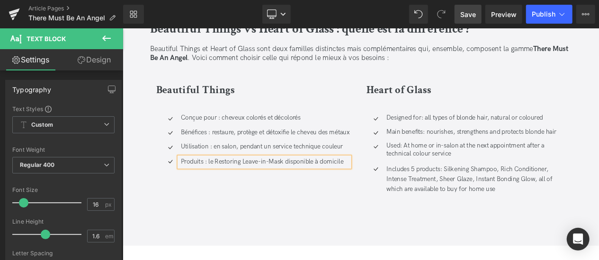
click at [318, 241] on div "Beautiful Things Heading Icon Conçue pour : cheveux colorés et décolorés Text B…" at bounding box center [408, 168] width 507 height 178
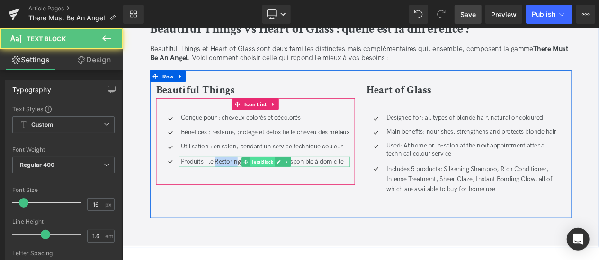
drag, startPoint x: 232, startPoint y: 177, endPoint x: 301, endPoint y: 173, distance: 68.3
click at [301, 183] on div "Produits : le Restoring Leave-in-Mask disponible à domicile Text Block" at bounding box center [293, 189] width 206 height 12
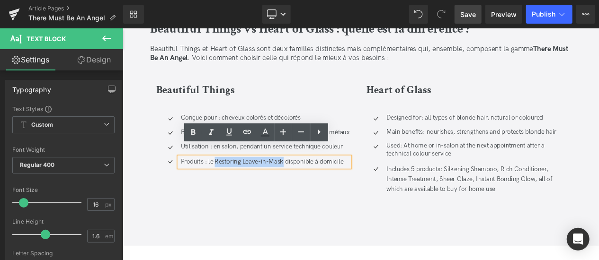
drag, startPoint x: 315, startPoint y: 180, endPoint x: 232, endPoint y: 179, distance: 82.4
click at [232, 183] on div "Produits : le Restoring Leave-in-Mask disponible à domicile" at bounding box center [293, 189] width 206 height 12
click at [229, 134] on icon at bounding box center [229, 132] width 6 height 7
click at [249, 134] on icon at bounding box center [247, 132] width 8 height 4
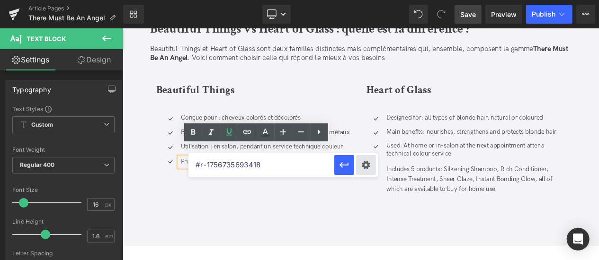
click at [367, 0] on div "Text Color Highlight Color #333333 Edit or remove link: Edit - Unlink - Cancel …" at bounding box center [299, 0] width 599 height 0
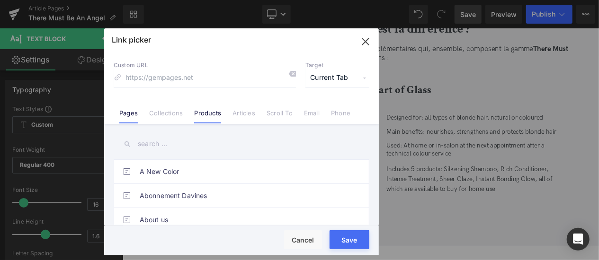
click at [201, 116] on link "Products" at bounding box center [207, 116] width 27 height 14
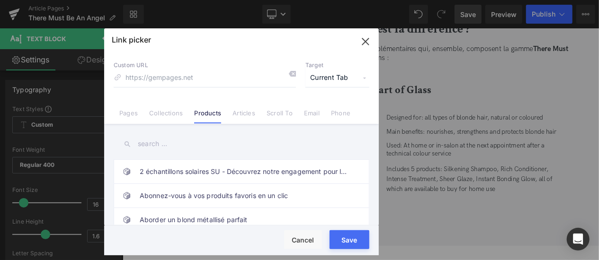
click at [179, 145] on input "text" at bounding box center [242, 144] width 256 height 21
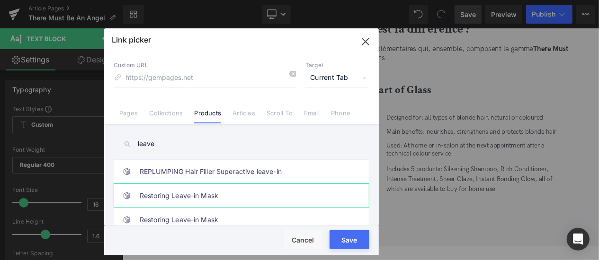
type input "leave"
click at [246, 196] on link "Restoring Leave-in Mask" at bounding box center [244, 196] width 208 height 24
click at [358, 245] on button "Save" at bounding box center [350, 240] width 40 height 19
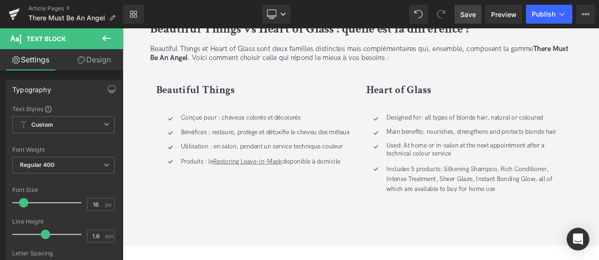
click at [467, 14] on span "Save" at bounding box center [468, 14] width 16 height 10
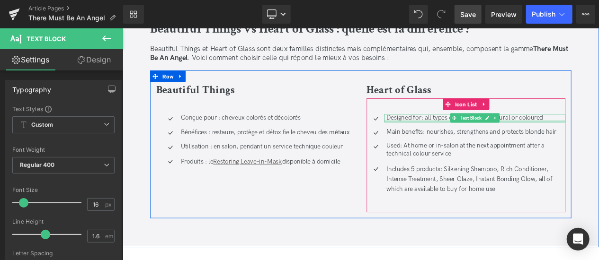
click at [599, 131] on p "Designed for: all types of blonde hair, natural or coloured" at bounding box center [546, 136] width 215 height 10
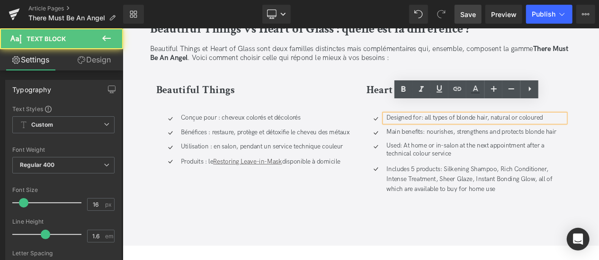
click at [599, 131] on p "Designed for: all types of blonde hair, natural or coloured" at bounding box center [546, 136] width 215 height 10
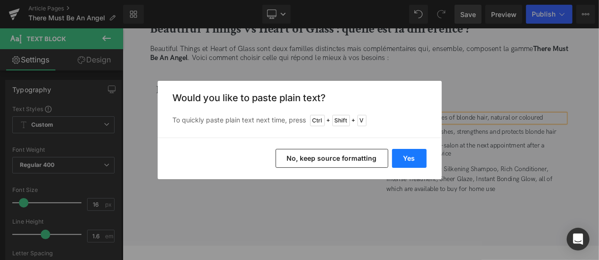
click at [410, 155] on button "Yes" at bounding box center [409, 158] width 35 height 19
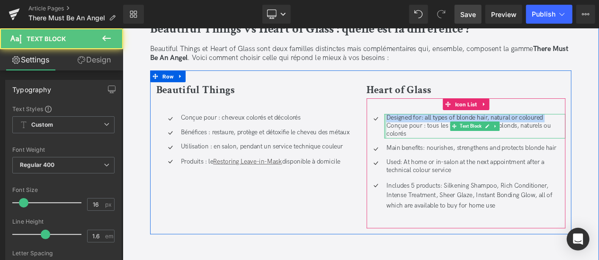
drag, startPoint x: 639, startPoint y: 124, endPoint x: 437, endPoint y: 123, distance: 202.7
click at [437, 131] on li "Icon Designed for: all types of blonde hair, natural or coloured Conçue pour : …" at bounding box center [535, 145] width 239 height 29
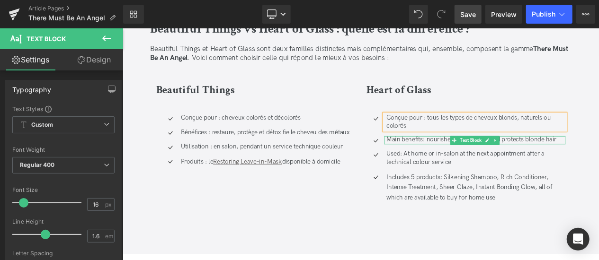
click at [500, 158] on p "Main benefits: nourishes, strengthens and protects blonde hair" at bounding box center [546, 163] width 215 height 10
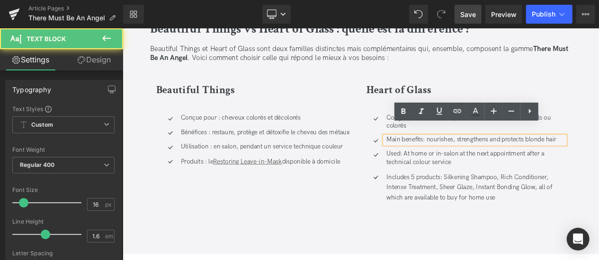
click at [599, 158] on p "Main benefits: nourishes, strengthens and protects blonde hair" at bounding box center [546, 163] width 215 height 10
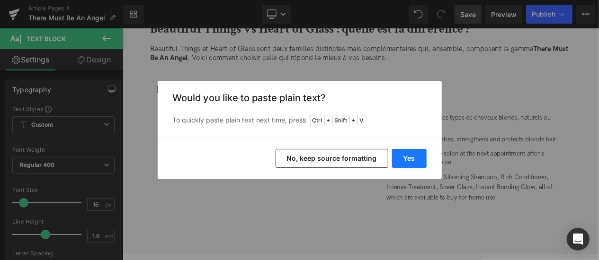
click at [414, 159] on button "Yes" at bounding box center [409, 158] width 35 height 19
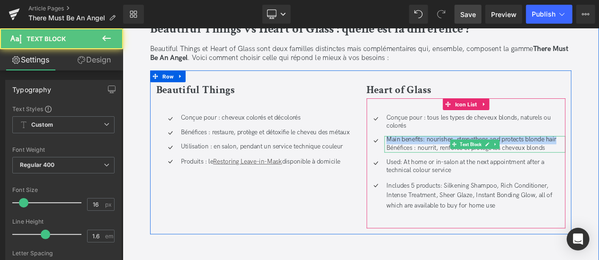
drag, startPoint x: 648, startPoint y: 152, endPoint x: 440, endPoint y: 148, distance: 207.4
click at [440, 158] on p "Main benefits: nourishes, strengthens and protects blonde hair Bénéfices : nour…" at bounding box center [546, 168] width 215 height 20
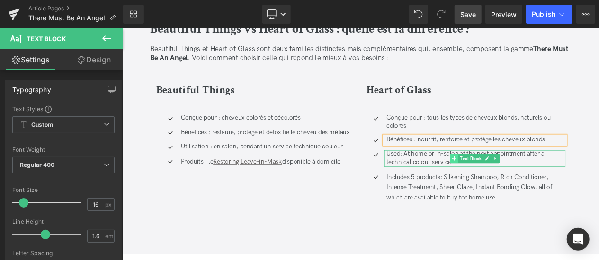
click at [521, 179] on span at bounding box center [521, 184] width 10 height 11
click at [560, 182] on icon at bounding box center [560, 185] width 5 height 6
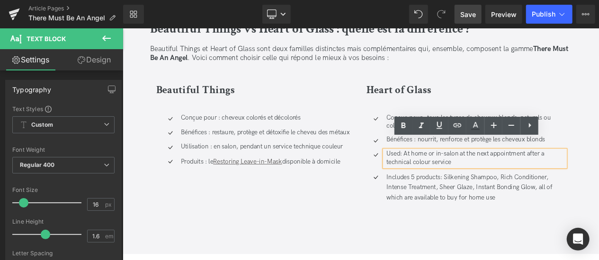
click at [528, 178] on p "Used: At home or in-salon at the next appointment after a technical colour serv…" at bounding box center [546, 185] width 215 height 20
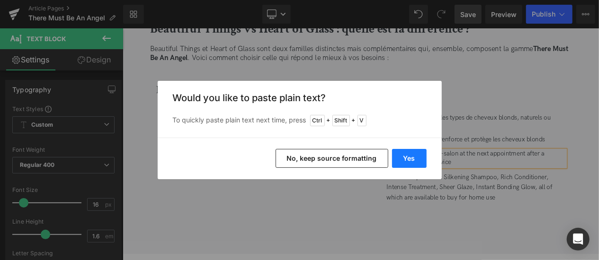
click at [420, 158] on button "Yes" at bounding box center [409, 158] width 35 height 19
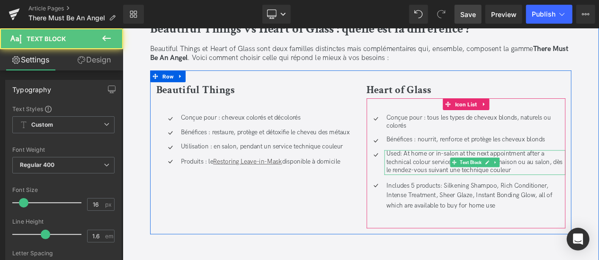
click at [486, 175] on p "Used: At home or in-salon at the next appointment after a technical colour serv…" at bounding box center [546, 189] width 215 height 29
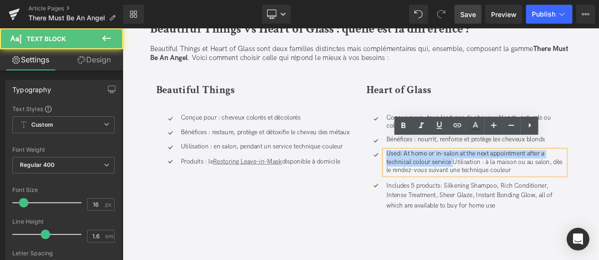
drag, startPoint x: 520, startPoint y: 173, endPoint x: 438, endPoint y: 163, distance: 82.6
click at [438, 175] on div "Used: At home or in-salon at the next appointment after a technical colour serv…" at bounding box center [546, 189] width 218 height 29
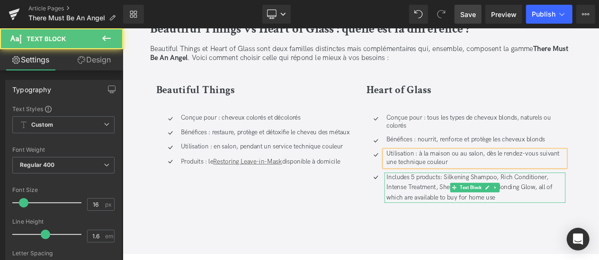
click at [599, 213] on div "Includes 5 products: Silkening Shampoo, Rich Conditioner, Intense Treatment, Sh…" at bounding box center [546, 220] width 218 height 36
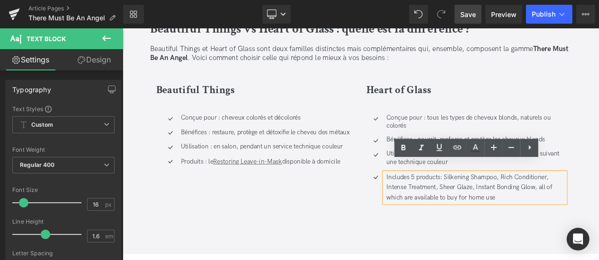
drag, startPoint x: 585, startPoint y: 219, endPoint x: 437, endPoint y: 190, distance: 151.5
click at [437, 202] on div "Includes 5 products: Silkening Shampoo, Rich Conditioner, Intense Treatment, Sh…" at bounding box center [546, 220] width 218 height 36
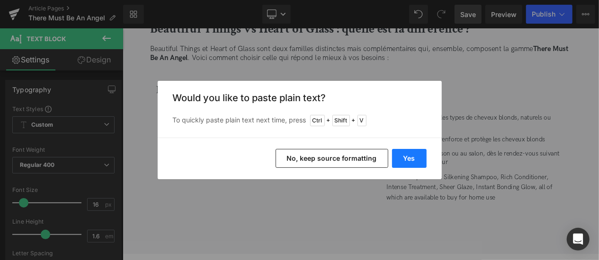
click at [406, 157] on button "Yes" at bounding box center [409, 158] width 35 height 19
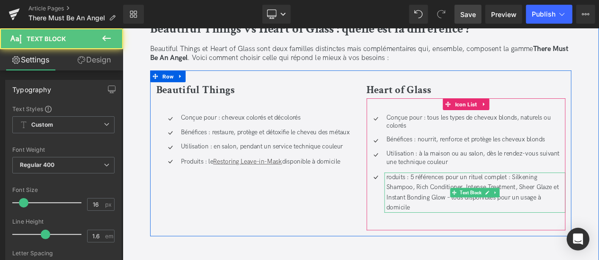
click at [451, 202] on div "roduits : 5 références pour un rituel complet : Silkening Shampoo, Rich Conditi…" at bounding box center [546, 226] width 218 height 48
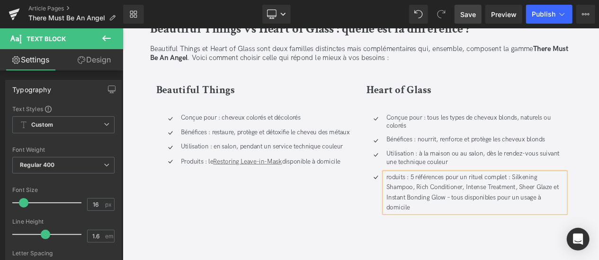
click at [444, 202] on div "roduits : 5 références pour un rituel complet : Silkening Shampoo, Rich Conditi…" at bounding box center [546, 226] width 218 height 48
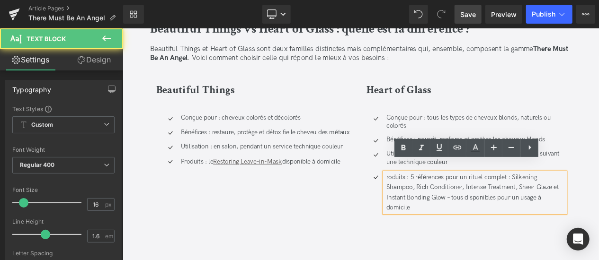
click at [447, 202] on div "roduits : 5 références pour un rituel complet : Silkening Shampoo, Rich Conditi…" at bounding box center [546, 226] width 218 height 48
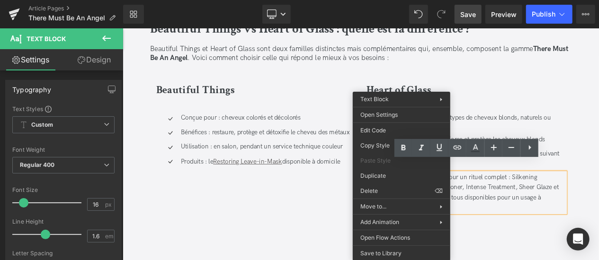
click at [553, 213] on div "roduits : 5 références pour un rituel complet : Silkening Shampoo, Rich Conditi…" at bounding box center [546, 226] width 218 height 48
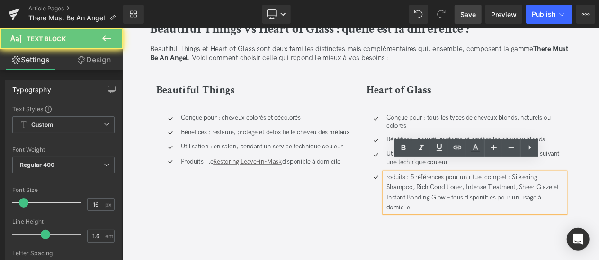
click at [462, 202] on div "roduits : 5 références pour un rituel complet : Silkening Shampoo, Rich Conditi…" at bounding box center [546, 226] width 218 height 48
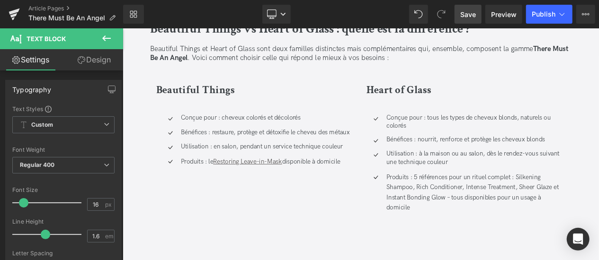
click at [471, 20] on link "Save" at bounding box center [468, 14] width 27 height 19
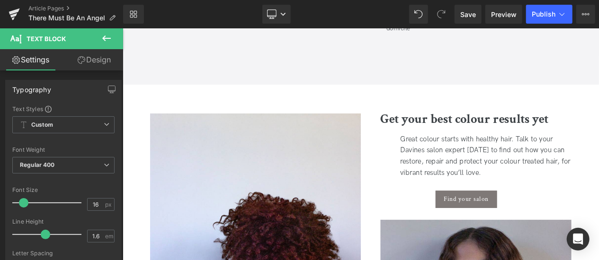
scroll to position [2628, 0]
click at [599, 128] on b "Get your best colour results yet" at bounding box center [533, 137] width 202 height 19
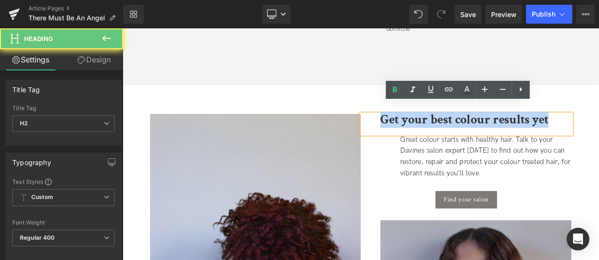
drag, startPoint x: 643, startPoint y: 127, endPoint x: 405, endPoint y: 125, distance: 237.7
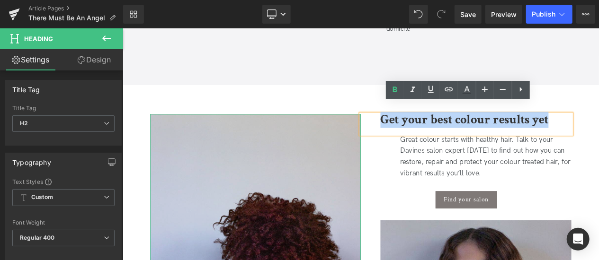
paste div
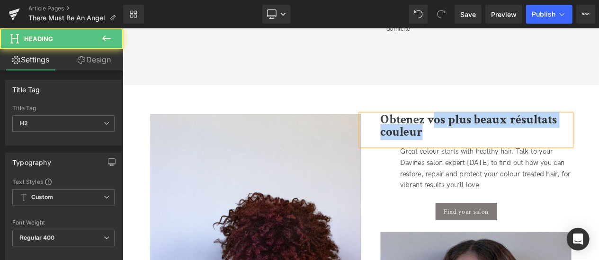
drag, startPoint x: 508, startPoint y: 146, endPoint x: 494, endPoint y: 127, distance: 23.4
click at [494, 131] on h2 "Obtenez vos plus beaux résultats couleur" at bounding box center [547, 145] width 230 height 29
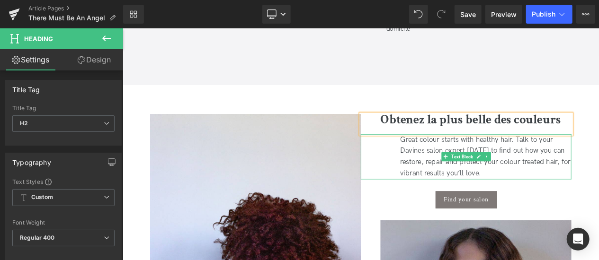
click at [506, 177] on div "Great colour starts with healthy hair. Talk to your Davines salon expert today …" at bounding box center [535, 182] width 253 height 54
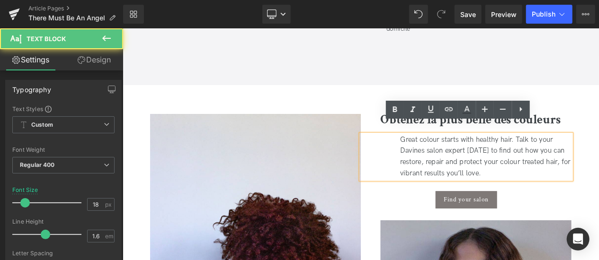
click at [576, 184] on div "Great colour starts with healthy hair. Talk to your Davines salon expert today …" at bounding box center [535, 182] width 253 height 54
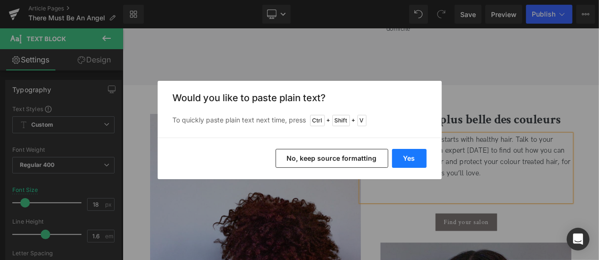
click at [405, 157] on button "Yes" at bounding box center [409, 158] width 35 height 19
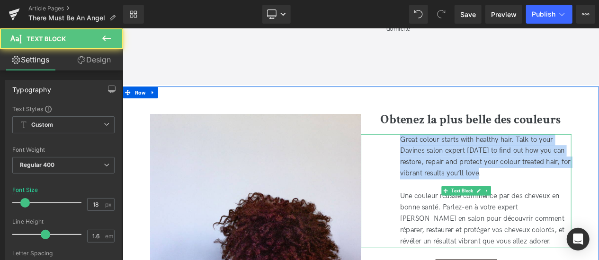
drag, startPoint x: 568, startPoint y: 196, endPoint x: 455, endPoint y: 146, distance: 123.2
click at [455, 155] on div "Great colour starts with healthy hair. Talk to your Davines salon expert today …" at bounding box center [535, 223] width 253 height 136
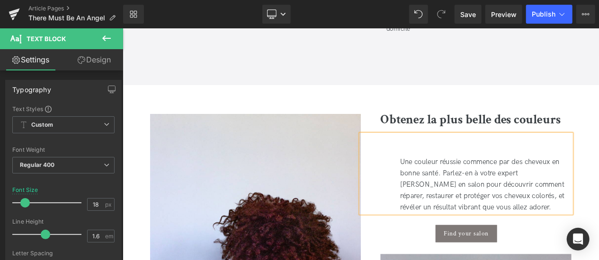
click at [451, 178] on div "Une couleur réussie commence par des cheveux en bonne santé. Parlez-en à votre …" at bounding box center [535, 203] width 253 height 96
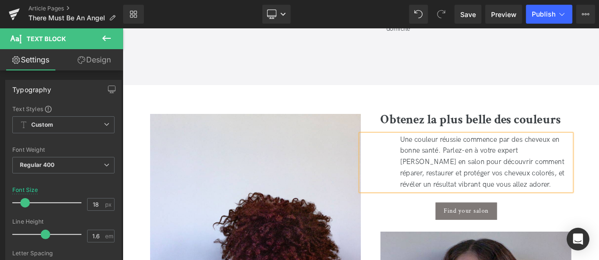
click at [599, 202] on div "Une couleur réussie commence par des cheveux en bonne santé. Parlez-en à votre …" at bounding box center [559, 189] width 206 height 68
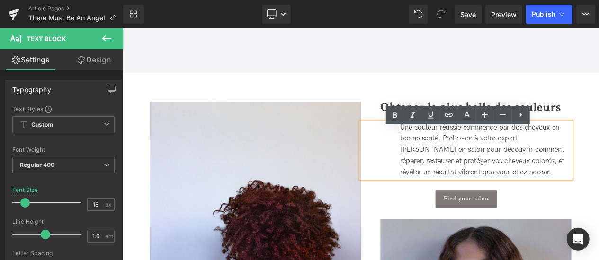
scroll to position [2620, 0]
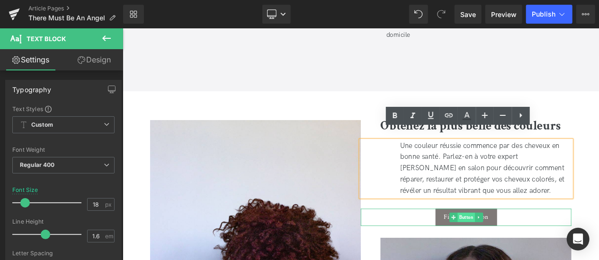
click at [533, 250] on span "Button" at bounding box center [535, 255] width 21 height 11
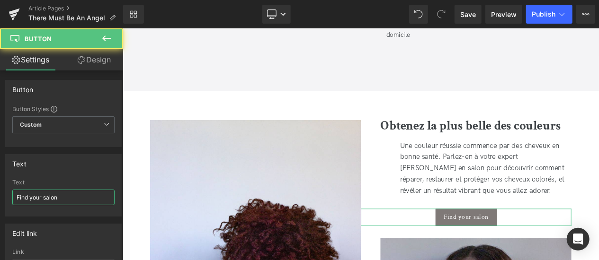
drag, startPoint x: 89, startPoint y: 197, endPoint x: -3, endPoint y: 198, distance: 91.9
click at [12, 198] on input "Find your salon" at bounding box center [63, 198] width 102 height 16
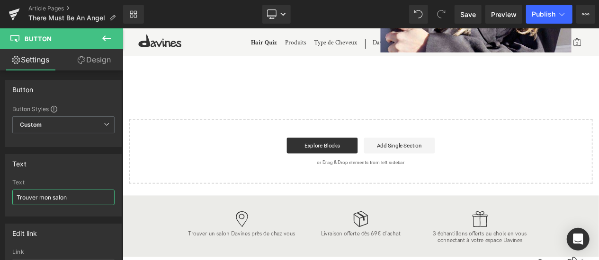
scroll to position [3146, 0]
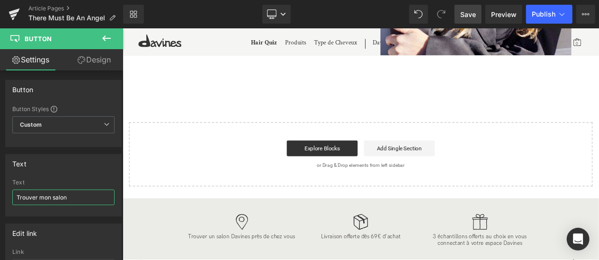
type input "Trouver mon salon"
click at [476, 16] on span "Save" at bounding box center [468, 14] width 16 height 10
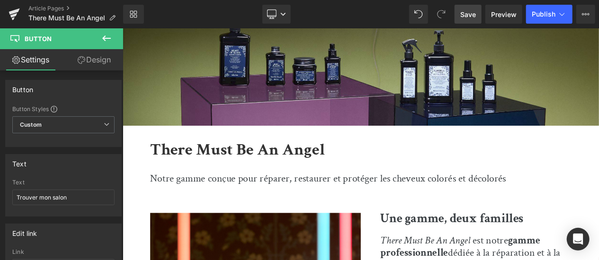
scroll to position [143, 0]
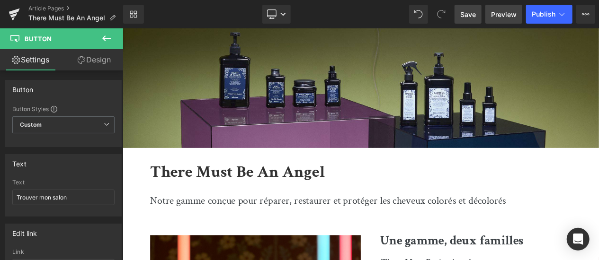
click at [500, 11] on span "Preview" at bounding box center [504, 14] width 26 height 10
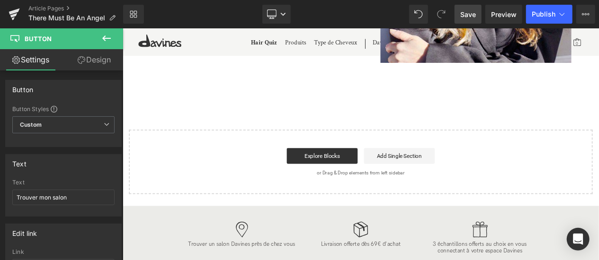
scroll to position [3136, 0]
drag, startPoint x: 470, startPoint y: 18, endPoint x: 426, endPoint y: 66, distance: 65.0
click at [470, 18] on span "Save" at bounding box center [468, 14] width 16 height 10
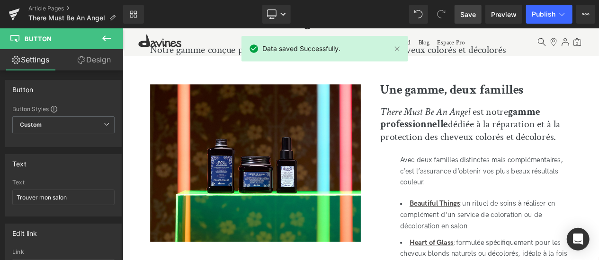
scroll to position [0, 0]
